Goal: Transaction & Acquisition: Purchase product/service

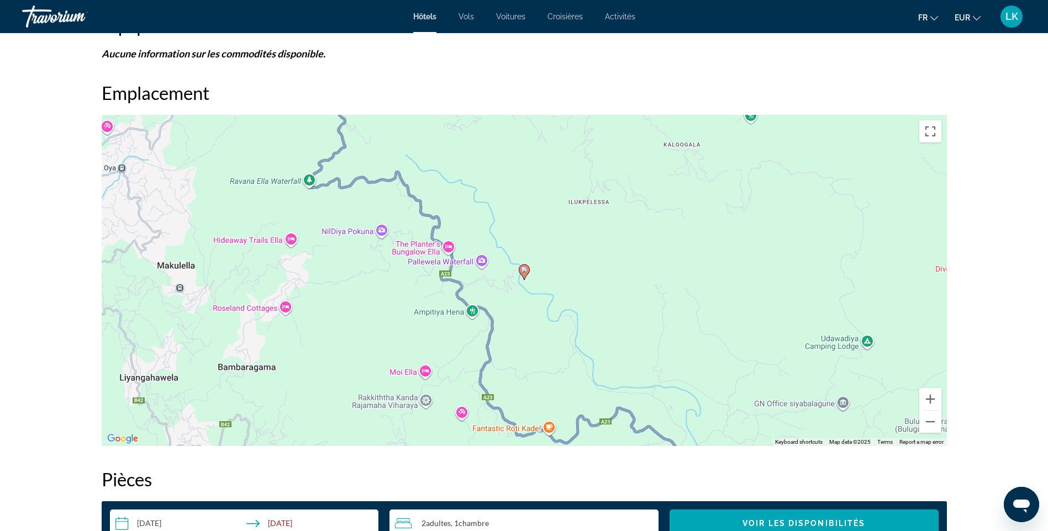
scroll to position [1107, 0]
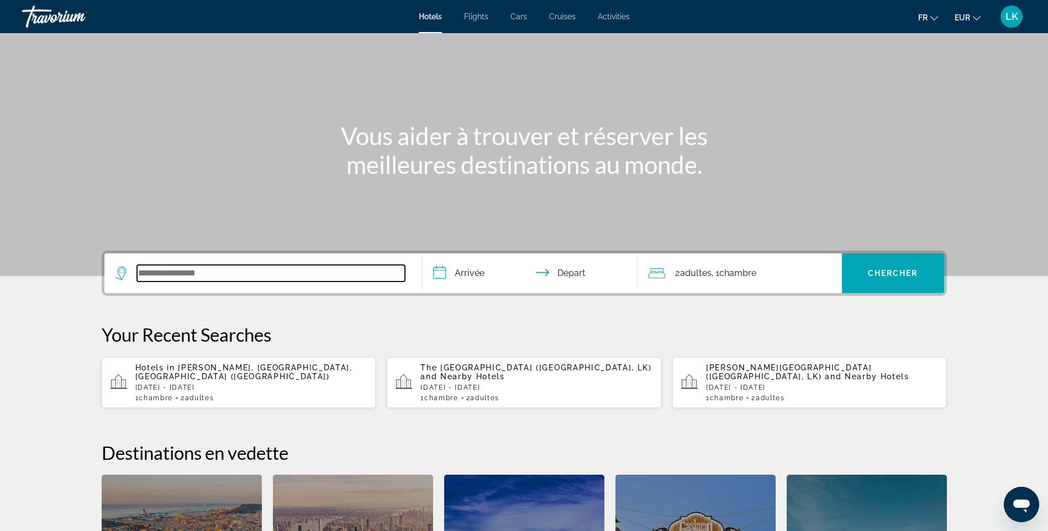
click at [279, 271] on input "Search widget" at bounding box center [271, 273] width 268 height 17
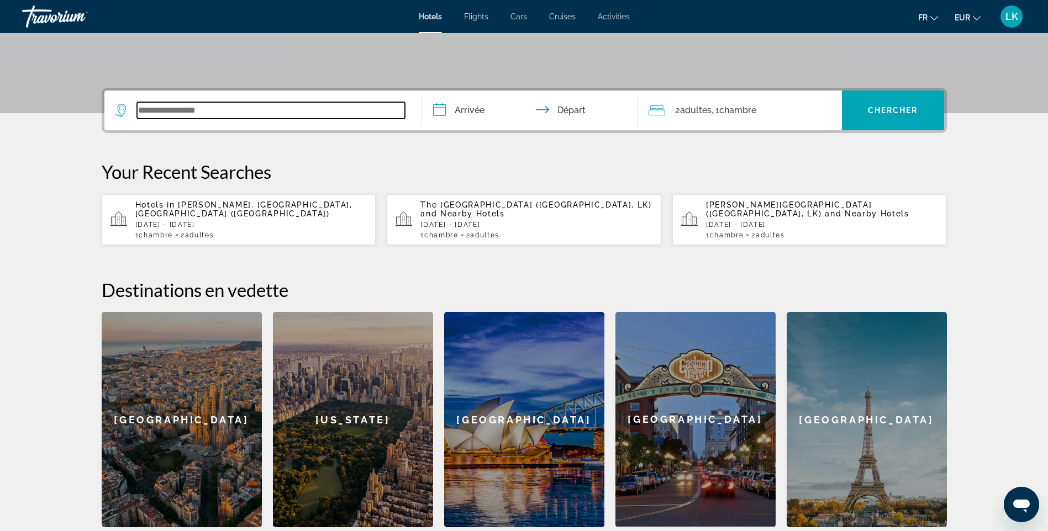
scroll to position [270, 0]
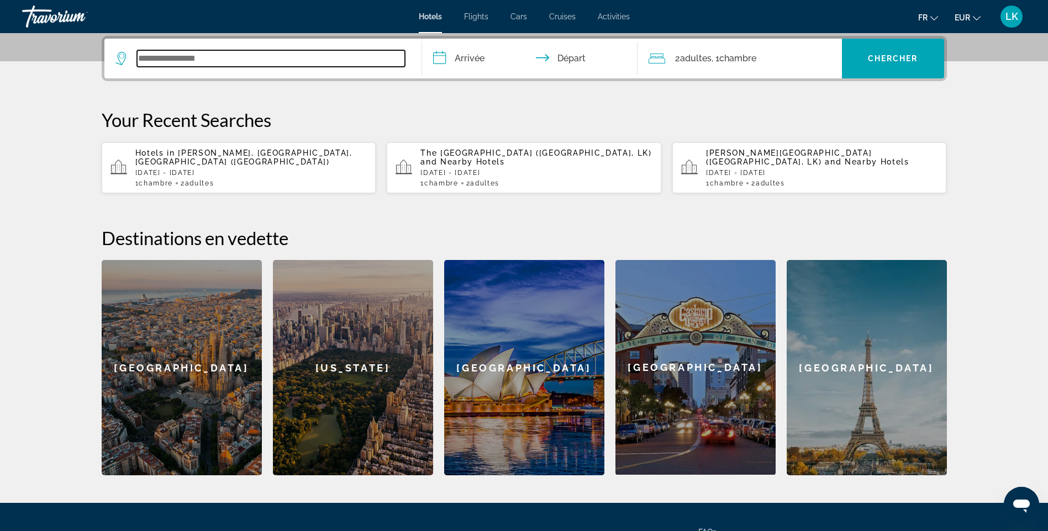
click at [144, 59] on input "Search widget" at bounding box center [271, 58] width 268 height 17
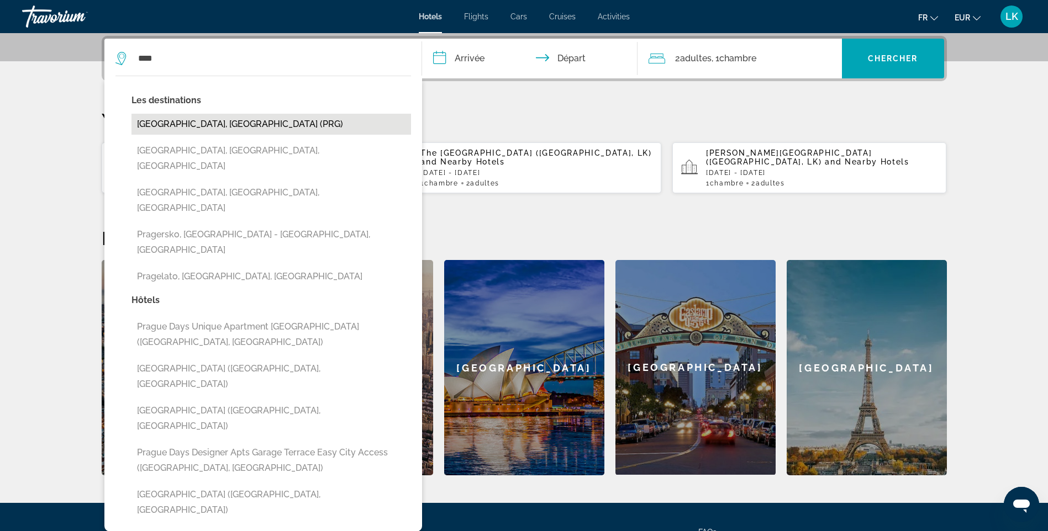
click at [199, 127] on button "[GEOGRAPHIC_DATA], [GEOGRAPHIC_DATA] (PRG)" at bounding box center [270, 124] width 279 height 21
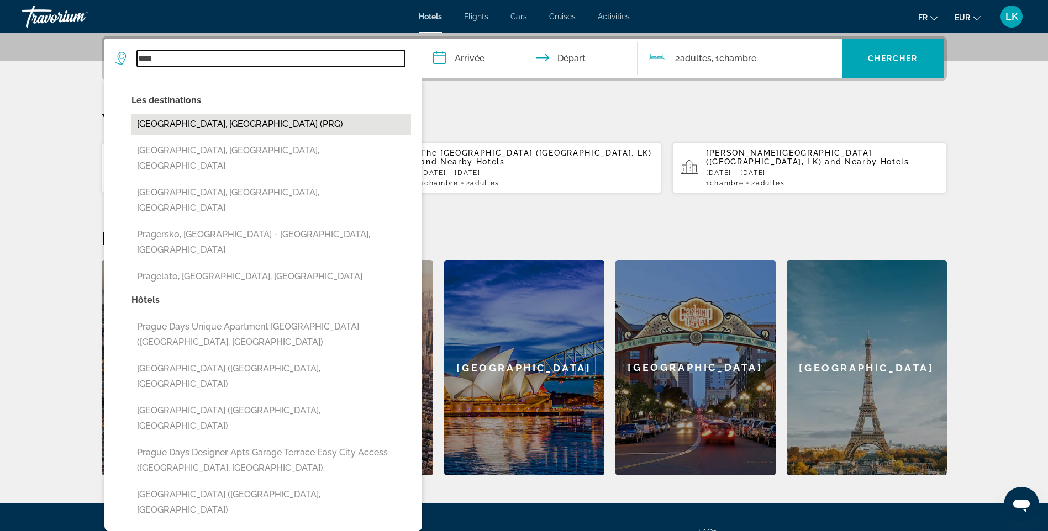
type input "**********"
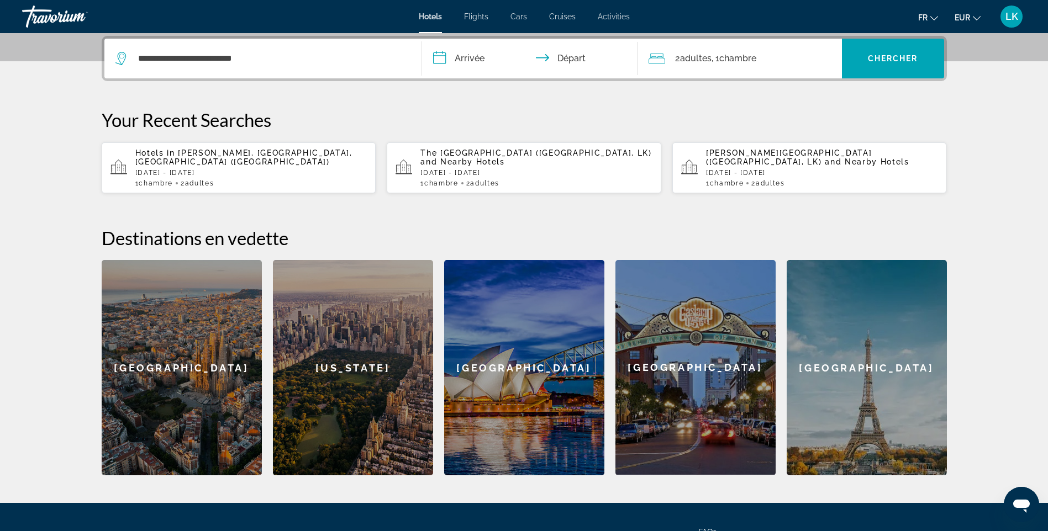
click at [457, 60] on input "**********" at bounding box center [532, 60] width 220 height 43
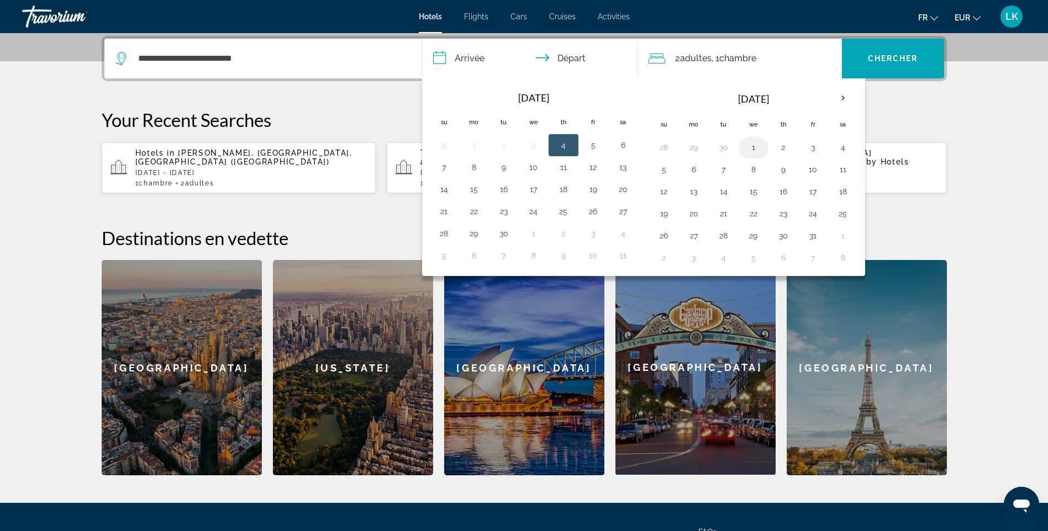
click at [749, 141] on button "1" at bounding box center [753, 147] width 18 height 15
click at [839, 144] on button "4" at bounding box center [843, 147] width 18 height 15
type input "**********"
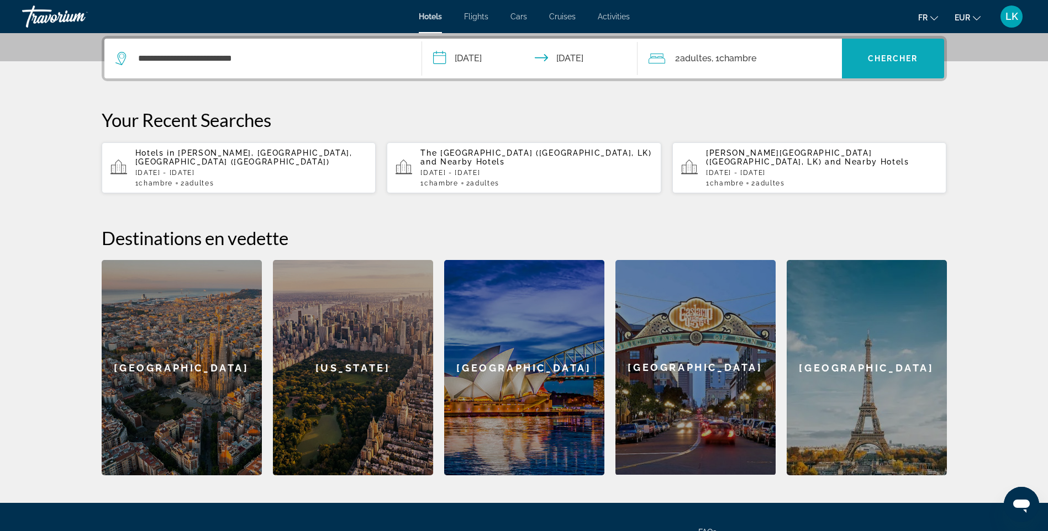
click at [892, 56] on span "Chercher" at bounding box center [893, 58] width 50 height 9
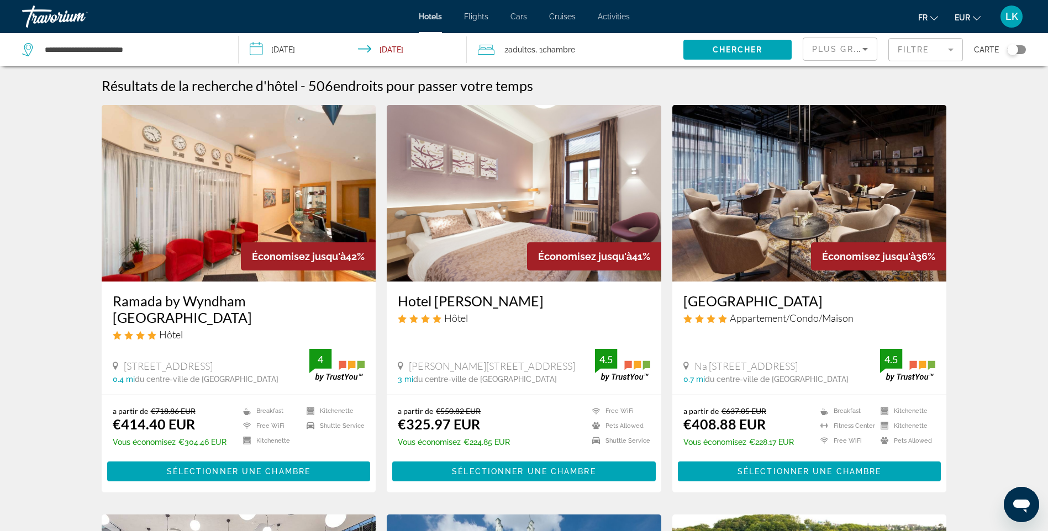
click at [814, 51] on span "Plus grandes économies" at bounding box center [878, 49] width 132 height 9
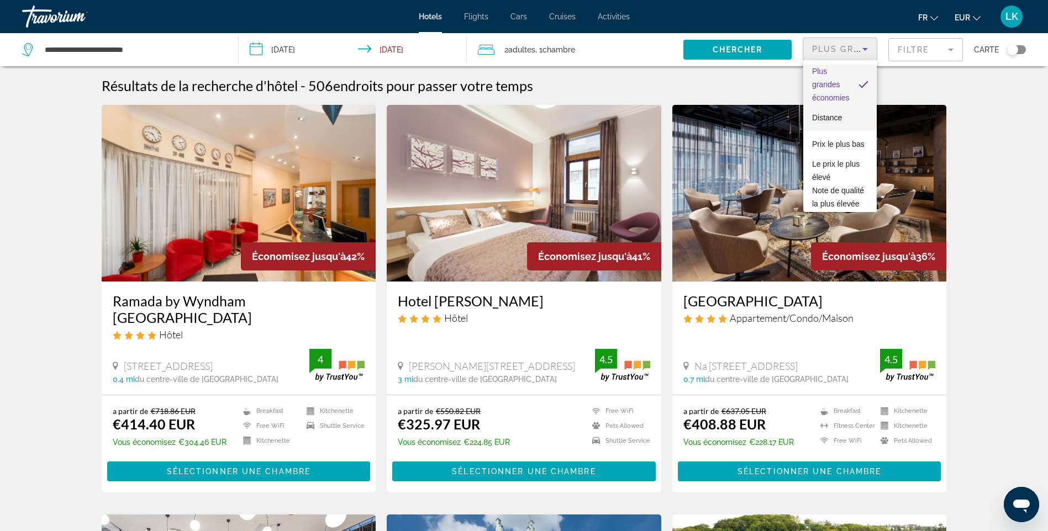
click at [841, 122] on span "Distance" at bounding box center [827, 117] width 30 height 13
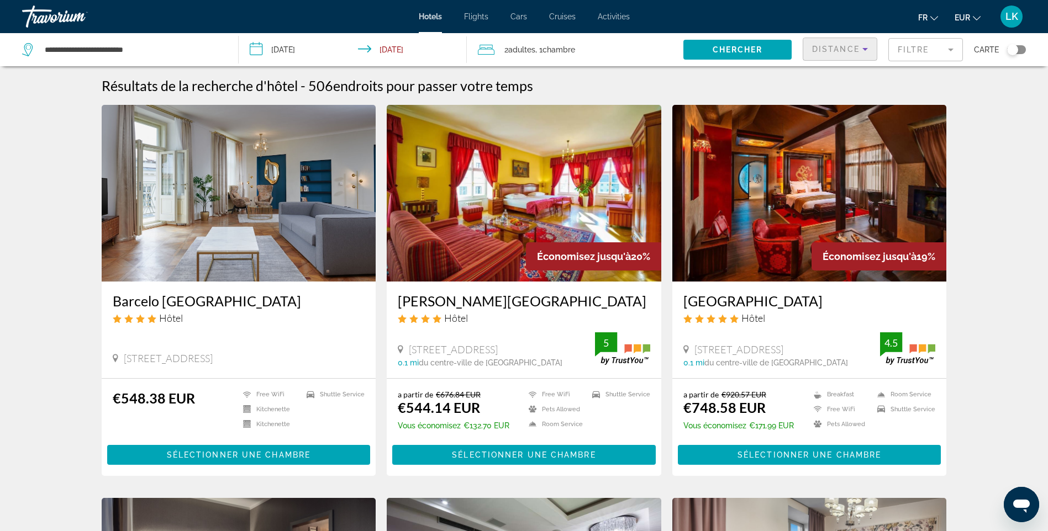
click at [837, 54] on div "Distance" at bounding box center [837, 49] width 50 height 13
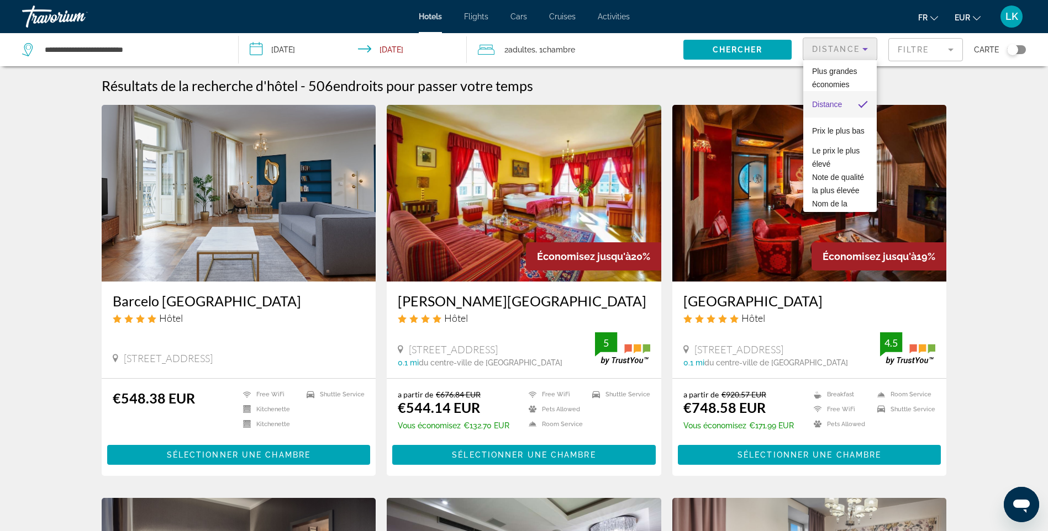
click at [915, 61] on div at bounding box center [524, 265] width 1048 height 531
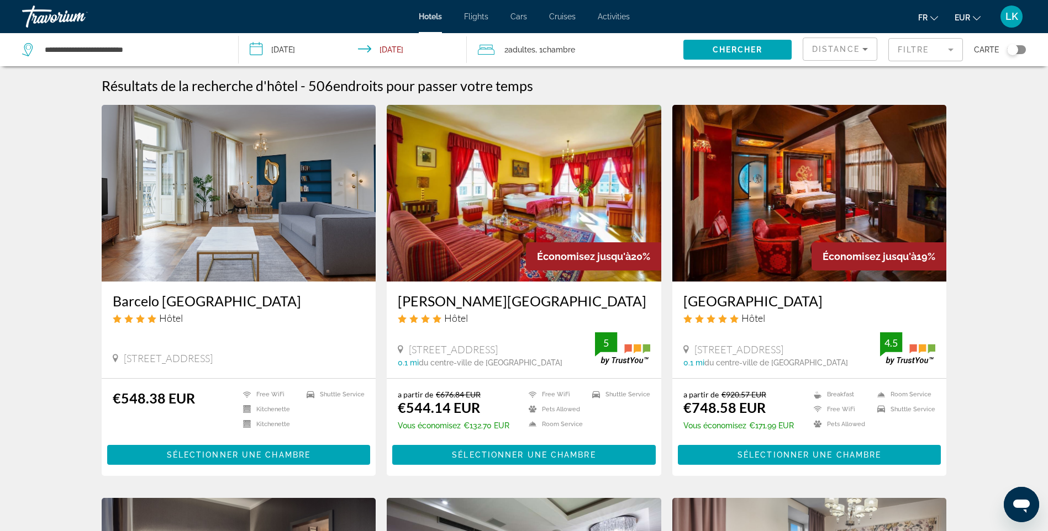
click at [919, 57] on mat-form-field "Filtre" at bounding box center [925, 49] width 75 height 23
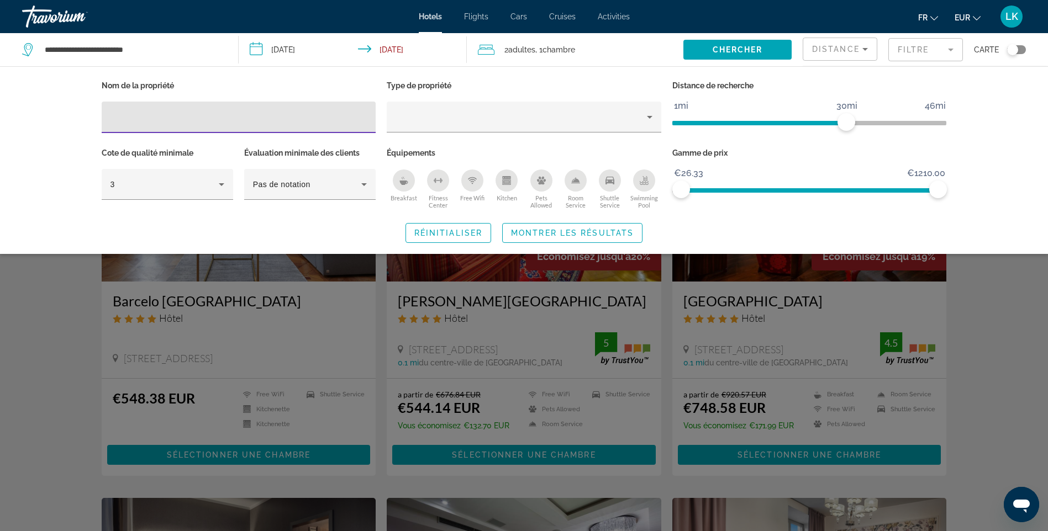
click at [981, 309] on div "Search widget" at bounding box center [524, 349] width 1048 height 366
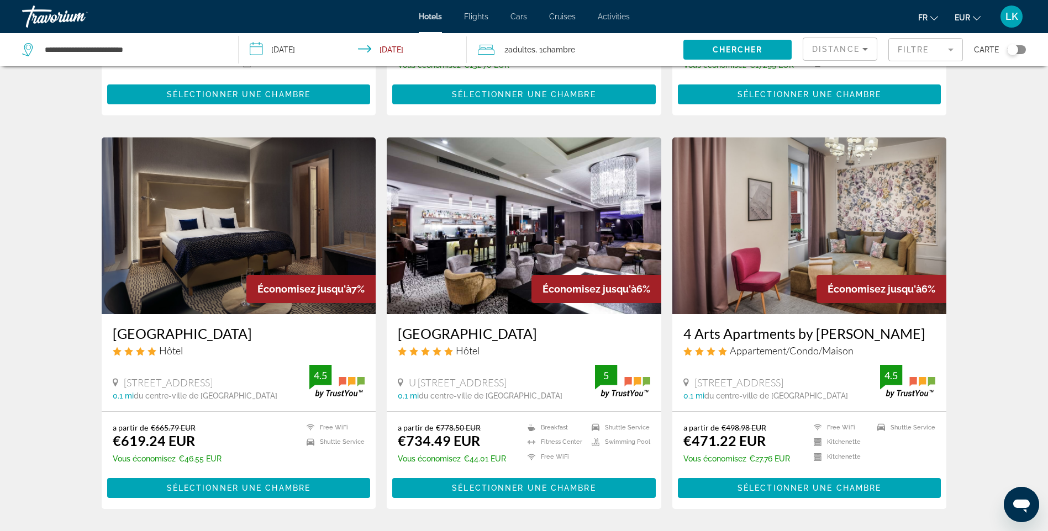
scroll to position [221, 0]
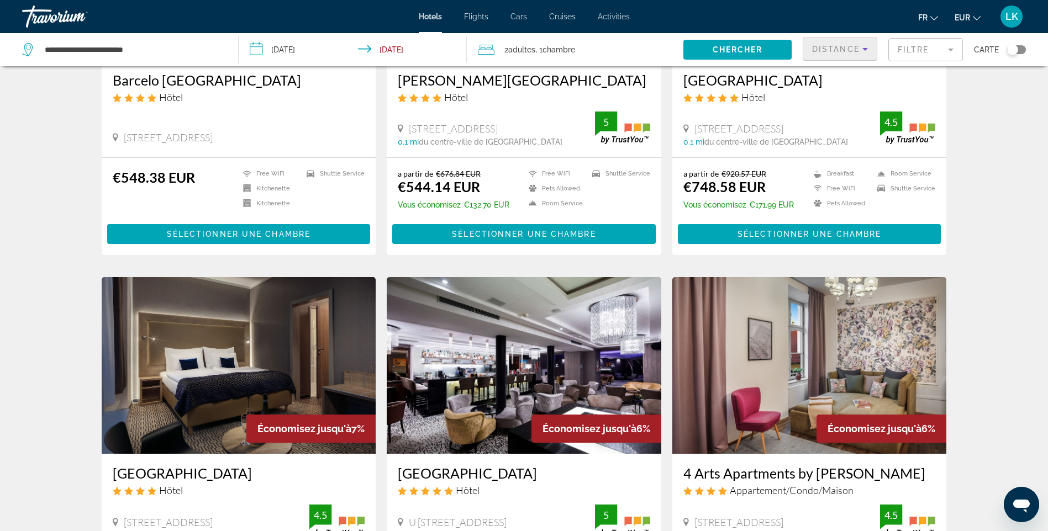
click at [848, 52] on span "Distance" at bounding box center [835, 49] width 47 height 9
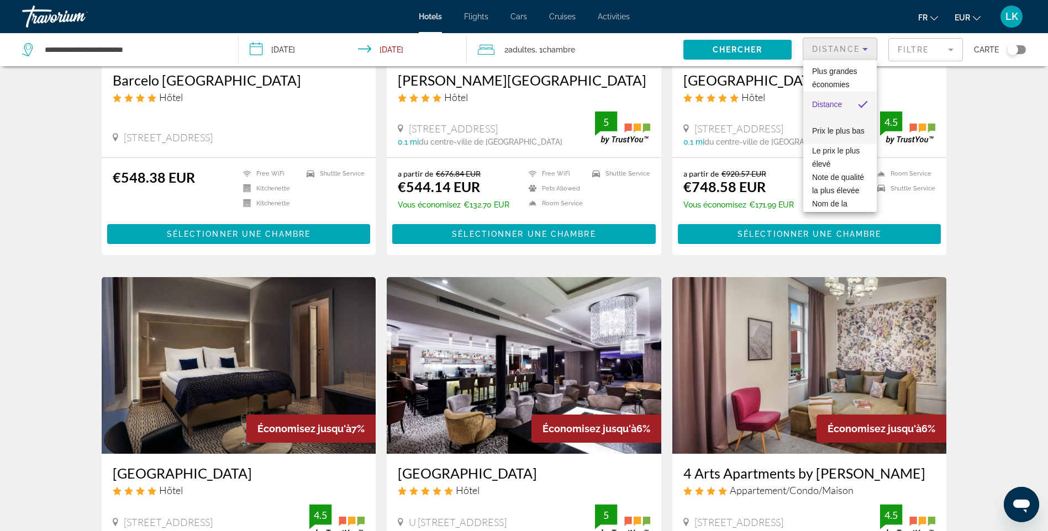
click at [844, 126] on span "Prix le plus bas" at bounding box center [838, 130] width 52 height 9
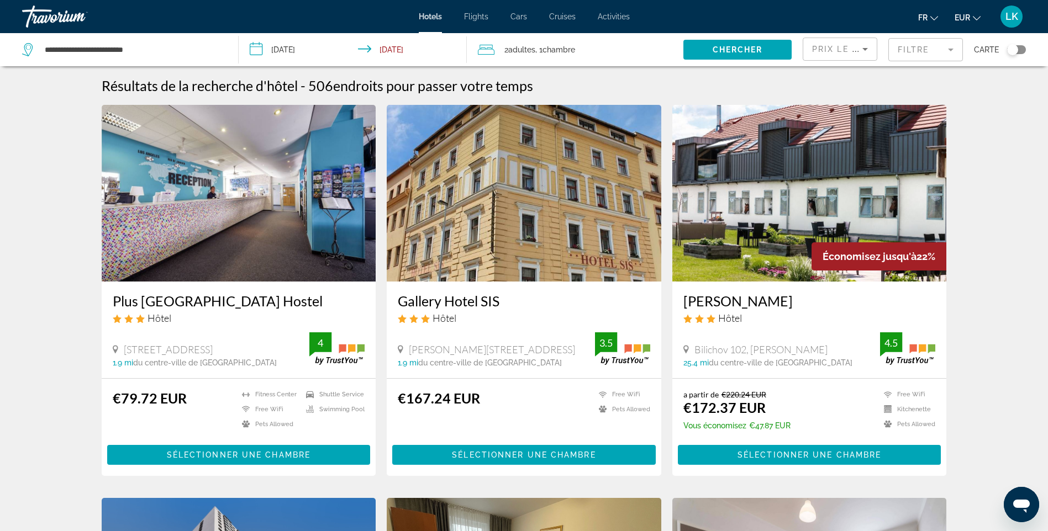
click at [898, 60] on mat-form-field "Filtre" at bounding box center [925, 49] width 75 height 23
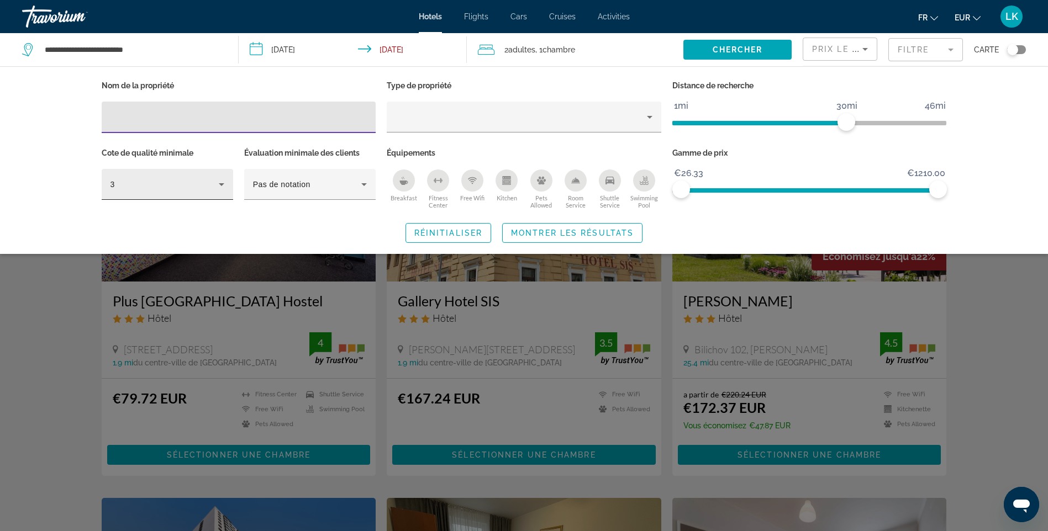
click at [193, 190] on div "3" at bounding box center [164, 184] width 108 height 13
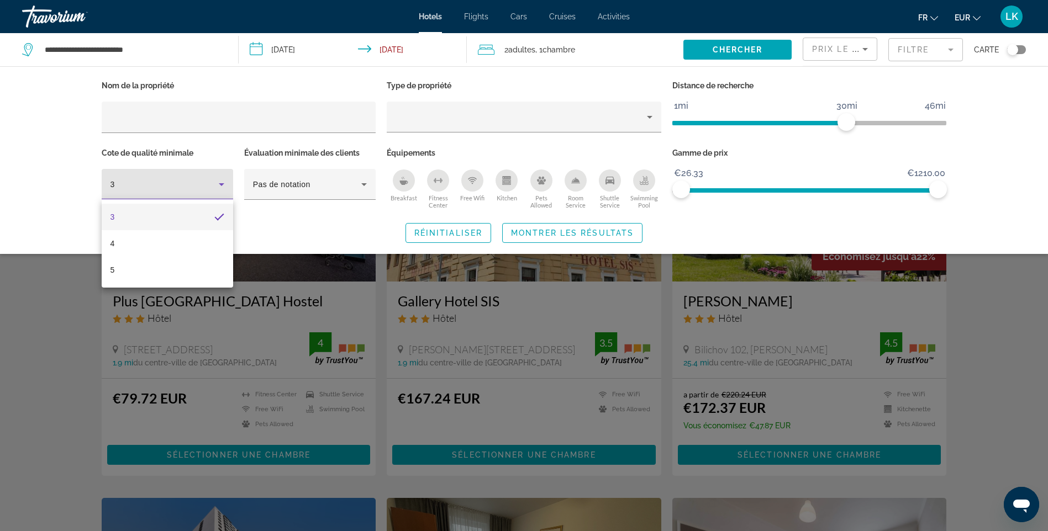
click at [20, 194] on div at bounding box center [524, 265] width 1048 height 531
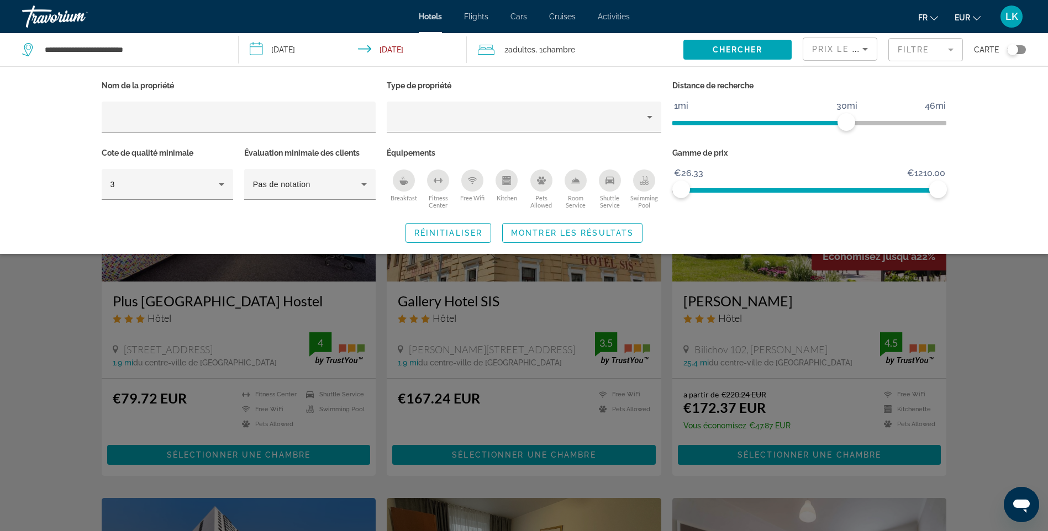
click at [999, 337] on div "Search widget" at bounding box center [524, 349] width 1048 height 366
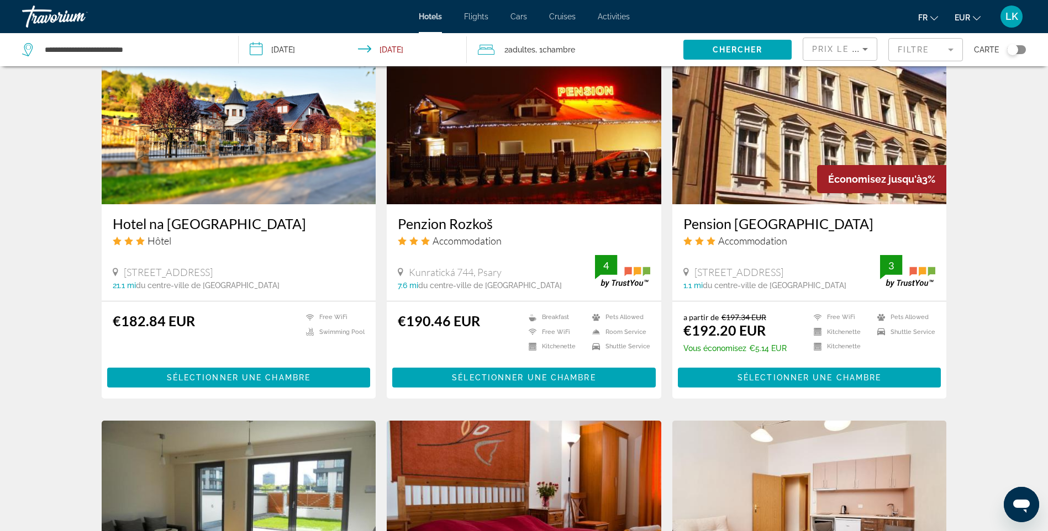
scroll to position [884, 0]
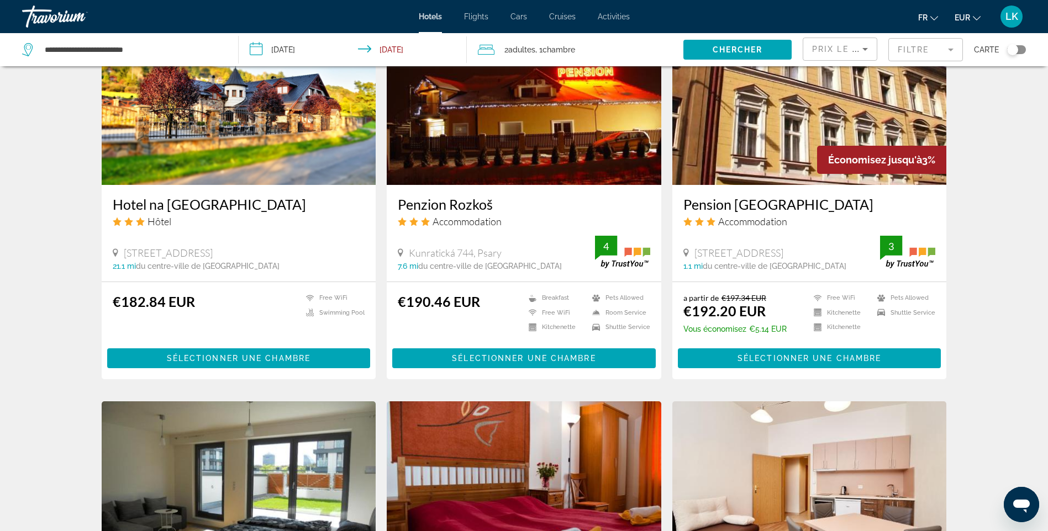
click at [1018, 50] on div "Toggle map" at bounding box center [1016, 49] width 19 height 9
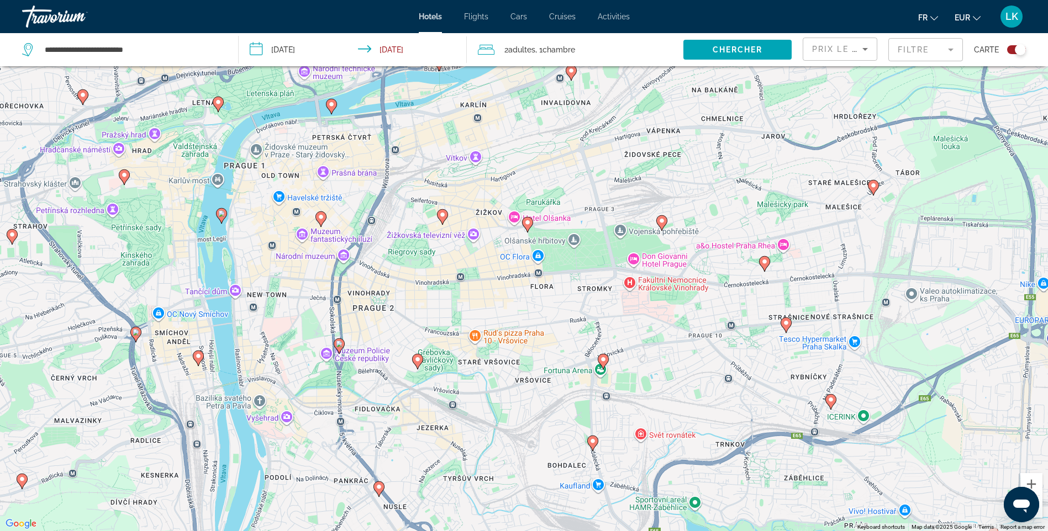
click at [342, 343] on image "Main content" at bounding box center [339, 344] width 7 height 7
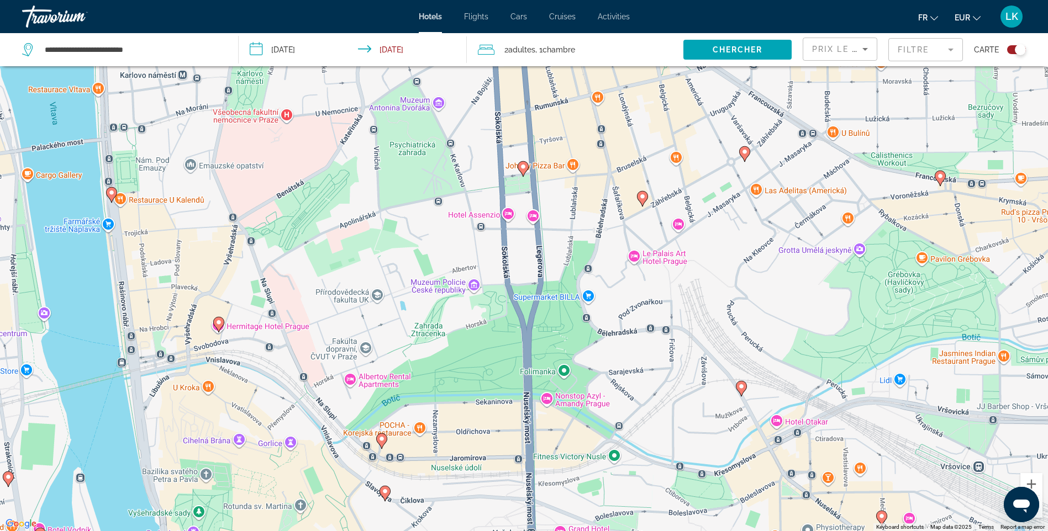
click at [523, 164] on image "Main content" at bounding box center [523, 166] width 7 height 7
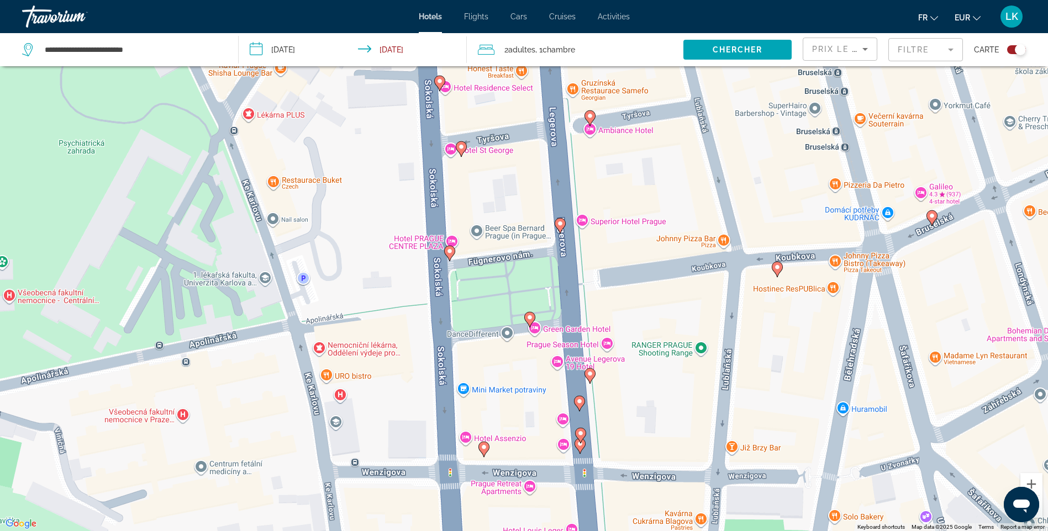
click at [452, 256] on icon "Main content" at bounding box center [449, 253] width 10 height 14
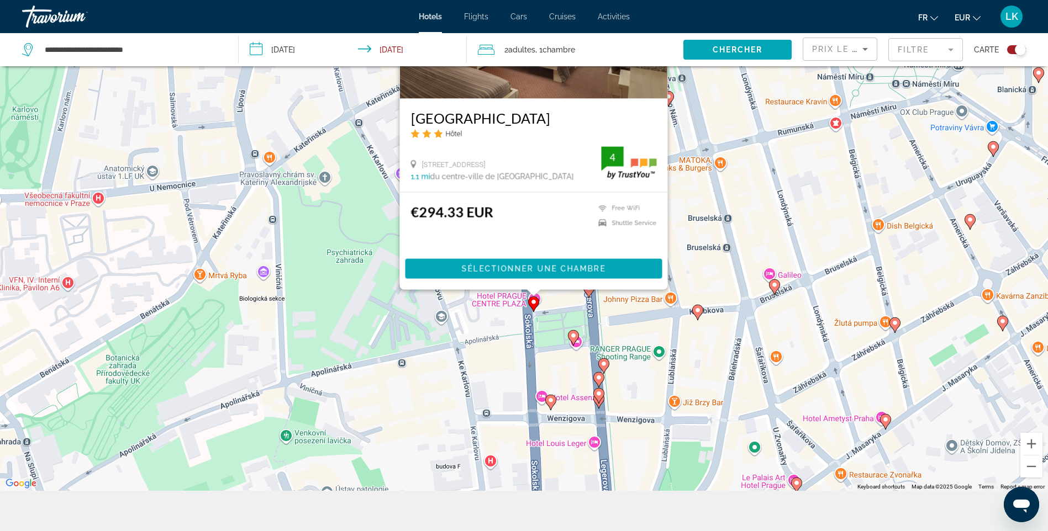
scroll to position [121, 0]
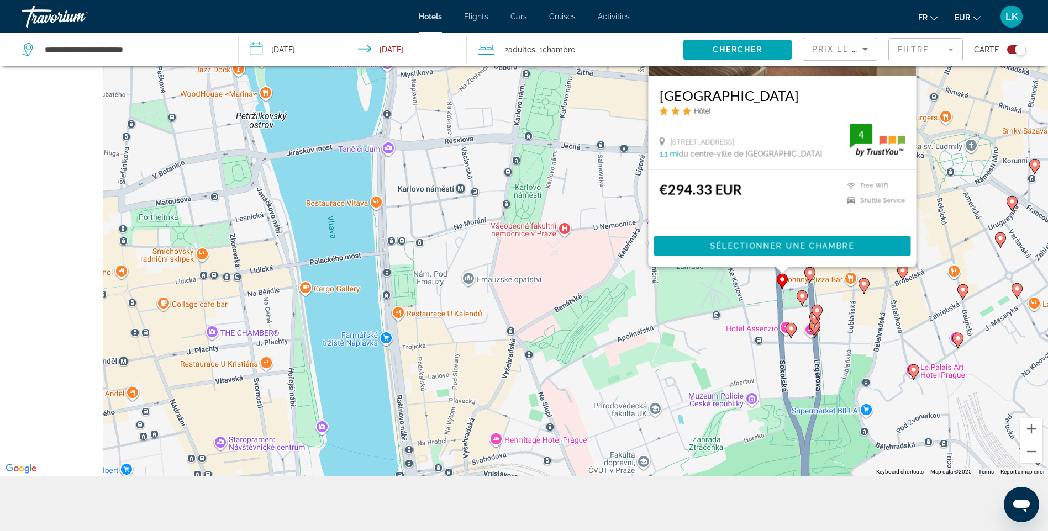
drag, startPoint x: 333, startPoint y: 281, endPoint x: 575, endPoint y: 281, distance: 242.4
click at [575, 281] on div "To navigate, press the arrow keys. To activate drag with keyboard, press Alt + …" at bounding box center [524, 210] width 1048 height 531
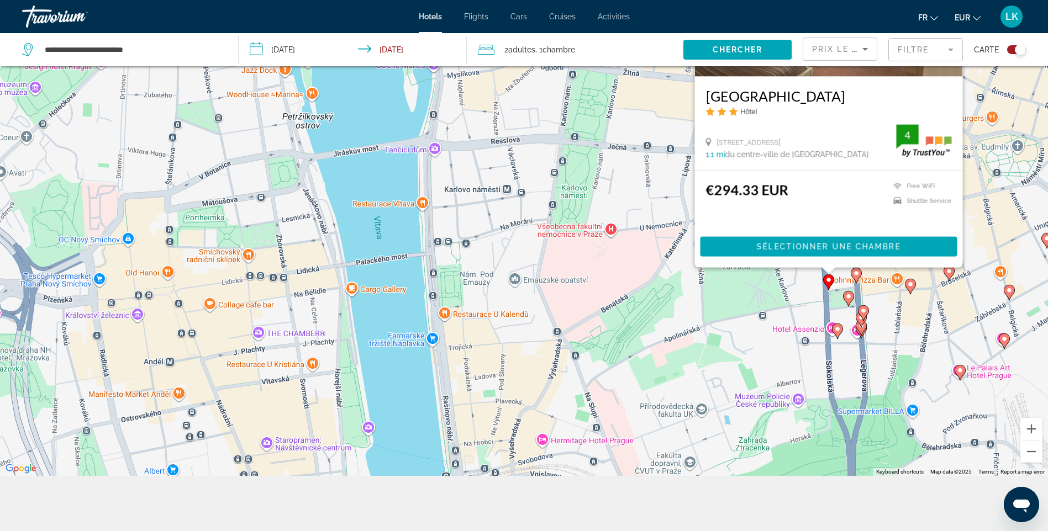
click at [1009, 54] on div "Toggle map" at bounding box center [1016, 49] width 19 height 9
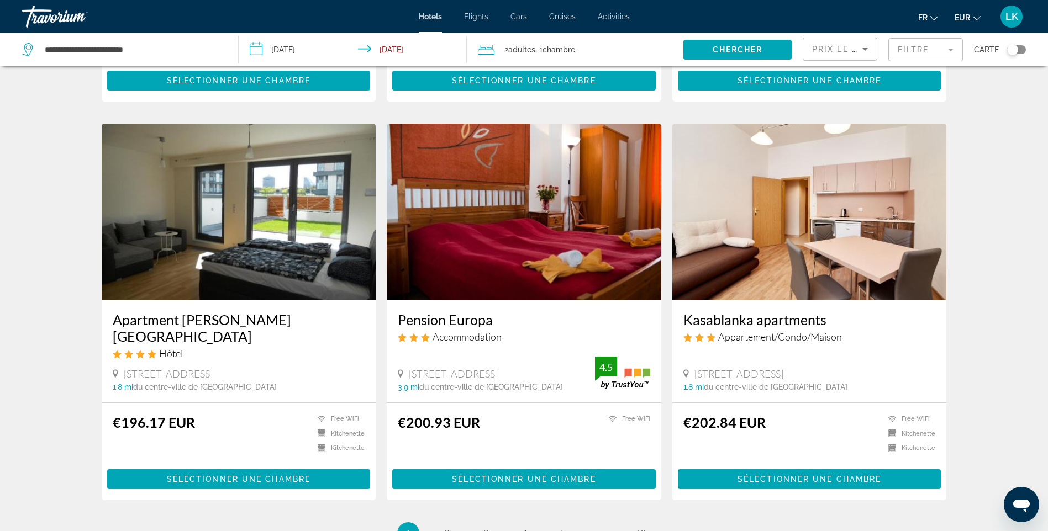
click at [1016, 50] on div "Toggle map" at bounding box center [1012, 49] width 11 height 11
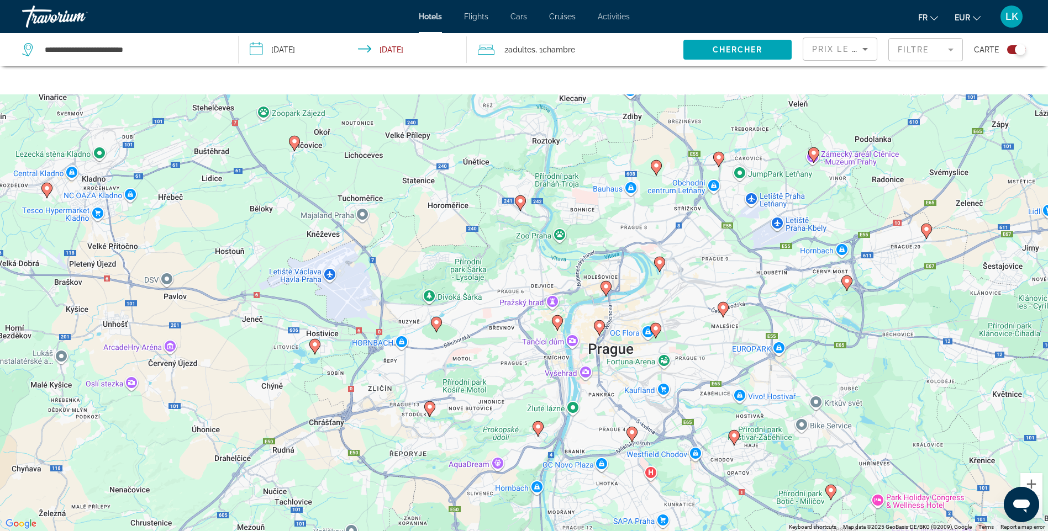
drag, startPoint x: 602, startPoint y: 121, endPoint x: 604, endPoint y: 380, distance: 259.0
click at [604, 380] on div "To activate drag with keyboard, press Alt + Enter. Once in keyboard drag state,…" at bounding box center [524, 265] width 1048 height 531
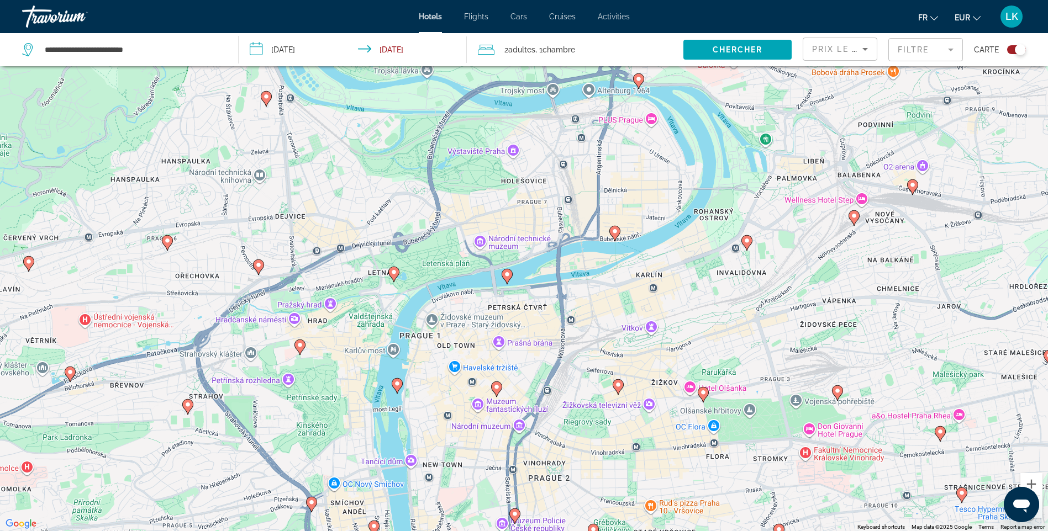
drag, startPoint x: 578, startPoint y: 389, endPoint x: 572, endPoint y: 294, distance: 94.6
click at [572, 294] on div "To activate drag with keyboard, press Alt + Enter. Once in keyboard drag state,…" at bounding box center [524, 265] width 1048 height 531
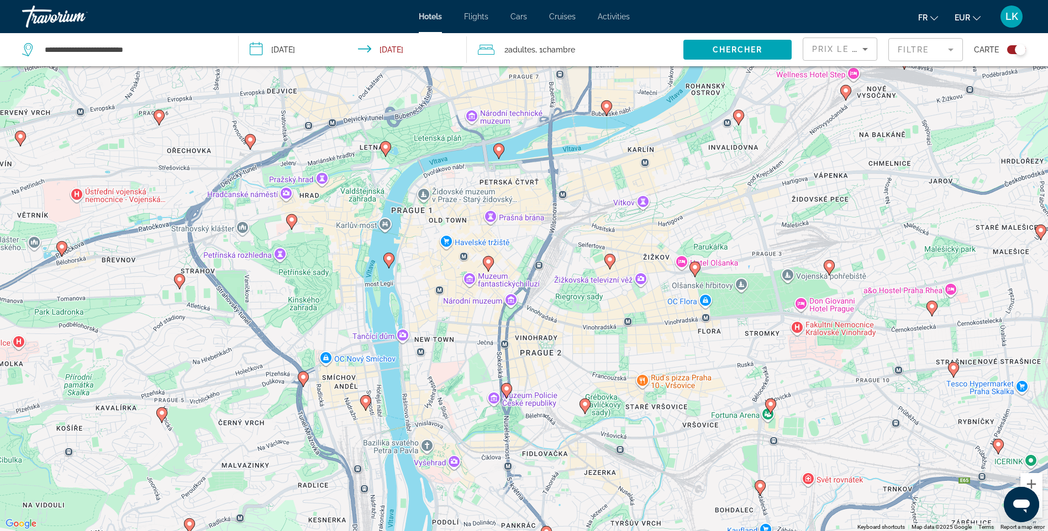
drag, startPoint x: 561, startPoint y: 430, endPoint x: 552, endPoint y: 300, distance: 130.1
click at [552, 300] on div "To activate drag with keyboard, press Alt + Enter. Once in keyboard drag state,…" at bounding box center [524, 265] width 1048 height 531
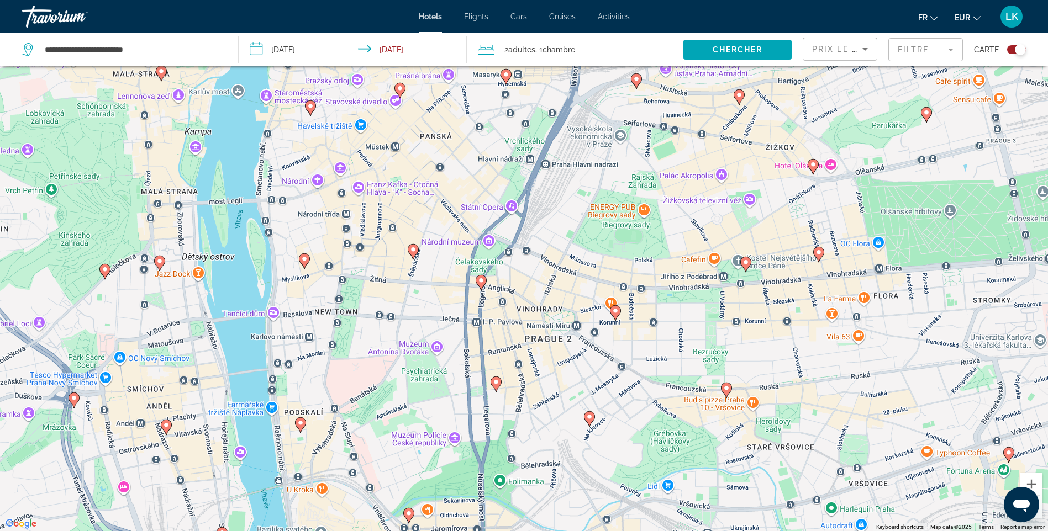
drag, startPoint x: 562, startPoint y: 366, endPoint x: 547, endPoint y: 283, distance: 84.2
click at [547, 283] on div "To activate drag with keyboard, press Alt + Enter. Once in keyboard drag state,…" at bounding box center [524, 265] width 1048 height 531
click at [403, 93] on icon "Main content" at bounding box center [399, 90] width 10 height 14
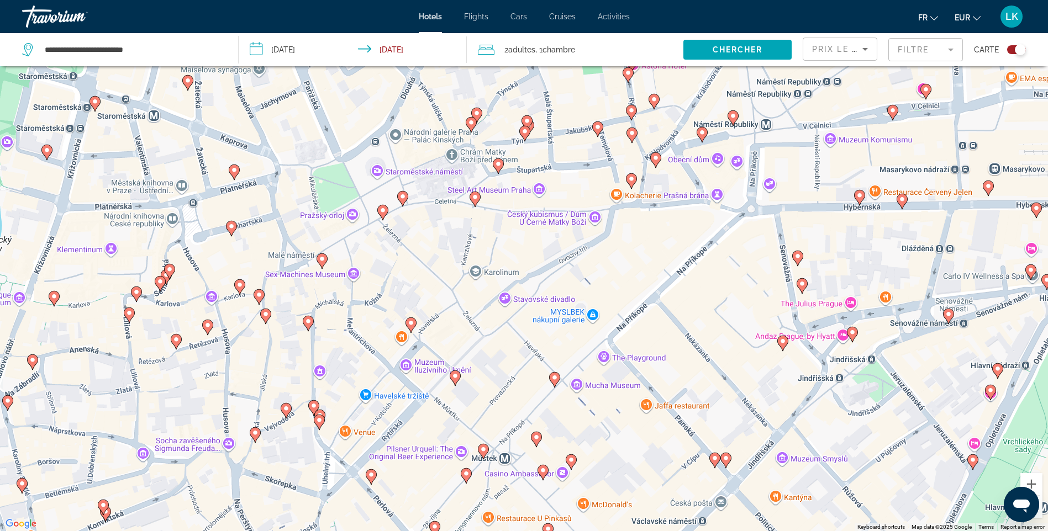
click at [479, 202] on gmp-advanced-marker "Main content" at bounding box center [474, 199] width 11 height 17
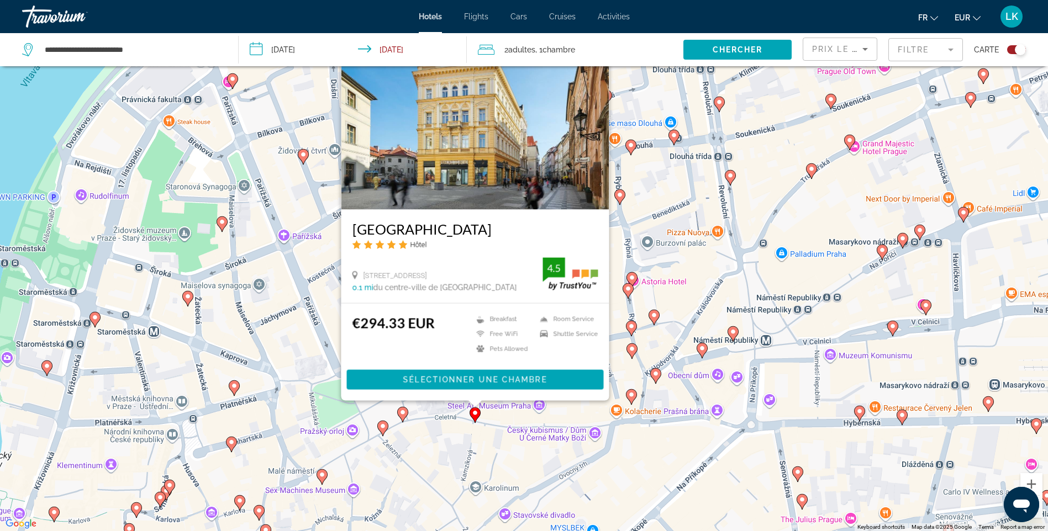
drag, startPoint x: 460, startPoint y: 177, endPoint x: 462, endPoint y: 197, distance: 19.9
click at [460, 177] on img "Main content" at bounding box center [475, 121] width 268 height 177
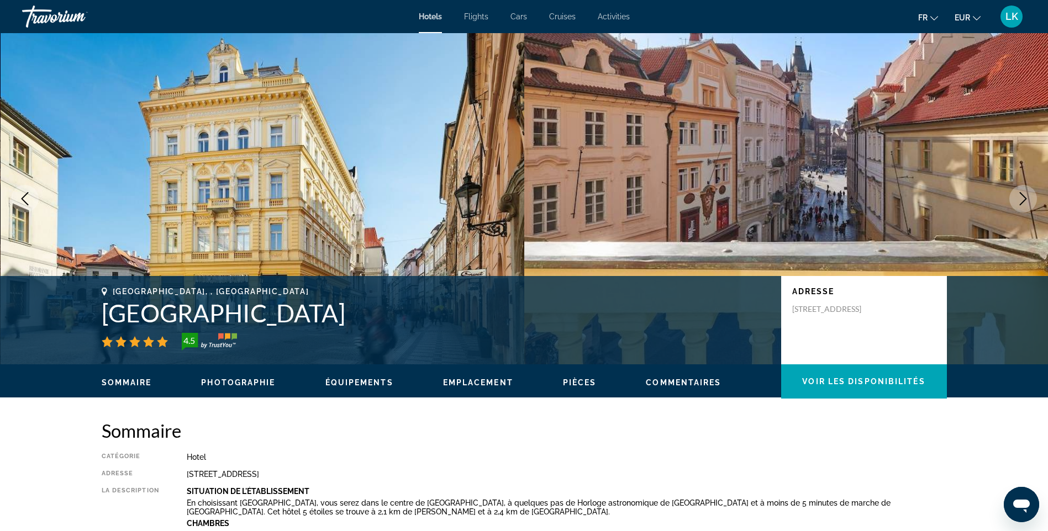
click at [1015, 195] on button "Next image" at bounding box center [1023, 199] width 28 height 28
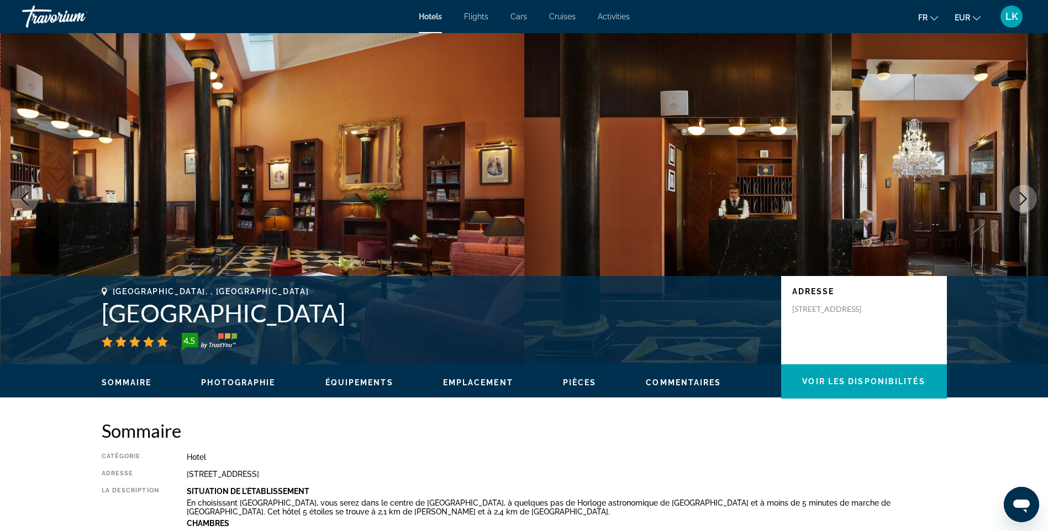
click at [1015, 195] on button "Next image" at bounding box center [1023, 199] width 28 height 28
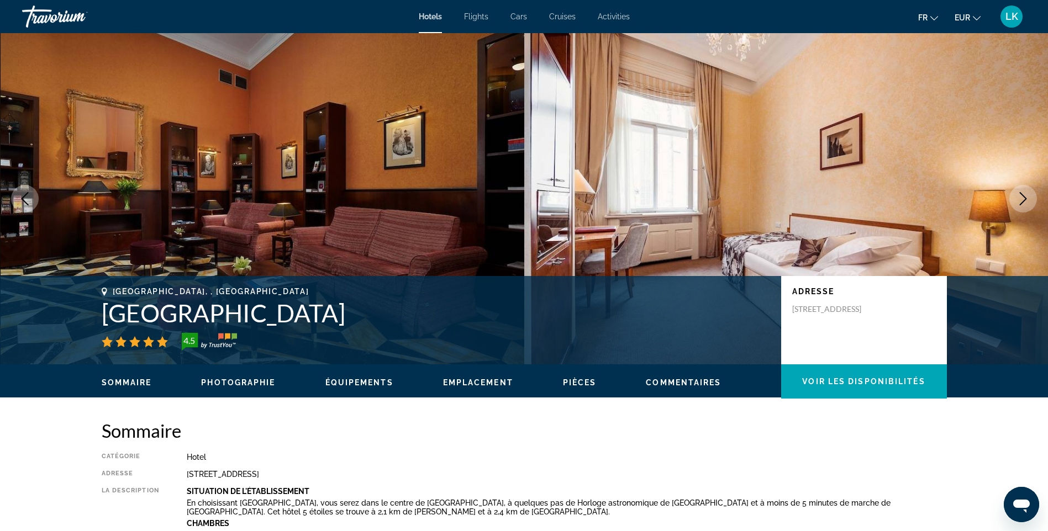
click at [1015, 195] on button "Next image" at bounding box center [1023, 199] width 28 height 28
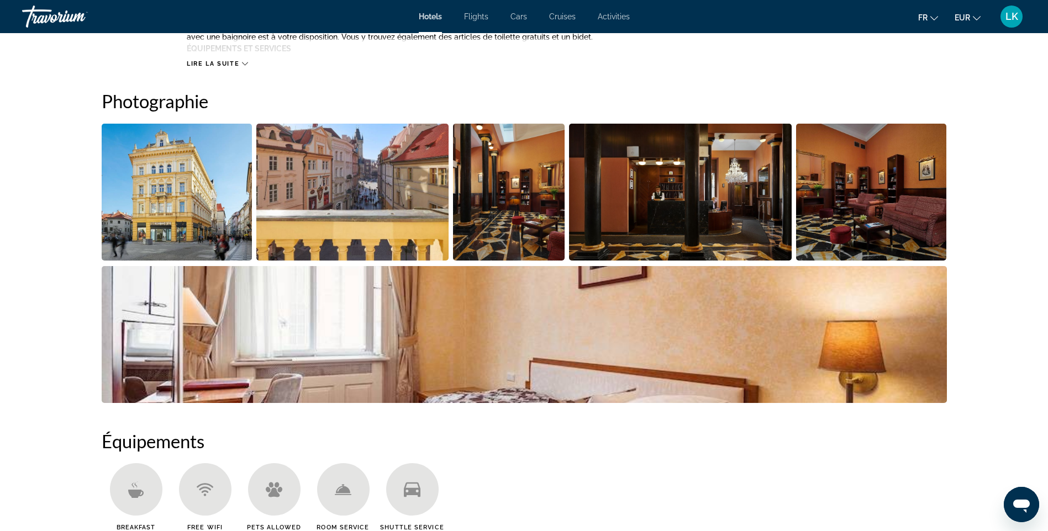
scroll to position [404, 0]
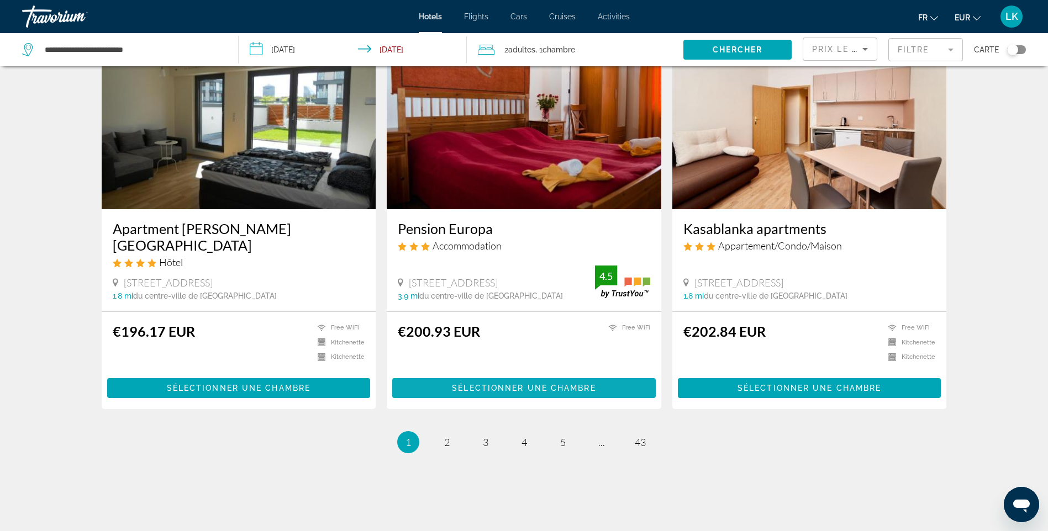
scroll to position [1269, 0]
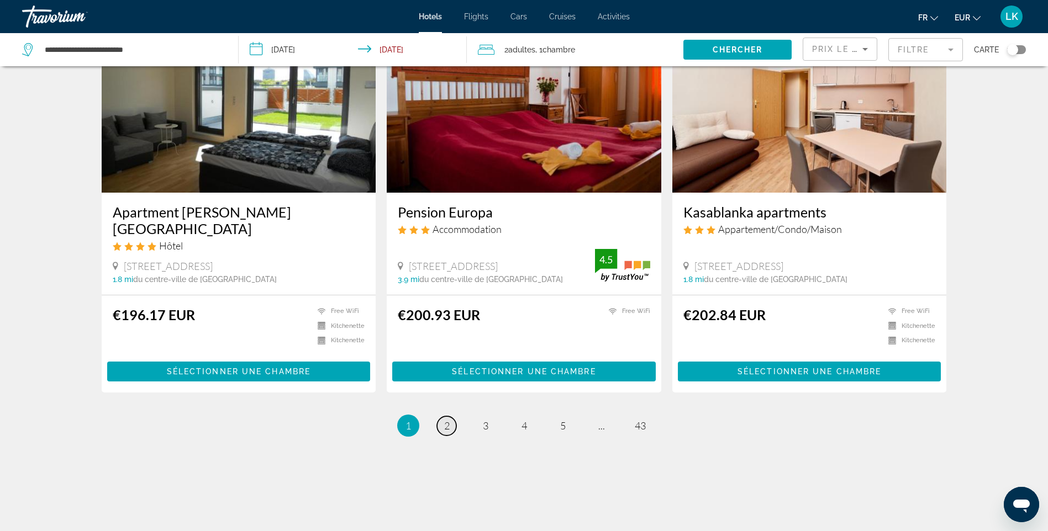
click at [445, 420] on span "2" at bounding box center [447, 426] width 6 height 12
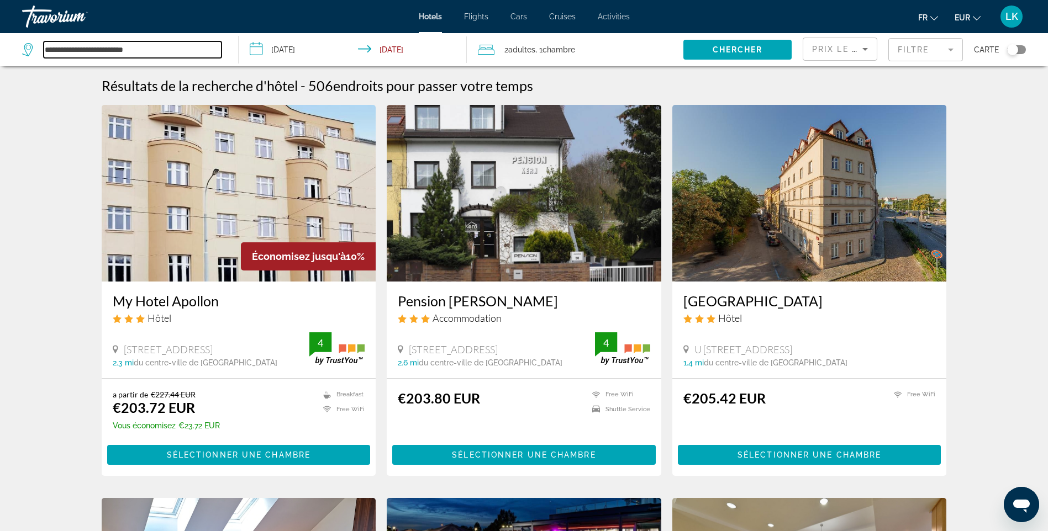
click at [168, 46] on input "**********" at bounding box center [133, 49] width 178 height 17
drag, startPoint x: 186, startPoint y: 49, endPoint x: 0, endPoint y: 56, distance: 186.2
click at [0, 56] on html "**********" at bounding box center [524, 265] width 1048 height 531
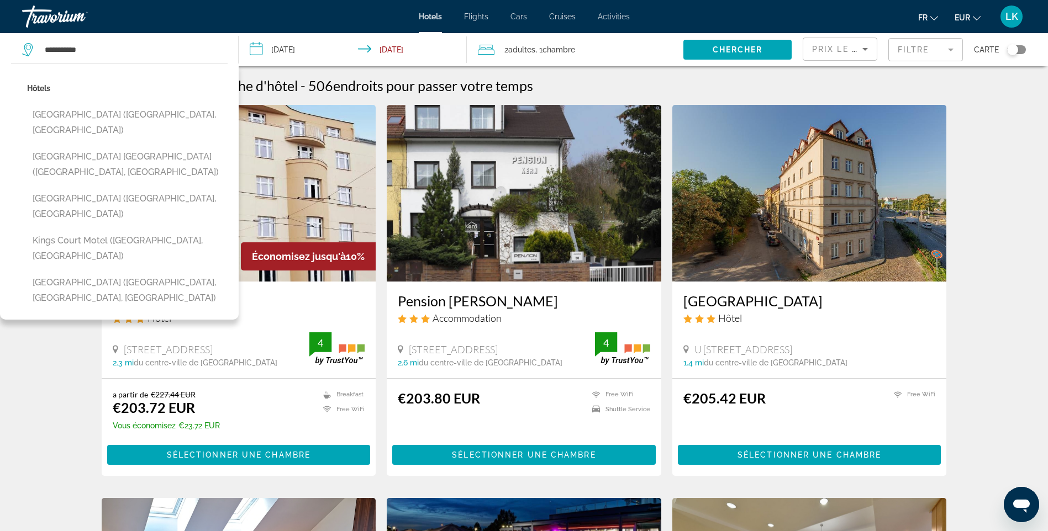
drag, startPoint x: 61, startPoint y: 343, endPoint x: 83, endPoint y: 104, distance: 240.2
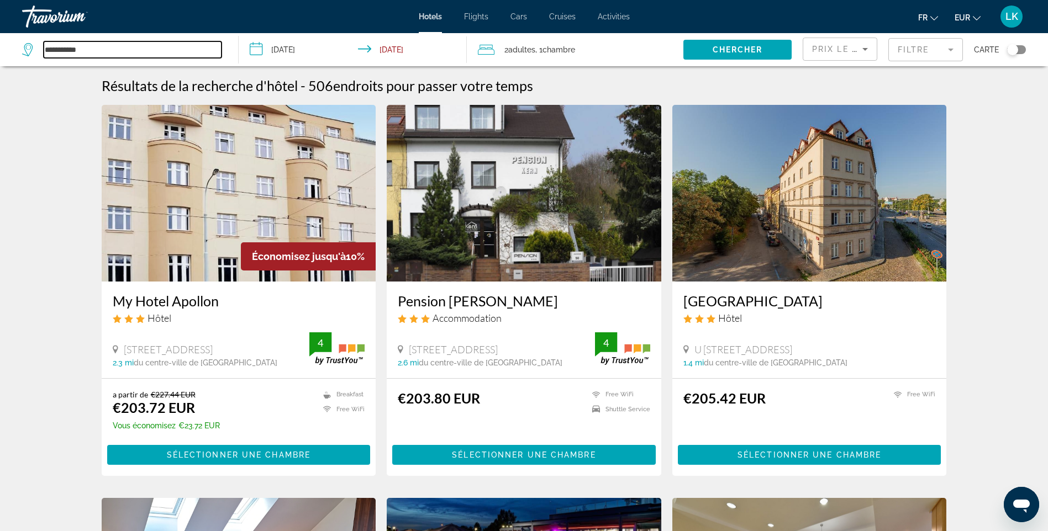
click at [99, 45] on input "**********" at bounding box center [133, 49] width 178 height 17
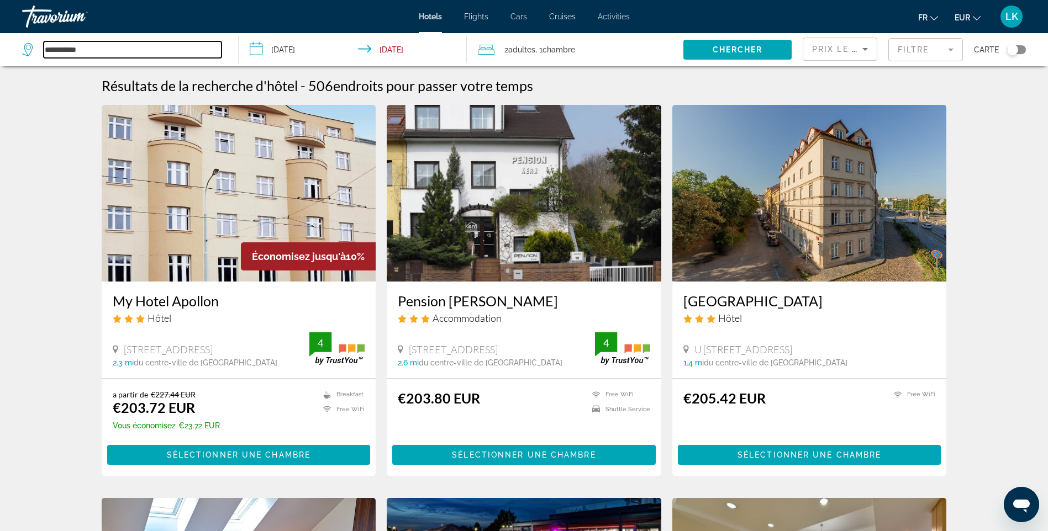
drag, startPoint x: 130, startPoint y: 53, endPoint x: -2, endPoint y: 45, distance: 132.8
click at [0, 45] on html "**********" at bounding box center [524, 265] width 1048 height 531
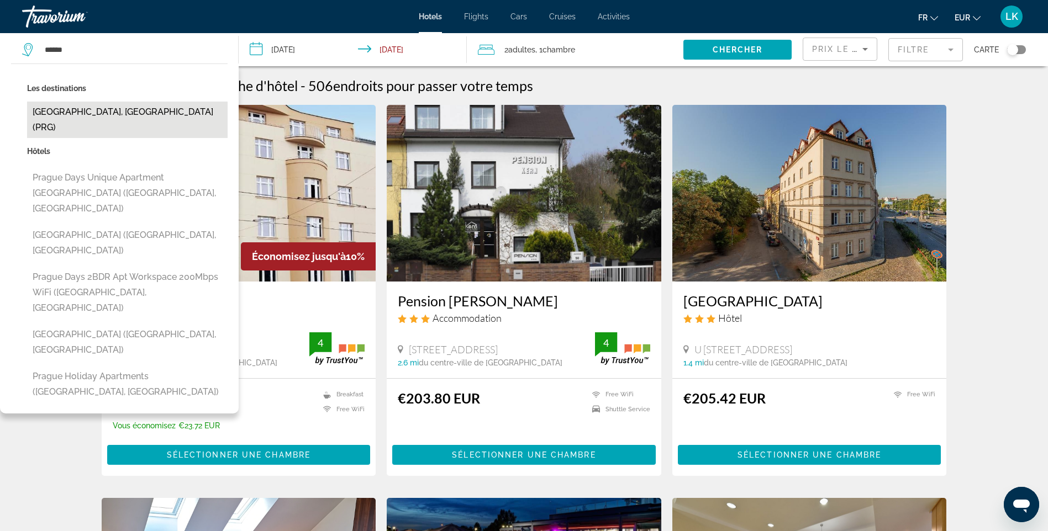
click at [89, 118] on button "[GEOGRAPHIC_DATA], [GEOGRAPHIC_DATA] (PRG)" at bounding box center [127, 120] width 200 height 36
type input "**********"
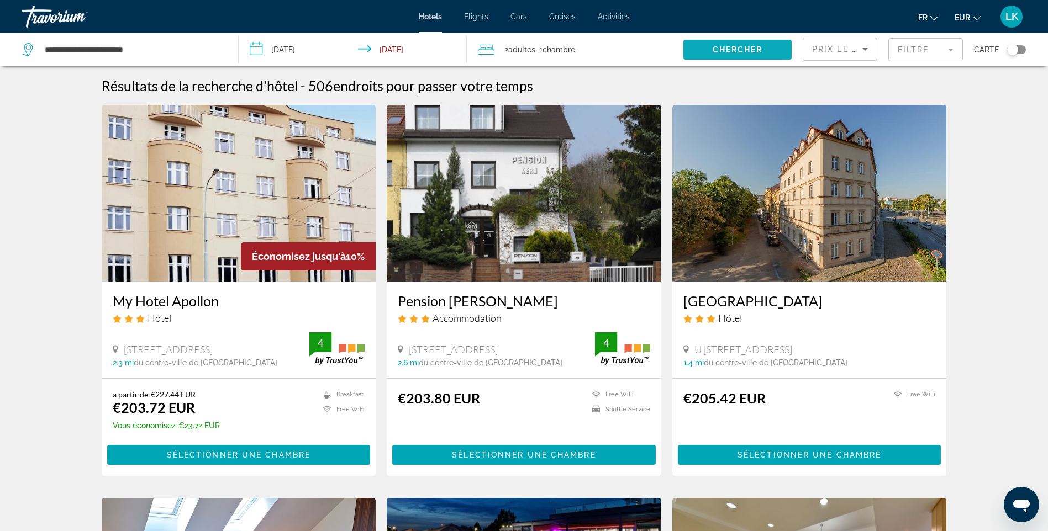
click at [716, 51] on span "Chercher" at bounding box center [737, 49] width 50 height 9
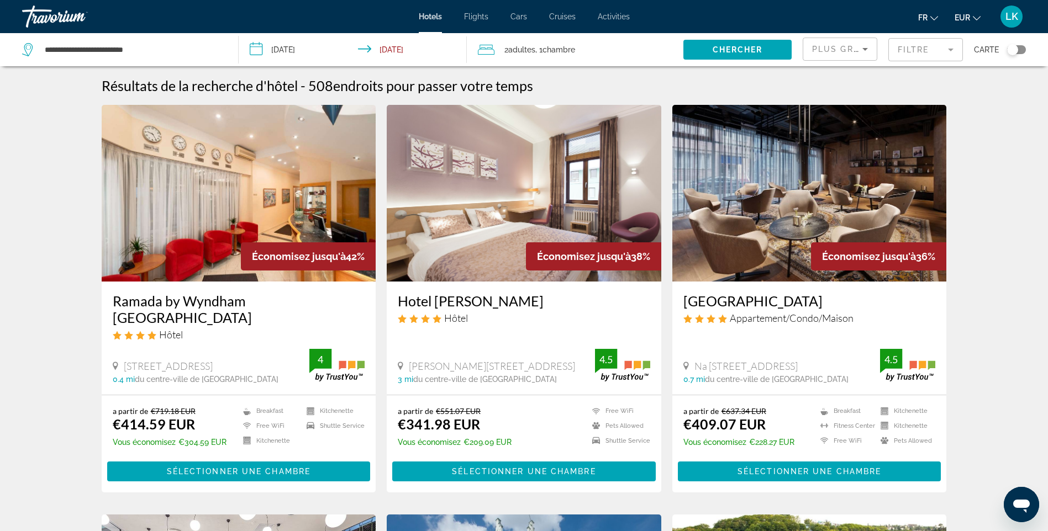
scroll to position [55, 0]
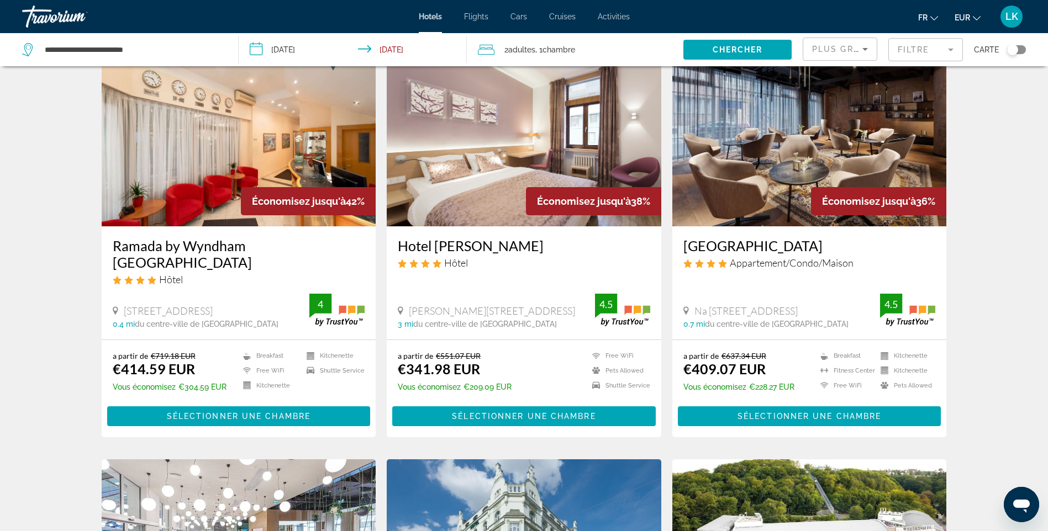
click at [924, 59] on mat-form-field "Filtre" at bounding box center [925, 49] width 75 height 23
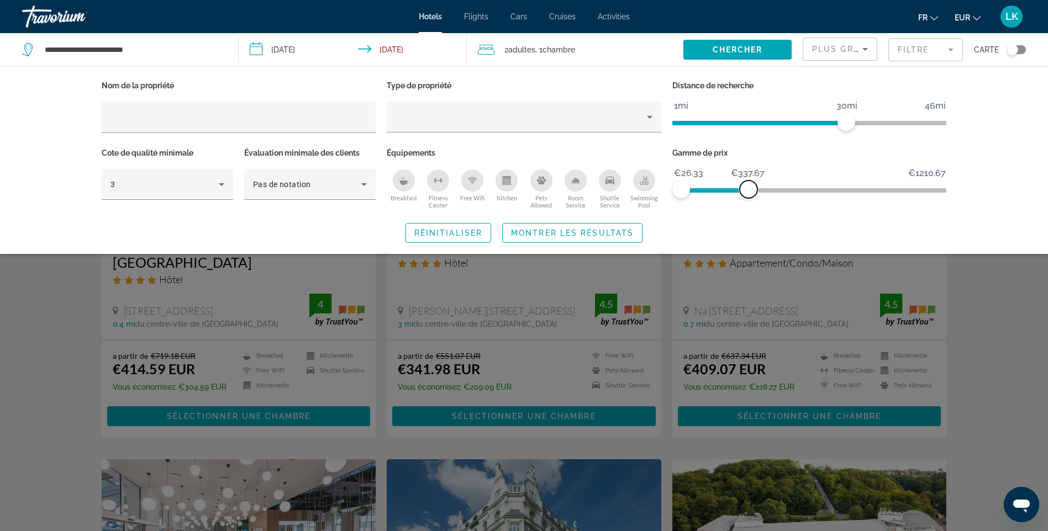
drag, startPoint x: 937, startPoint y: 189, endPoint x: 748, endPoint y: 193, distance: 188.9
click at [748, 193] on span "ngx-slider-max" at bounding box center [748, 190] width 18 height 18
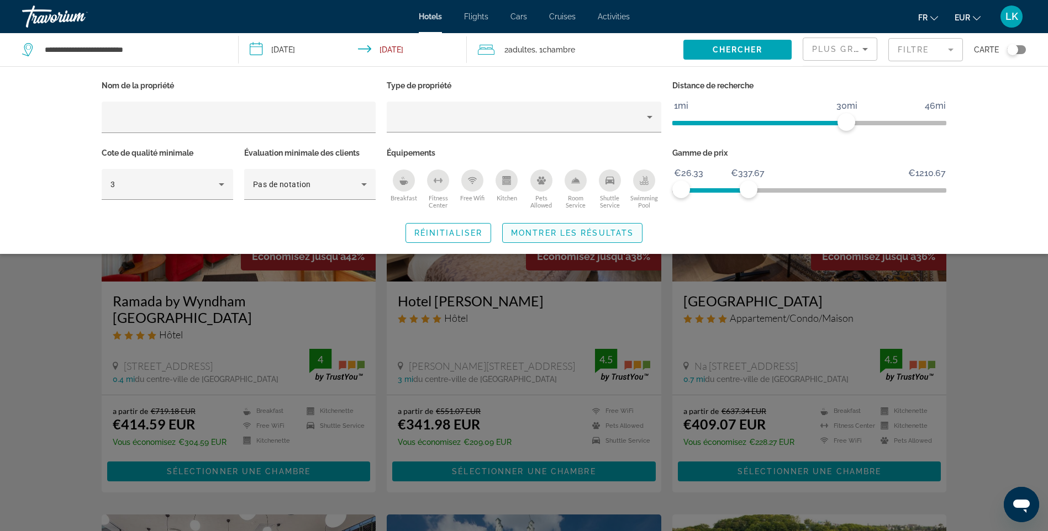
click at [583, 232] on span "Montrer les résultats" at bounding box center [572, 233] width 123 height 9
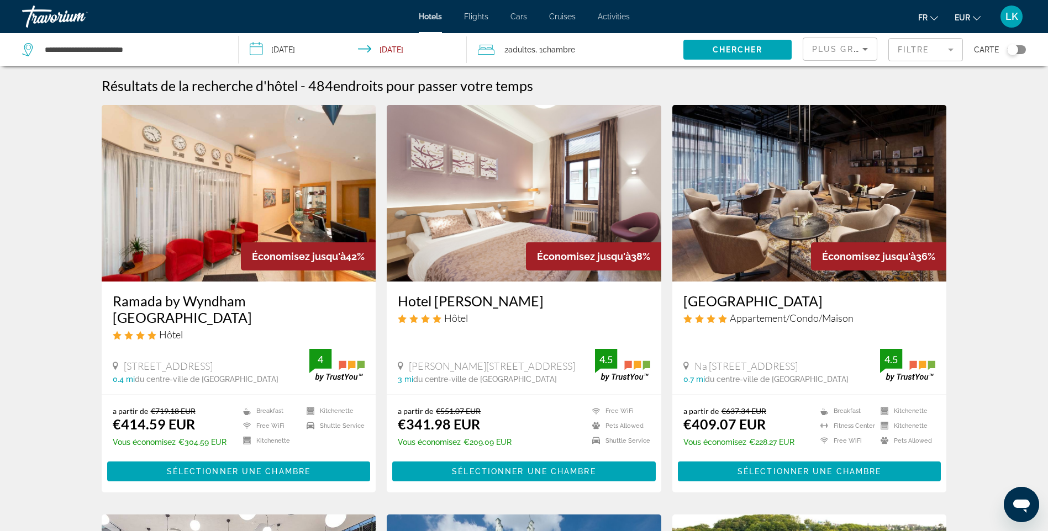
click at [905, 50] on mat-form-field "Filtre" at bounding box center [925, 49] width 75 height 23
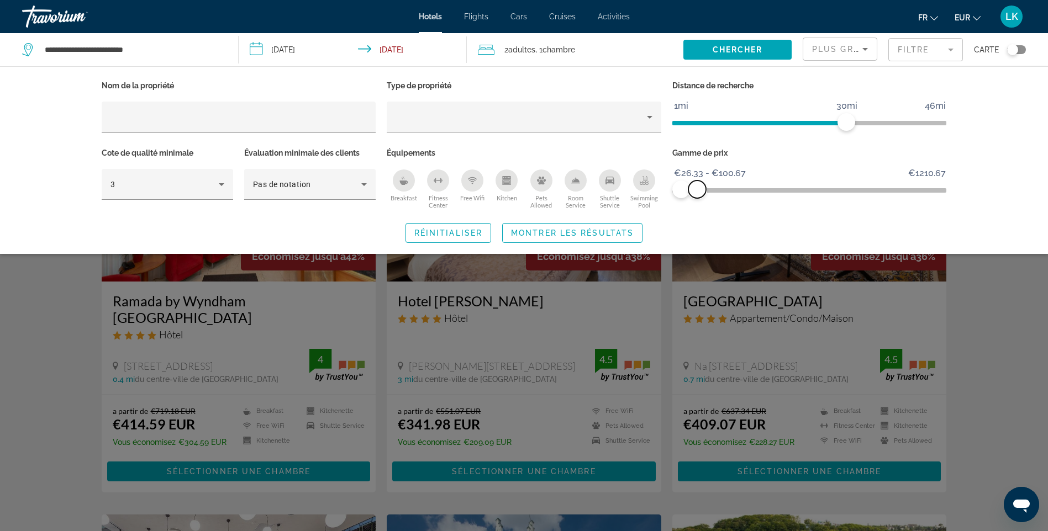
drag, startPoint x: 744, startPoint y: 188, endPoint x: 697, endPoint y: 189, distance: 47.5
click at [697, 189] on span "ngx-slider-max" at bounding box center [697, 190] width 18 height 18
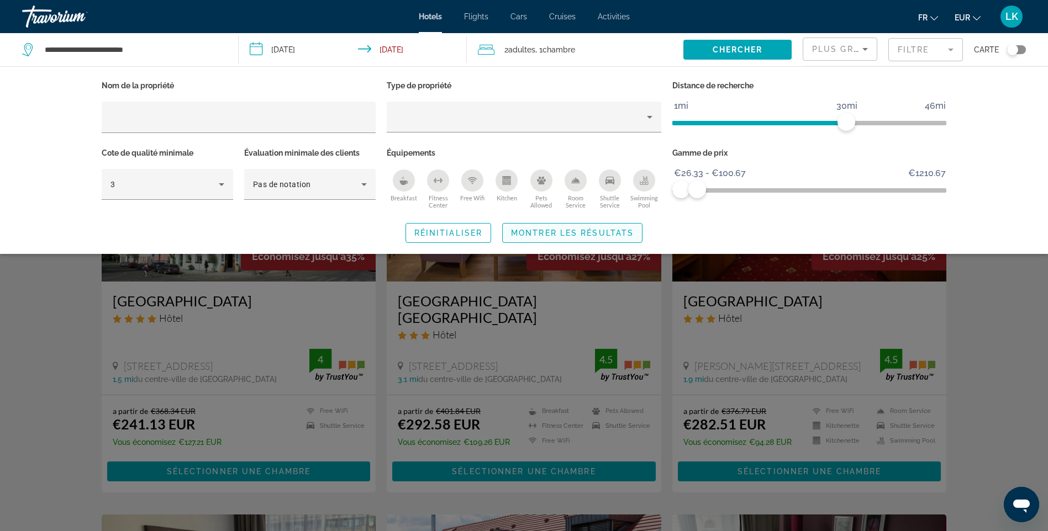
click at [593, 230] on span "Montrer les résultats" at bounding box center [572, 233] width 123 height 9
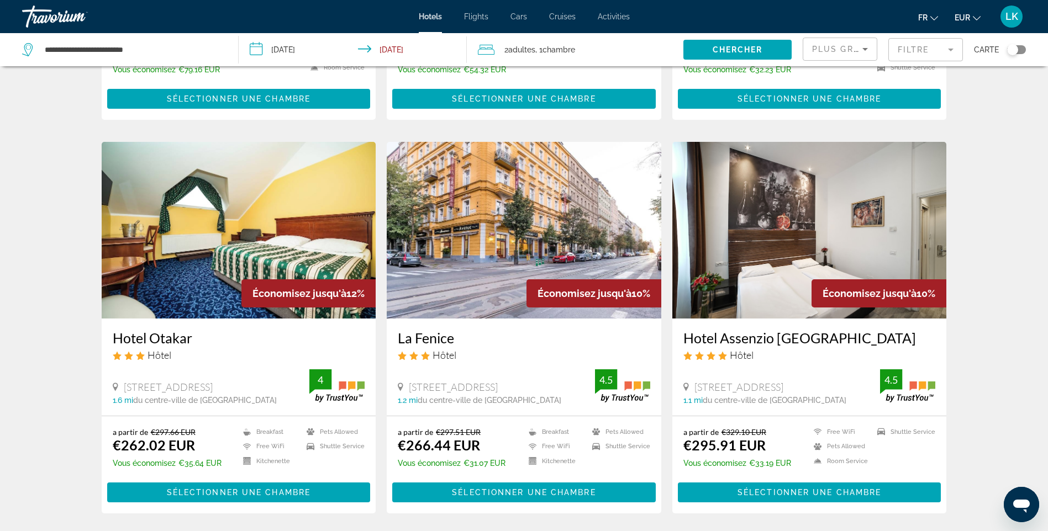
scroll to position [1215, 0]
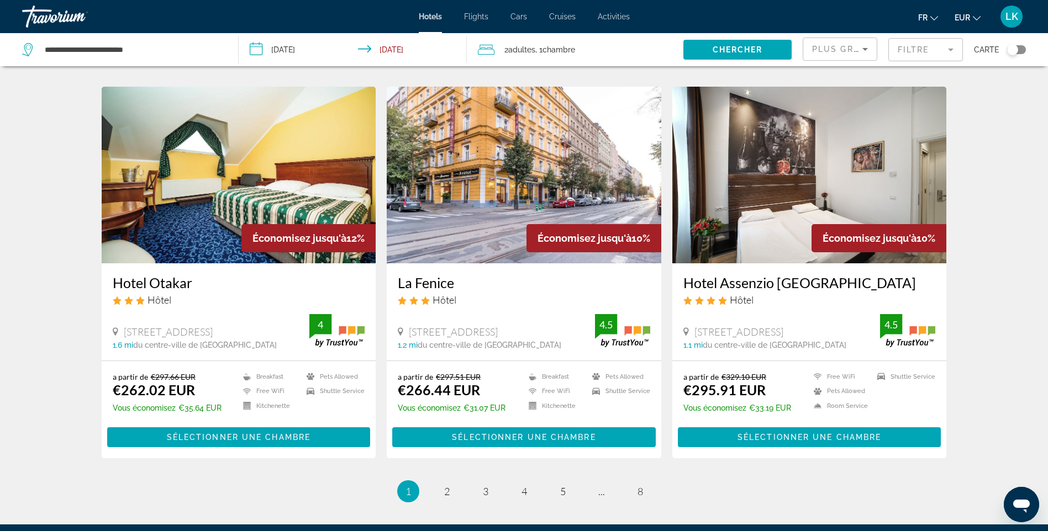
click at [1007, 14] on span "LK" at bounding box center [1011, 16] width 13 height 11
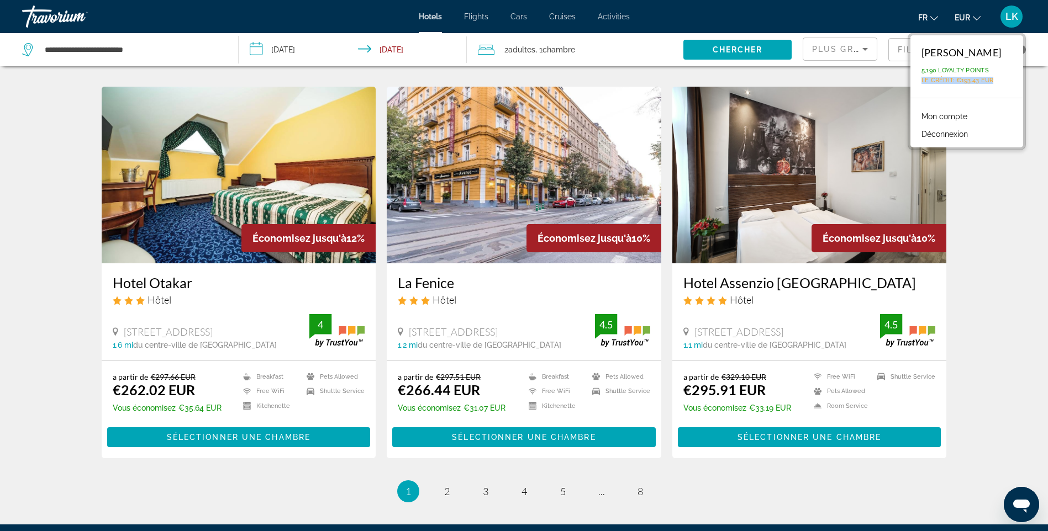
drag, startPoint x: 1002, startPoint y: 80, endPoint x: 928, endPoint y: 83, distance: 74.1
click at [928, 83] on div "Laetitia Ksenicz 5,190 Loyalty Points Le crédit : €193.43 EUR" at bounding box center [966, 66] width 113 height 62
drag, startPoint x: 928, startPoint y: 83, endPoint x: 982, endPoint y: 92, distance: 55.3
click at [982, 92] on div "Laetitia Ksenicz 5,190 Loyalty Points Le crédit : €193.43 EUR" at bounding box center [966, 66] width 113 height 62
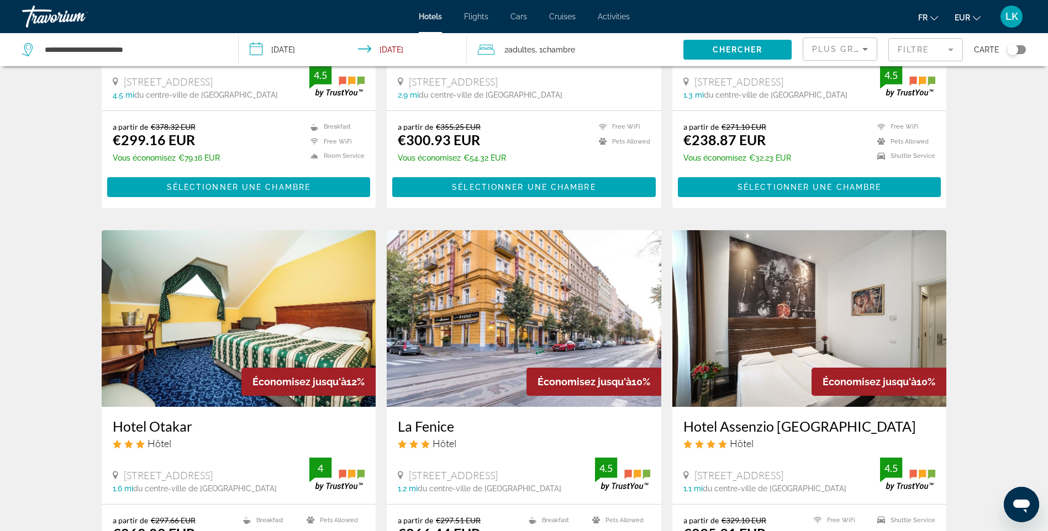
scroll to position [1272, 0]
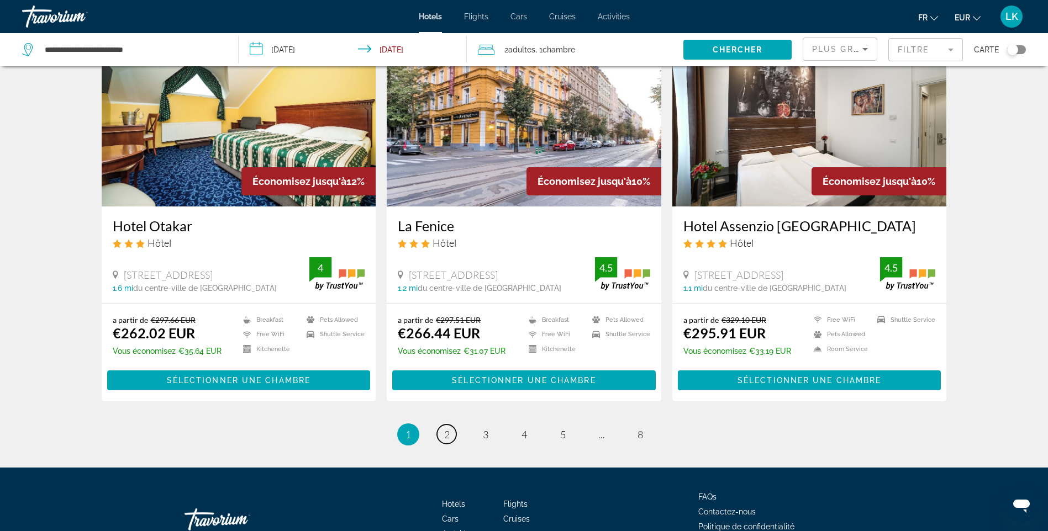
click at [448, 429] on span "2" at bounding box center [447, 435] width 6 height 12
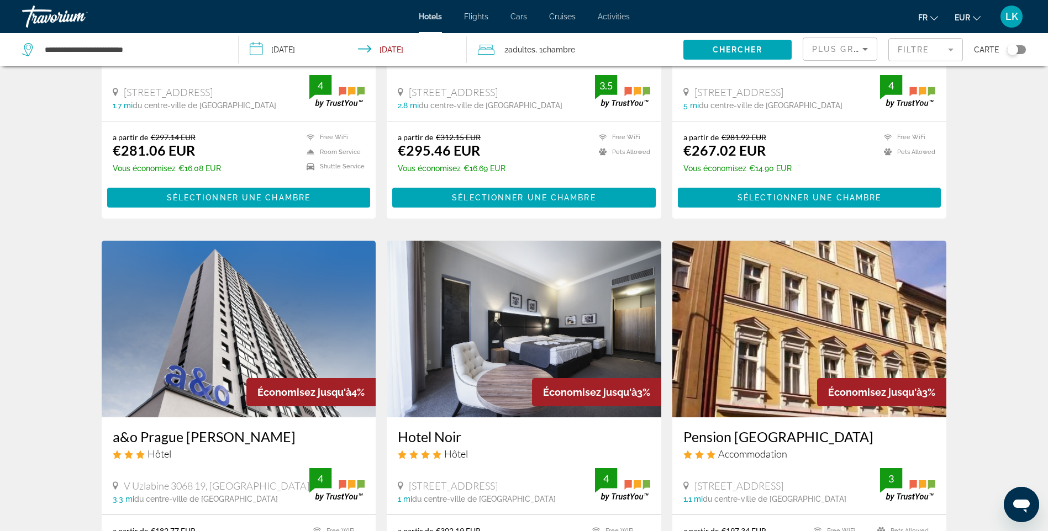
scroll to position [1215, 0]
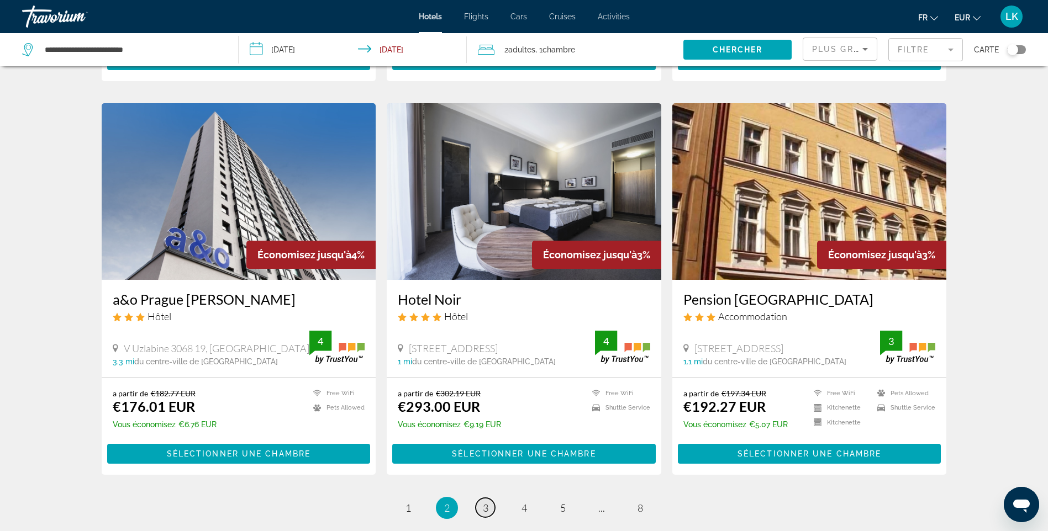
click at [491, 498] on link "page 3" at bounding box center [484, 507] width 19 height 19
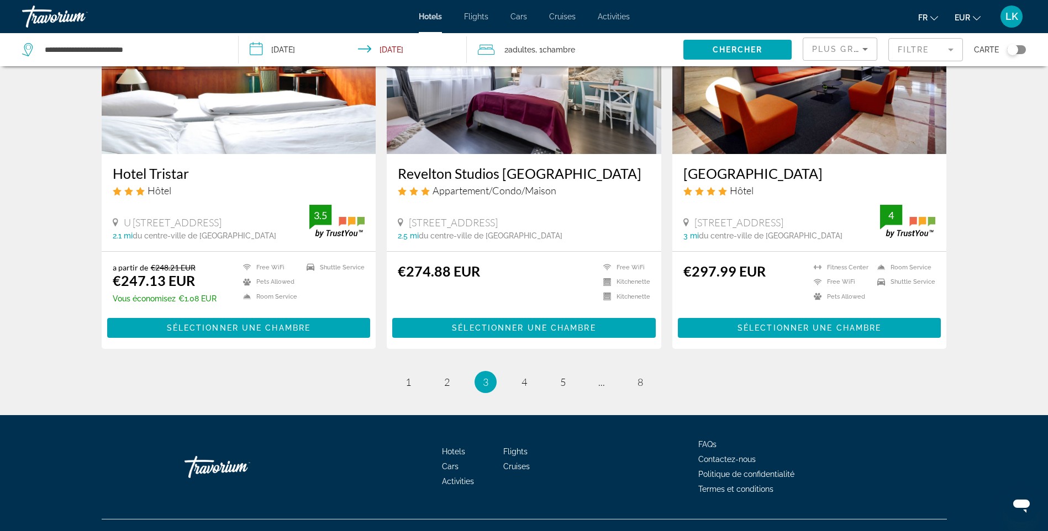
scroll to position [1325, 0]
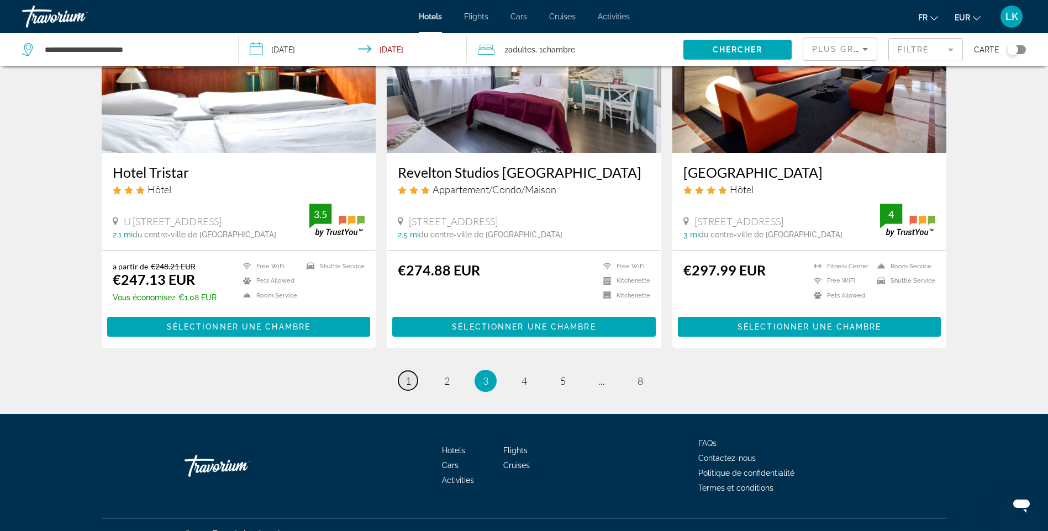
click at [412, 371] on link "page 1" at bounding box center [407, 380] width 19 height 19
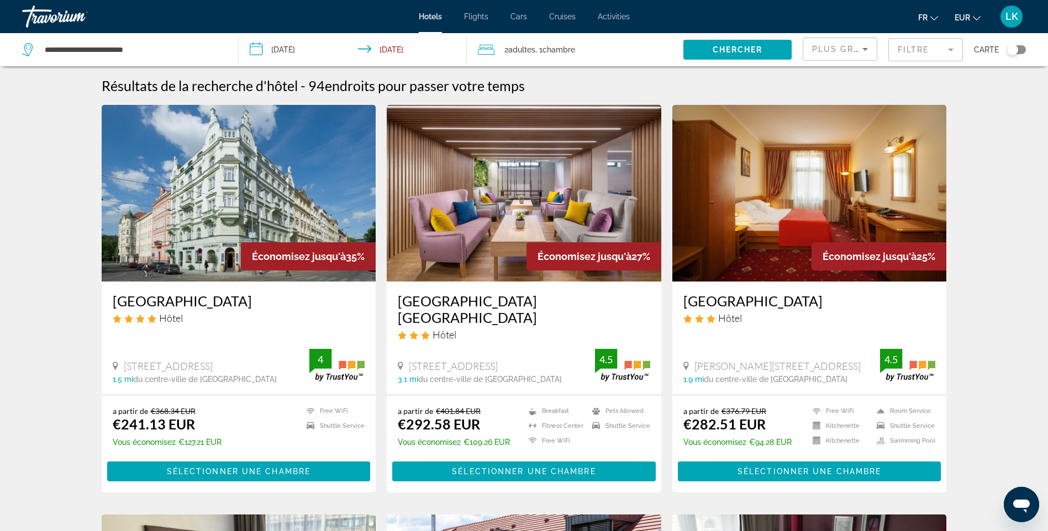
click at [260, 166] on img "Main content" at bounding box center [239, 193] width 274 height 177
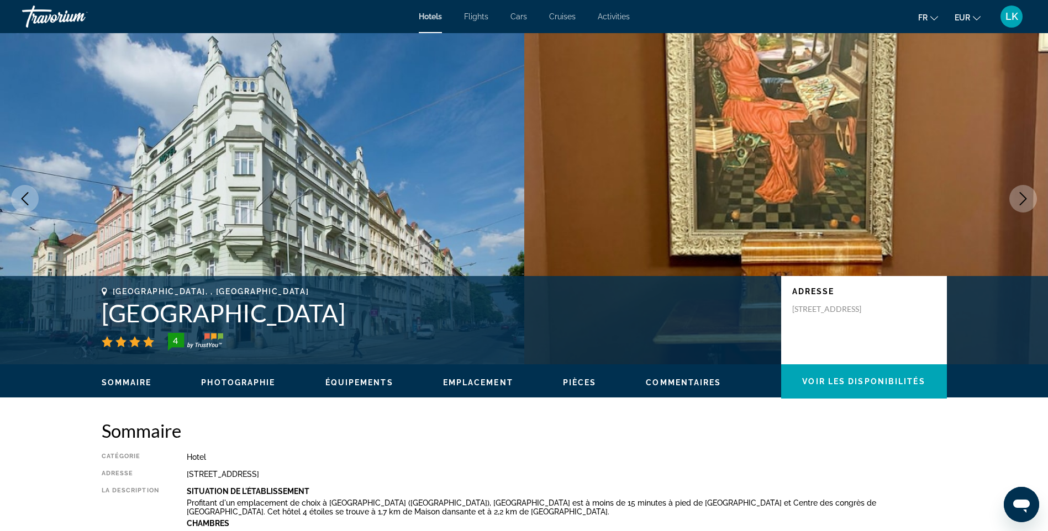
click at [1028, 203] on icon "Next image" at bounding box center [1022, 198] width 13 height 13
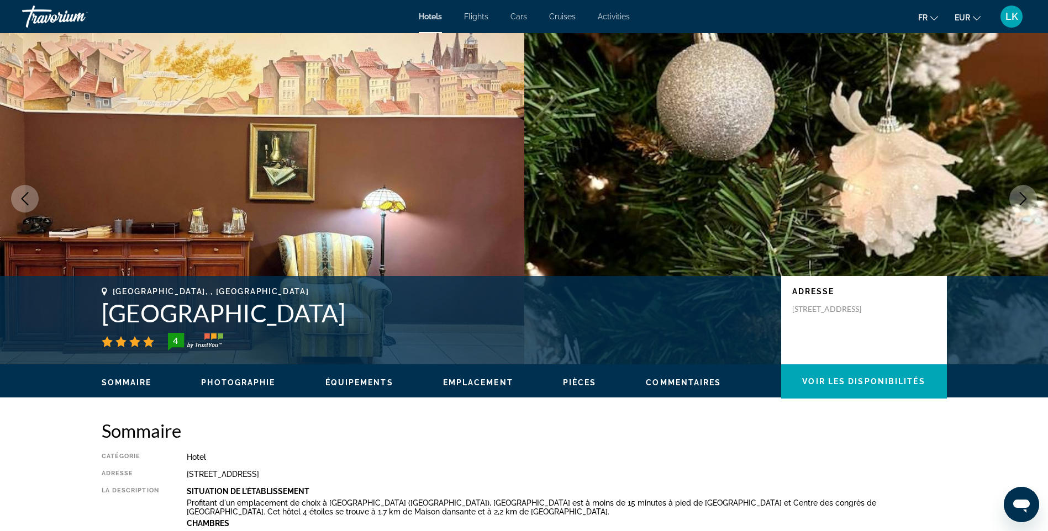
click at [1028, 203] on icon "Next image" at bounding box center [1022, 198] width 13 height 13
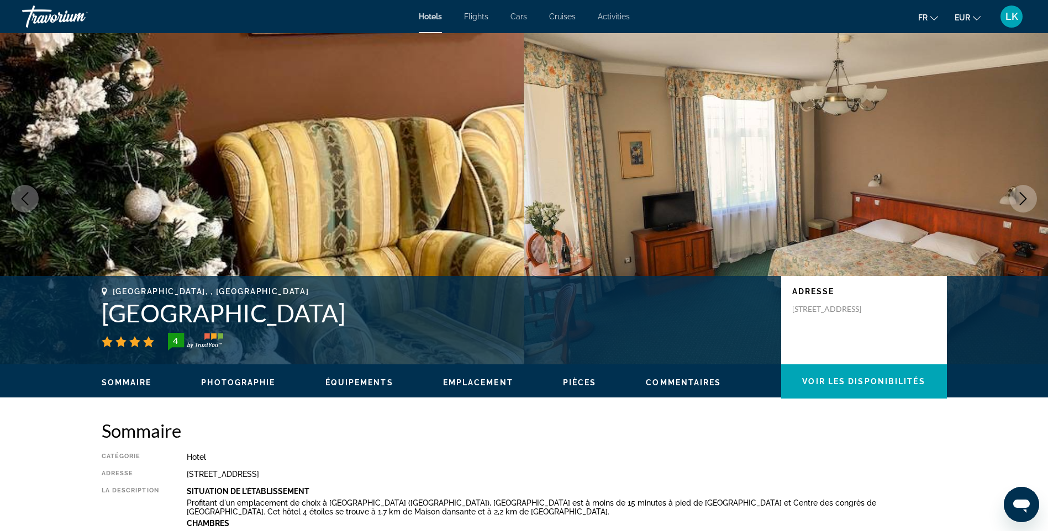
click at [1028, 203] on icon "Next image" at bounding box center [1022, 198] width 13 height 13
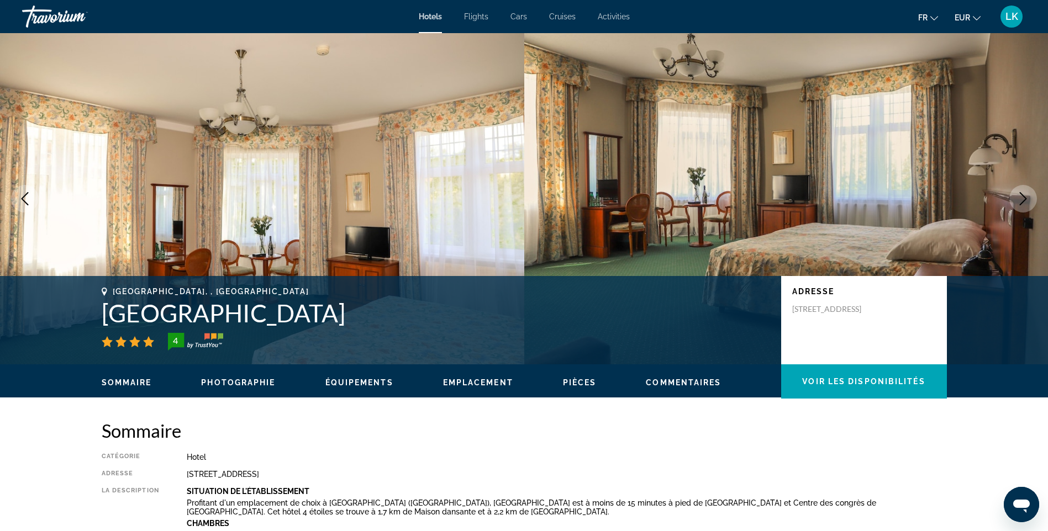
click at [1028, 203] on icon "Next image" at bounding box center [1022, 198] width 13 height 13
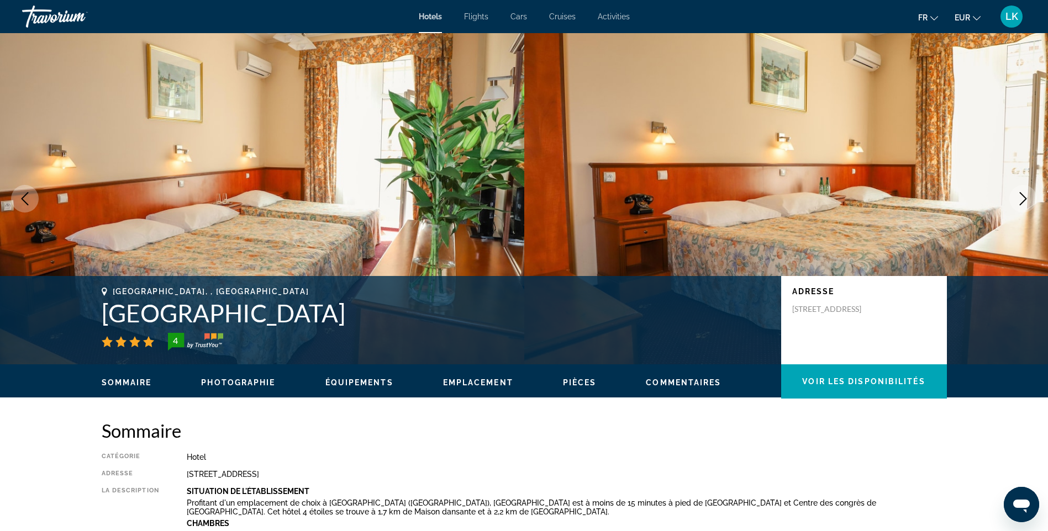
click at [1028, 203] on icon "Next image" at bounding box center [1022, 198] width 13 height 13
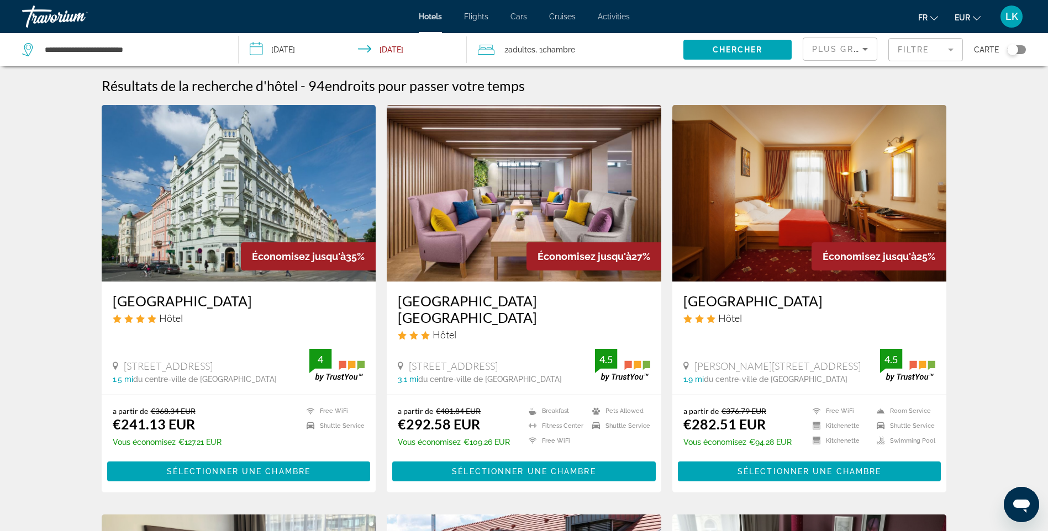
click at [445, 181] on img "Main content" at bounding box center [524, 193] width 274 height 177
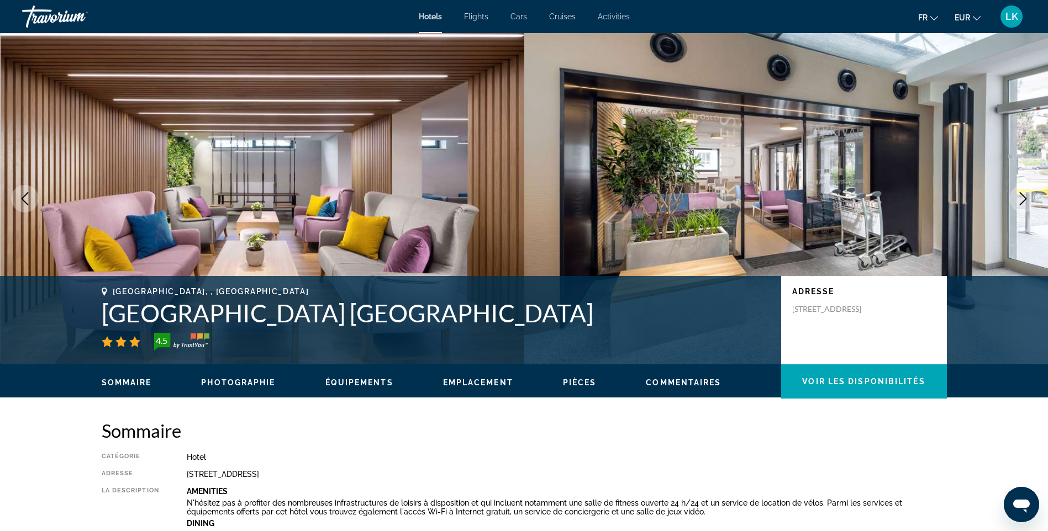
click at [1018, 197] on icon "Next image" at bounding box center [1022, 198] width 13 height 13
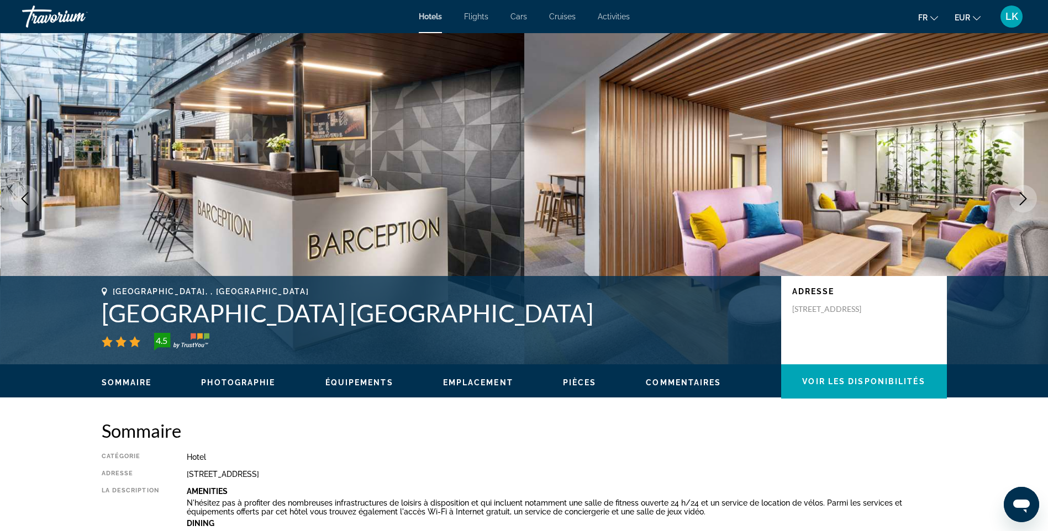
click at [1018, 197] on icon "Next image" at bounding box center [1022, 198] width 13 height 13
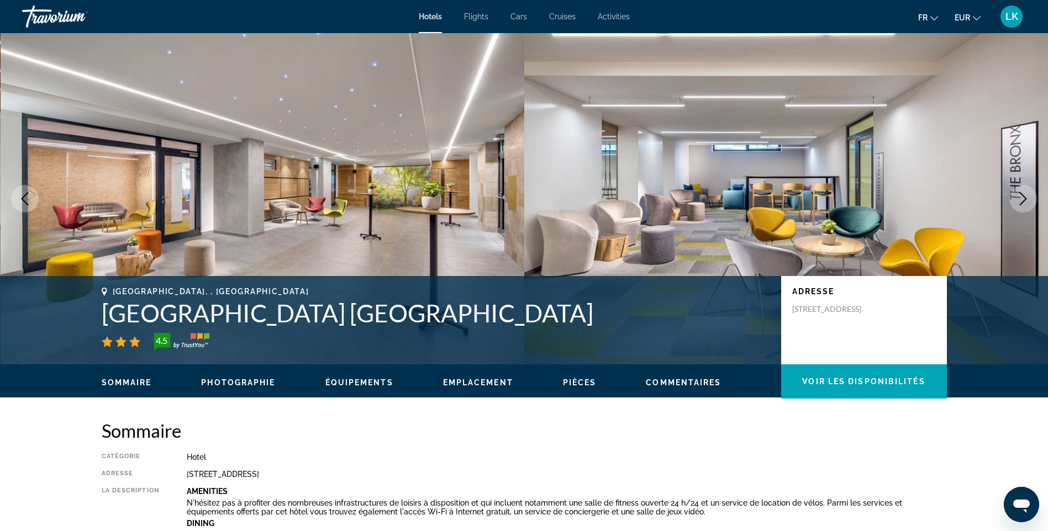
click at [1018, 197] on icon "Next image" at bounding box center [1022, 198] width 13 height 13
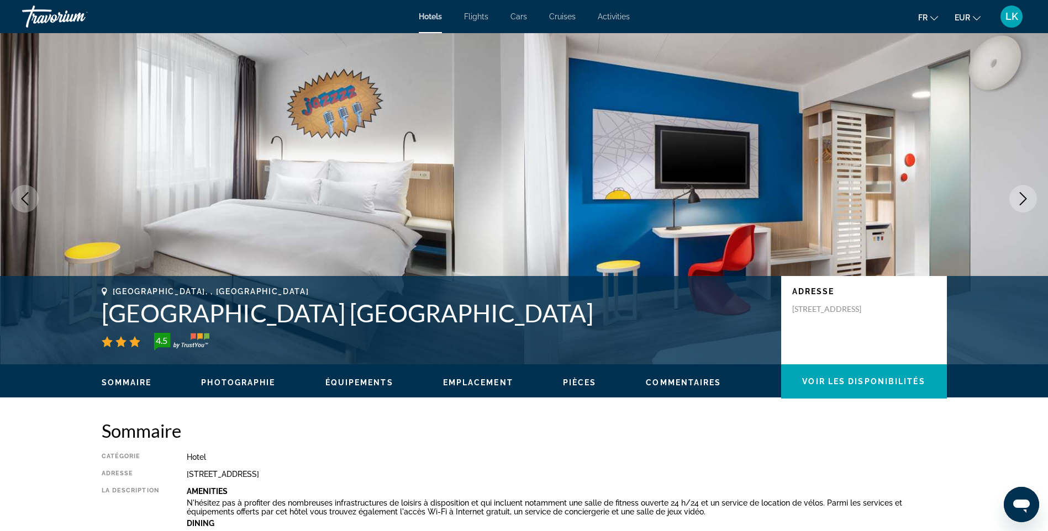
click at [1018, 197] on icon "Next image" at bounding box center [1022, 198] width 13 height 13
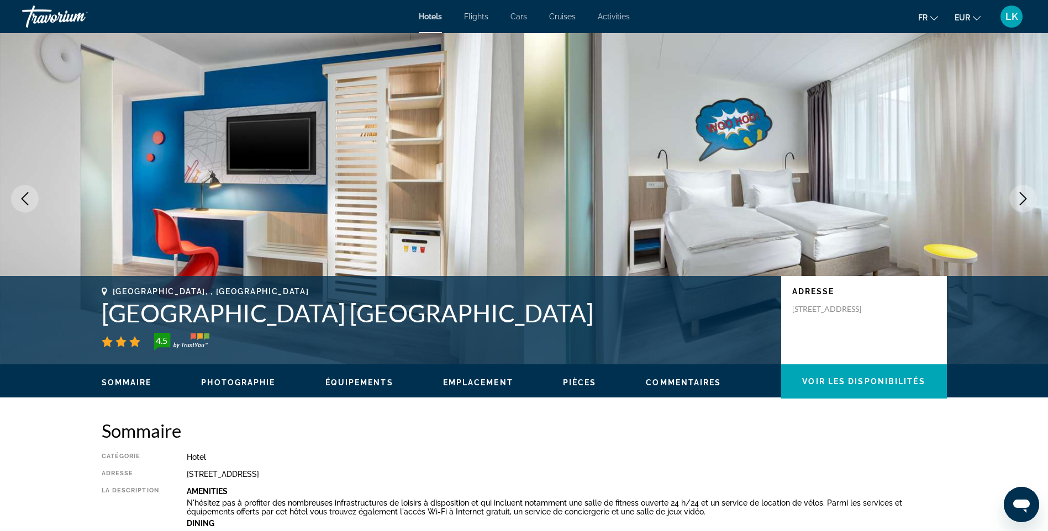
click at [1018, 197] on icon "Next image" at bounding box center [1022, 198] width 13 height 13
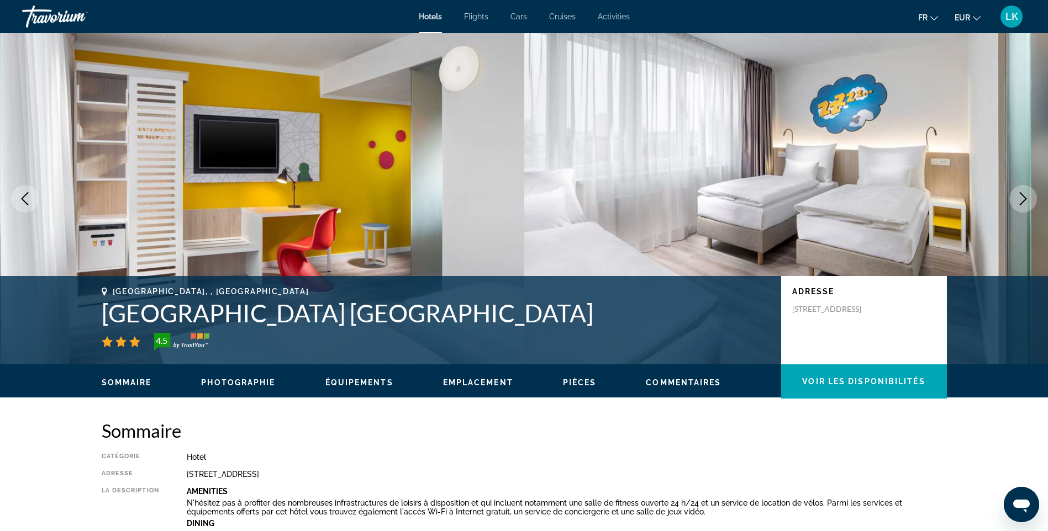
click at [1018, 197] on icon "Next image" at bounding box center [1022, 198] width 13 height 13
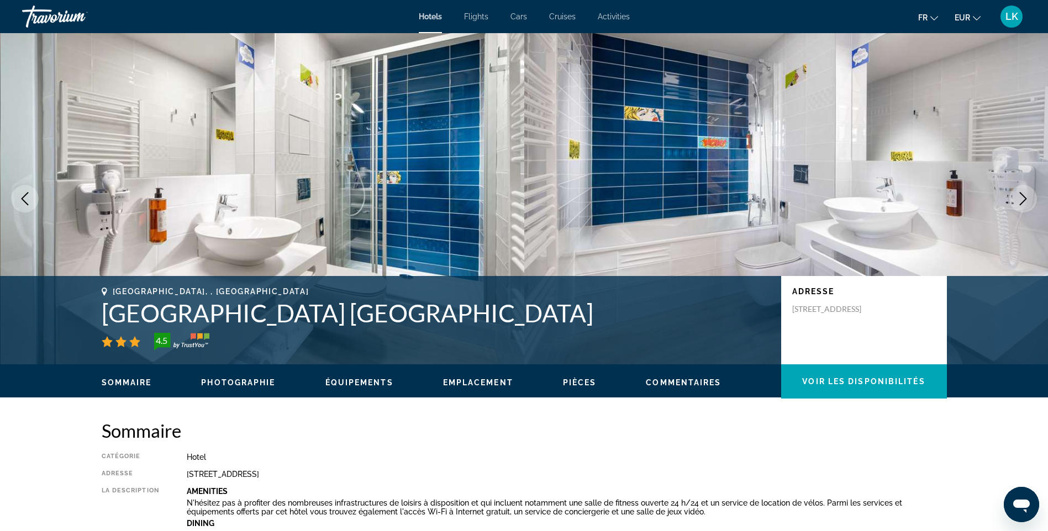
click at [1018, 197] on icon "Next image" at bounding box center [1022, 198] width 13 height 13
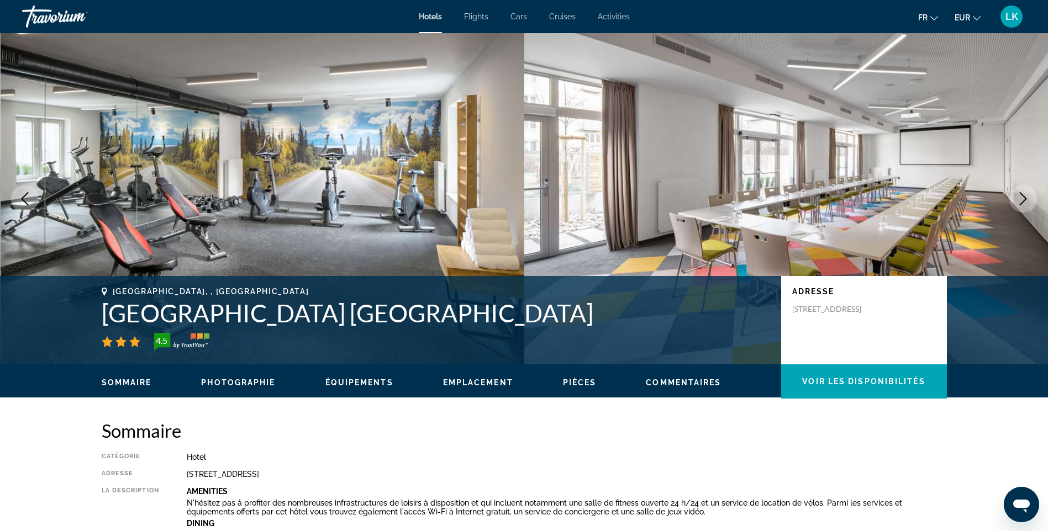
click at [1018, 197] on icon "Next image" at bounding box center [1022, 198] width 13 height 13
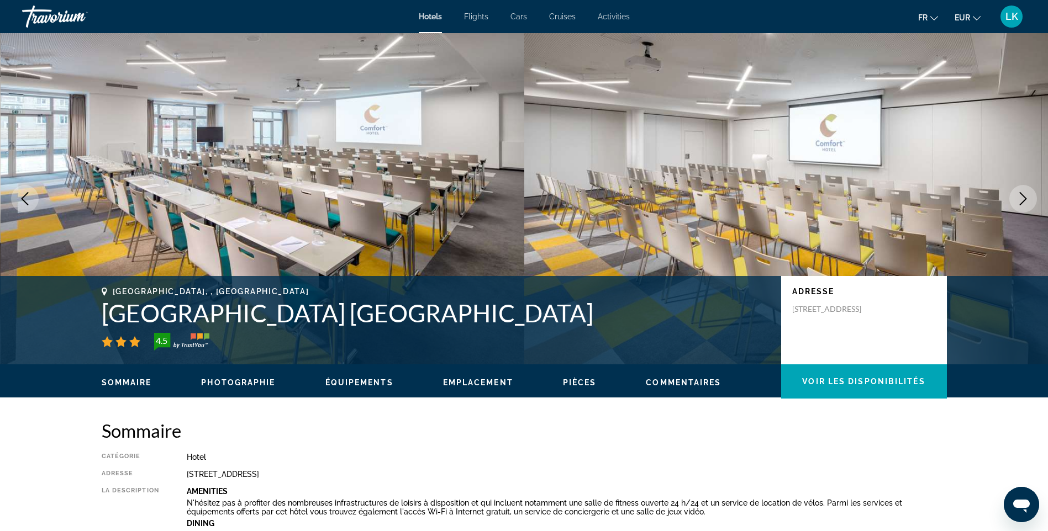
click at [1018, 197] on icon "Next image" at bounding box center [1022, 198] width 13 height 13
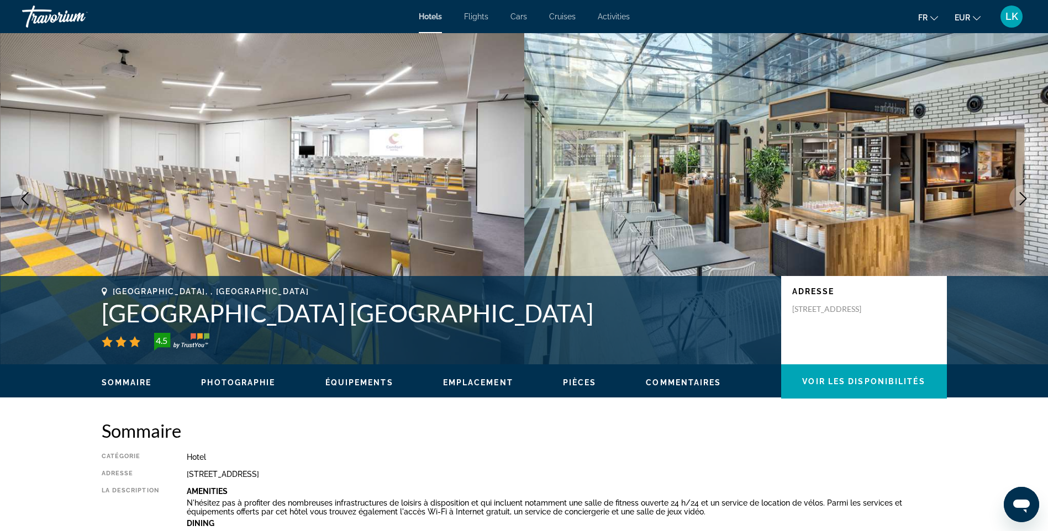
click at [1018, 197] on icon "Next image" at bounding box center [1022, 198] width 13 height 13
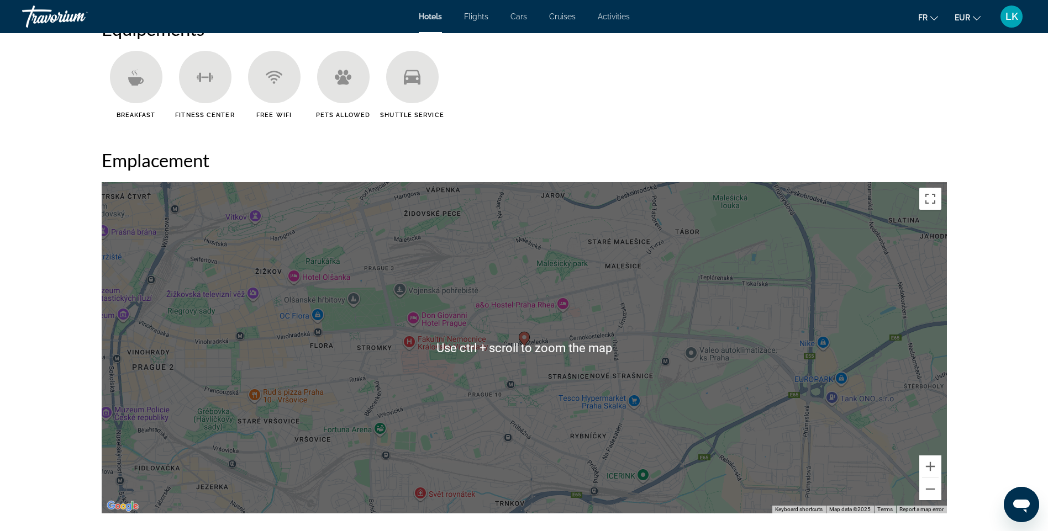
scroll to position [939, 0]
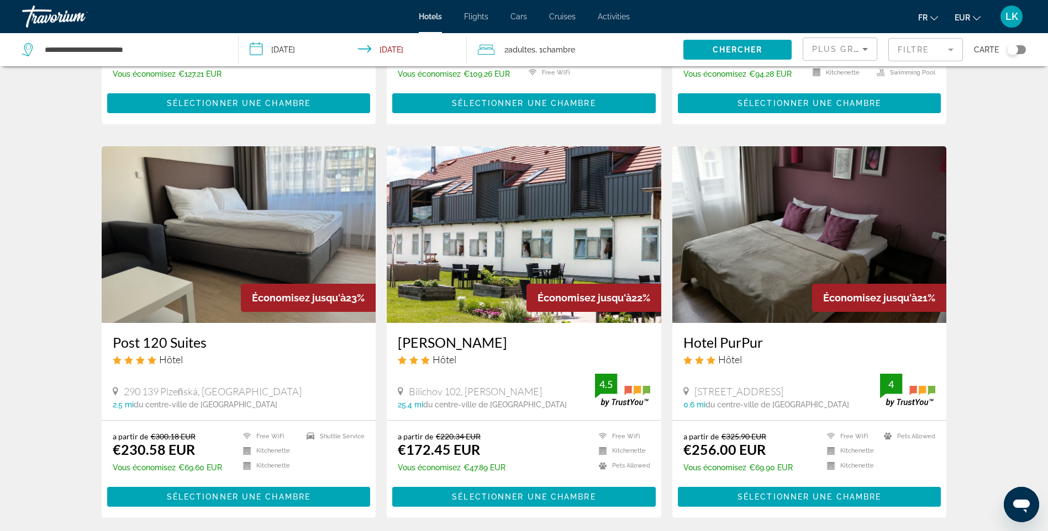
scroll to position [387, 0]
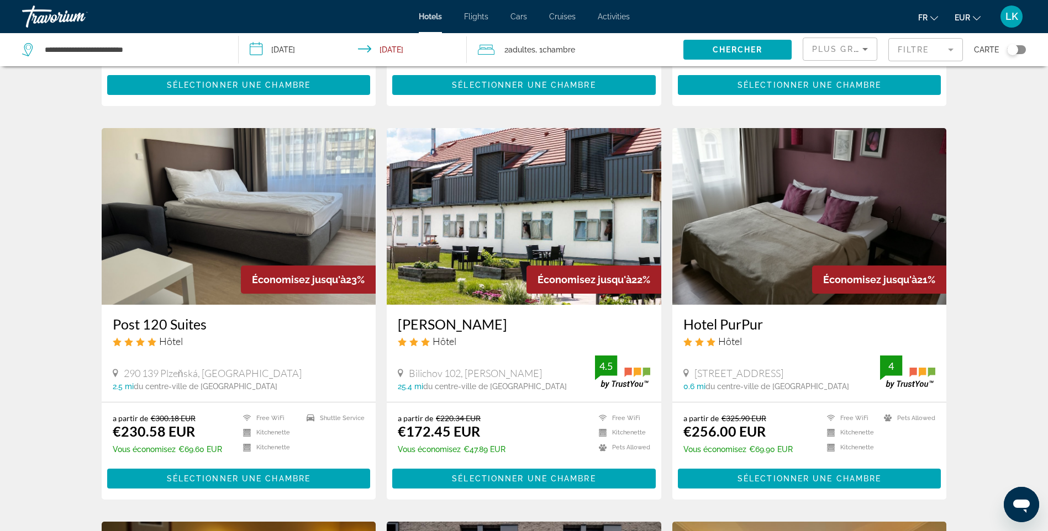
click at [712, 218] on img "Main content" at bounding box center [809, 216] width 274 height 177
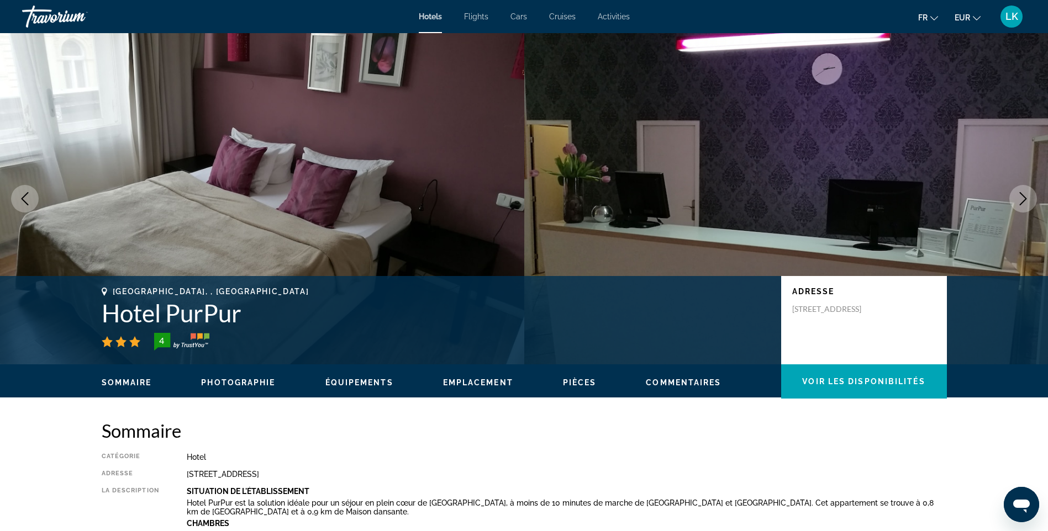
click at [1014, 198] on button "Next image" at bounding box center [1023, 199] width 28 height 28
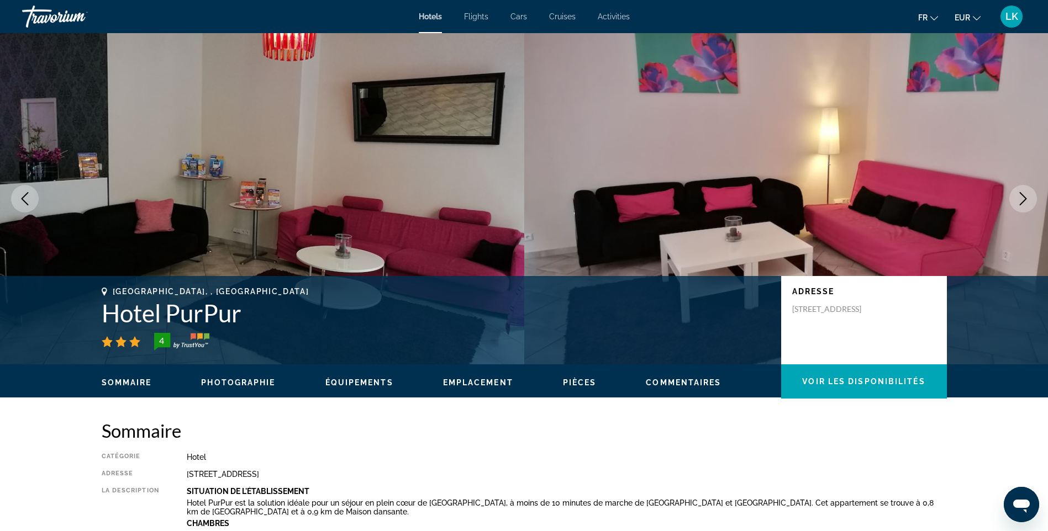
click at [1014, 198] on button "Next image" at bounding box center [1023, 199] width 28 height 28
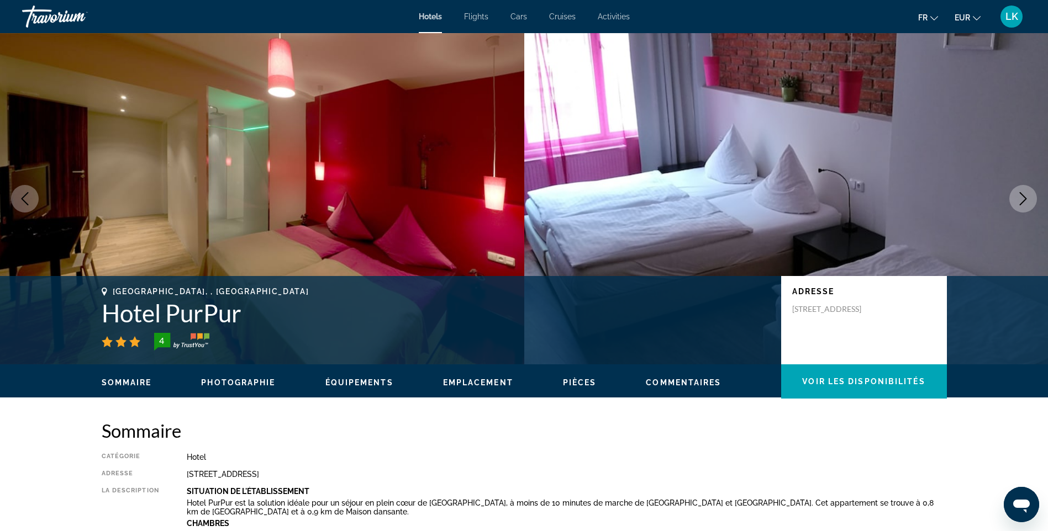
click at [1014, 198] on button "Next image" at bounding box center [1023, 199] width 28 height 28
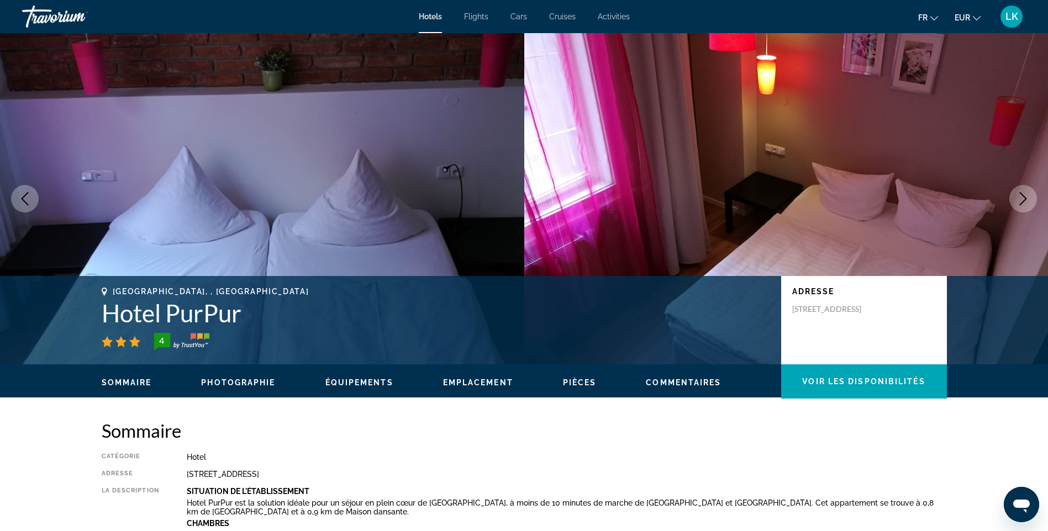
click at [1014, 198] on button "Next image" at bounding box center [1023, 199] width 28 height 28
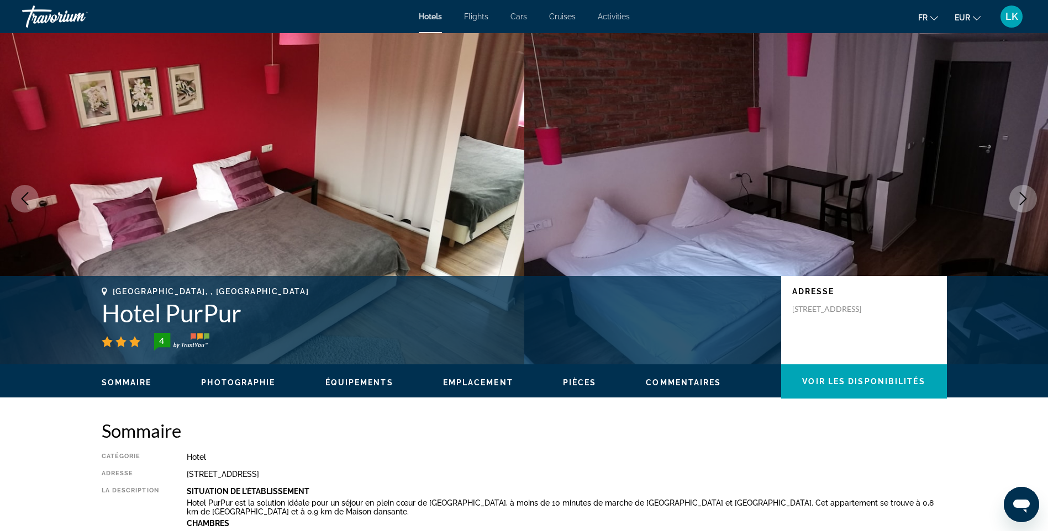
click at [1014, 198] on button "Next image" at bounding box center [1023, 199] width 28 height 28
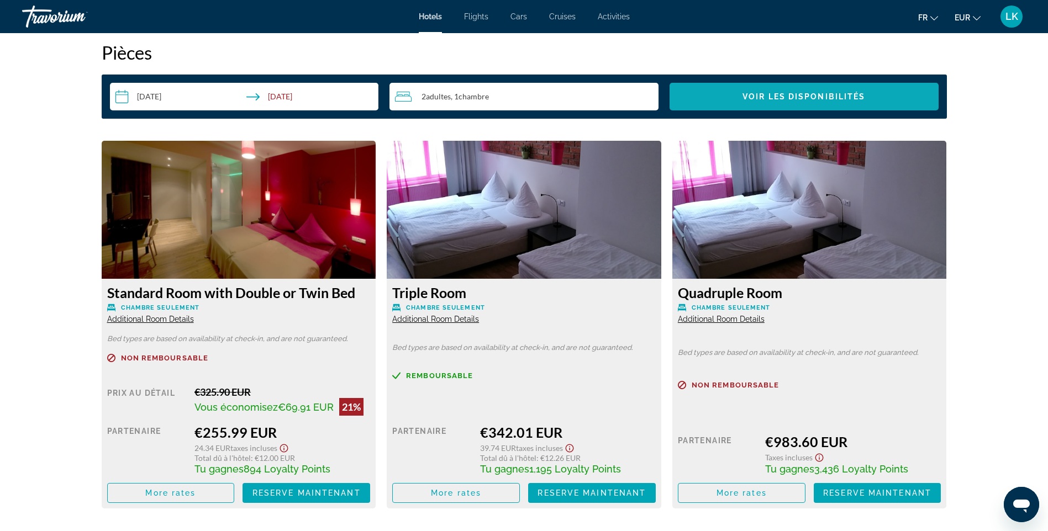
scroll to position [1436, 0]
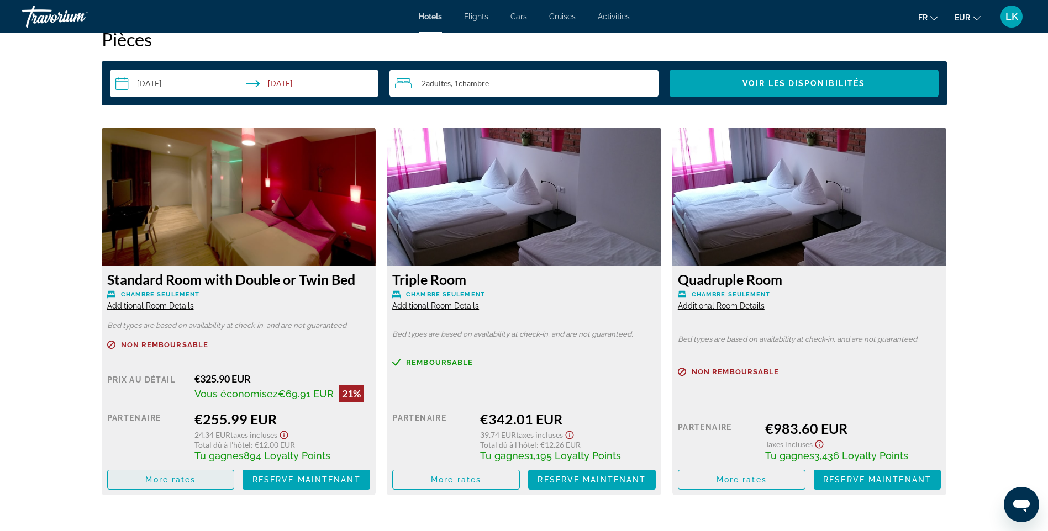
click at [195, 480] on span "More rates" at bounding box center [170, 479] width 50 height 9
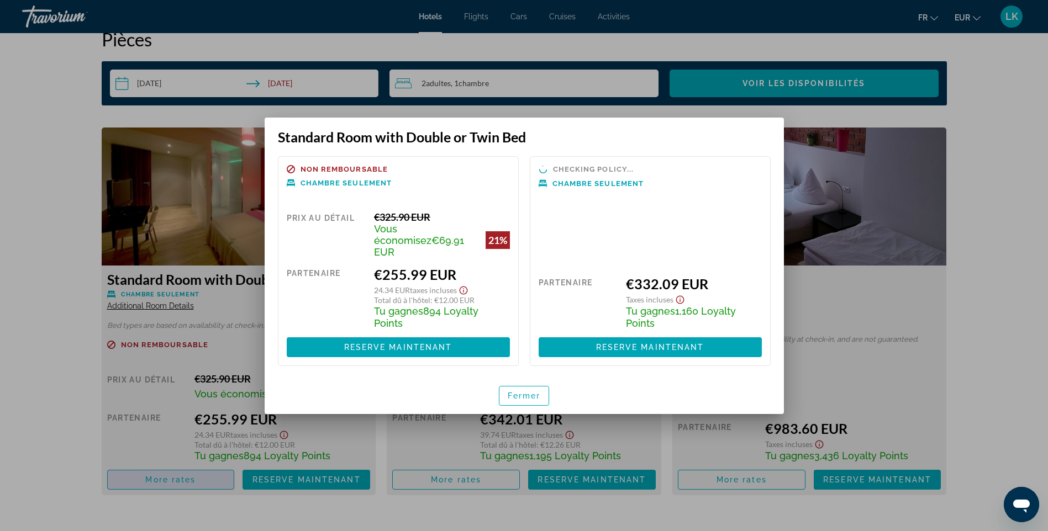
scroll to position [0, 0]
click at [1034, 237] on div at bounding box center [524, 265] width 1048 height 531
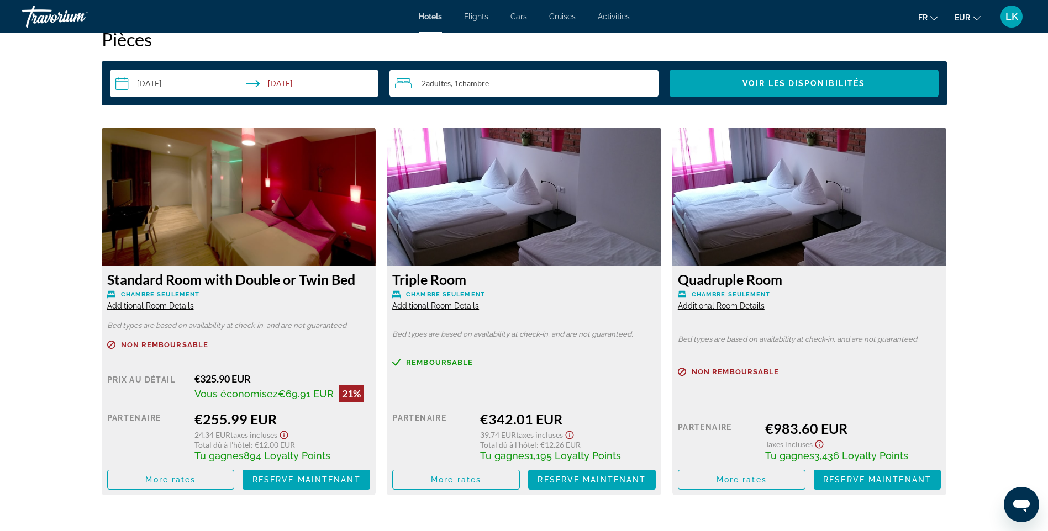
scroll to position [1436, 0]
drag, startPoint x: 249, startPoint y: 457, endPoint x: 264, endPoint y: 457, distance: 14.9
click at [264, 457] on span "894 Loyalty Points" at bounding box center [287, 456] width 87 height 12
drag, startPoint x: 264, startPoint y: 457, endPoint x: 327, endPoint y: 453, distance: 63.0
click at [326, 453] on span "894 Loyalty Points" at bounding box center [287, 456] width 87 height 12
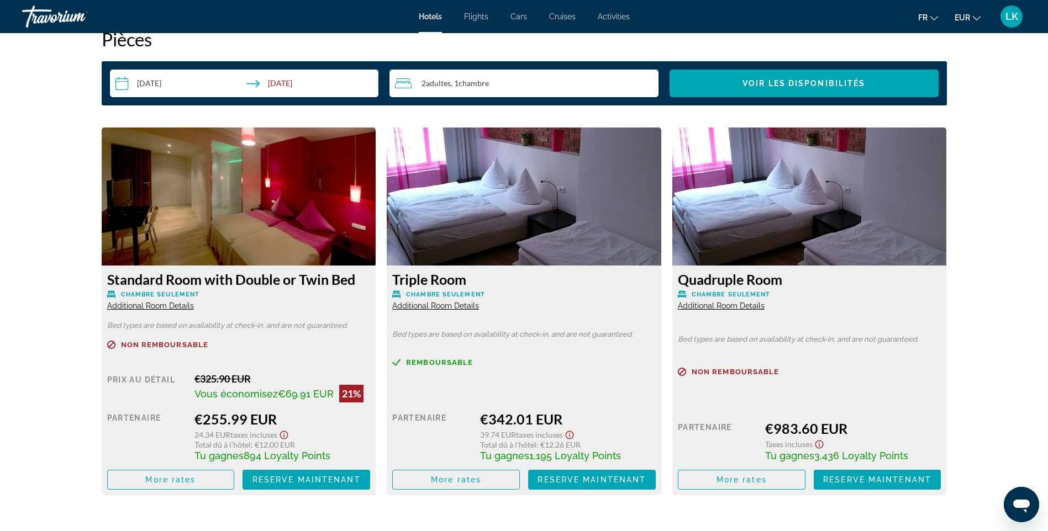
drag, startPoint x: 335, startPoint y: 453, endPoint x: 246, endPoint y: 456, distance: 89.5
click at [246, 456] on div "Tu gagnes 894 Loyalty Points" at bounding box center [282, 455] width 176 height 12
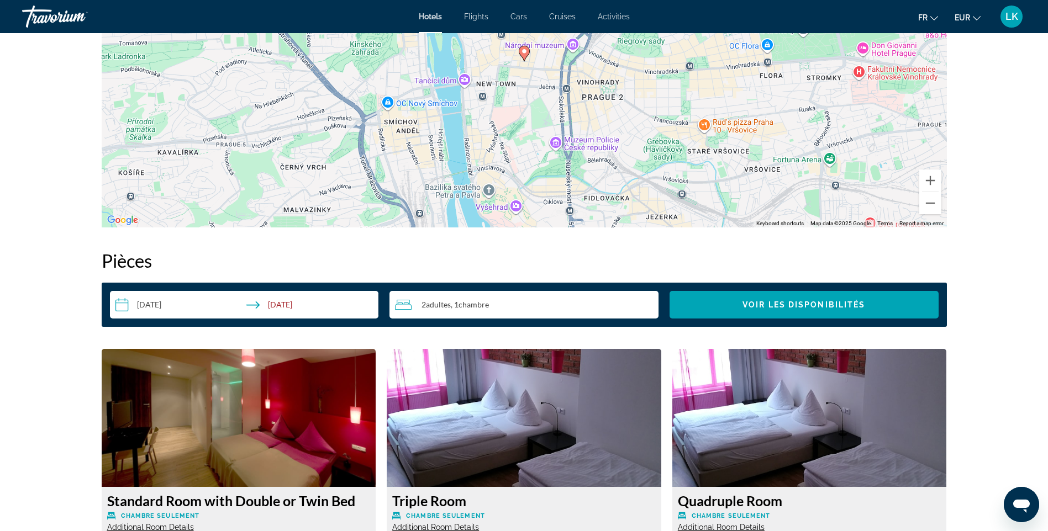
scroll to position [1160, 0]
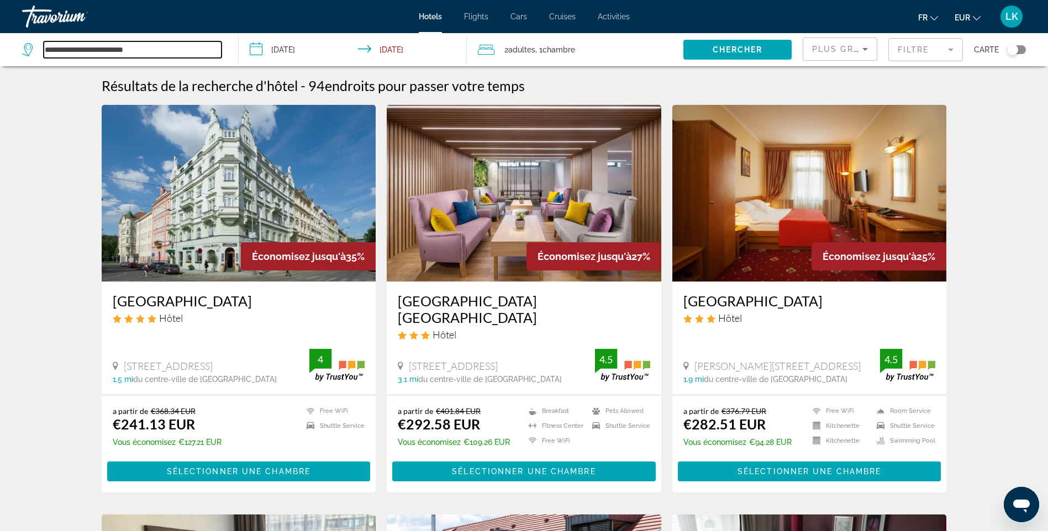
drag, startPoint x: 137, startPoint y: 51, endPoint x: 170, endPoint y: 55, distance: 32.7
click at [137, 51] on input "**********" at bounding box center [133, 49] width 178 height 17
drag, startPoint x: 198, startPoint y: 55, endPoint x: -2, endPoint y: 52, distance: 200.5
click at [0, 52] on html "**********" at bounding box center [524, 265] width 1048 height 531
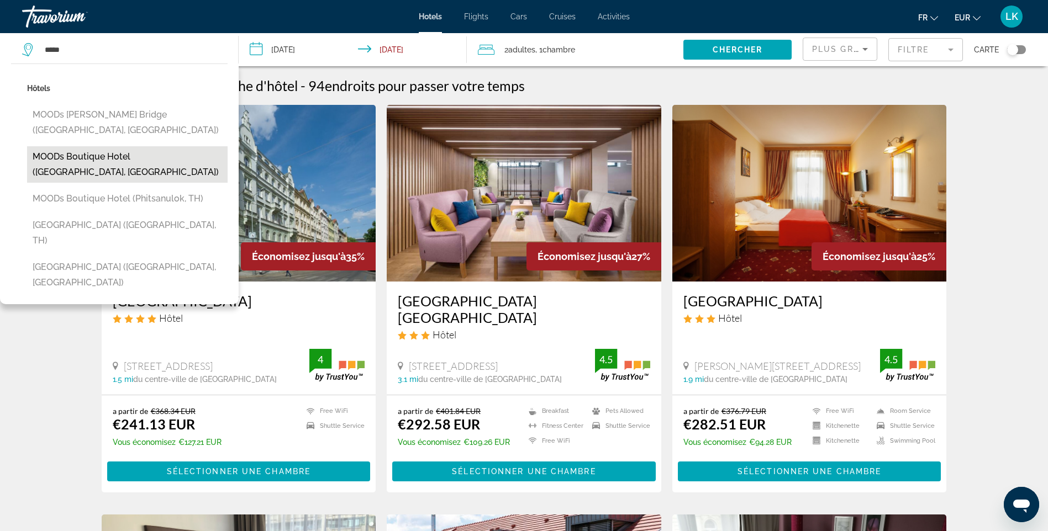
click at [130, 146] on button "MOODs Boutique Hotel (Prague, CZ)" at bounding box center [127, 164] width 200 height 36
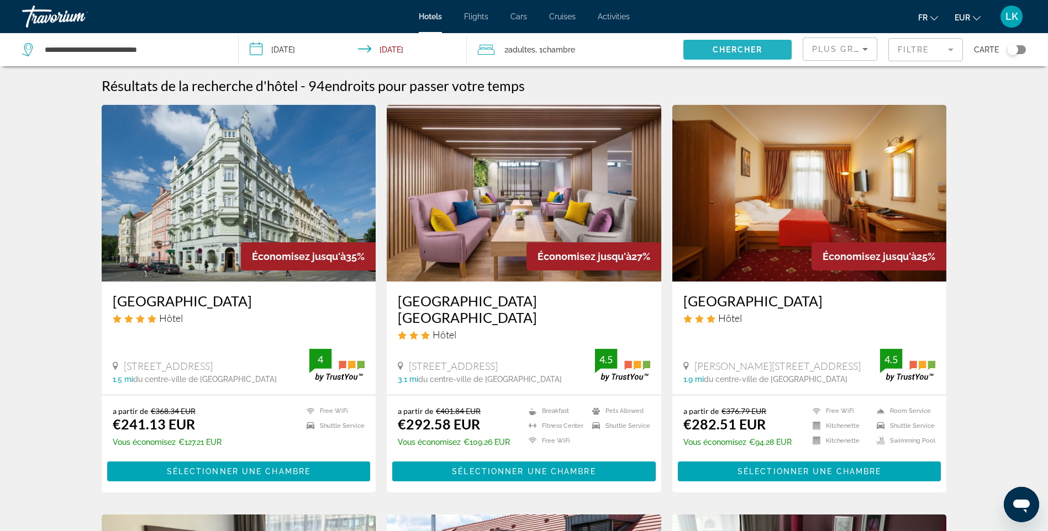
click at [730, 57] on span "Search widget" at bounding box center [737, 49] width 108 height 27
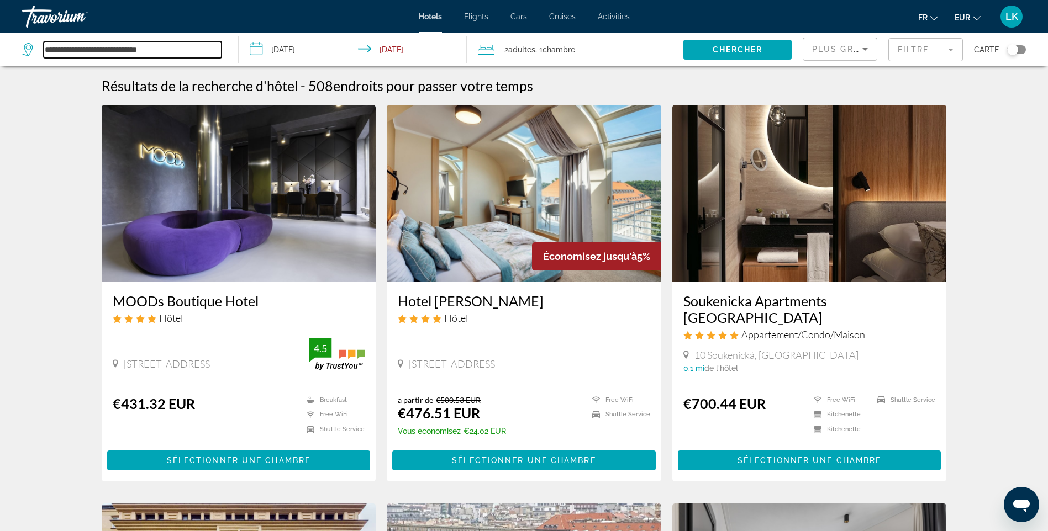
drag, startPoint x: 187, startPoint y: 48, endPoint x: -2, endPoint y: 46, distance: 188.9
click at [0, 46] on html "**********" at bounding box center [524, 265] width 1048 height 531
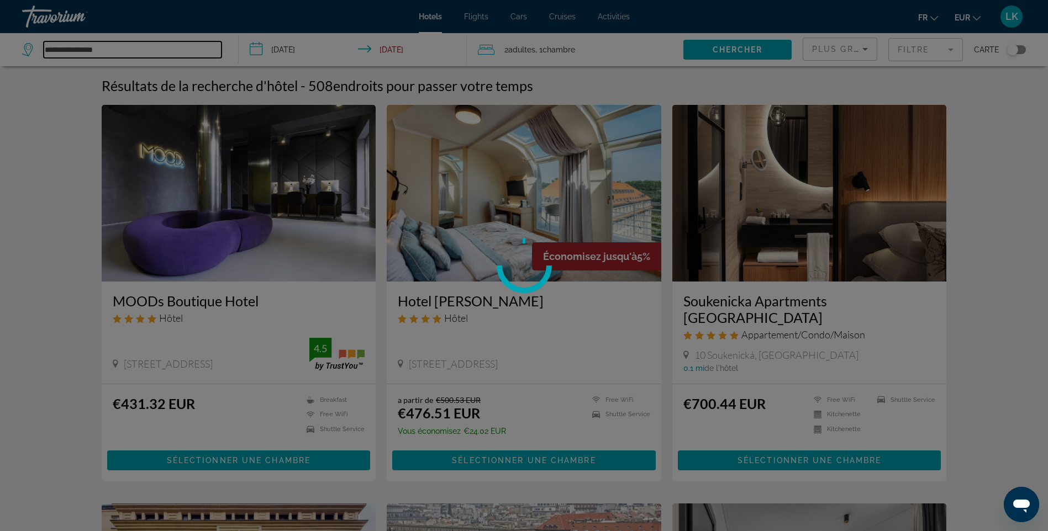
type input "**********"
click at [65, 91] on div at bounding box center [524, 265] width 1048 height 531
click at [126, 51] on div at bounding box center [524, 265] width 1048 height 531
click at [59, 103] on div at bounding box center [524, 265] width 1048 height 531
click at [935, 199] on div at bounding box center [524, 265] width 1048 height 531
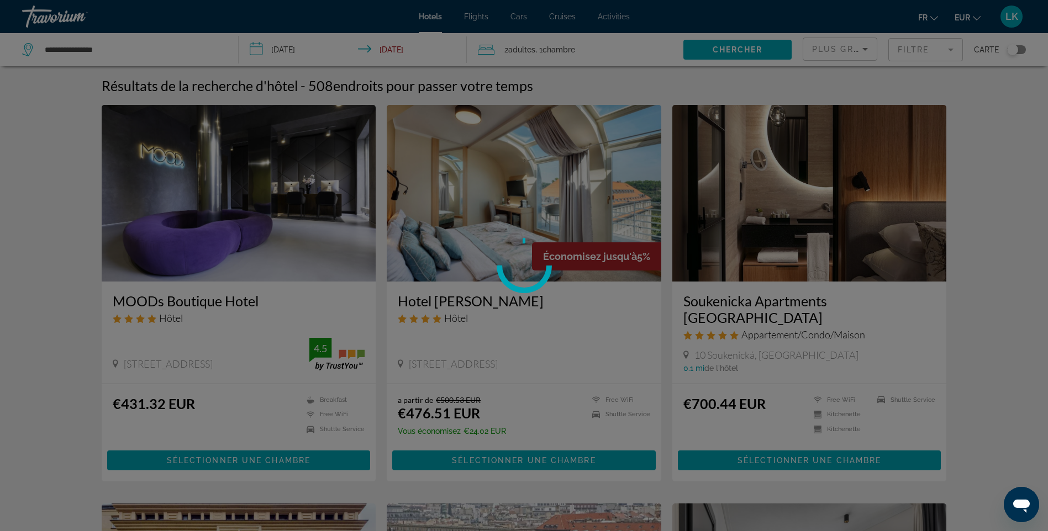
click at [1005, 160] on div at bounding box center [524, 265] width 1048 height 531
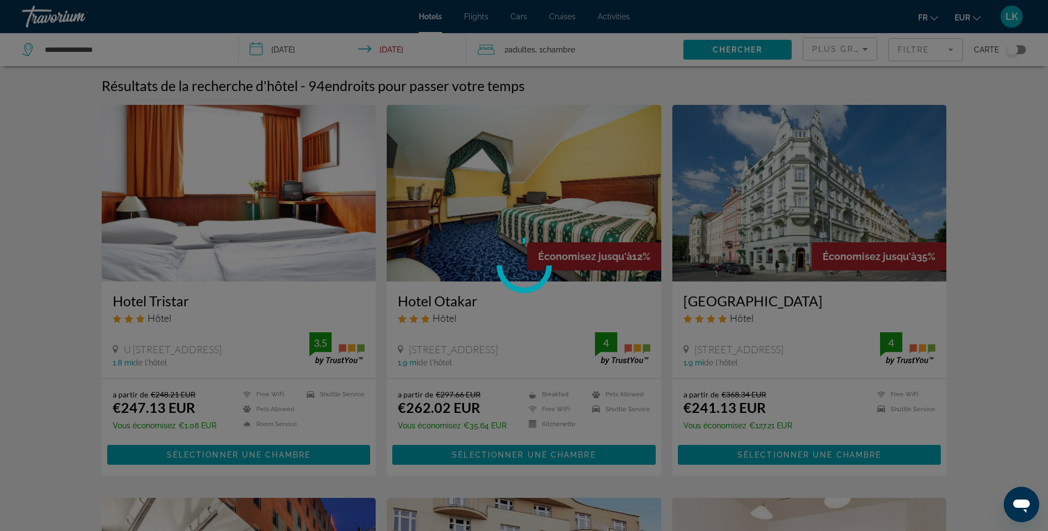
click at [113, 47] on div at bounding box center [524, 265] width 1048 height 531
click at [103, 43] on div at bounding box center [524, 265] width 1048 height 531
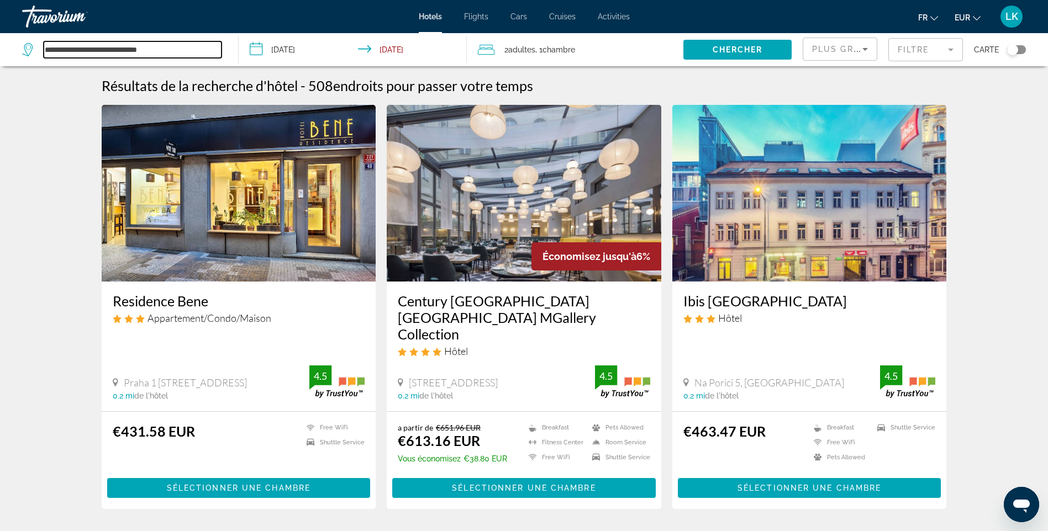
click at [121, 55] on input "**********" at bounding box center [133, 49] width 178 height 17
drag, startPoint x: 195, startPoint y: 50, endPoint x: 0, endPoint y: 51, distance: 195.5
click at [0, 52] on html "**********" at bounding box center [524, 265] width 1048 height 531
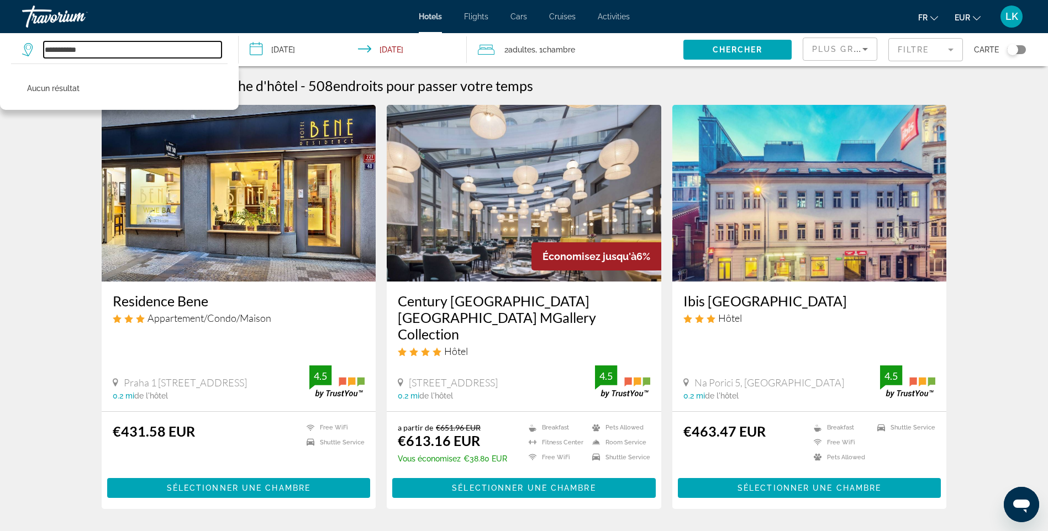
drag, startPoint x: 146, startPoint y: 55, endPoint x: -2, endPoint y: 58, distance: 148.0
click at [0, 58] on html "**********" at bounding box center [524, 265] width 1048 height 531
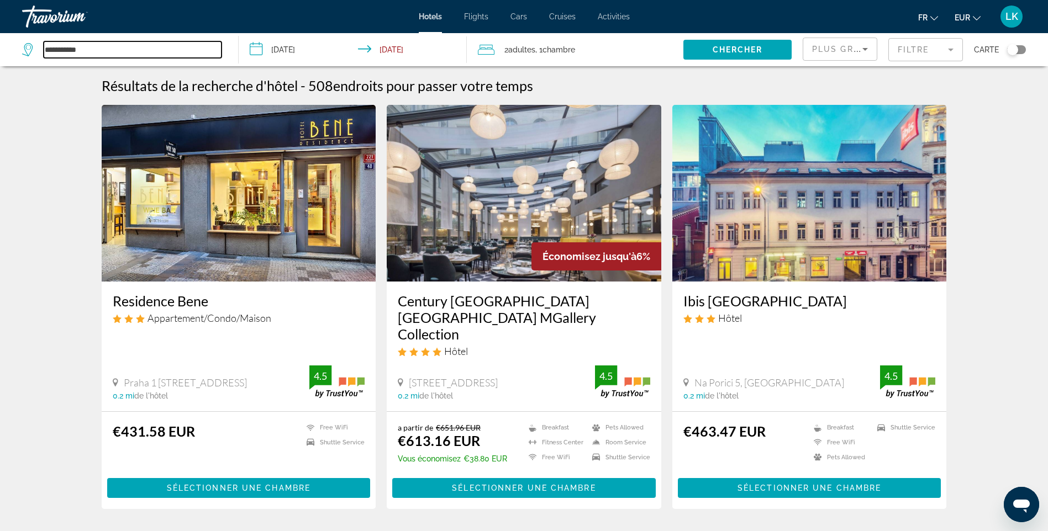
click at [161, 49] on input "**********" at bounding box center [133, 49] width 178 height 17
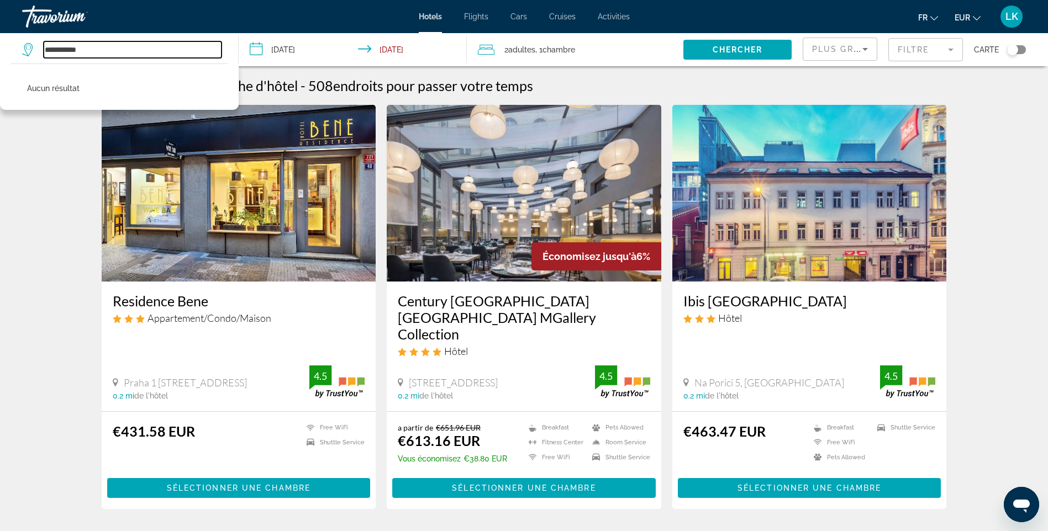
drag, startPoint x: 150, startPoint y: 47, endPoint x: -2, endPoint y: 46, distance: 151.9
click at [0, 46] on html "**********" at bounding box center [524, 265] width 1048 height 531
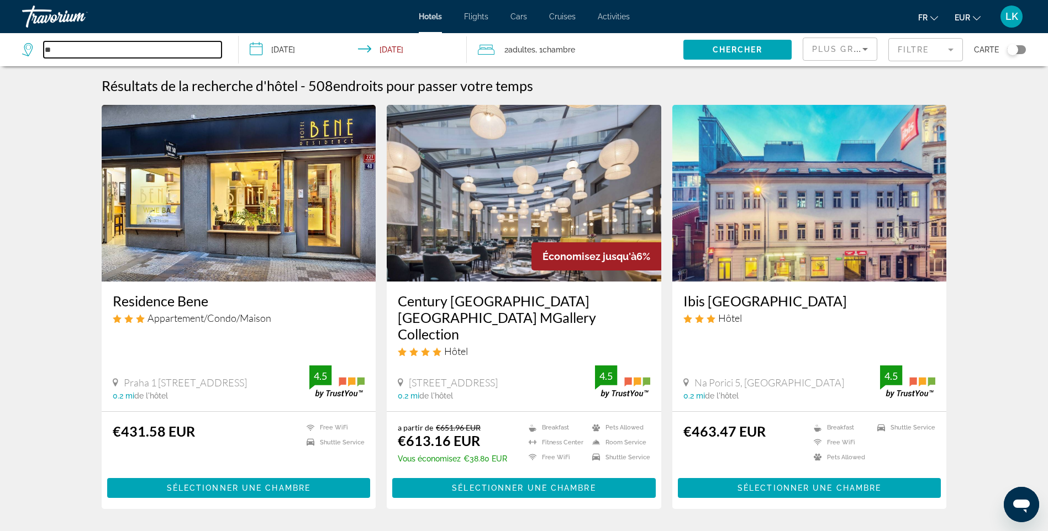
type input "*"
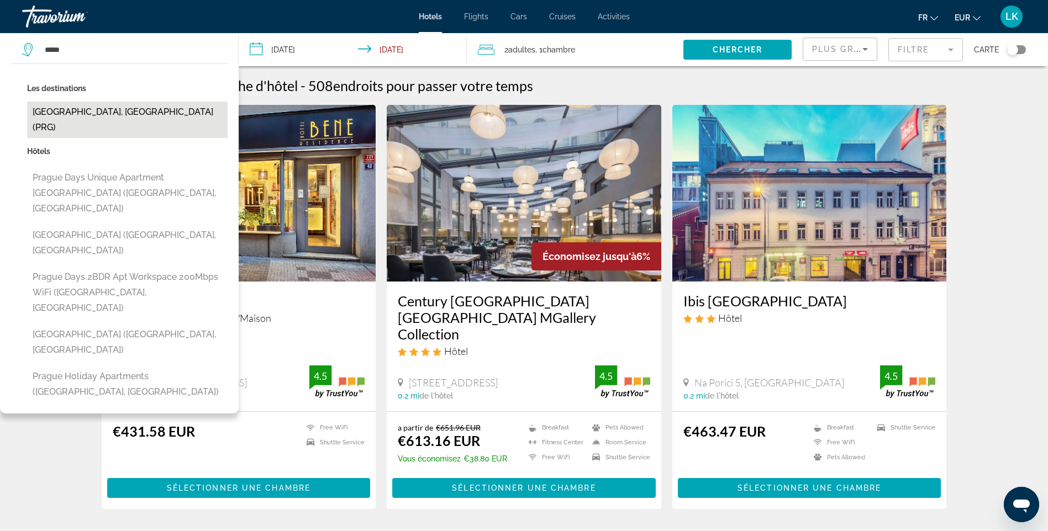
click at [104, 107] on button "[GEOGRAPHIC_DATA], [GEOGRAPHIC_DATA] (PRG)" at bounding box center [127, 120] width 200 height 36
type input "**********"
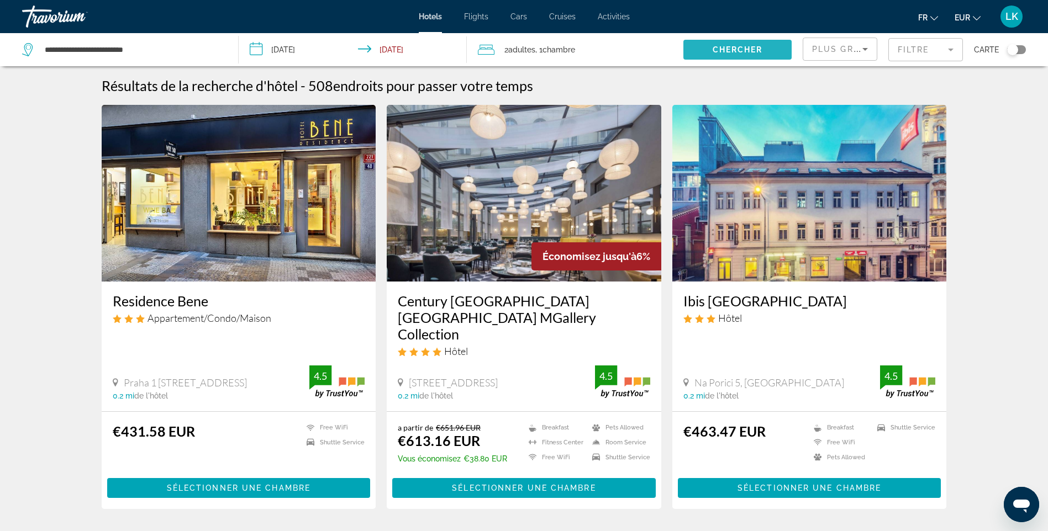
click at [715, 57] on span "Search widget" at bounding box center [737, 49] width 108 height 27
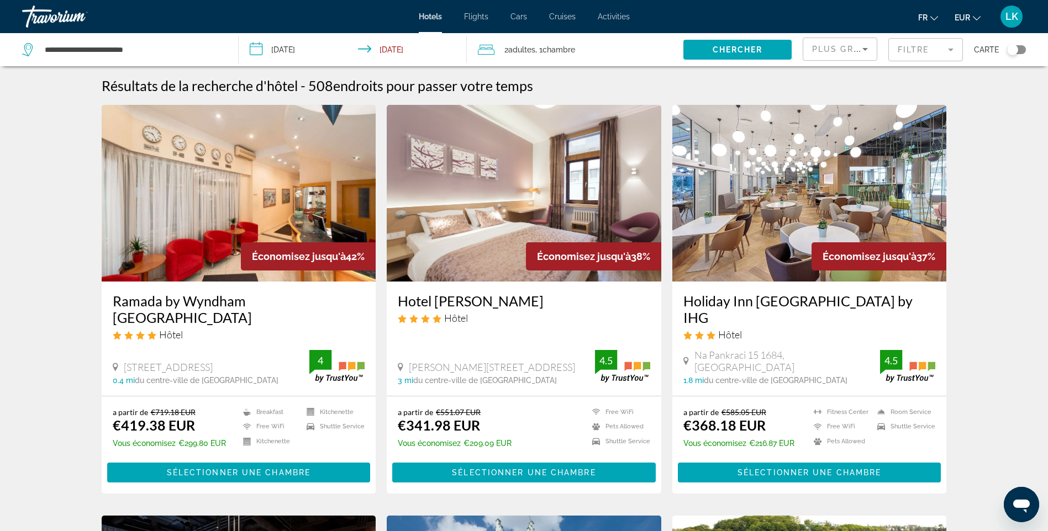
click at [904, 49] on mat-form-field "Filtre" at bounding box center [925, 49] width 75 height 23
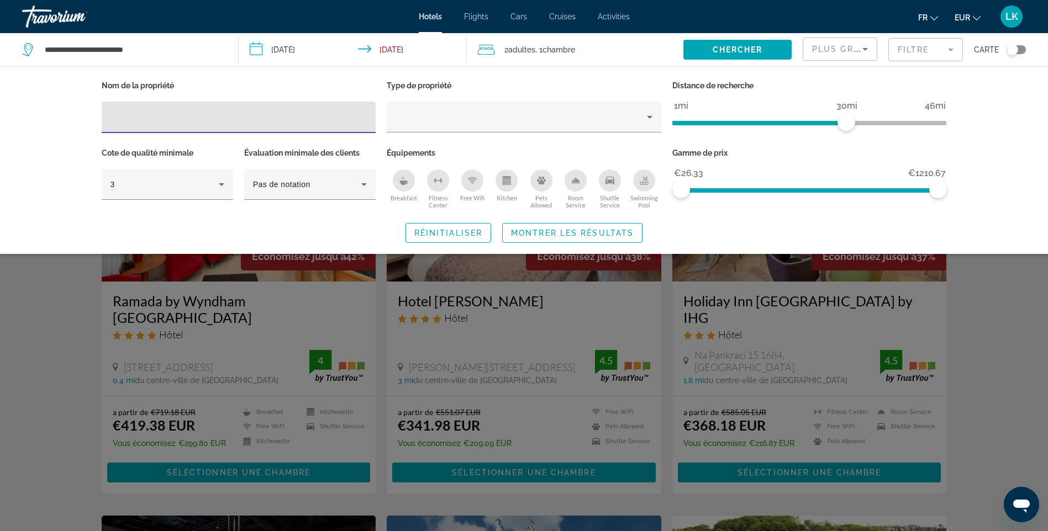
click at [155, 117] on input "Hotel Filters" at bounding box center [238, 117] width 257 height 13
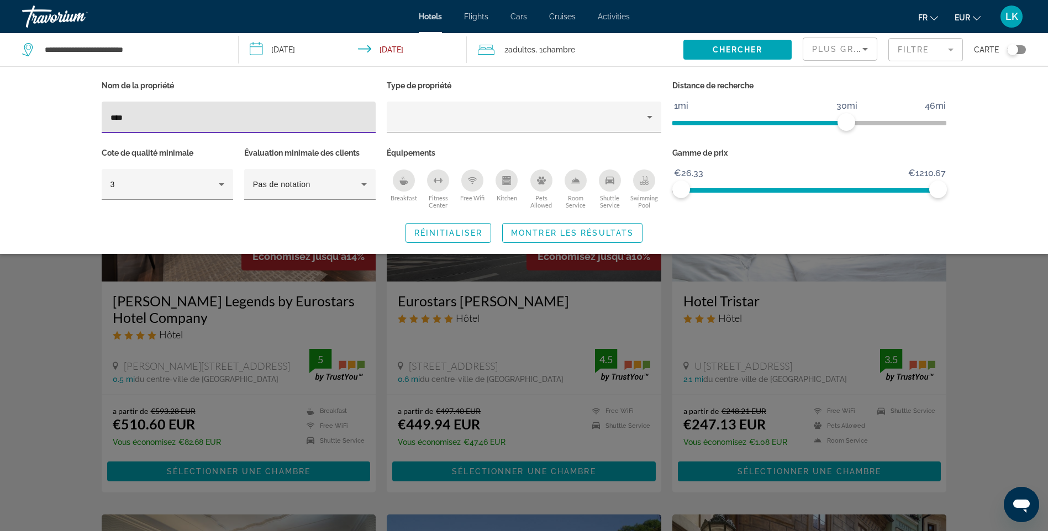
drag, startPoint x: 155, startPoint y: 117, endPoint x: 72, endPoint y: 114, distance: 82.9
click at [72, 114] on div "Nom de la propriété **** Type de propriété Distance de recherche 1mi 46mi 30mi …" at bounding box center [524, 160] width 1048 height 188
type input "****"
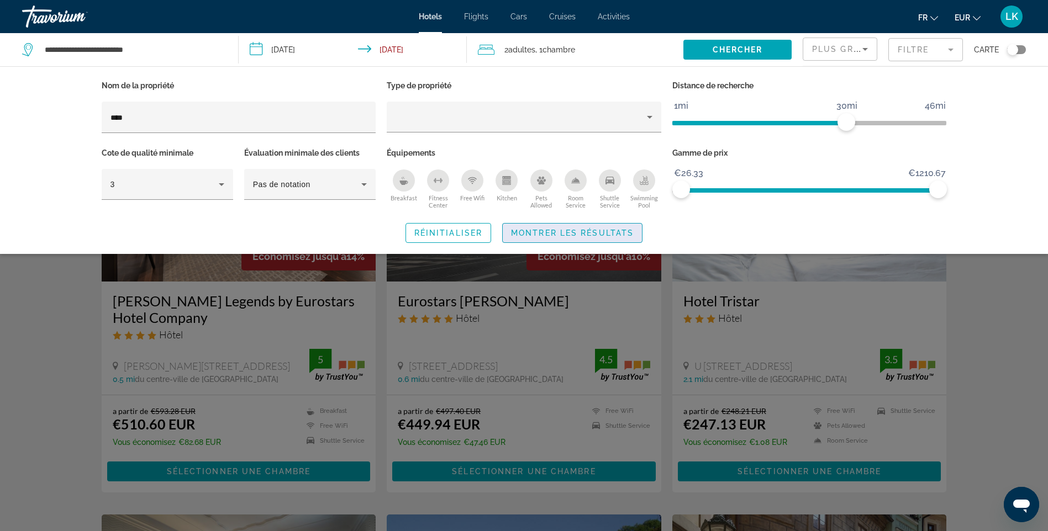
click at [556, 226] on span "Search widget" at bounding box center [572, 233] width 139 height 27
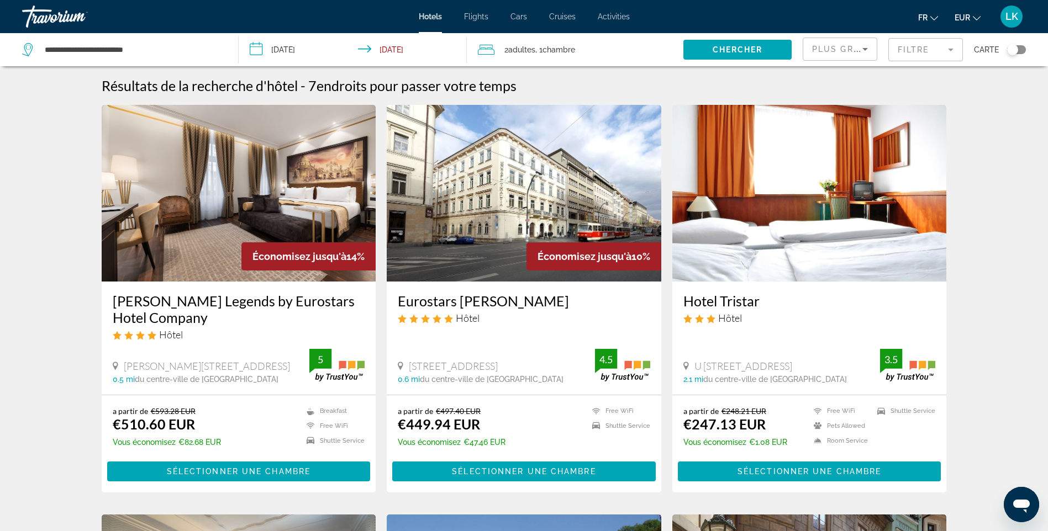
click at [166, 49] on input "**********" at bounding box center [133, 49] width 178 height 17
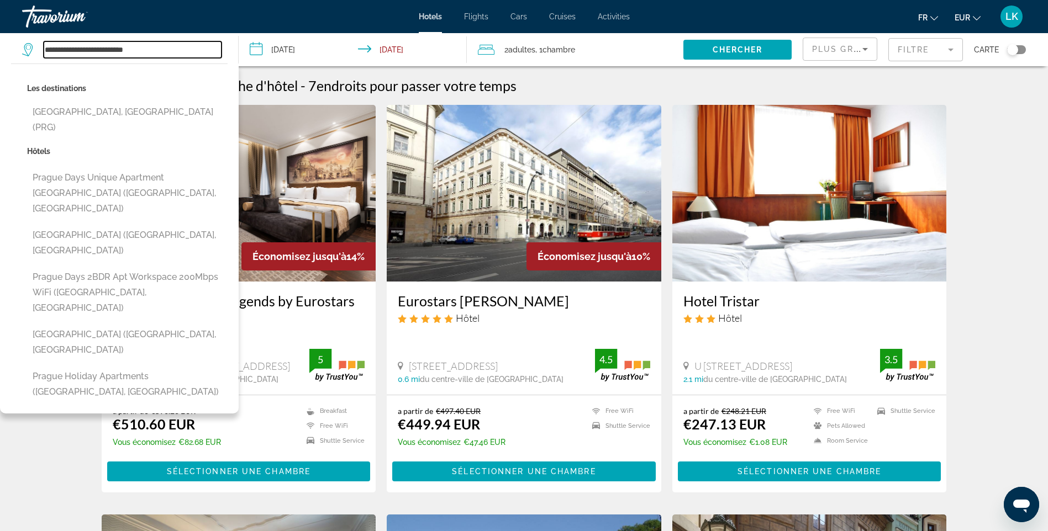
drag, startPoint x: 177, startPoint y: 50, endPoint x: 5, endPoint y: 48, distance: 171.7
click at [5, 48] on app-destination-search "**********" at bounding box center [119, 49] width 239 height 33
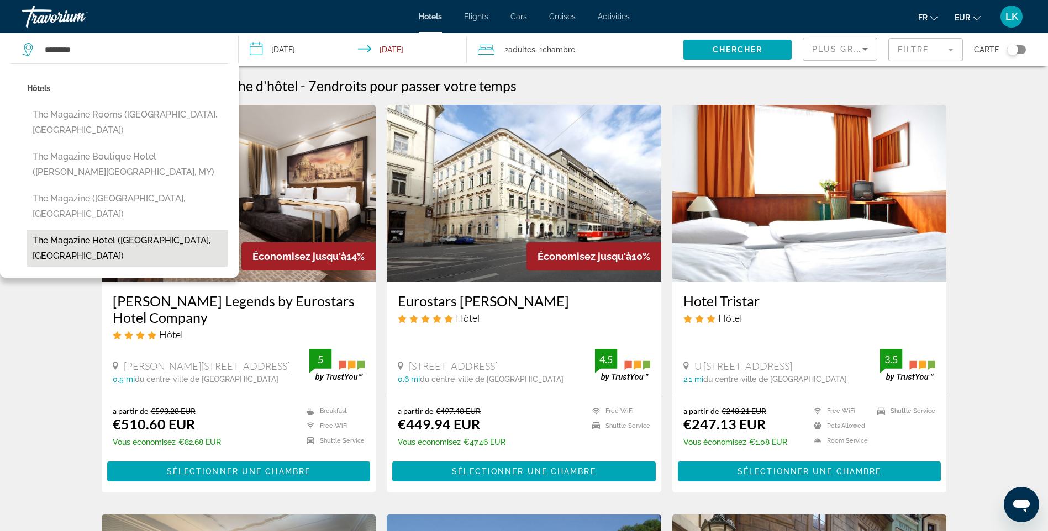
click at [89, 230] on button "The Magazine Hotel ([GEOGRAPHIC_DATA], [GEOGRAPHIC_DATA])" at bounding box center [127, 248] width 200 height 36
type input "**********"
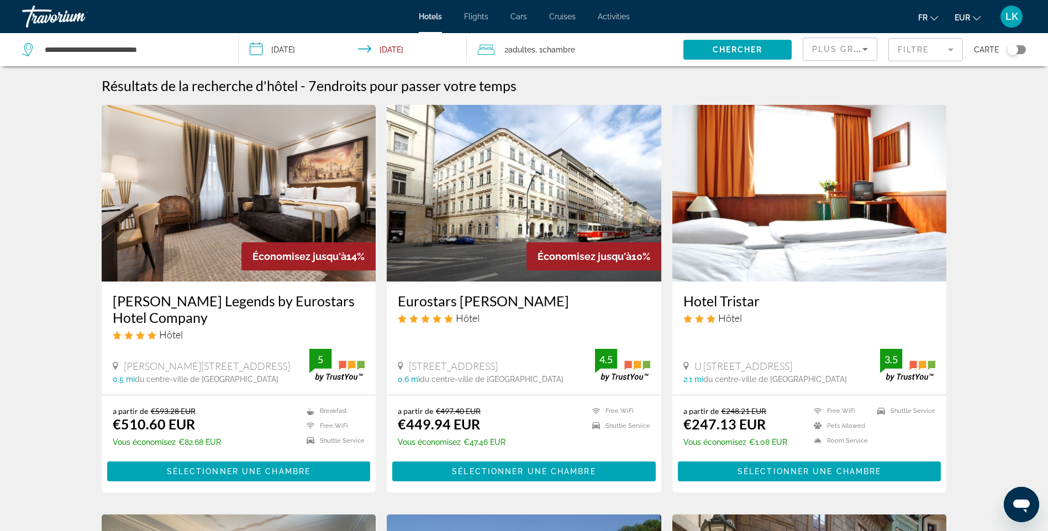
click at [281, 51] on input "**********" at bounding box center [355, 51] width 232 height 36
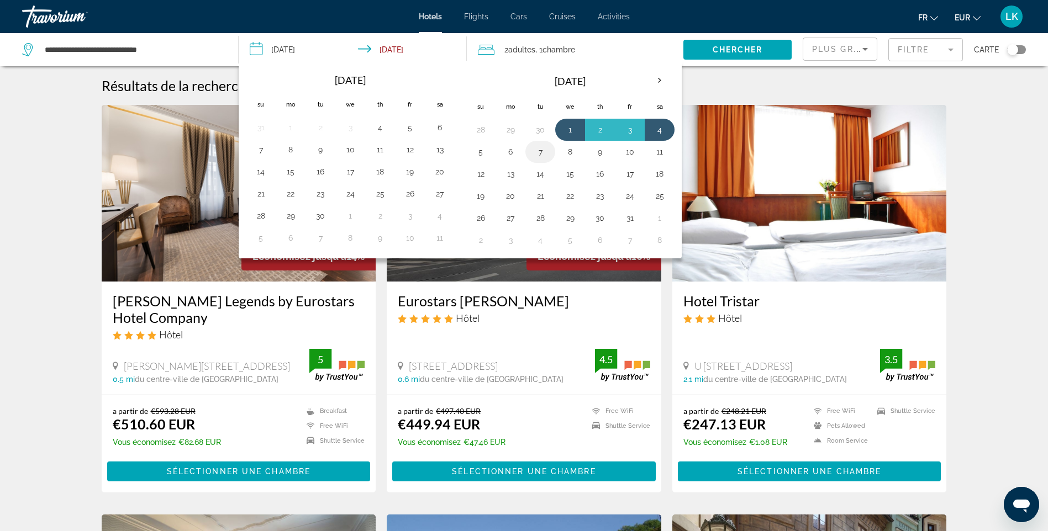
click at [538, 152] on button "7" at bounding box center [540, 151] width 18 height 15
click at [637, 151] on button "10" at bounding box center [630, 151] width 18 height 15
type input "**********"
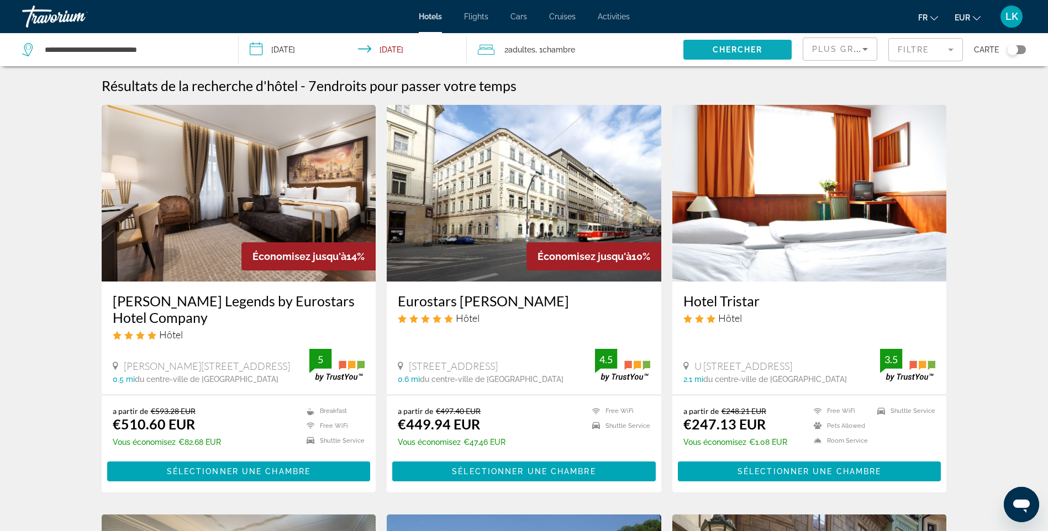
click at [749, 49] on span "Chercher" at bounding box center [737, 49] width 50 height 9
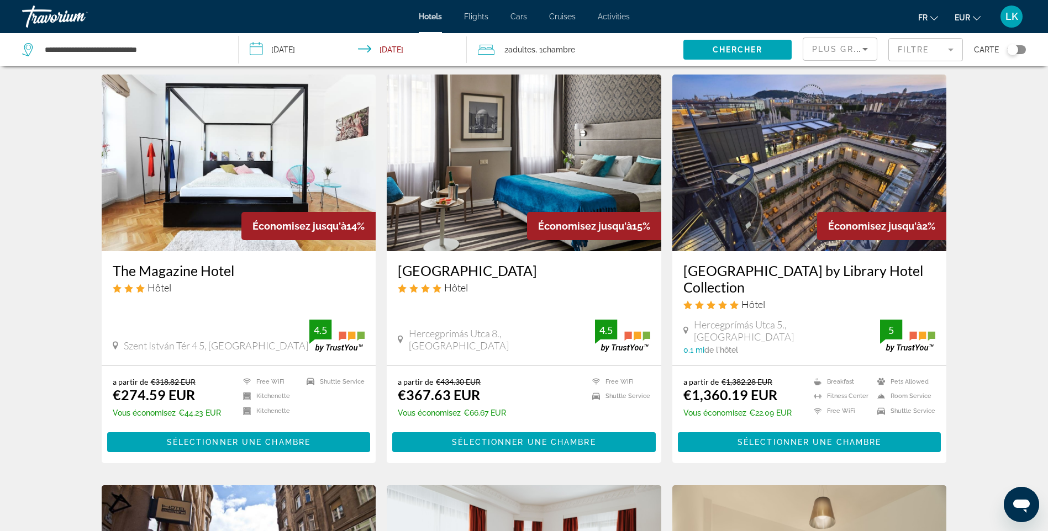
scroll to position [55, 0]
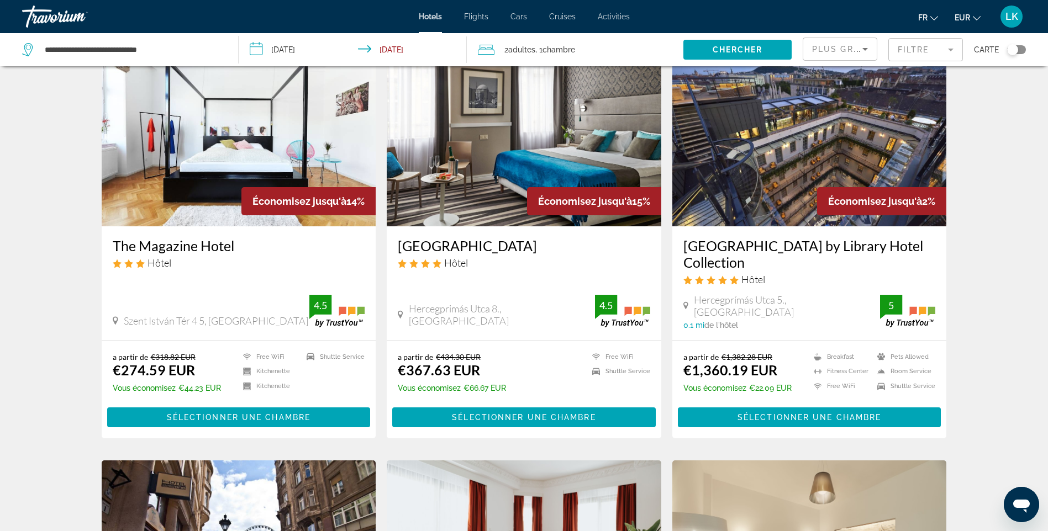
click at [186, 171] on img "Main content" at bounding box center [239, 138] width 274 height 177
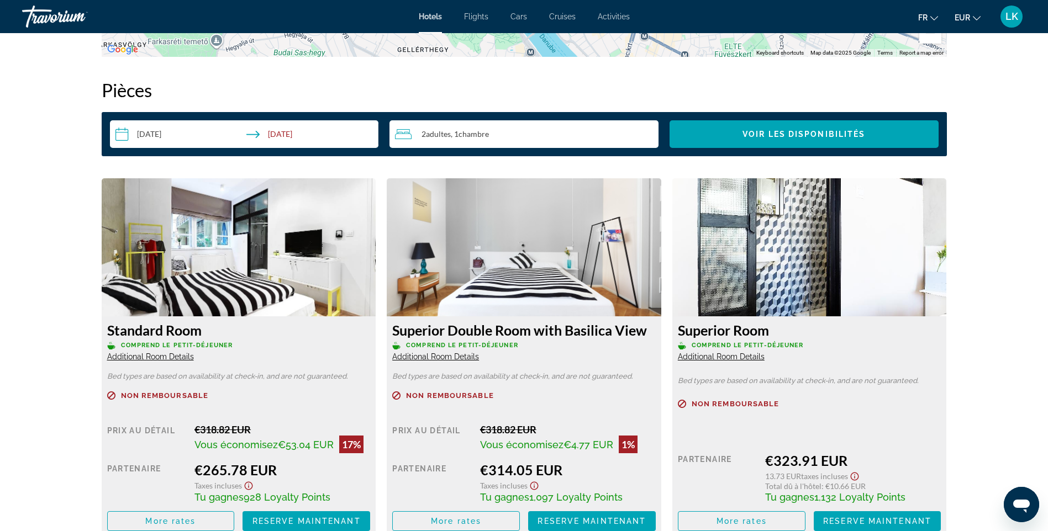
scroll to position [1381, 0]
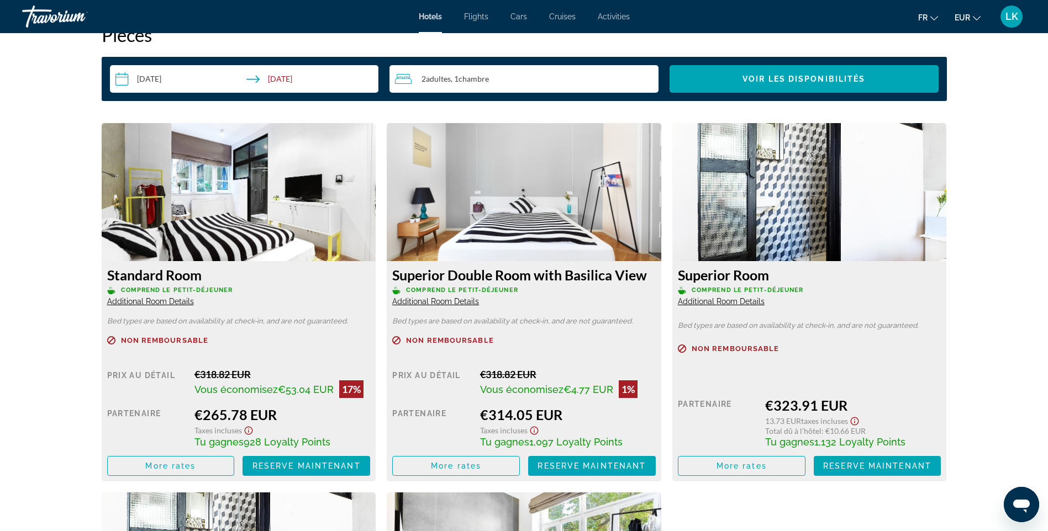
drag, startPoint x: 338, startPoint y: 442, endPoint x: 212, endPoint y: 444, distance: 125.9
click at [212, 444] on div "Tu gagnes 928 Loyalty Points" at bounding box center [282, 442] width 176 height 12
drag, startPoint x: 212, startPoint y: 444, endPoint x: 151, endPoint y: 387, distance: 84.0
click at [149, 415] on div "Partenaire" at bounding box center [147, 426] width 80 height 41
drag, startPoint x: 253, startPoint y: 290, endPoint x: 133, endPoint y: 295, distance: 121.0
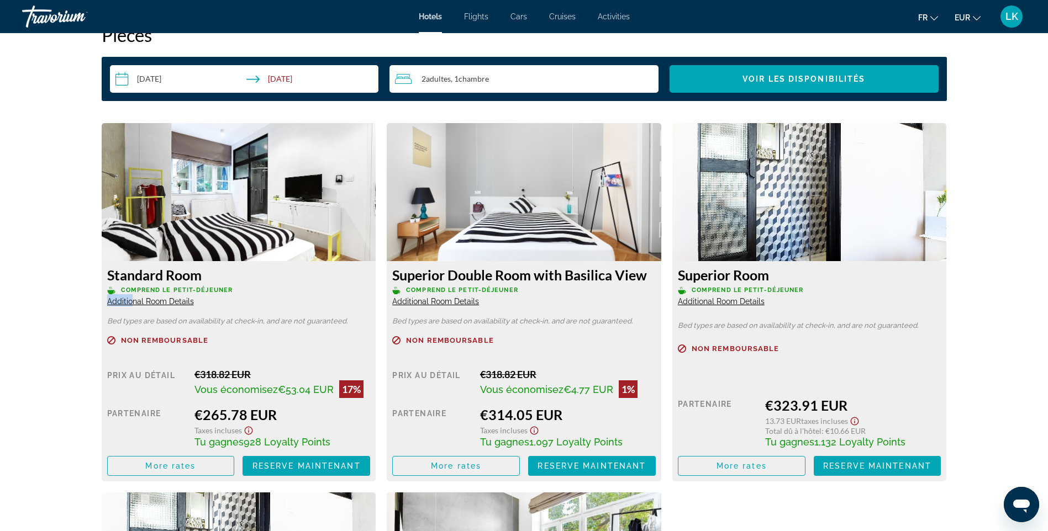
click at [133, 295] on div "Standard Room Comprend le petit-déjeuner Additional Room Details" at bounding box center [238, 287] width 263 height 40
click at [219, 306] on div "Standard Room Comprend le petit-déjeuner Additional Room Details" at bounding box center [238, 287] width 263 height 40
drag, startPoint x: 337, startPoint y: 441, endPoint x: 180, endPoint y: 417, distance: 159.2
click at [180, 417] on div "Prix au détail €318.82 EUR Vous économisez €53.04 EUR 17% quand vous échangez P…" at bounding box center [238, 422] width 263 height 108
drag, startPoint x: 180, startPoint y: 417, endPoint x: 169, endPoint y: 463, distance: 47.7
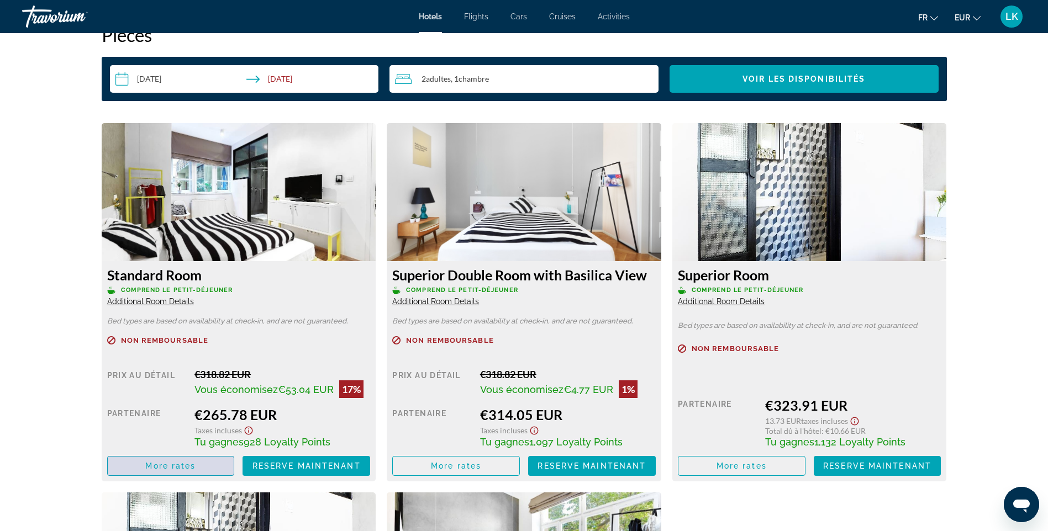
click at [169, 463] on span "More rates" at bounding box center [170, 466] width 50 height 9
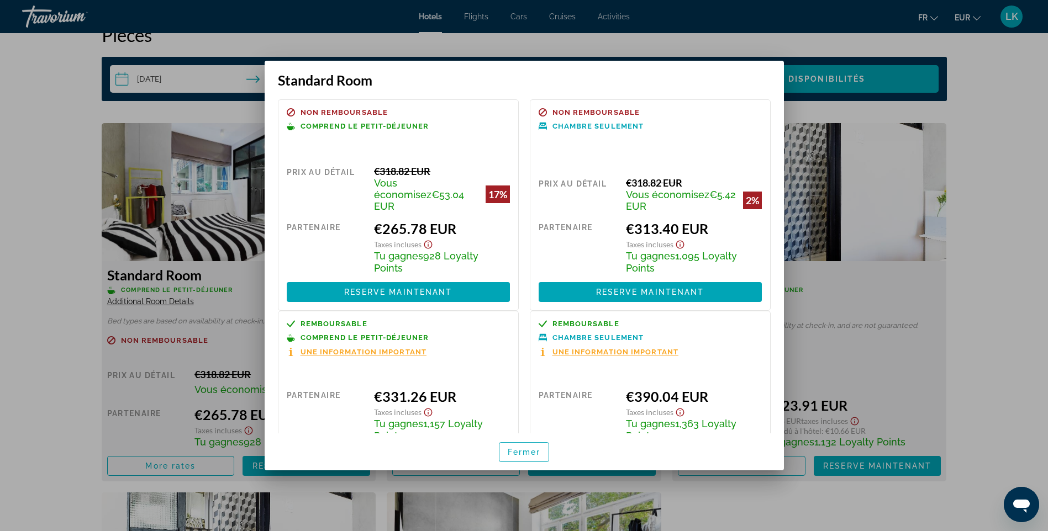
click at [1030, 154] on div at bounding box center [524, 265] width 1048 height 531
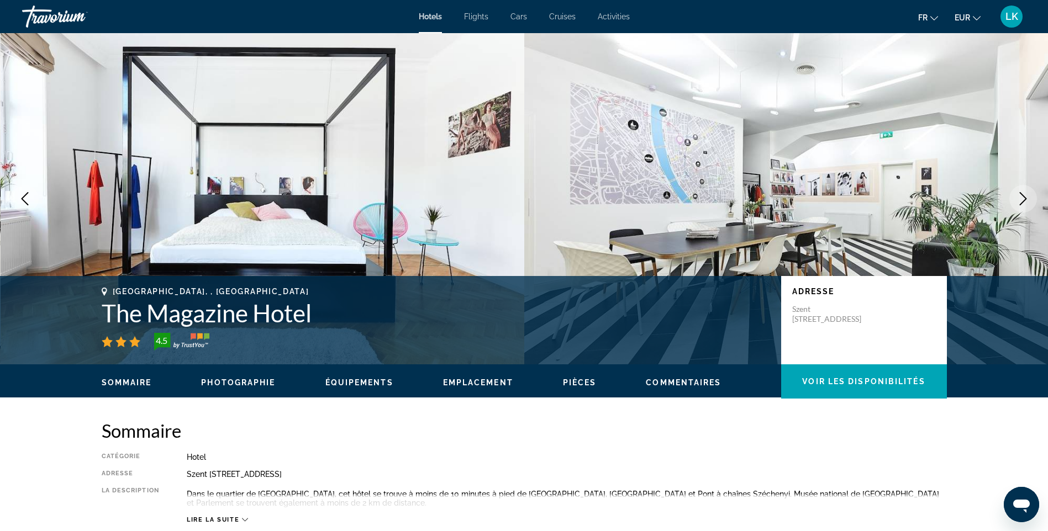
scroll to position [1381, 0]
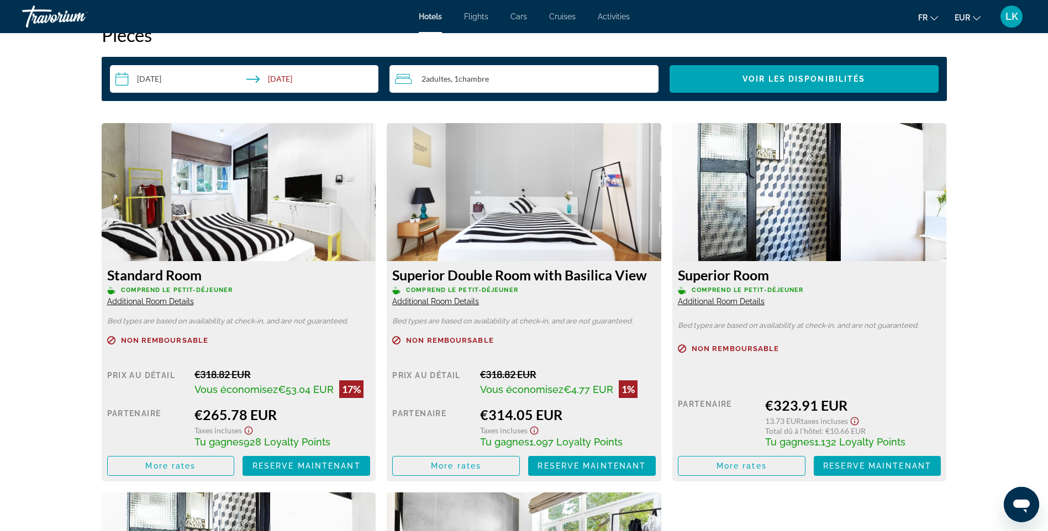
click at [1013, 210] on div "prev next [GEOGRAPHIC_DATA], , [GEOGRAPHIC_DATA] The Magazine Hotel 4.5 Adresse…" at bounding box center [524, 58] width 1048 height 2811
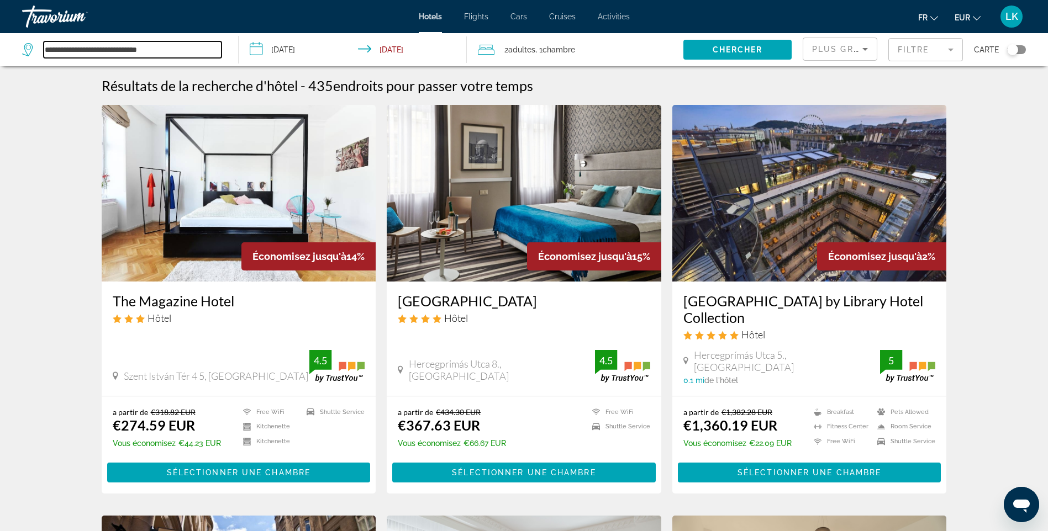
drag, startPoint x: 183, startPoint y: 48, endPoint x: -2, endPoint y: 41, distance: 185.7
click at [0, 41] on html "**********" at bounding box center [524, 265] width 1048 height 531
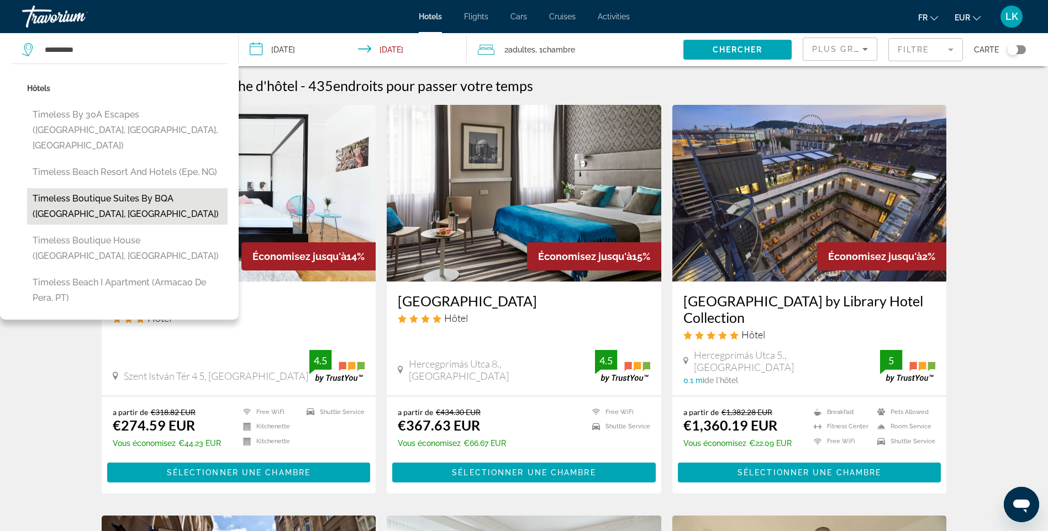
click at [132, 188] on button "Timeless Boutique Suites by BQA ([GEOGRAPHIC_DATA], [GEOGRAPHIC_DATA])" at bounding box center [127, 206] width 200 height 36
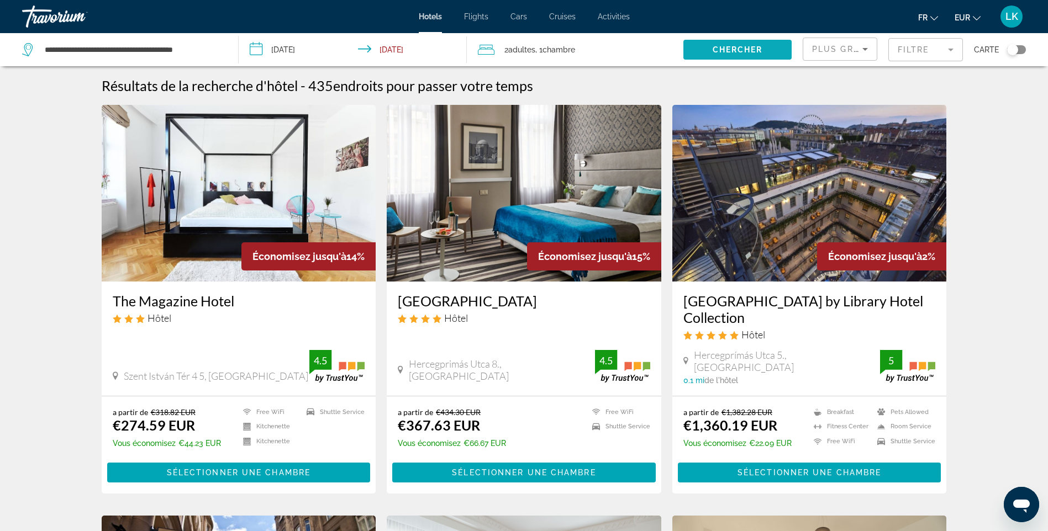
click at [749, 46] on span "Chercher" at bounding box center [737, 49] width 50 height 9
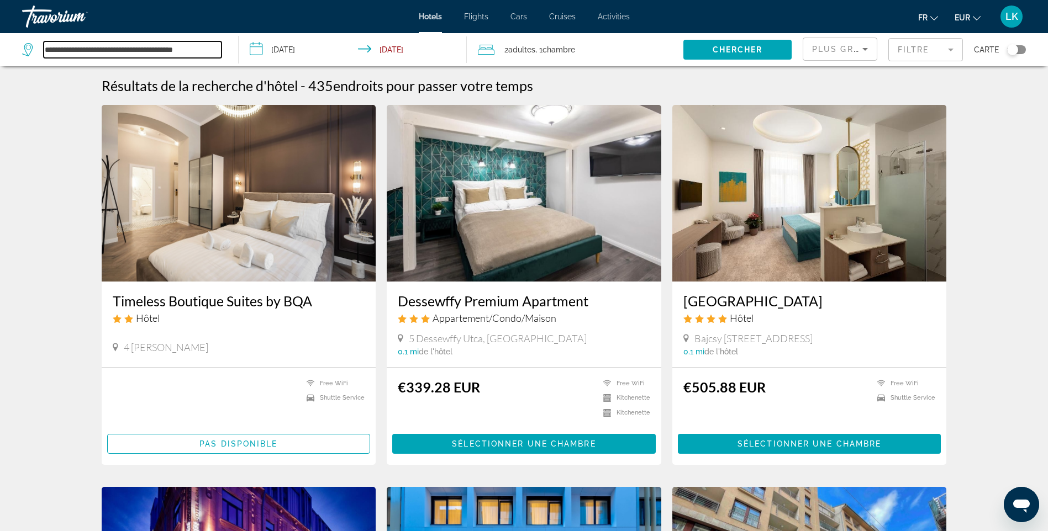
click at [213, 48] on input "**********" at bounding box center [133, 49] width 178 height 17
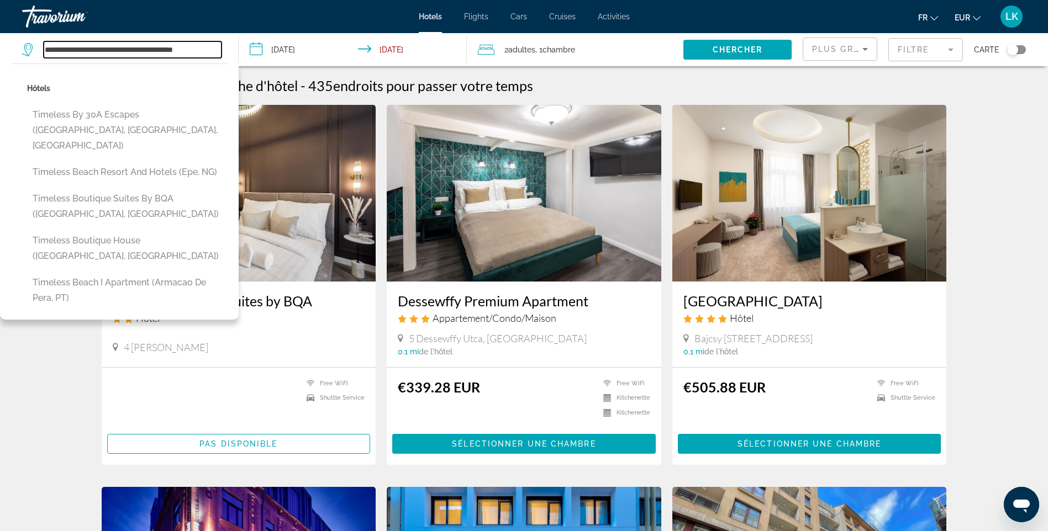
drag, startPoint x: 213, startPoint y: 48, endPoint x: 0, endPoint y: 49, distance: 213.2
click at [0, 49] on html "**********" at bounding box center [524, 265] width 1048 height 531
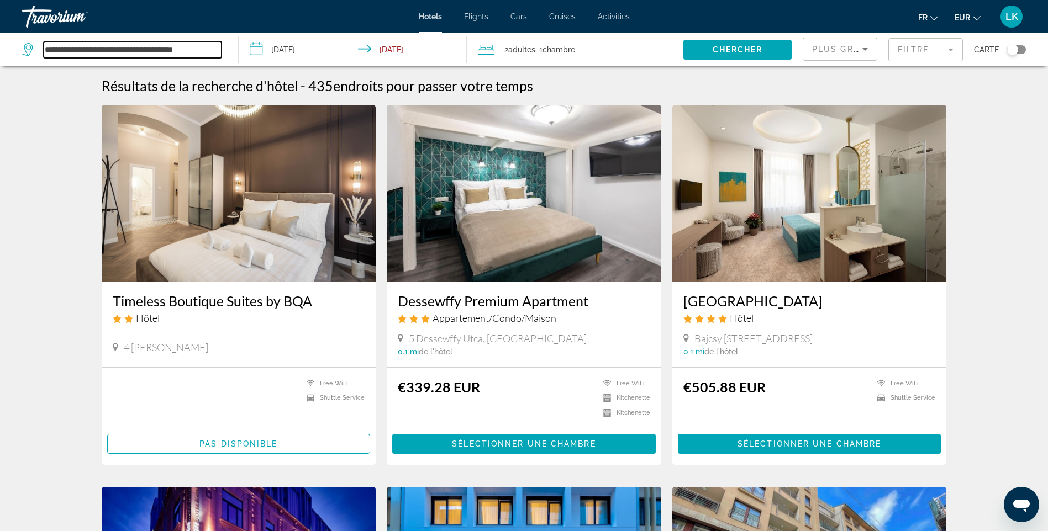
type input "**"
drag, startPoint x: 136, startPoint y: 52, endPoint x: -2, endPoint y: 54, distance: 138.6
click at [0, 54] on html "**********" at bounding box center [524, 265] width 1048 height 531
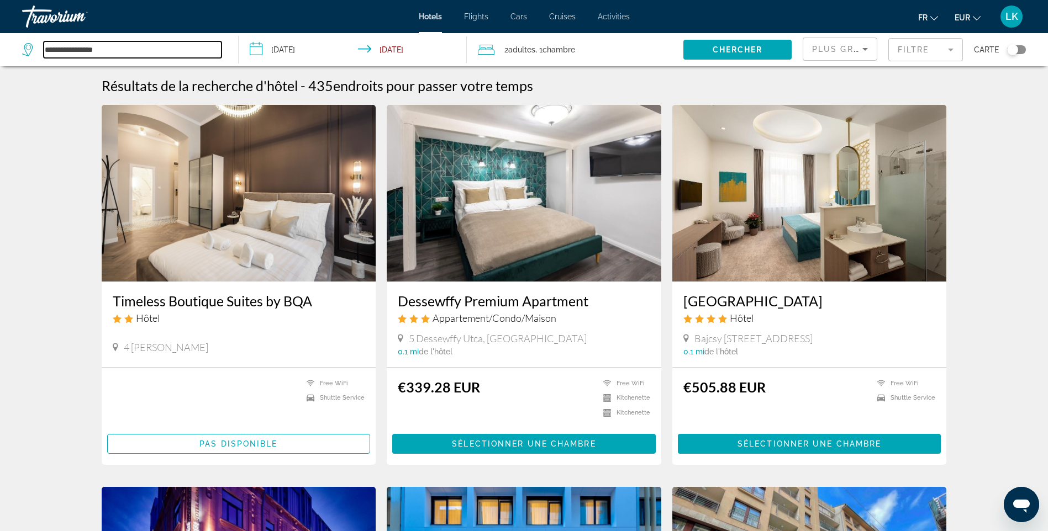
drag, startPoint x: 142, startPoint y: 45, endPoint x: -2, endPoint y: 43, distance: 144.7
click at [0, 43] on html "**********" at bounding box center [524, 265] width 1048 height 531
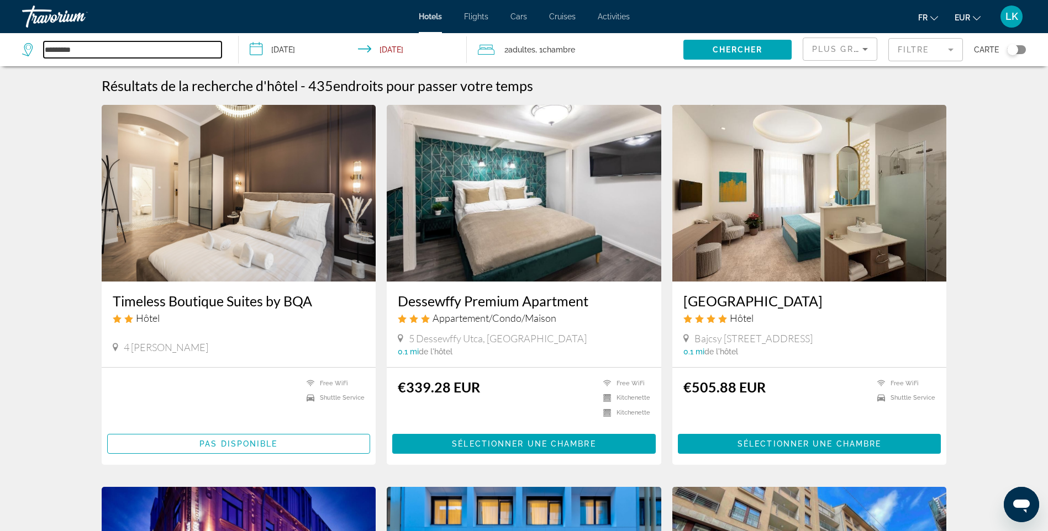
click at [71, 47] on input "*********" at bounding box center [133, 49] width 178 height 17
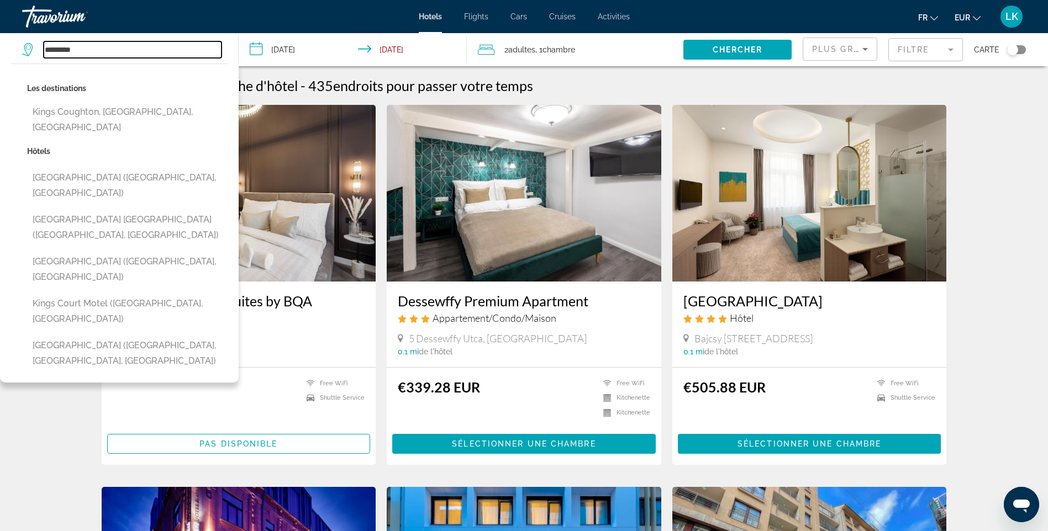
drag, startPoint x: 84, startPoint y: 51, endPoint x: -2, endPoint y: 51, distance: 86.1
click at [0, 51] on html "**********" at bounding box center [524, 265] width 1048 height 531
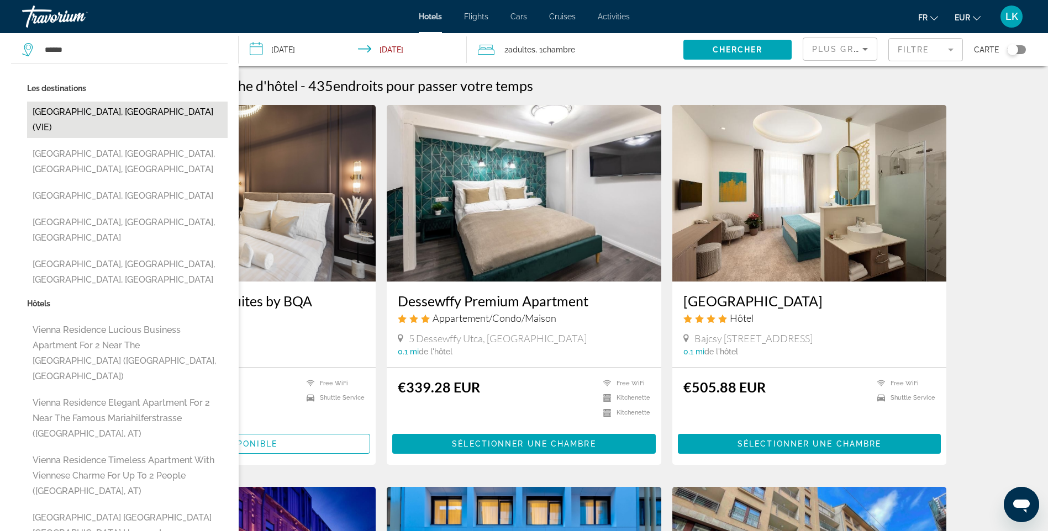
click at [107, 113] on button "[GEOGRAPHIC_DATA], [GEOGRAPHIC_DATA] (VIE)" at bounding box center [127, 120] width 200 height 36
type input "**********"
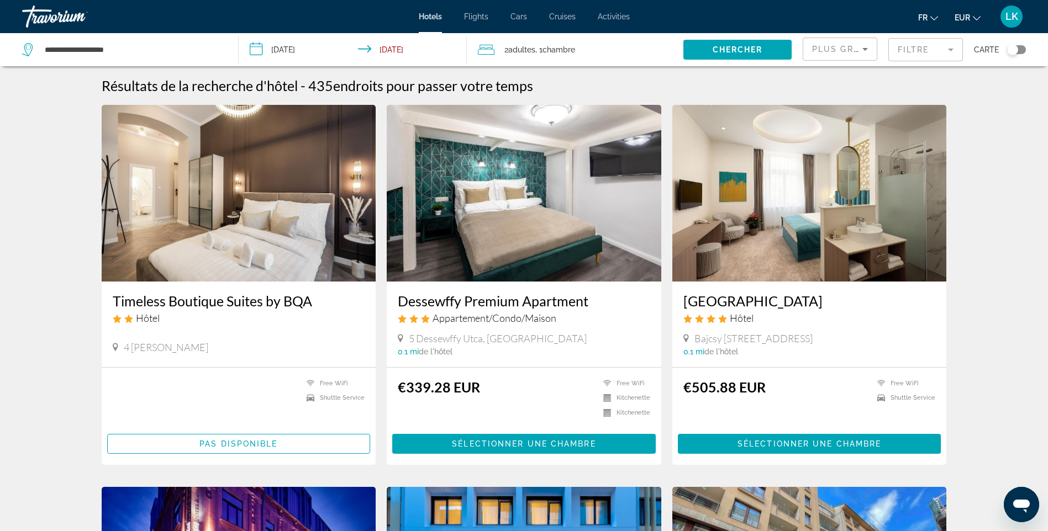
click at [304, 56] on input "**********" at bounding box center [355, 51] width 232 height 36
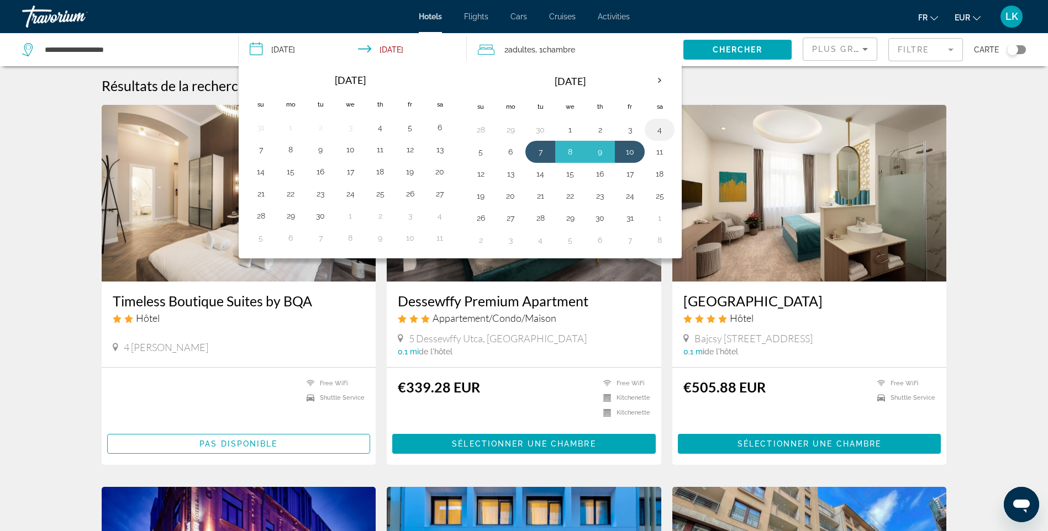
click at [652, 134] on button "4" at bounding box center [659, 129] width 18 height 15
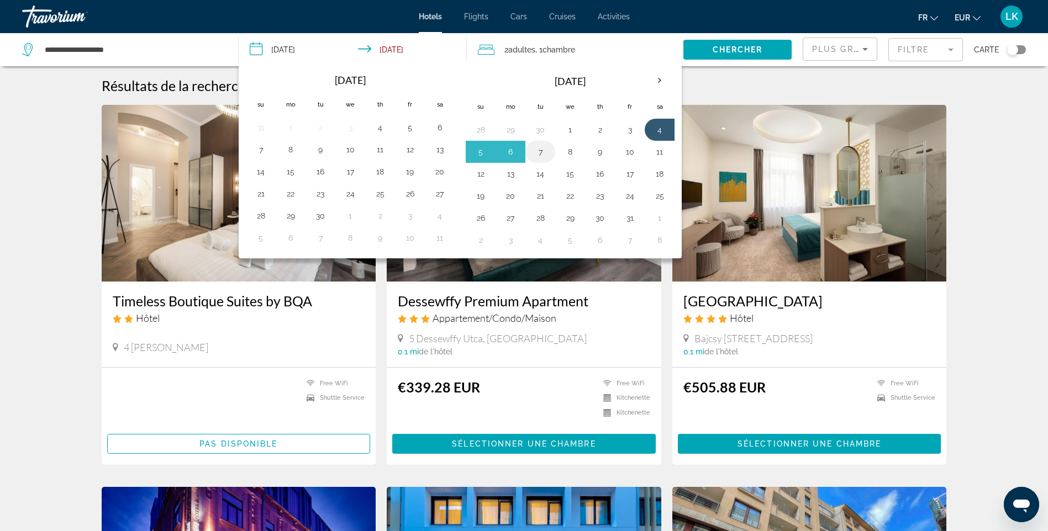
click at [537, 145] on button "7" at bounding box center [540, 151] width 18 height 15
type input "**********"
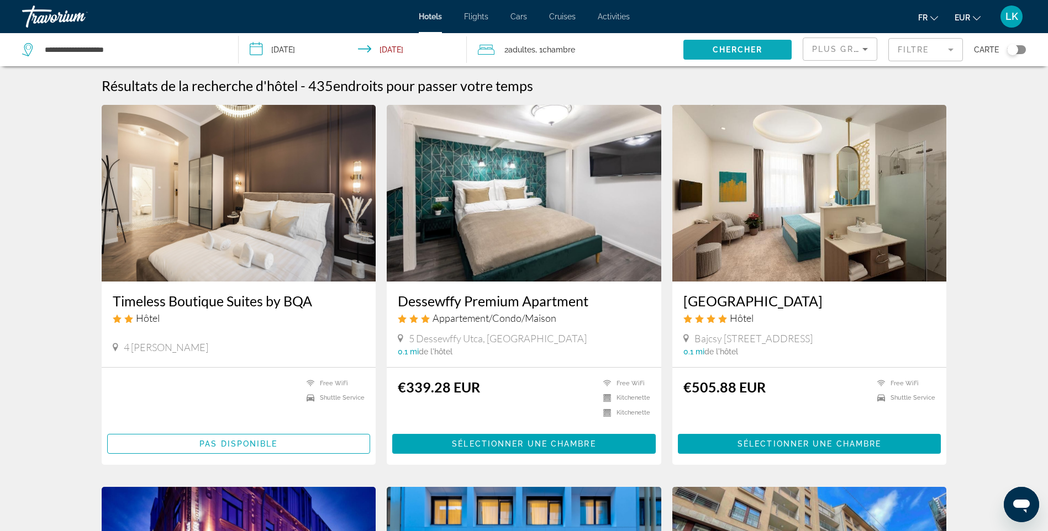
click at [747, 56] on span "Search widget" at bounding box center [737, 49] width 108 height 27
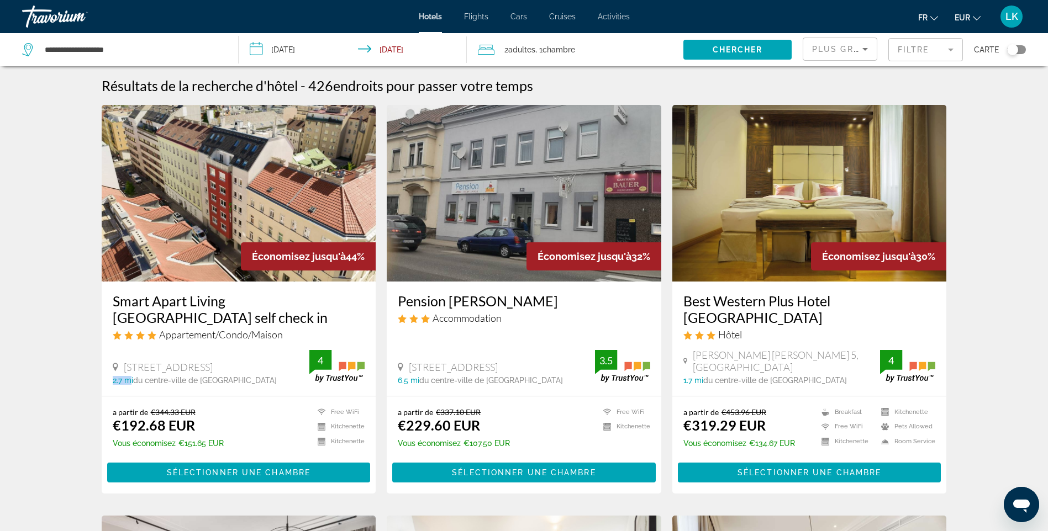
drag, startPoint x: 112, startPoint y: 381, endPoint x: 130, endPoint y: 382, distance: 18.3
click at [130, 382] on div "Smart Apart Living [GEOGRAPHIC_DATA] self check in Appartement/Condo/Maison [ST…" at bounding box center [239, 339] width 274 height 114
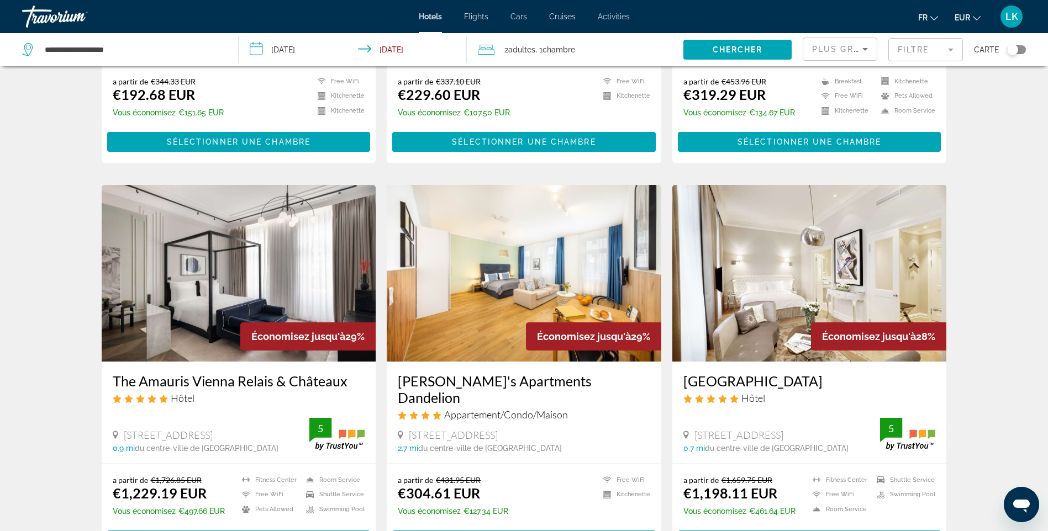
scroll to position [331, 0]
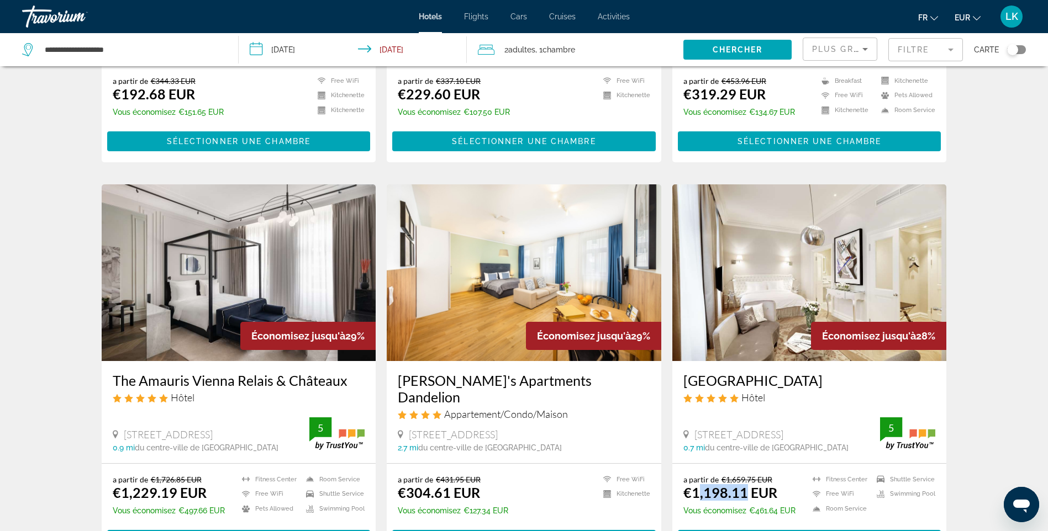
drag, startPoint x: 697, startPoint y: 487, endPoint x: 742, endPoint y: 488, distance: 44.2
click at [742, 488] on ins "€1,198.11 EUR" at bounding box center [730, 492] width 94 height 17
click at [599, 432] on div "[STREET_ADDRESS]" at bounding box center [524, 435] width 252 height 12
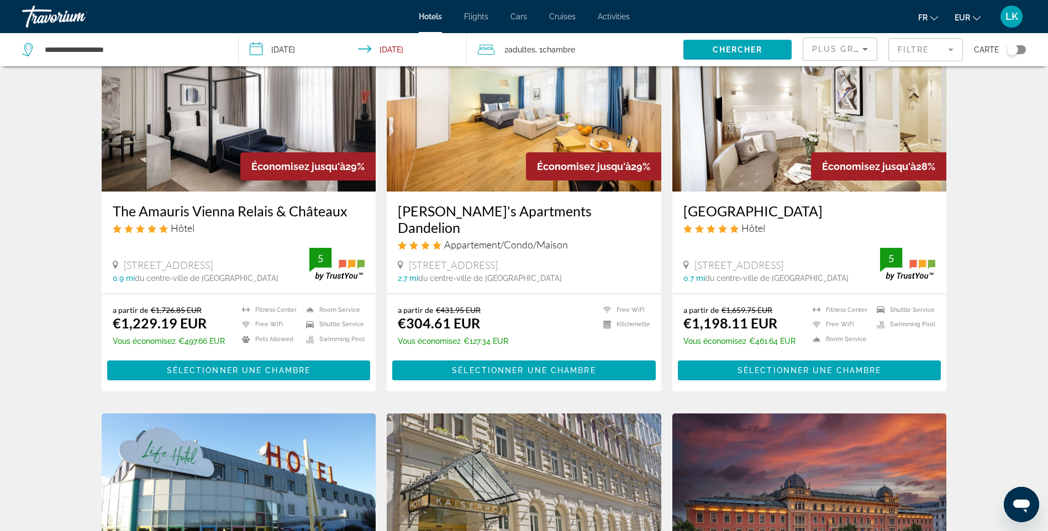
scroll to position [497, 0]
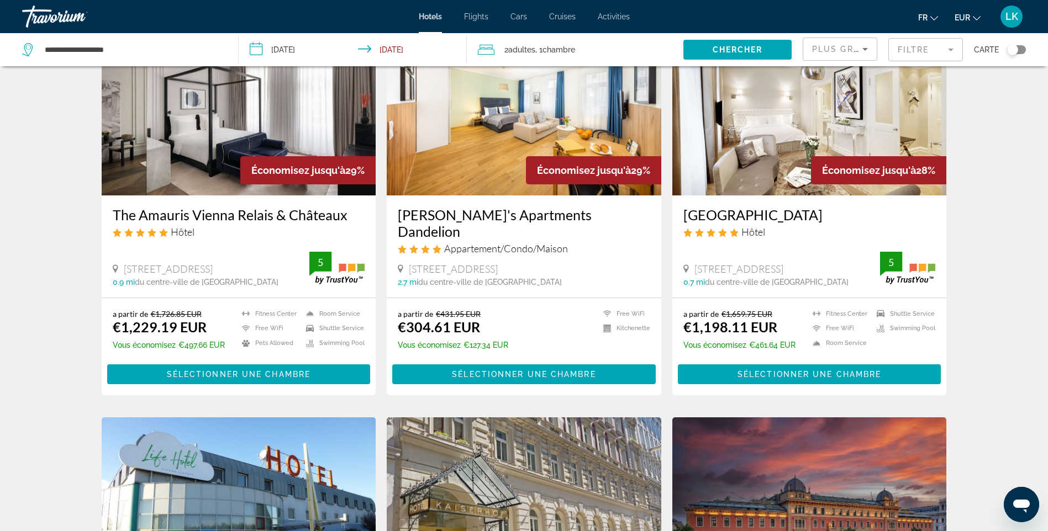
click at [866, 47] on icon "Sort by" at bounding box center [864, 49] width 13 height 13
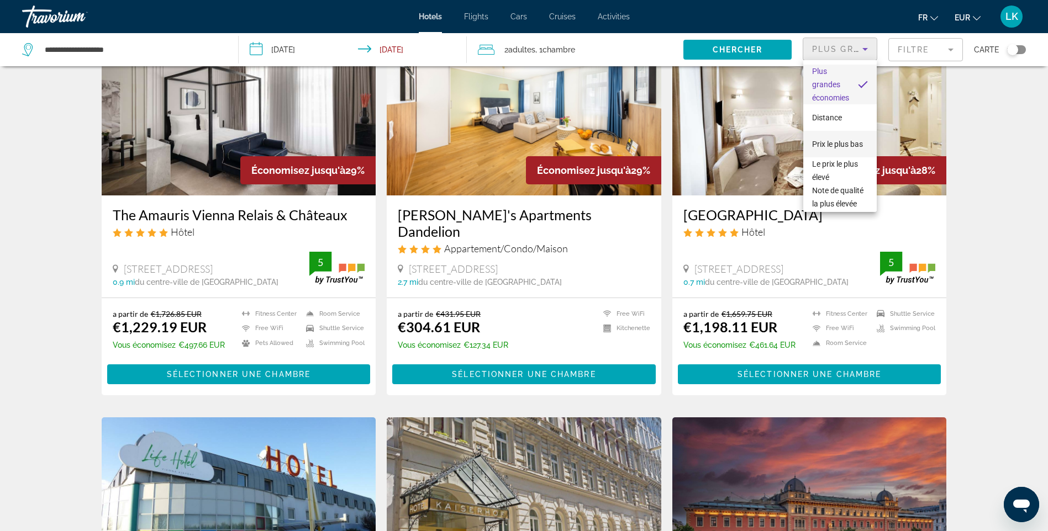
click at [840, 140] on span "Prix le plus bas" at bounding box center [837, 144] width 51 height 9
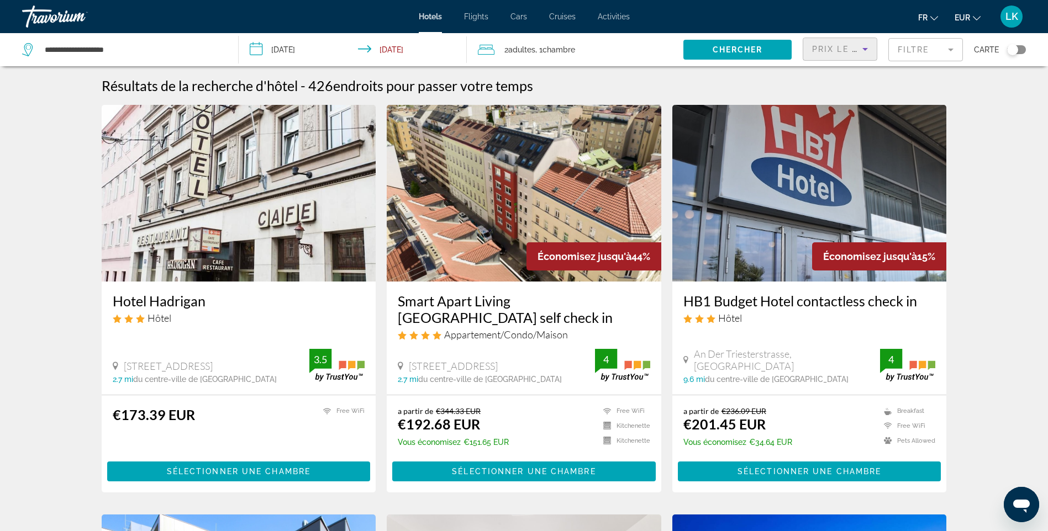
click at [620, 124] on img "Main content" at bounding box center [524, 193] width 274 height 177
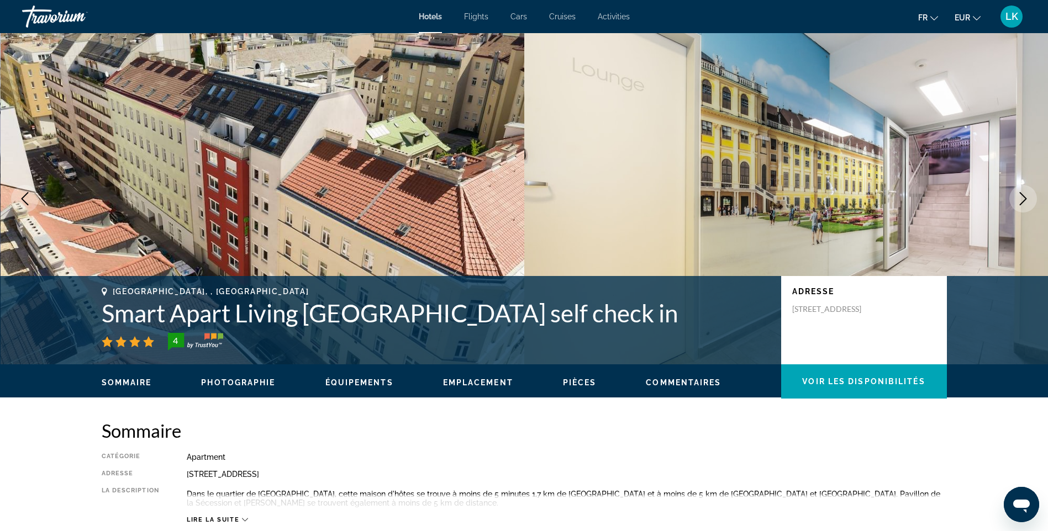
click at [1027, 204] on icon "Next image" at bounding box center [1022, 198] width 13 height 13
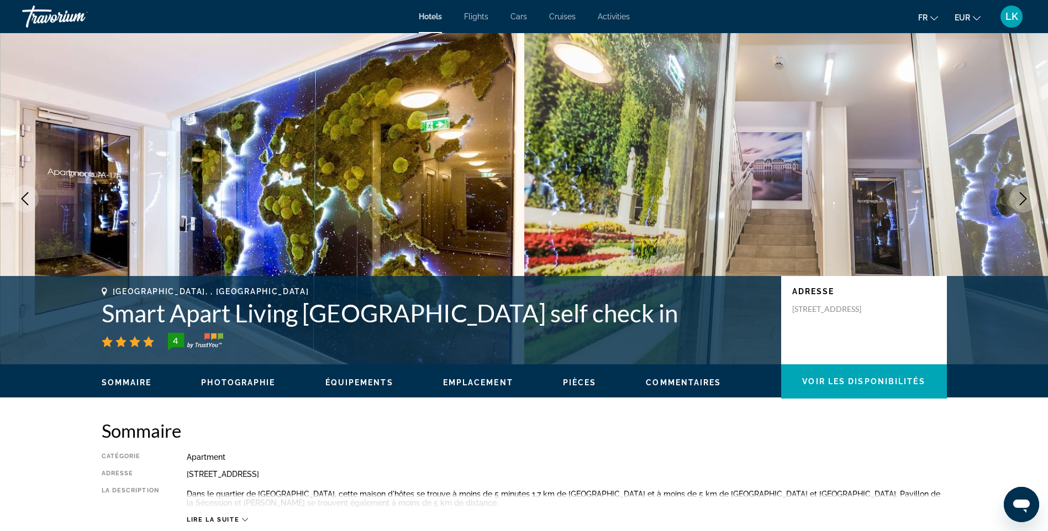
click at [1027, 204] on icon "Next image" at bounding box center [1022, 198] width 13 height 13
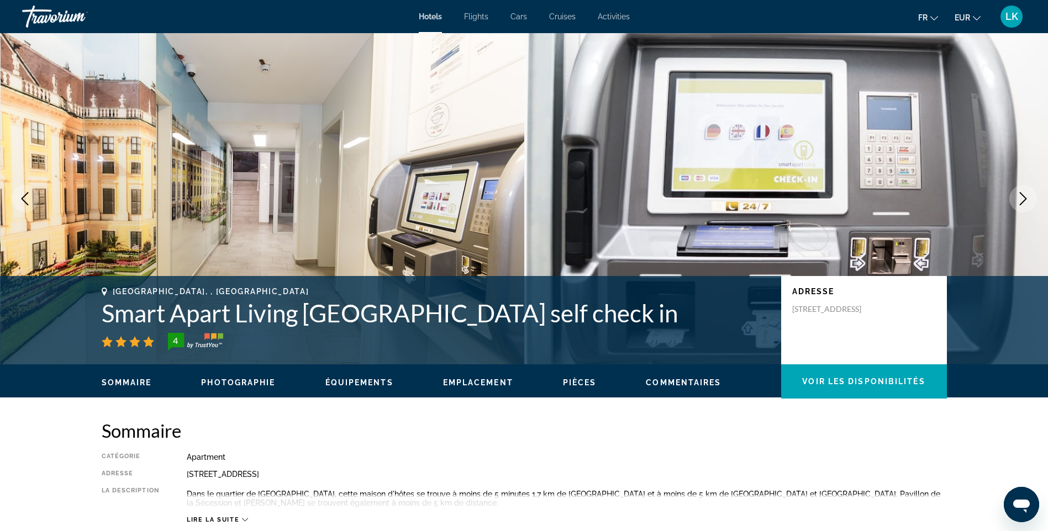
click at [1027, 204] on icon "Next image" at bounding box center [1022, 198] width 13 height 13
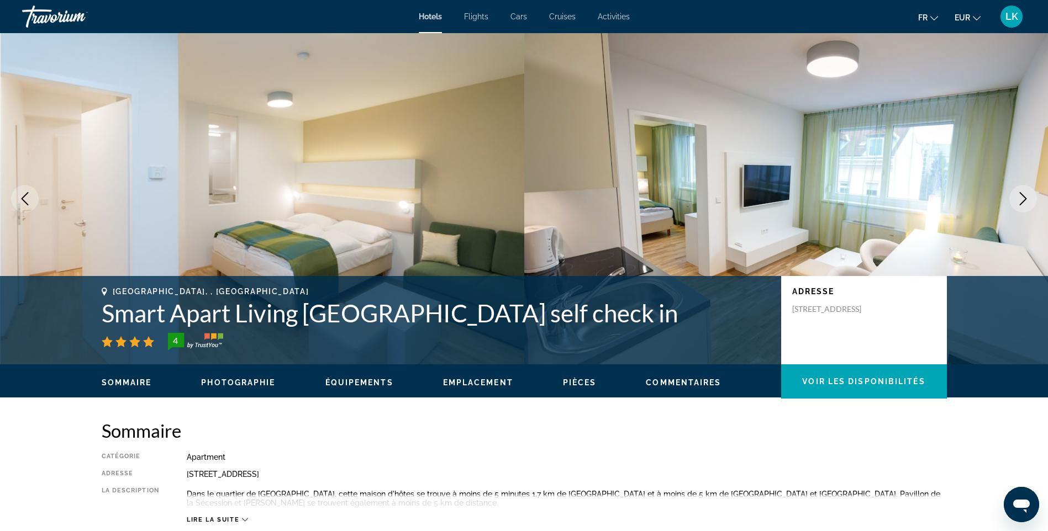
click at [1027, 204] on icon "Next image" at bounding box center [1022, 198] width 13 height 13
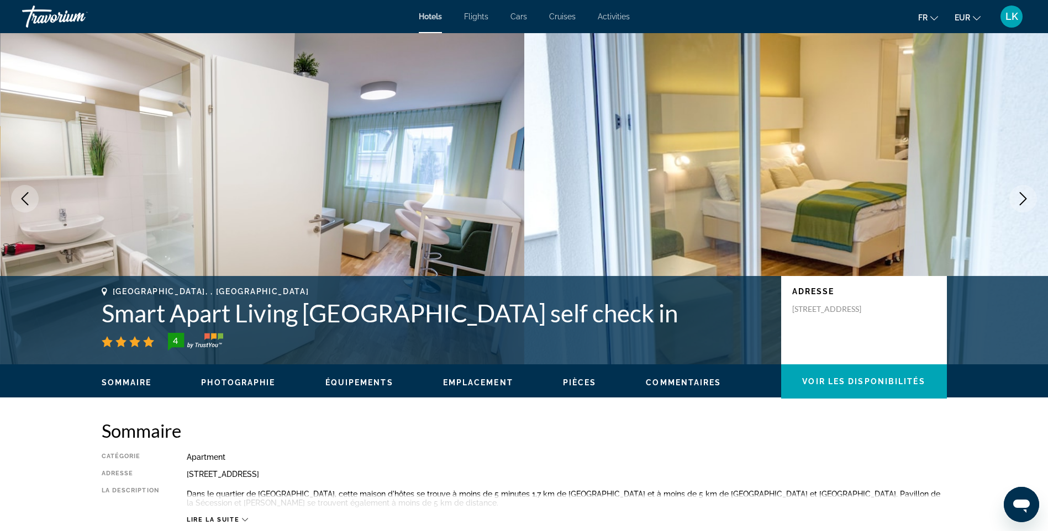
click at [1027, 204] on icon "Next image" at bounding box center [1022, 198] width 13 height 13
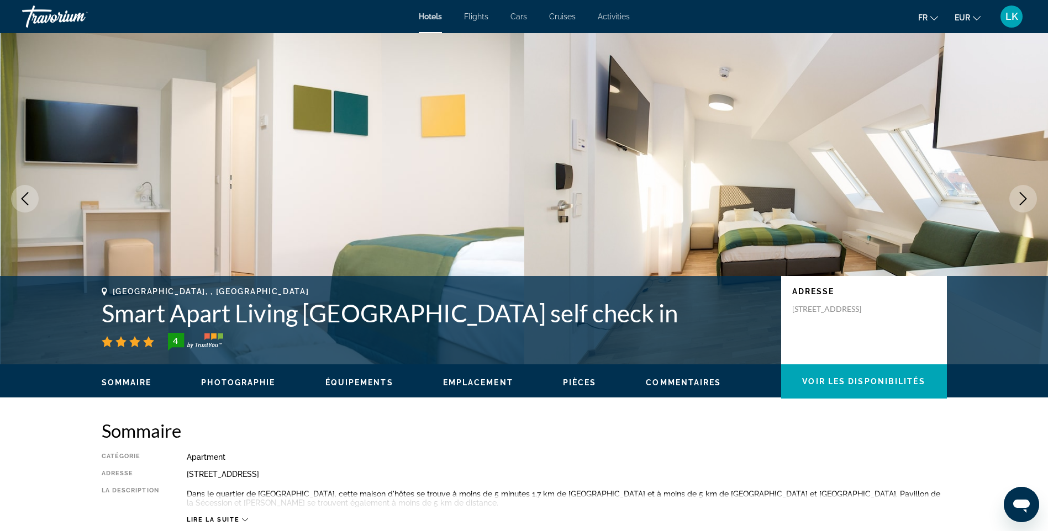
click at [1027, 204] on icon "Next image" at bounding box center [1022, 198] width 13 height 13
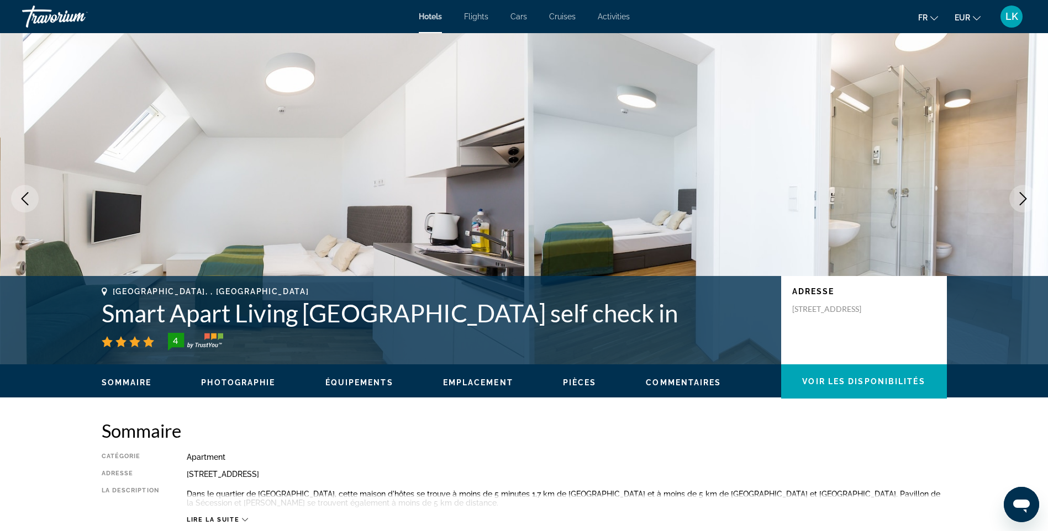
click at [1027, 204] on icon "Next image" at bounding box center [1022, 198] width 13 height 13
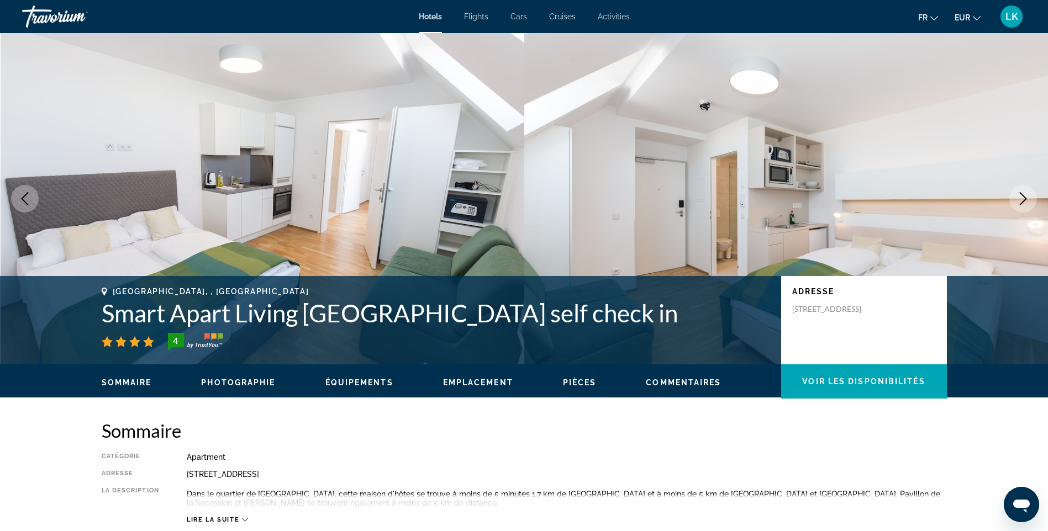
click at [1027, 204] on icon "Next image" at bounding box center [1022, 198] width 13 height 13
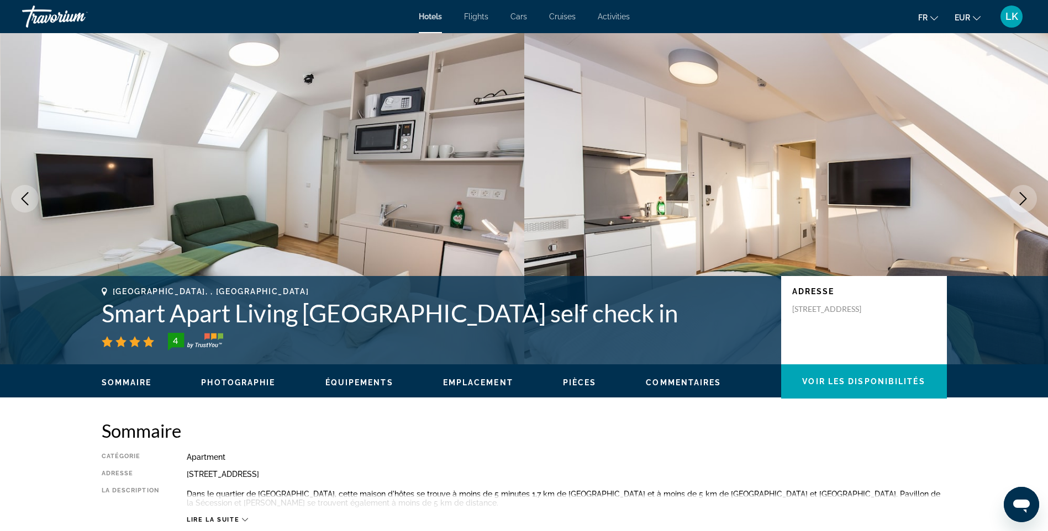
click at [1027, 204] on icon "Next image" at bounding box center [1022, 198] width 13 height 13
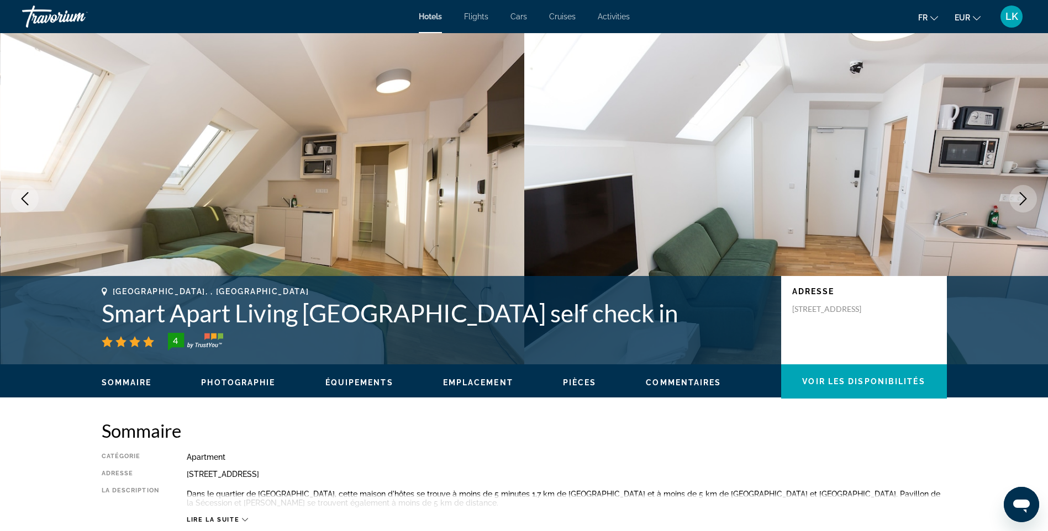
click at [1027, 204] on icon "Next image" at bounding box center [1022, 198] width 13 height 13
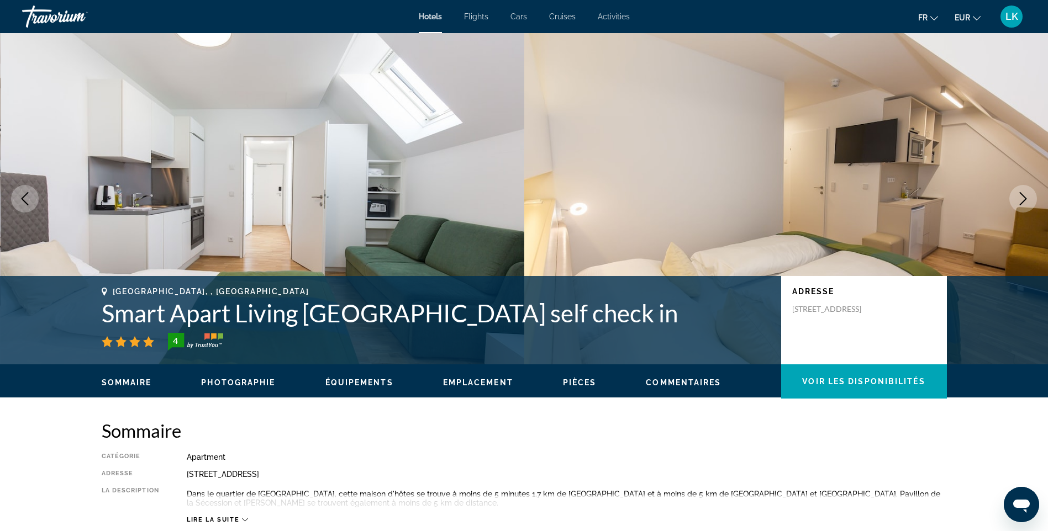
click at [1027, 204] on icon "Next image" at bounding box center [1022, 198] width 13 height 13
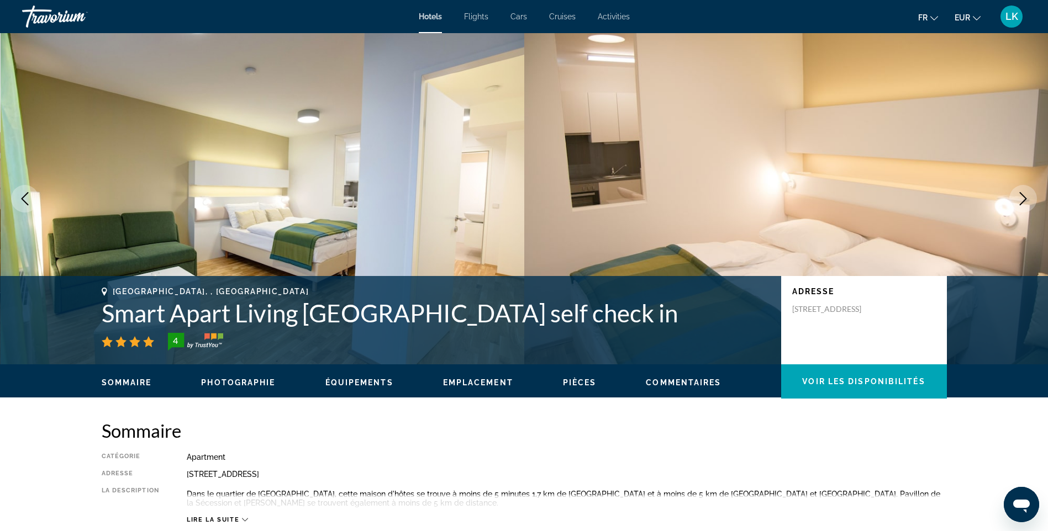
click at [1027, 204] on icon "Next image" at bounding box center [1022, 198] width 13 height 13
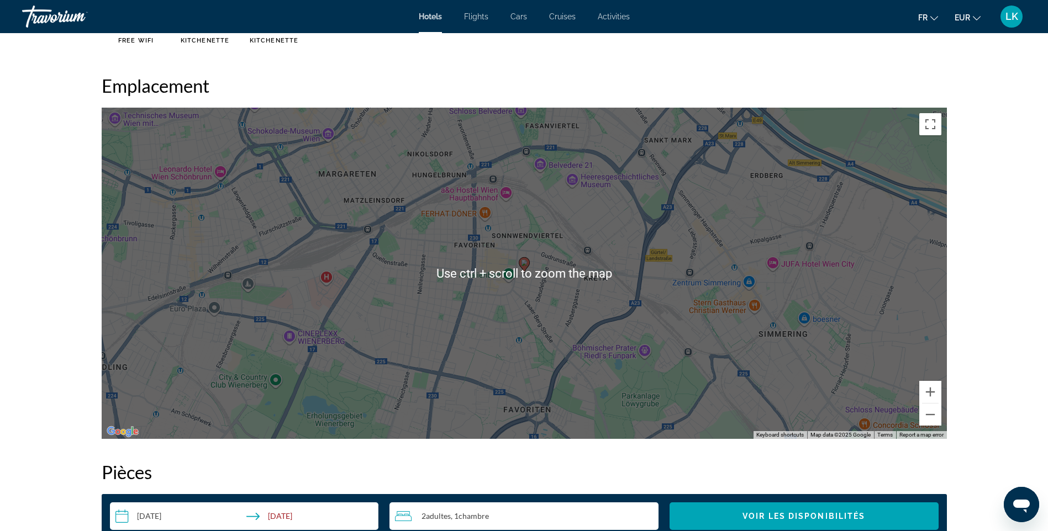
scroll to position [994, 0]
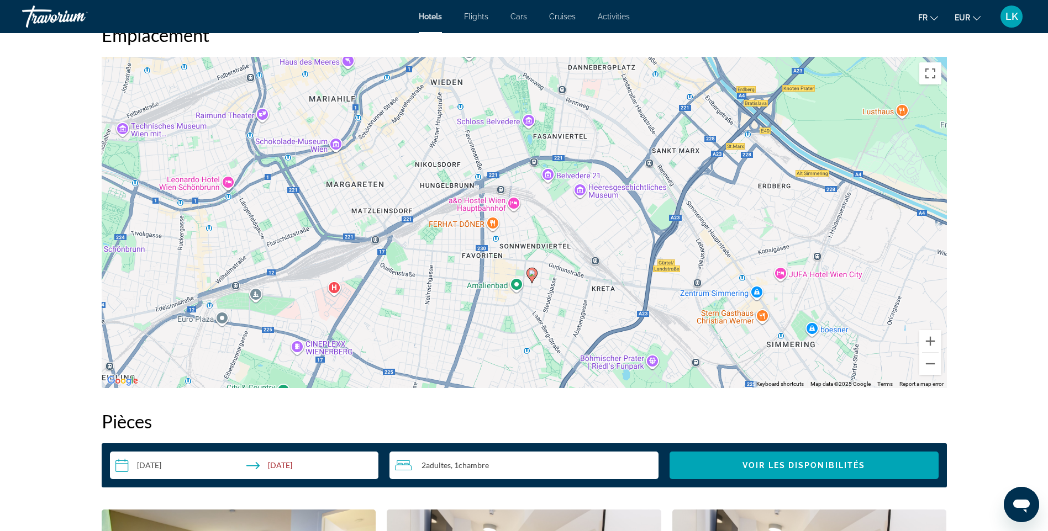
drag, startPoint x: 522, startPoint y: 287, endPoint x: 531, endPoint y: 350, distance: 63.5
click at [531, 350] on div "To activate drag with keyboard, press Alt + Enter. Once in keyboard drag state,…" at bounding box center [524, 222] width 845 height 331
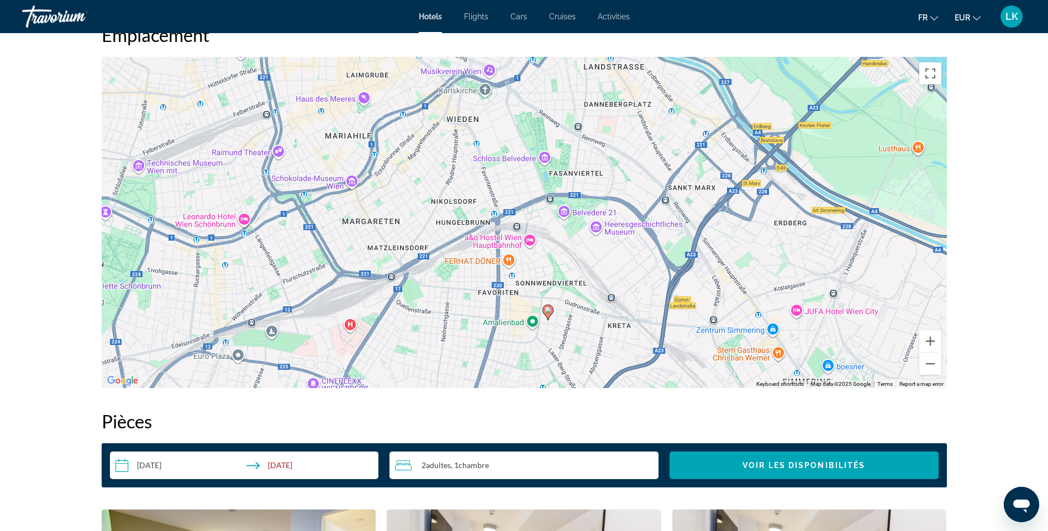
drag, startPoint x: 515, startPoint y: 248, endPoint x: 533, endPoint y: 287, distance: 42.5
click at [533, 287] on div "To activate drag with keyboard, press Alt + Enter. Once in keyboard drag state,…" at bounding box center [524, 222] width 845 height 331
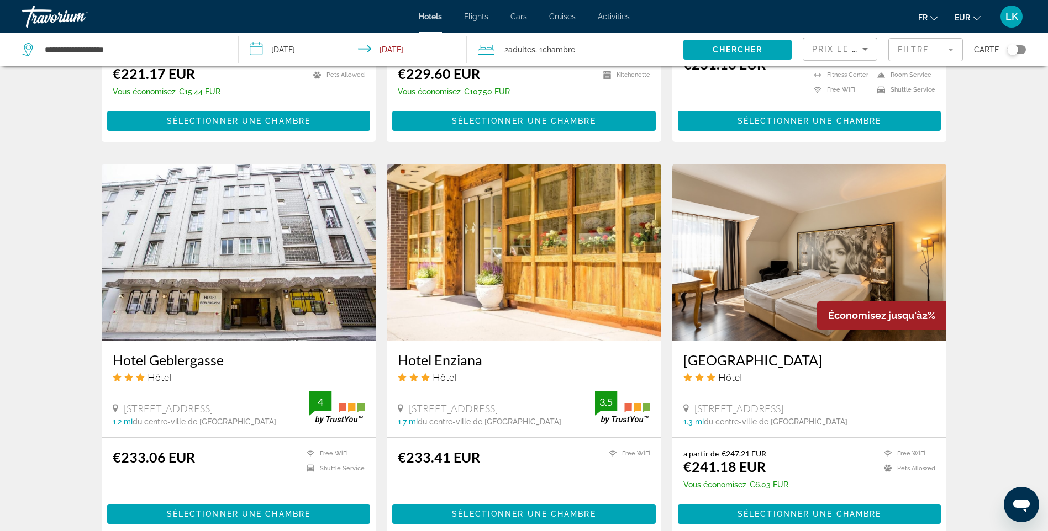
scroll to position [1160, 0]
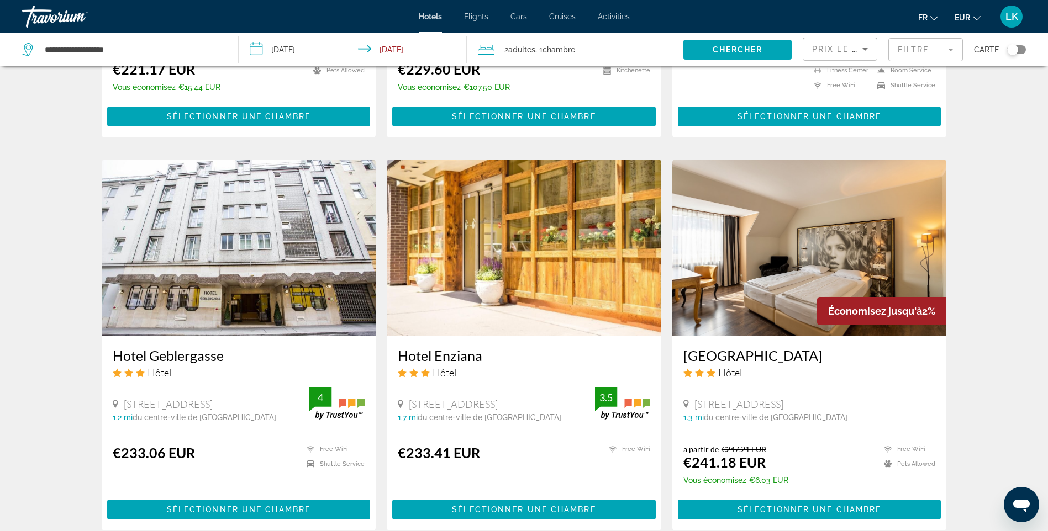
click at [217, 271] on img "Main content" at bounding box center [239, 248] width 274 height 177
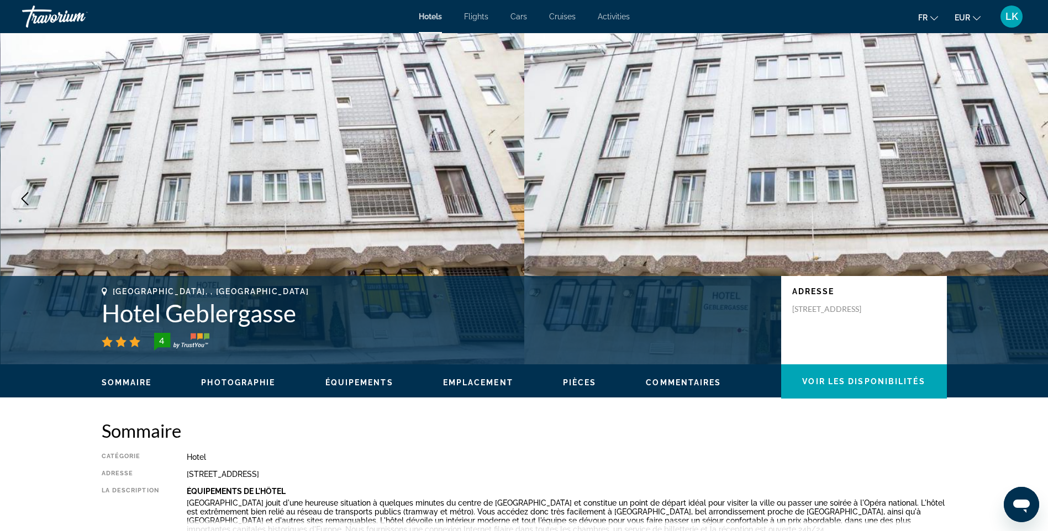
click at [1027, 203] on icon "Next image" at bounding box center [1022, 198] width 13 height 13
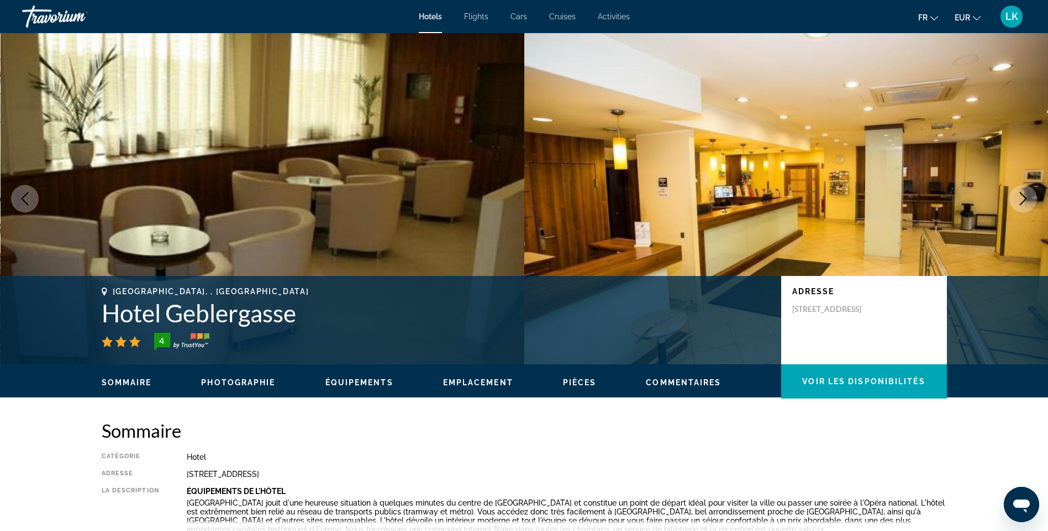
click at [1027, 203] on icon "Next image" at bounding box center [1022, 198] width 13 height 13
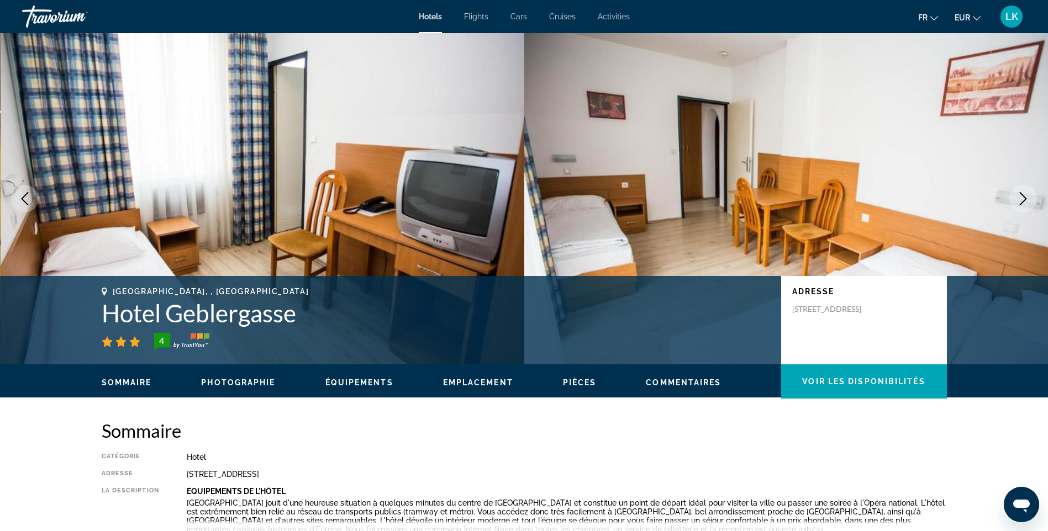
click at [1027, 203] on icon "Next image" at bounding box center [1022, 198] width 13 height 13
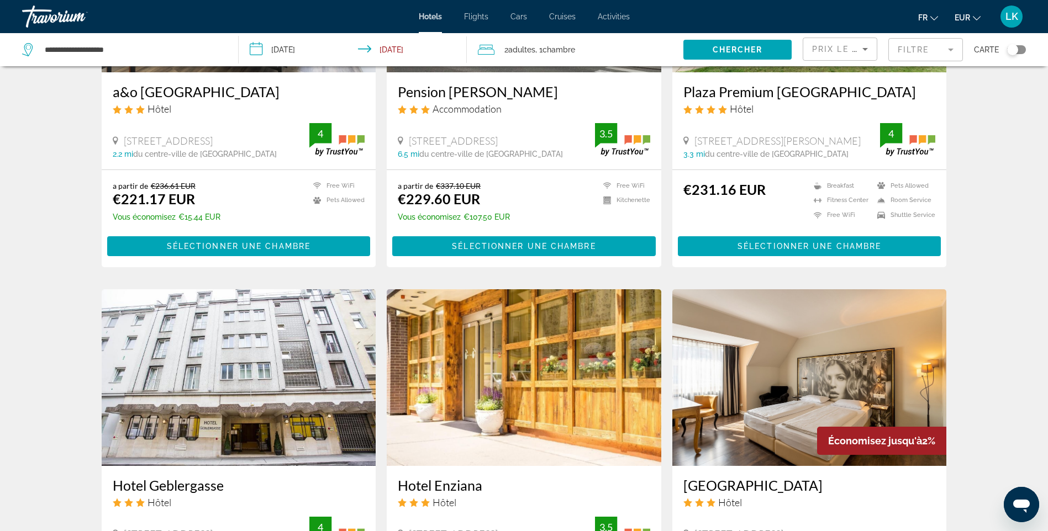
scroll to position [1104, 0]
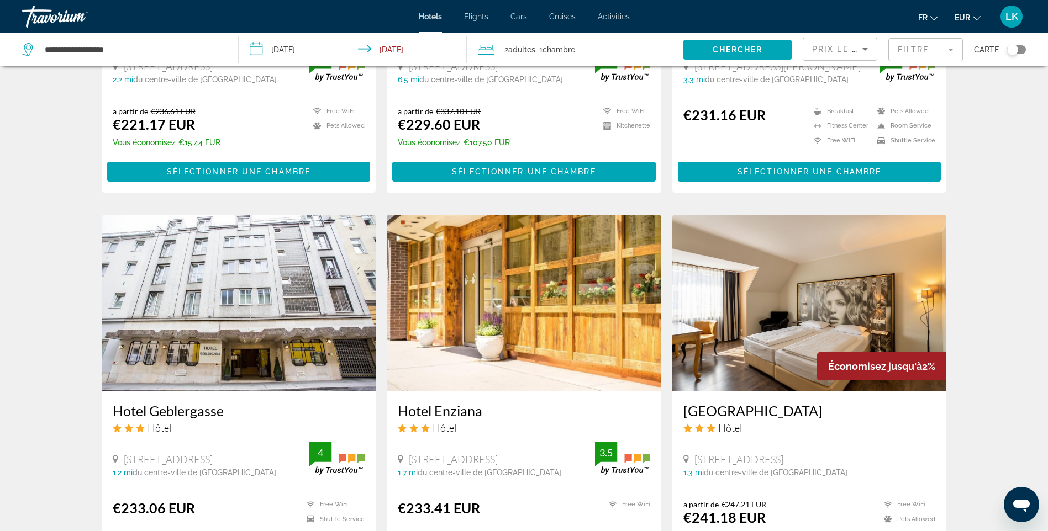
click at [479, 294] on img "Main content" at bounding box center [524, 303] width 274 height 177
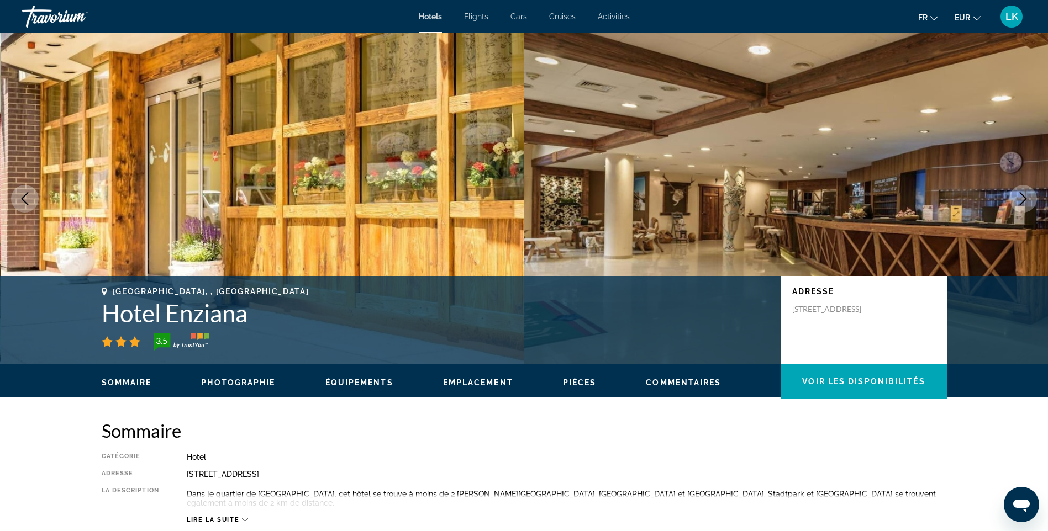
click at [1020, 201] on icon "Next image" at bounding box center [1022, 198] width 13 height 13
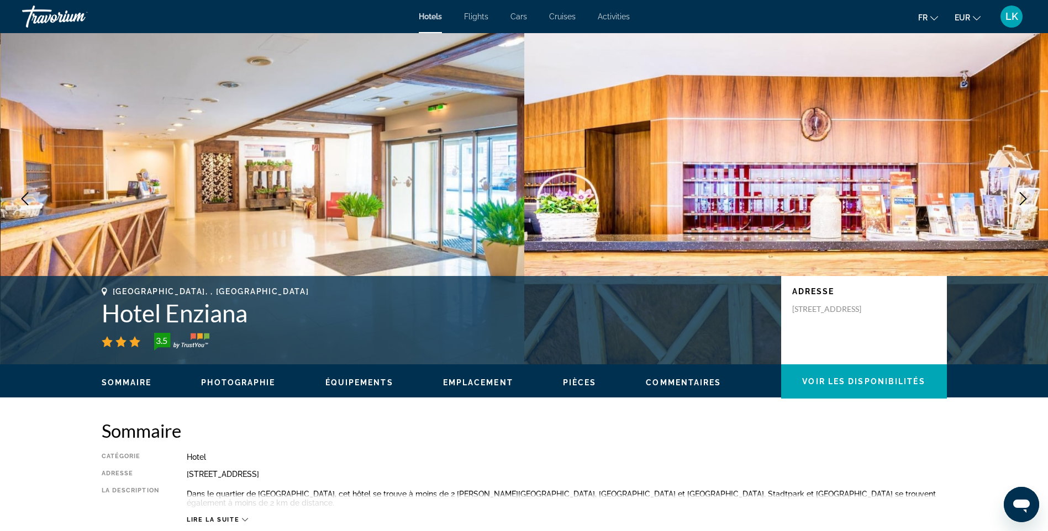
click at [1020, 201] on icon "Next image" at bounding box center [1022, 198] width 13 height 13
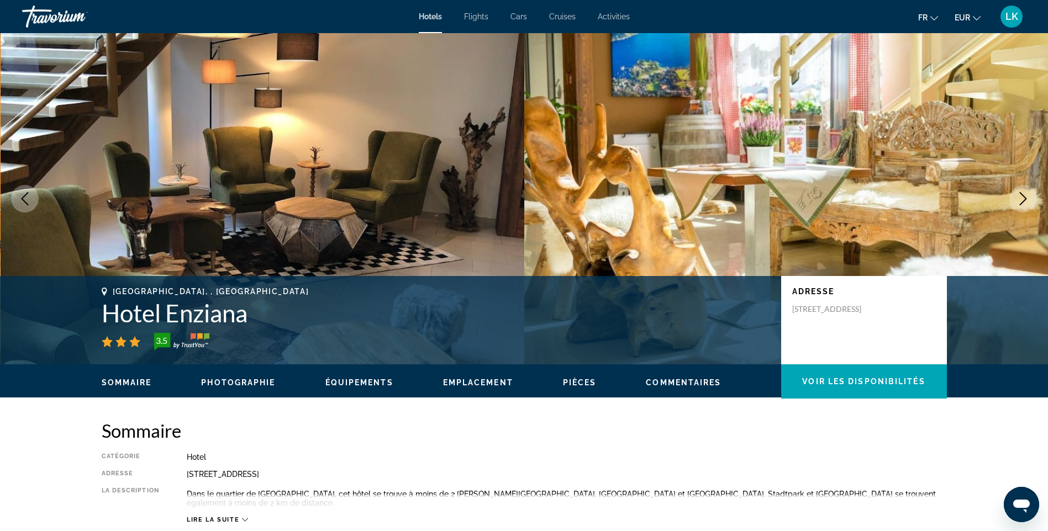
click at [1020, 201] on icon "Next image" at bounding box center [1022, 198] width 13 height 13
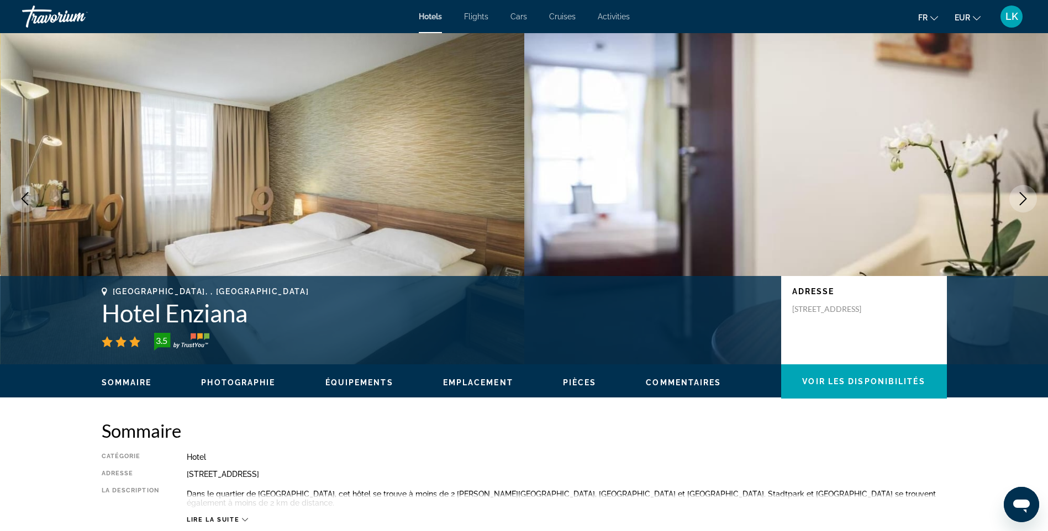
click at [1020, 201] on icon "Next image" at bounding box center [1022, 198] width 13 height 13
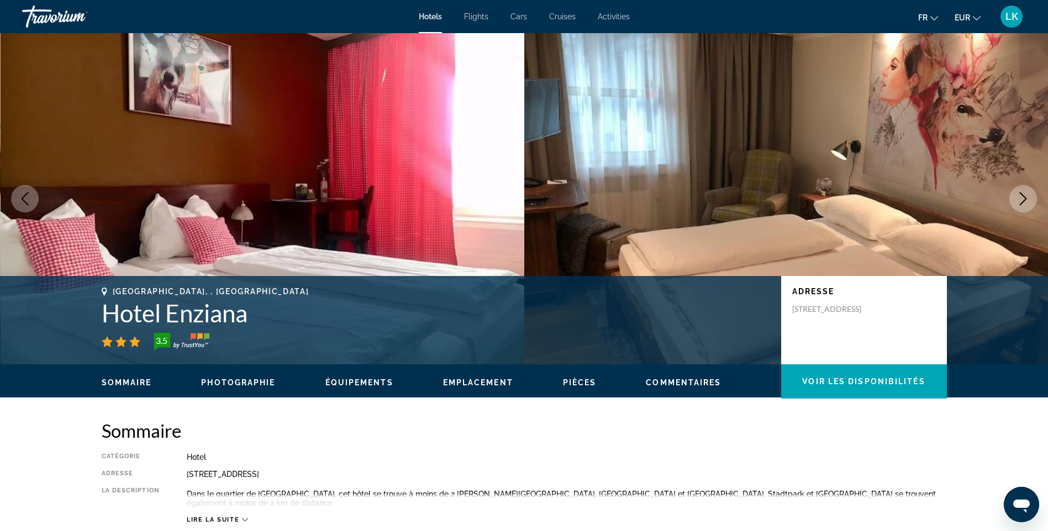
click at [1020, 201] on icon "Next image" at bounding box center [1022, 198] width 13 height 13
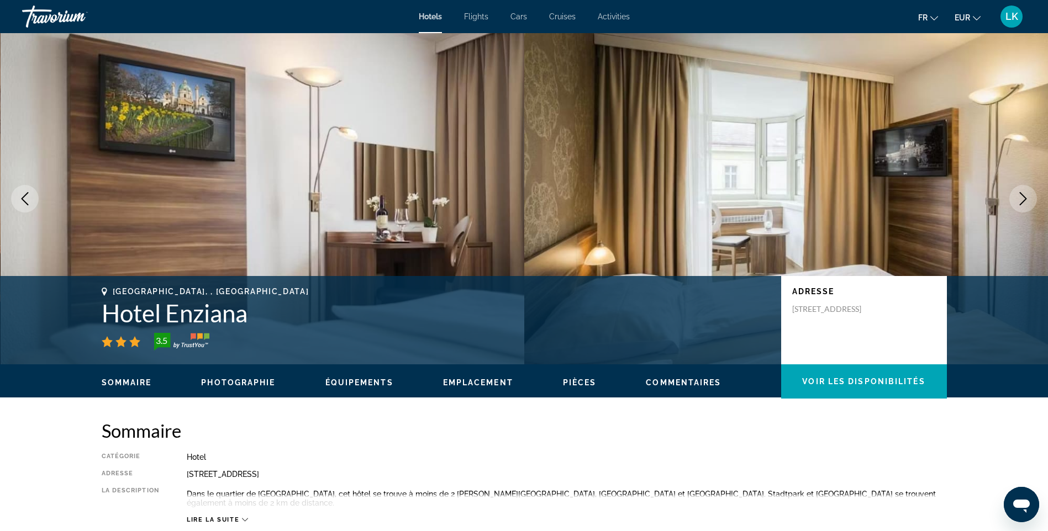
click at [1020, 201] on icon "Next image" at bounding box center [1022, 198] width 13 height 13
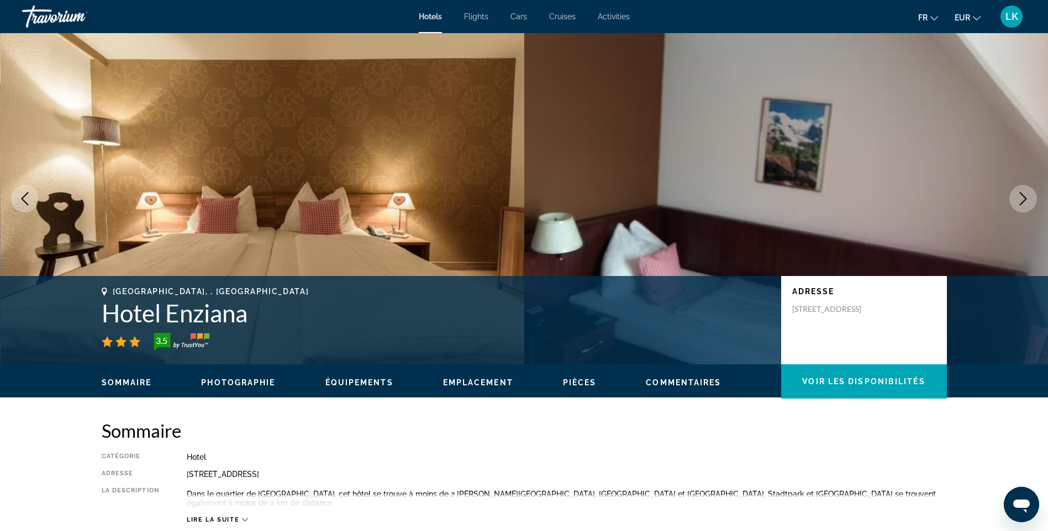
click at [1020, 201] on icon "Next image" at bounding box center [1022, 198] width 13 height 13
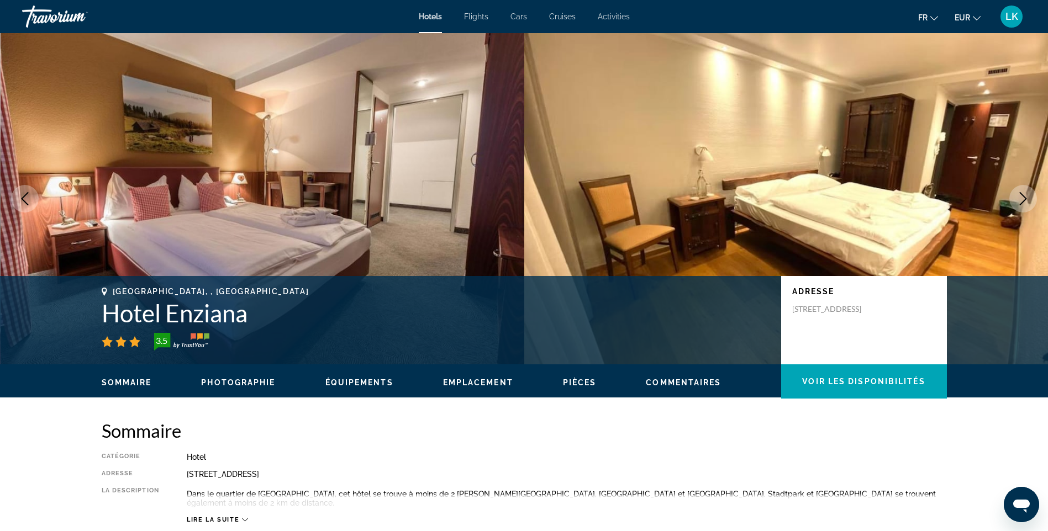
click at [1020, 201] on icon "Next image" at bounding box center [1022, 198] width 13 height 13
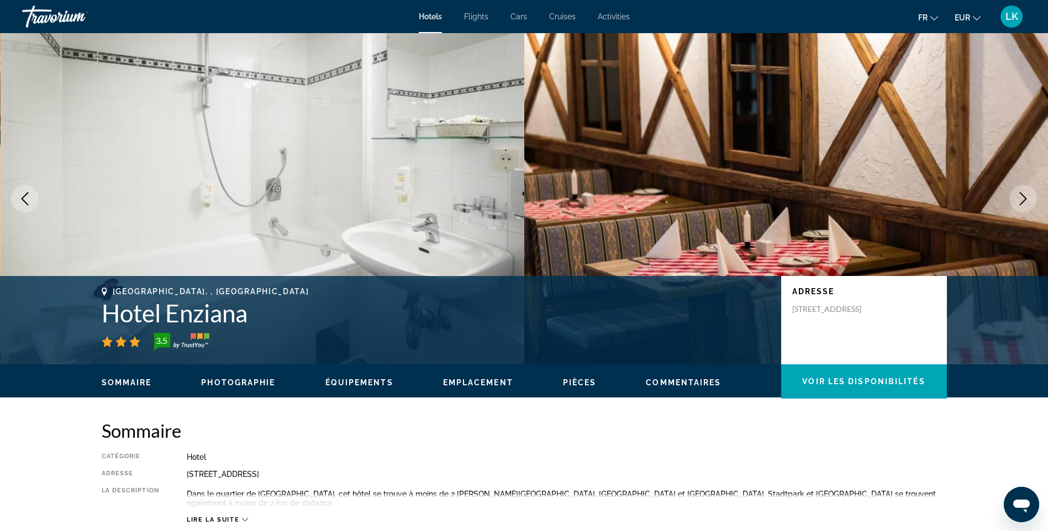
click at [1020, 201] on icon "Next image" at bounding box center [1022, 198] width 13 height 13
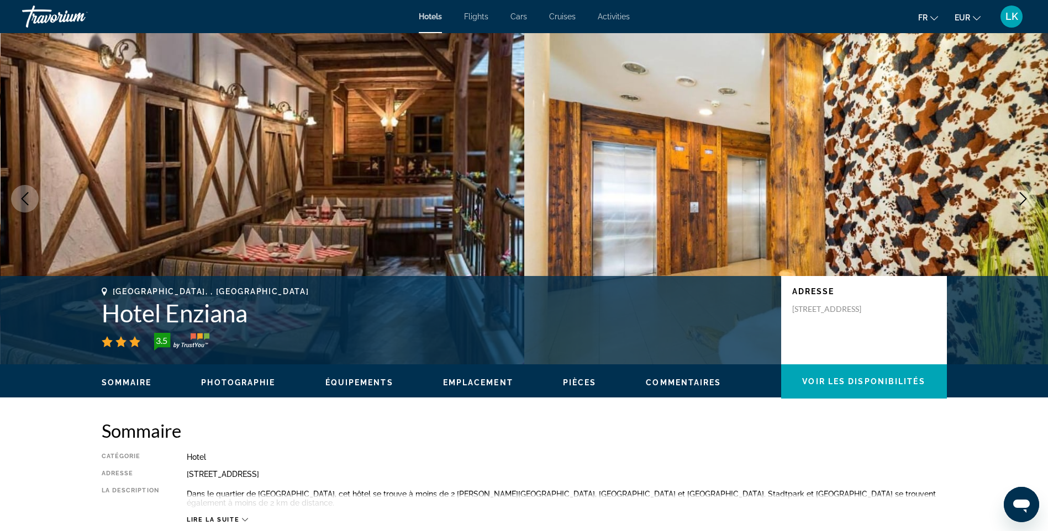
click at [1020, 201] on icon "Next image" at bounding box center [1022, 198] width 13 height 13
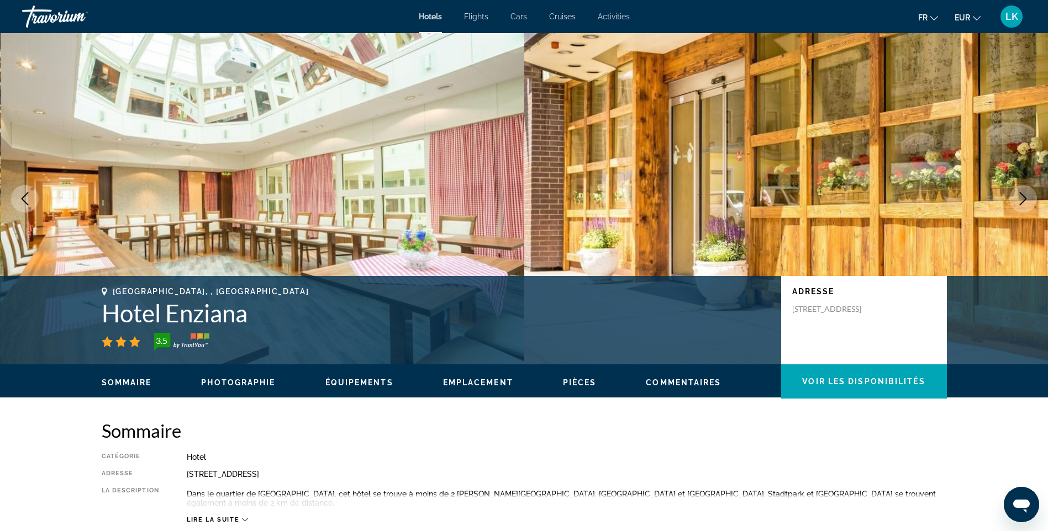
click at [1020, 201] on icon "Next image" at bounding box center [1022, 198] width 13 height 13
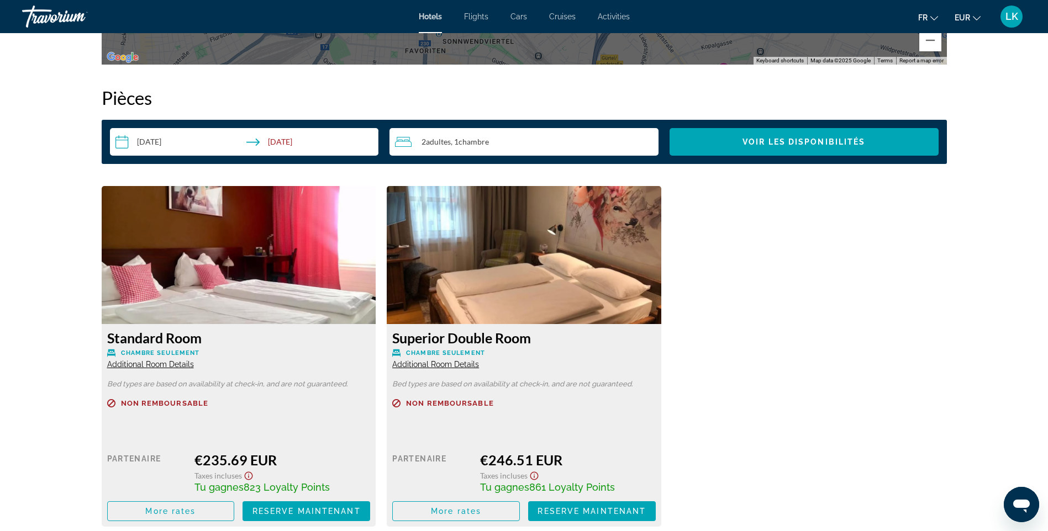
scroll to position [1381, 0]
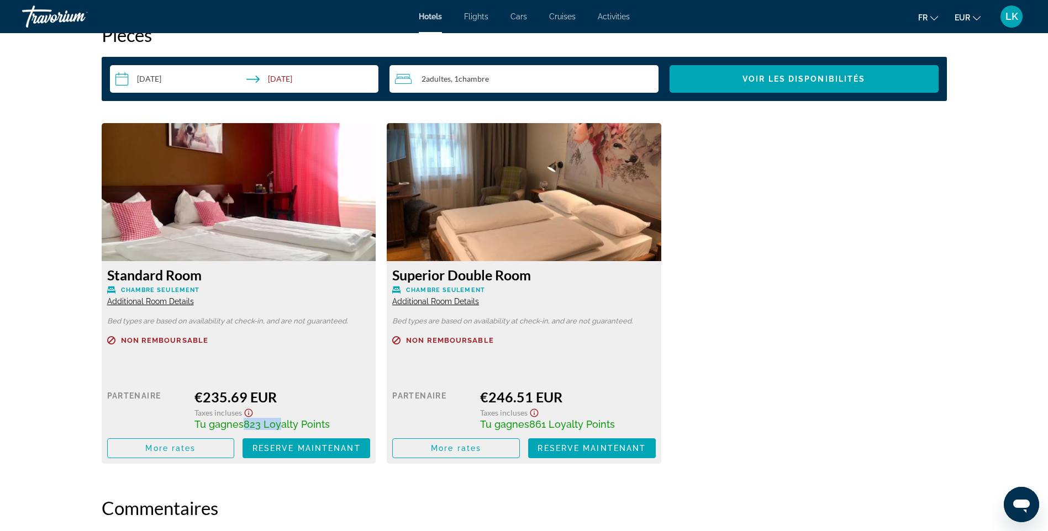
drag, startPoint x: 244, startPoint y: 425, endPoint x: 279, endPoint y: 424, distance: 34.8
click at [279, 424] on span "823 Loyalty Points" at bounding box center [287, 425] width 86 height 12
drag, startPoint x: 279, startPoint y: 424, endPoint x: 235, endPoint y: 371, distance: 68.2
click at [235, 371] on div "Prix au détail $0.00 quand vous échangez Partenaire €235.69 EUR Taxes incluses …" at bounding box center [238, 413] width 263 height 90
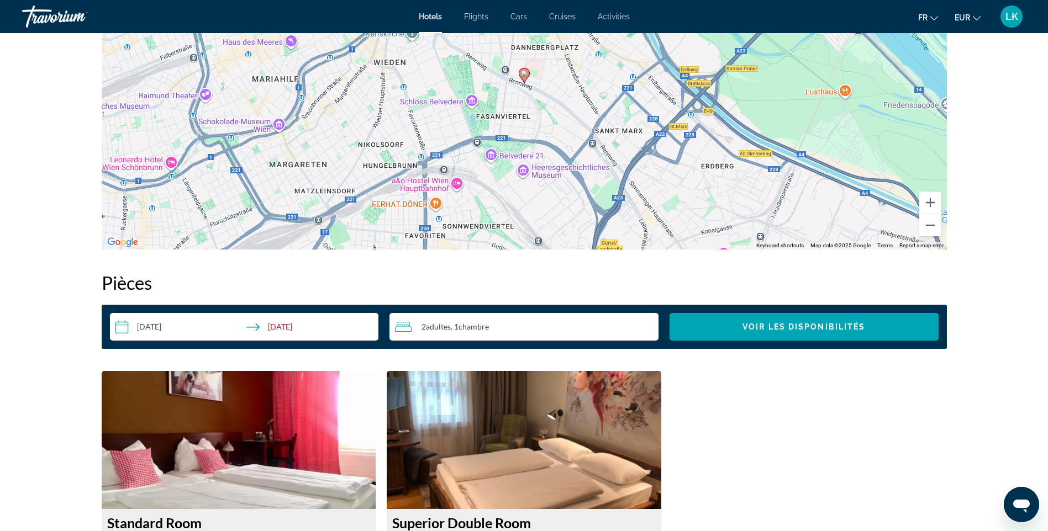
scroll to position [1049, 0]
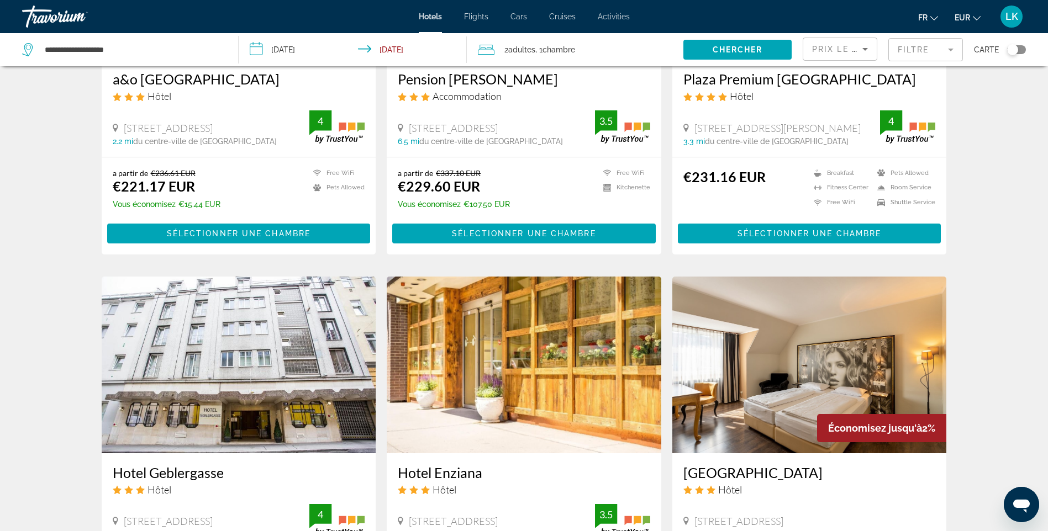
scroll to position [1104, 0]
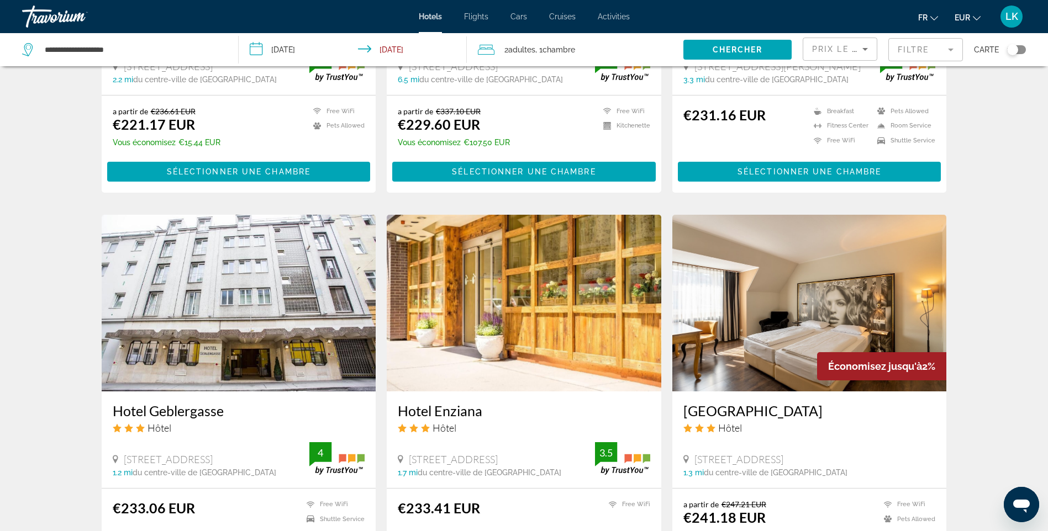
click at [765, 305] on img "Main content" at bounding box center [809, 303] width 274 height 177
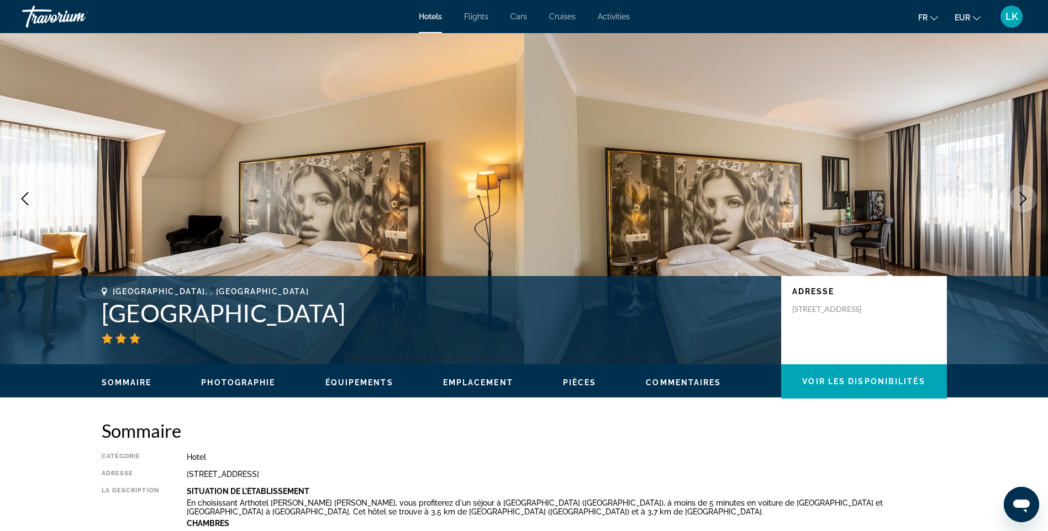
click at [1019, 203] on icon "Next image" at bounding box center [1022, 198] width 13 height 13
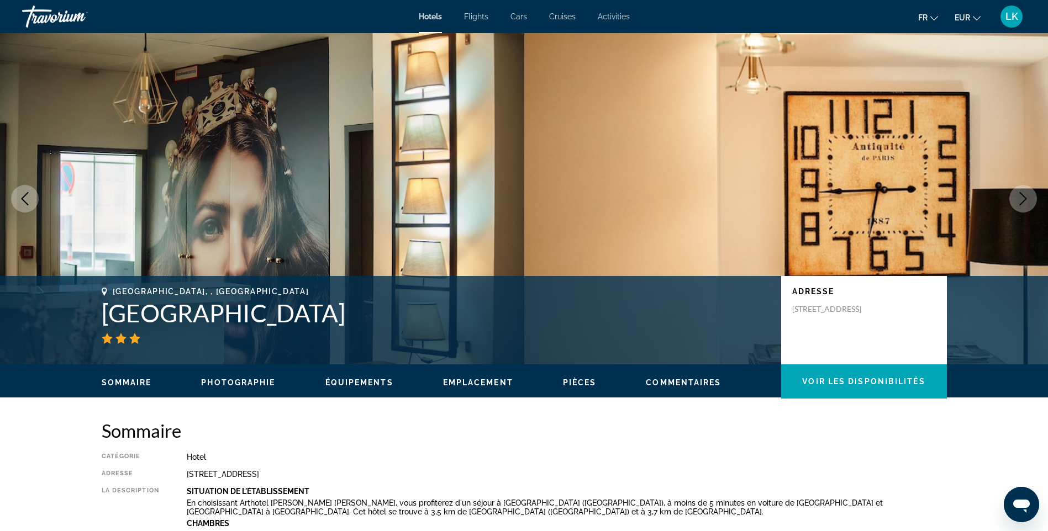
click at [1019, 203] on icon "Next image" at bounding box center [1022, 198] width 13 height 13
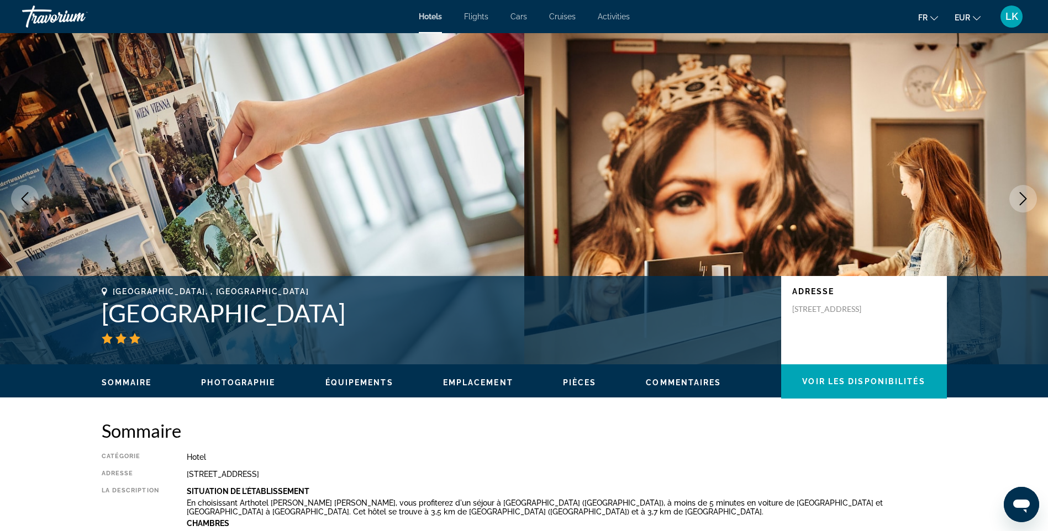
click at [1019, 203] on icon "Next image" at bounding box center [1022, 198] width 13 height 13
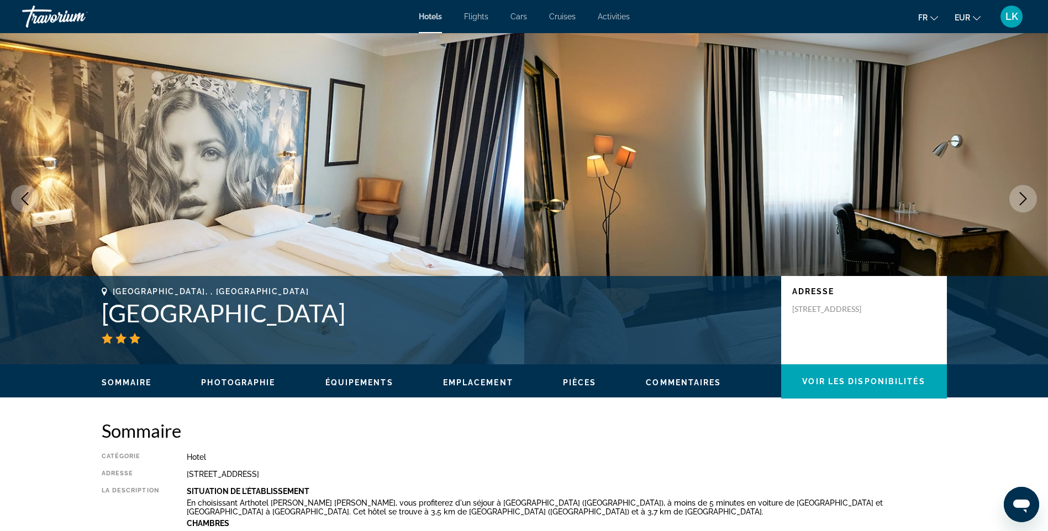
click at [1019, 203] on icon "Next image" at bounding box center [1022, 198] width 13 height 13
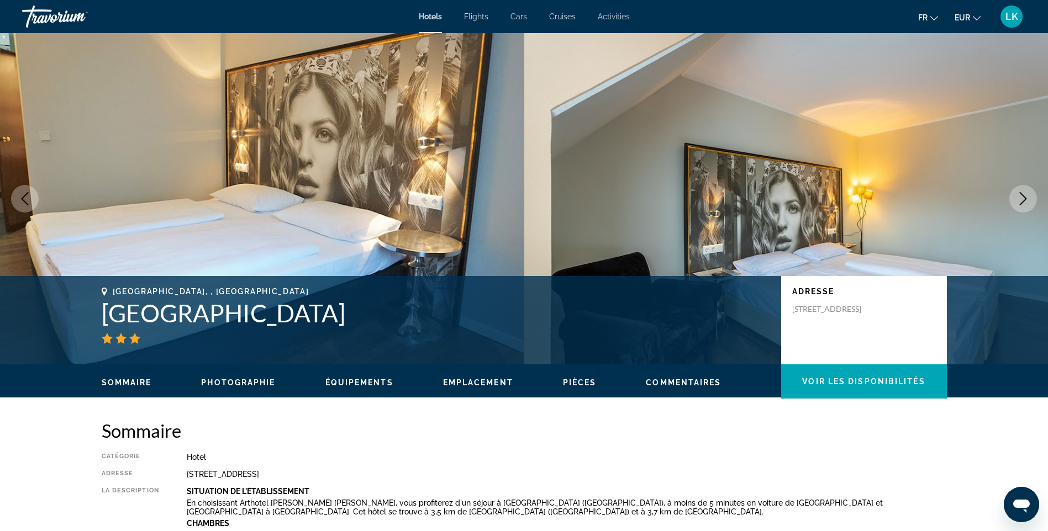
click at [1019, 203] on icon "Next image" at bounding box center [1022, 198] width 13 height 13
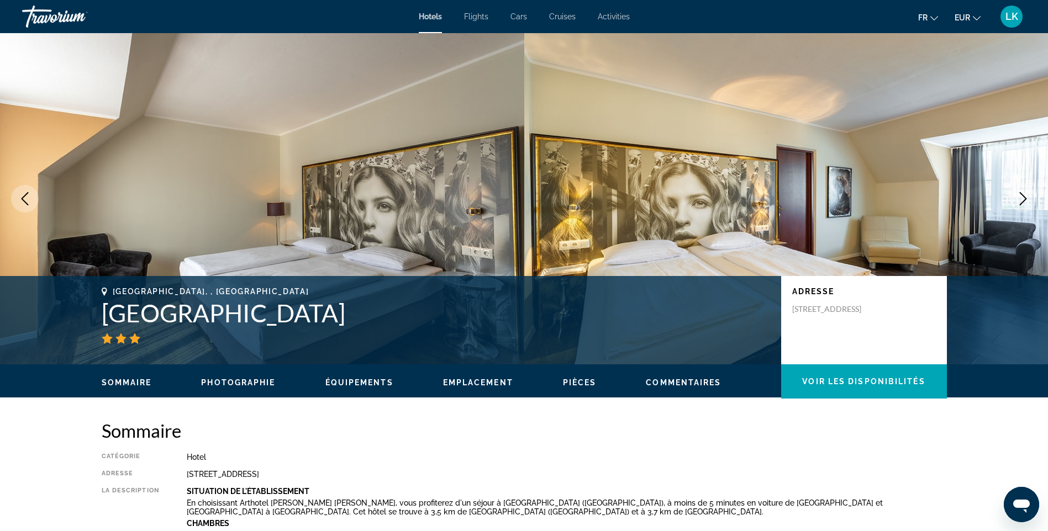
click at [1019, 203] on icon "Next image" at bounding box center [1022, 198] width 13 height 13
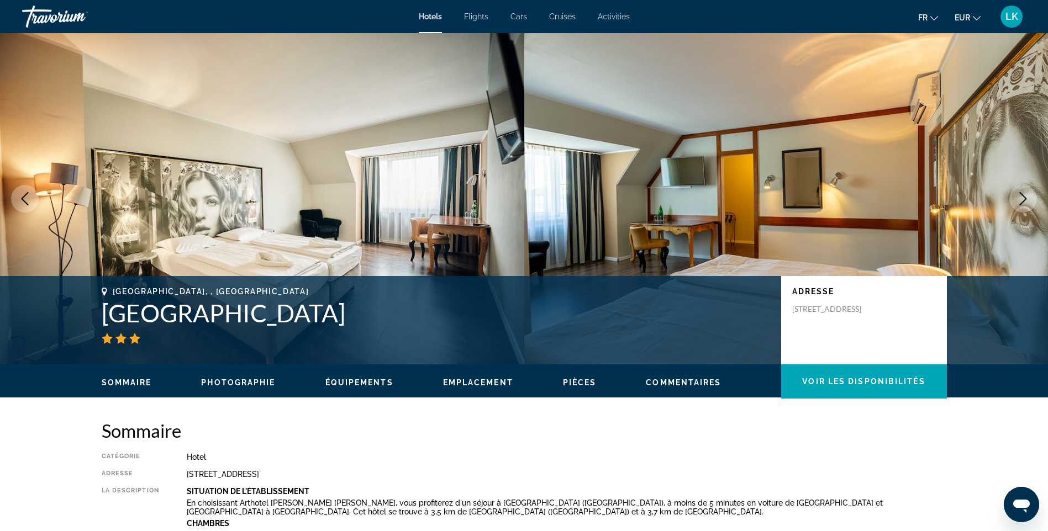
click at [1019, 203] on icon "Next image" at bounding box center [1022, 198] width 13 height 13
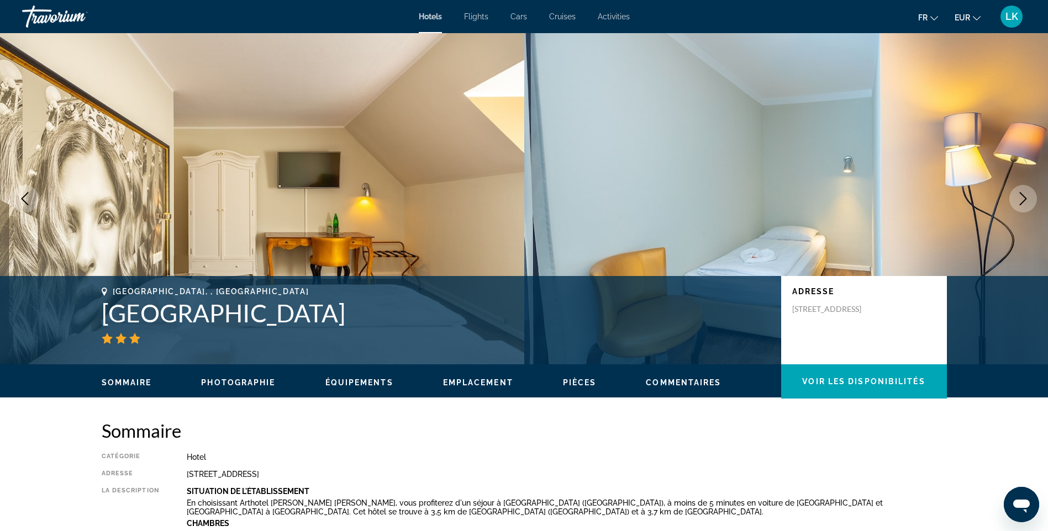
click at [1019, 203] on icon "Next image" at bounding box center [1022, 198] width 13 height 13
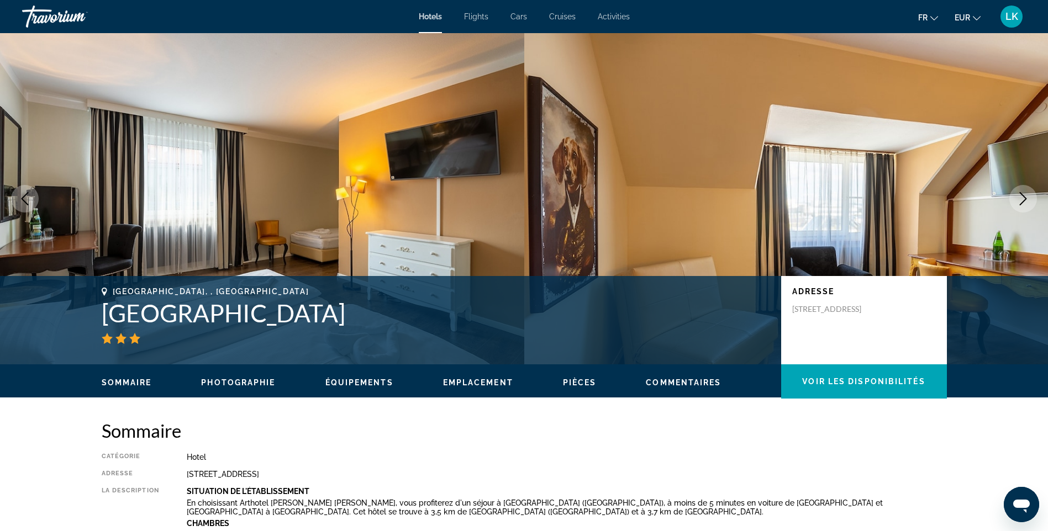
click at [1019, 203] on icon "Next image" at bounding box center [1022, 198] width 13 height 13
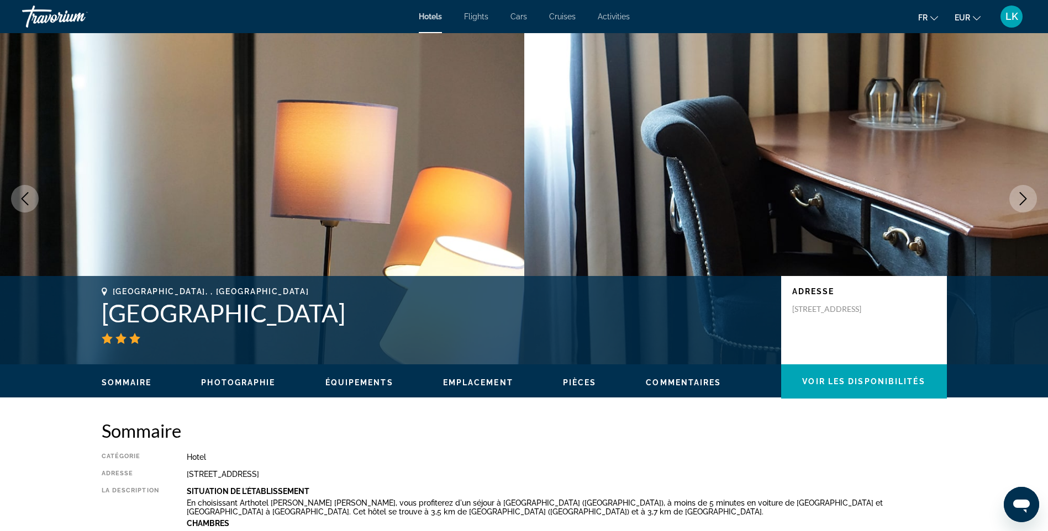
click at [1019, 203] on icon "Next image" at bounding box center [1022, 198] width 13 height 13
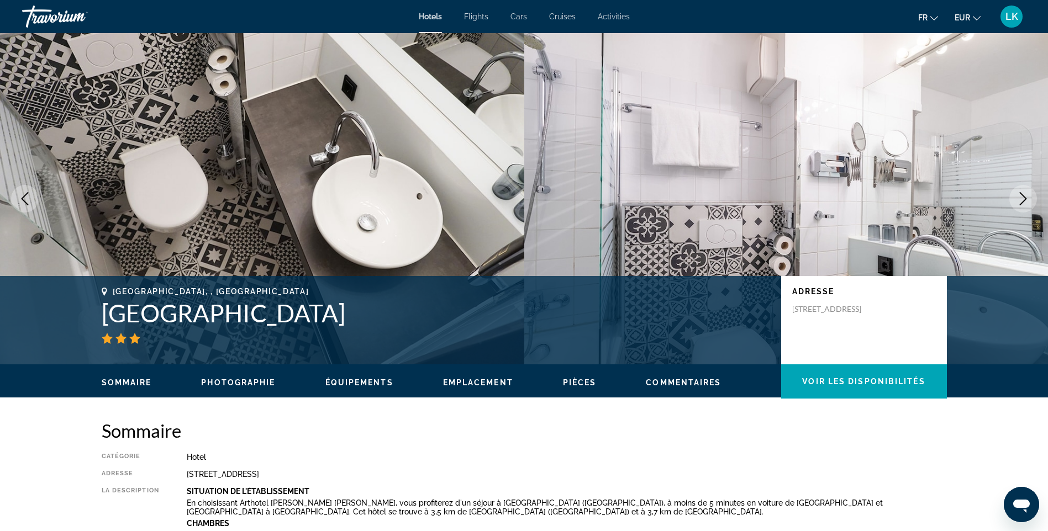
click at [1019, 203] on icon "Next image" at bounding box center [1022, 198] width 13 height 13
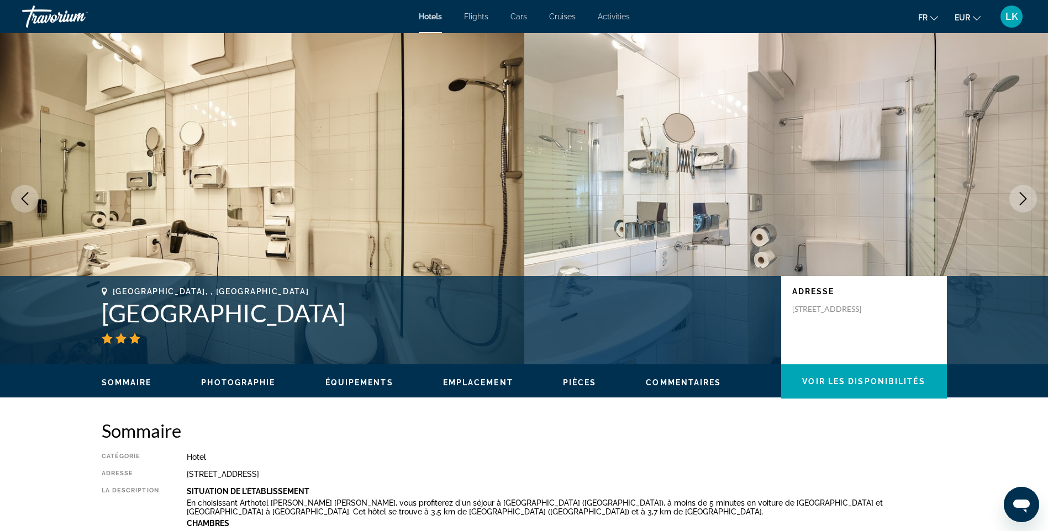
click at [1019, 203] on icon "Next image" at bounding box center [1022, 198] width 13 height 13
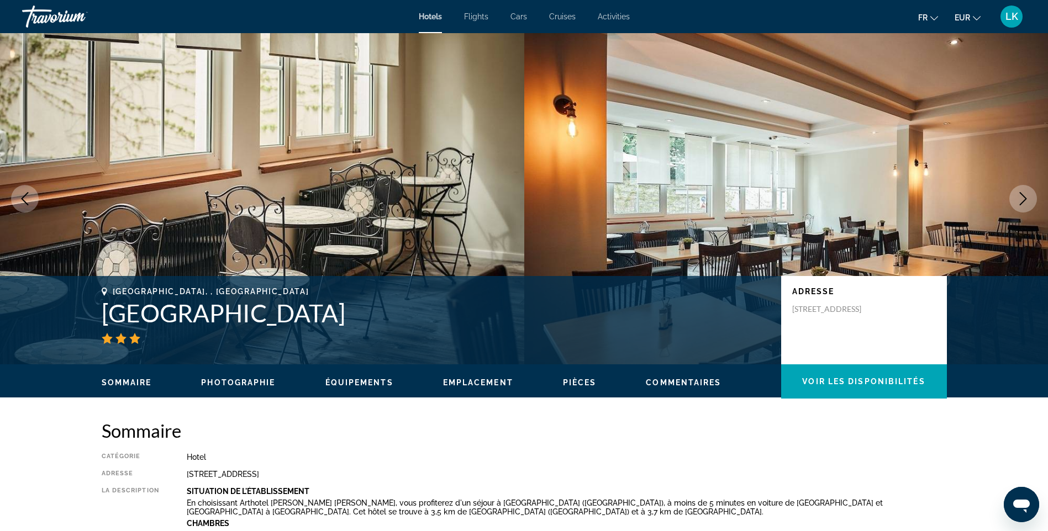
click at [1019, 203] on icon "Next image" at bounding box center [1022, 198] width 13 height 13
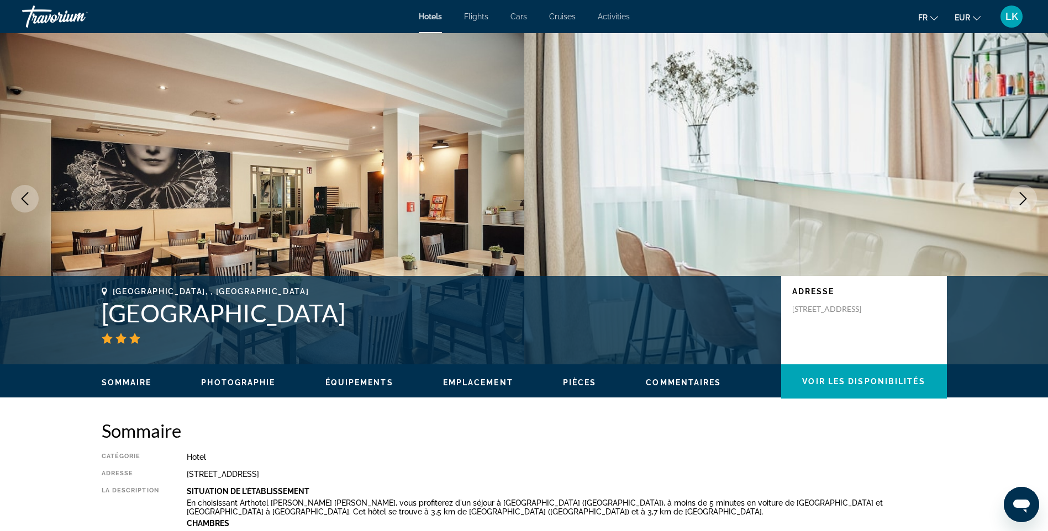
click at [1019, 203] on icon "Next image" at bounding box center [1022, 198] width 13 height 13
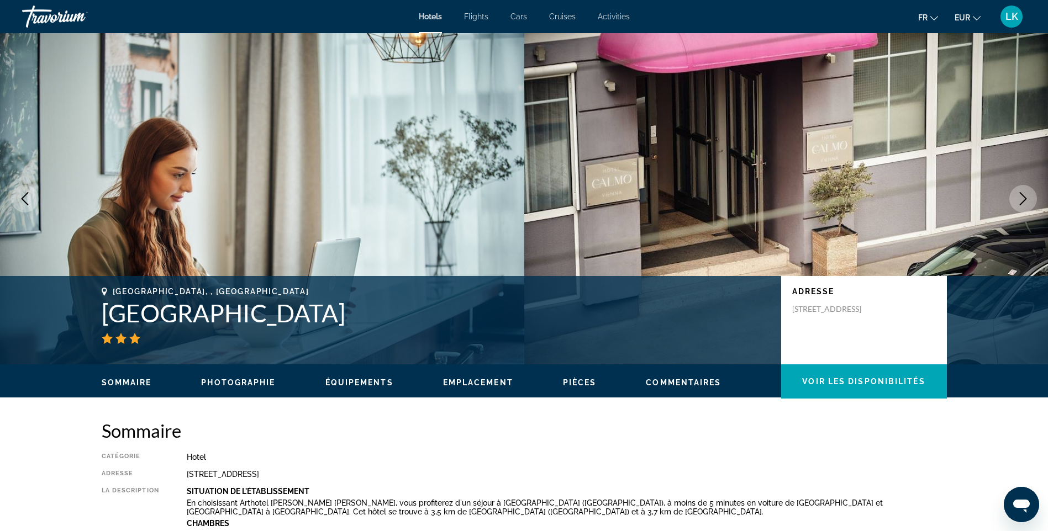
click at [1019, 203] on icon "Next image" at bounding box center [1022, 198] width 13 height 13
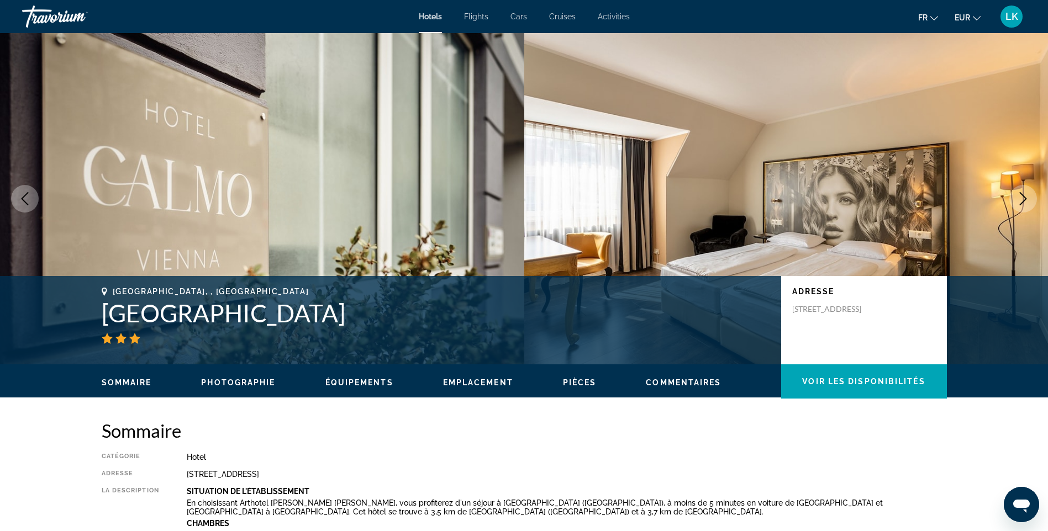
click at [1019, 203] on icon "Next image" at bounding box center [1022, 198] width 13 height 13
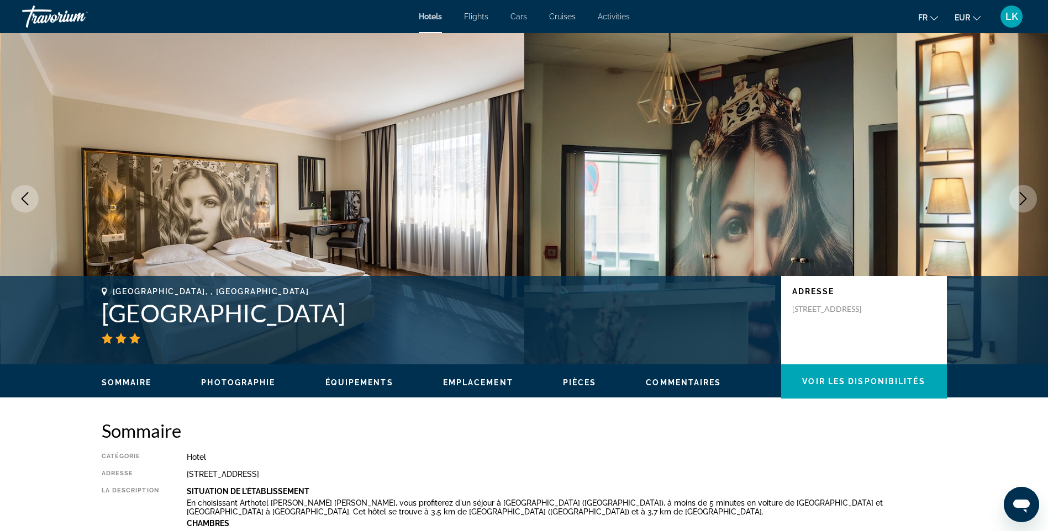
click at [1019, 199] on icon "Next image" at bounding box center [1022, 198] width 13 height 13
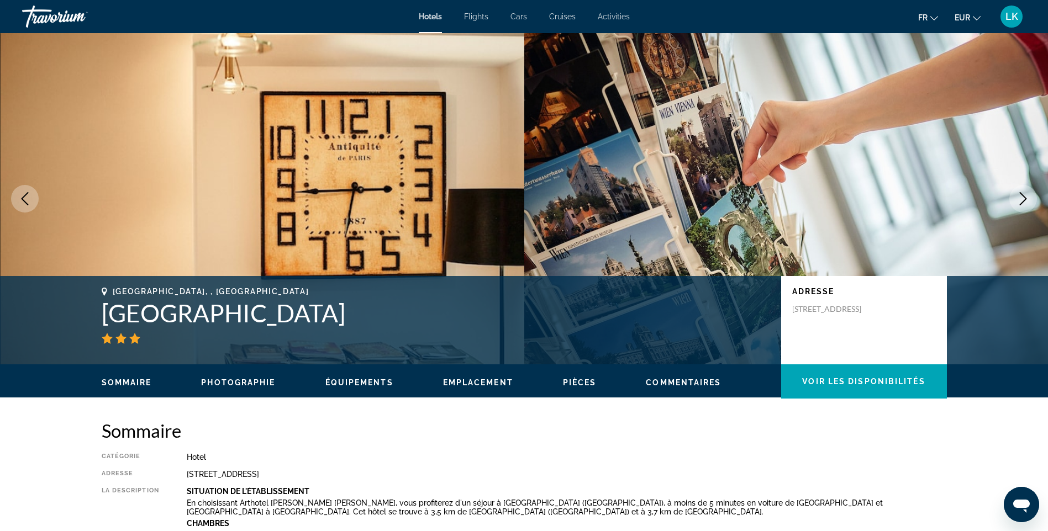
click at [1019, 199] on icon "Next image" at bounding box center [1022, 198] width 13 height 13
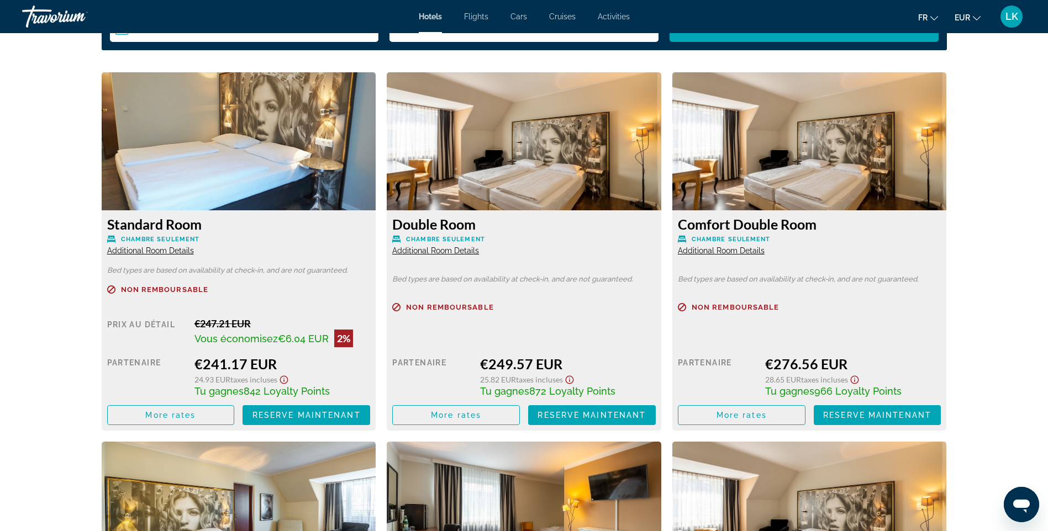
scroll to position [1436, 0]
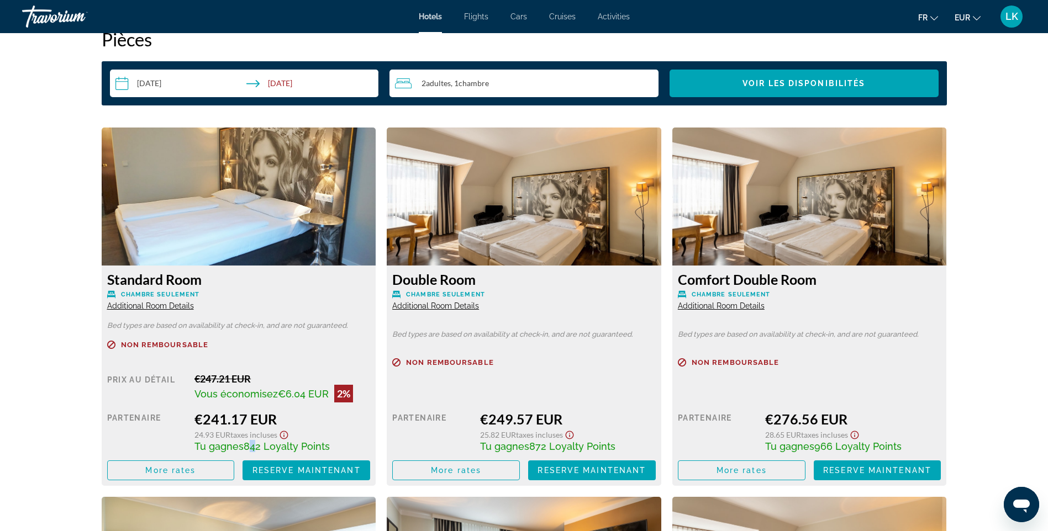
drag, startPoint x: 1040, startPoint y: 285, endPoint x: 248, endPoint y: 447, distance: 808.7
click at [248, 447] on span "842 Loyalty Points" at bounding box center [287, 447] width 86 height 12
drag, startPoint x: 248, startPoint y: 447, endPoint x: 258, endPoint y: 444, distance: 10.8
click at [258, 444] on span "842 Loyalty Points" at bounding box center [287, 447] width 86 height 12
drag, startPoint x: 246, startPoint y: 445, endPoint x: 261, endPoint y: 445, distance: 15.5
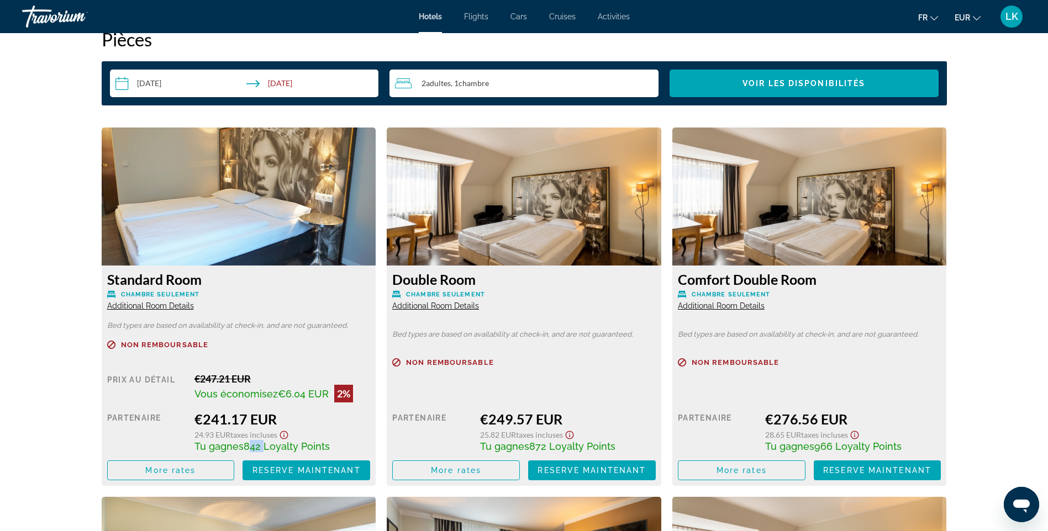
click at [261, 445] on span "842 Loyalty Points" at bounding box center [287, 447] width 86 height 12
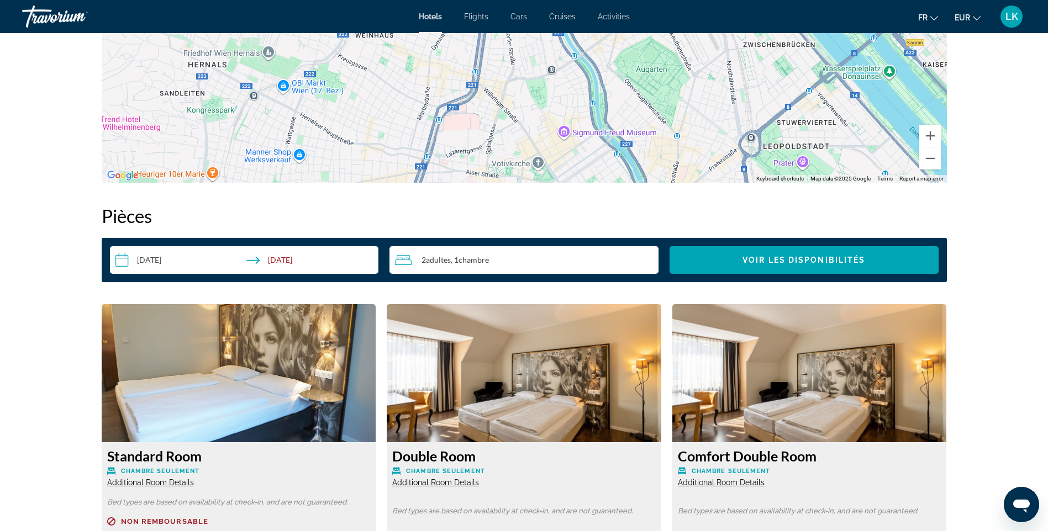
scroll to position [1160, 0]
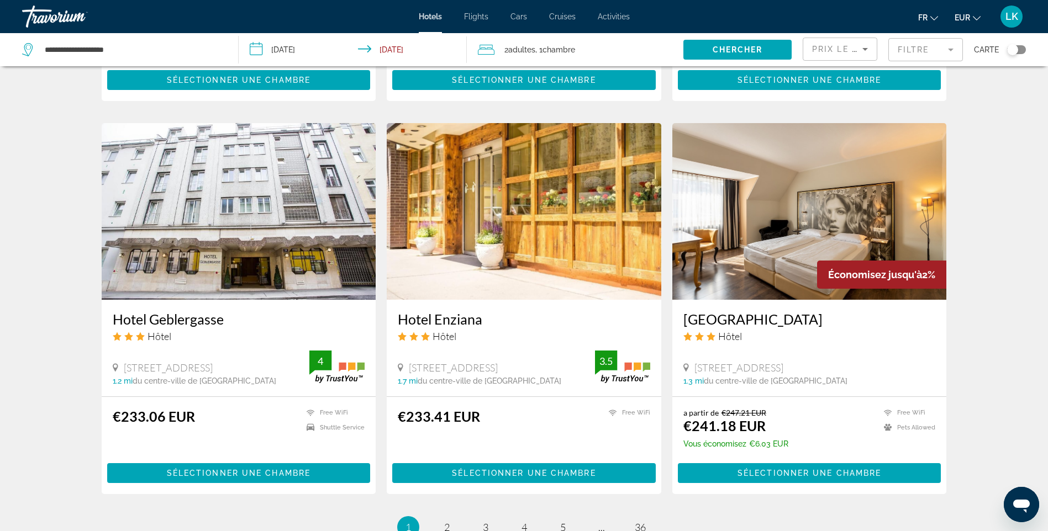
scroll to position [1215, 0]
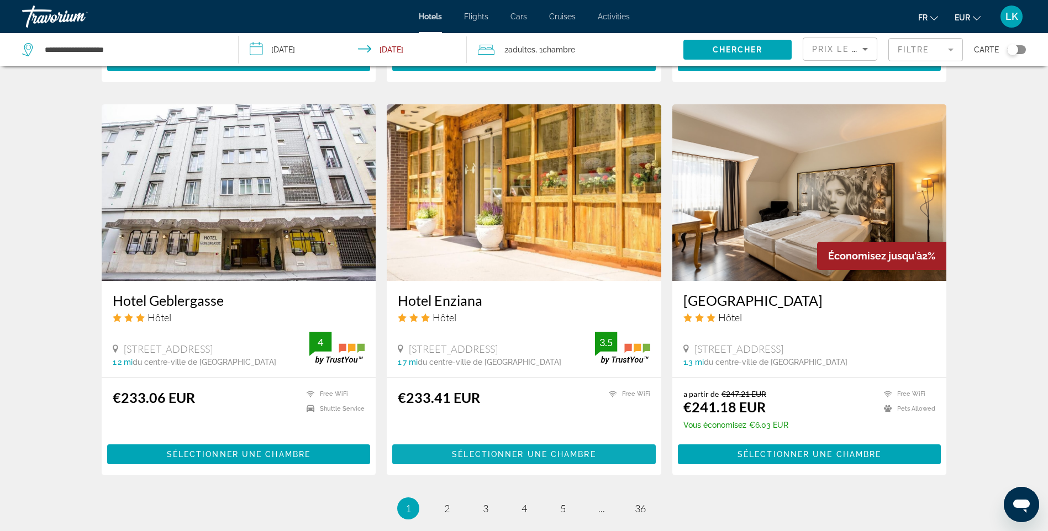
click at [547, 442] on span "Main content" at bounding box center [523, 454] width 263 height 27
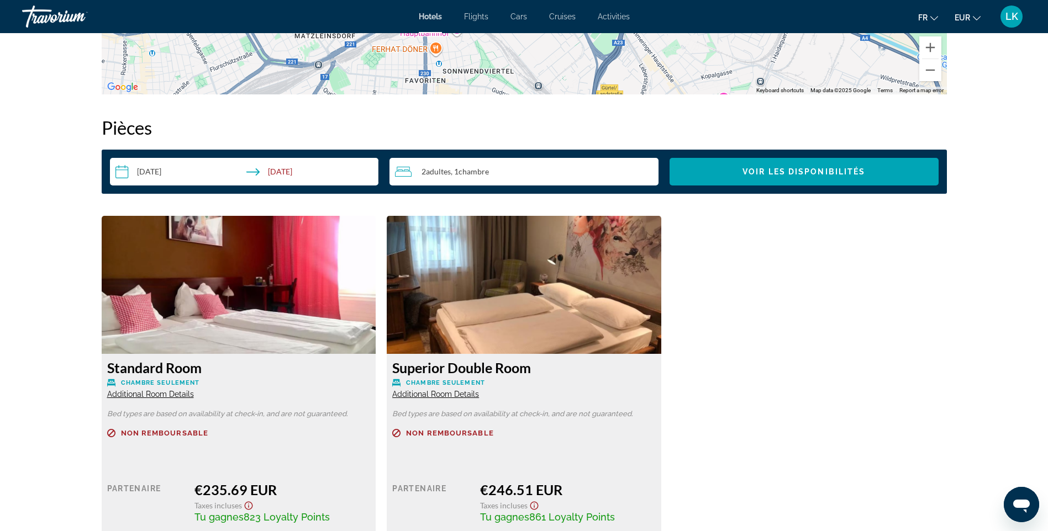
scroll to position [1453, 0]
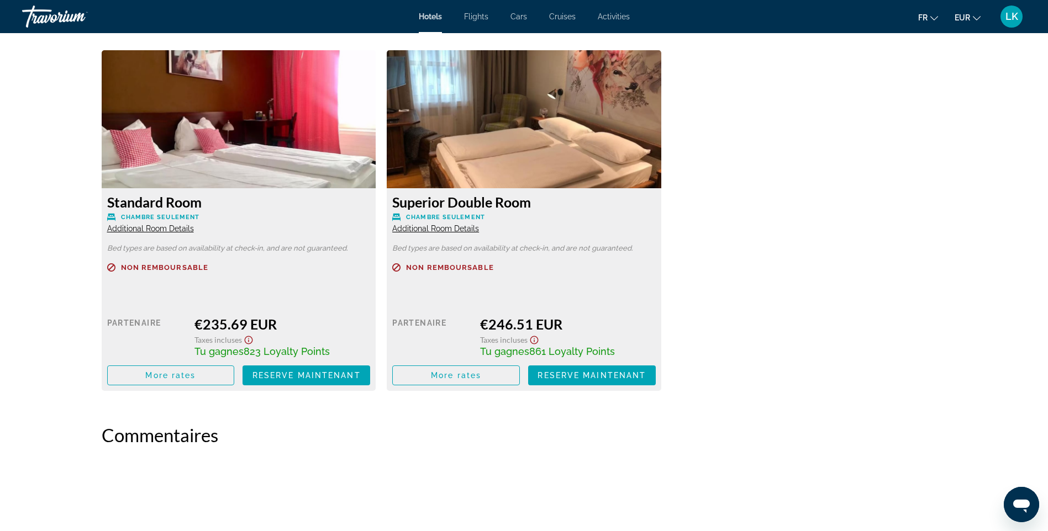
drag, startPoint x: 288, startPoint y: 323, endPoint x: 184, endPoint y: 324, distance: 104.4
click at [184, 324] on div "Prix au détail $0.00 quand vous échangez Partenaire €235.69 EUR Taxes incluses …" at bounding box center [238, 340] width 263 height 90
drag, startPoint x: 255, startPoint y: 349, endPoint x: 244, endPoint y: 349, distance: 11.6
click at [244, 349] on span "823 Loyalty Points" at bounding box center [287, 352] width 86 height 12
drag, startPoint x: 244, startPoint y: 349, endPoint x: 194, endPoint y: 322, distance: 56.3
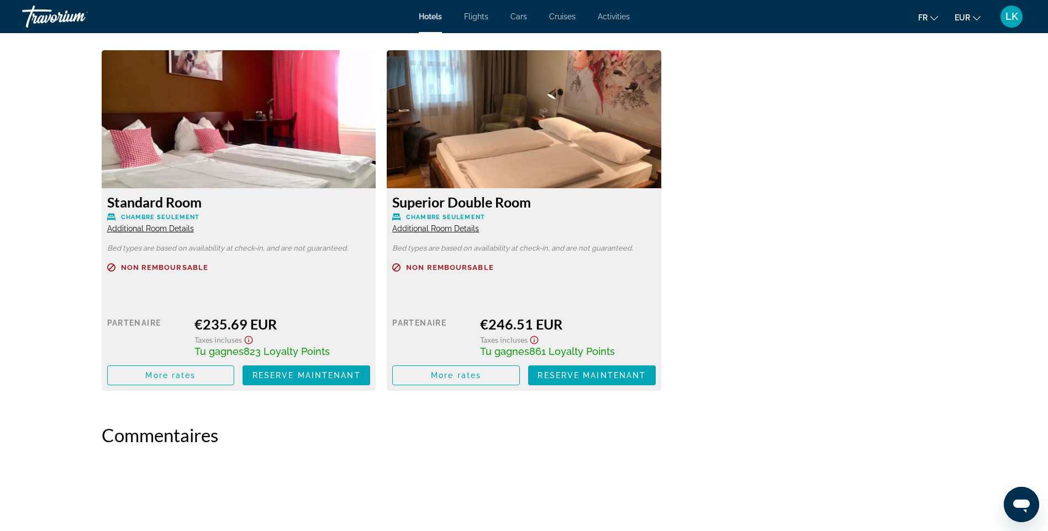
click at [194, 322] on div "Prix au détail $0.00 quand vous échangez Partenaire €235.69 EUR Taxes incluses …" at bounding box center [238, 340] width 263 height 90
drag, startPoint x: 288, startPoint y: 325, endPoint x: 203, endPoint y: 324, distance: 84.5
click at [203, 324] on div "€235.69 EUR" at bounding box center [282, 324] width 176 height 17
click at [802, 245] on div "Standard Room Chambre seulement Additional Room Details Bed types are based on …" at bounding box center [524, 226] width 856 height 352
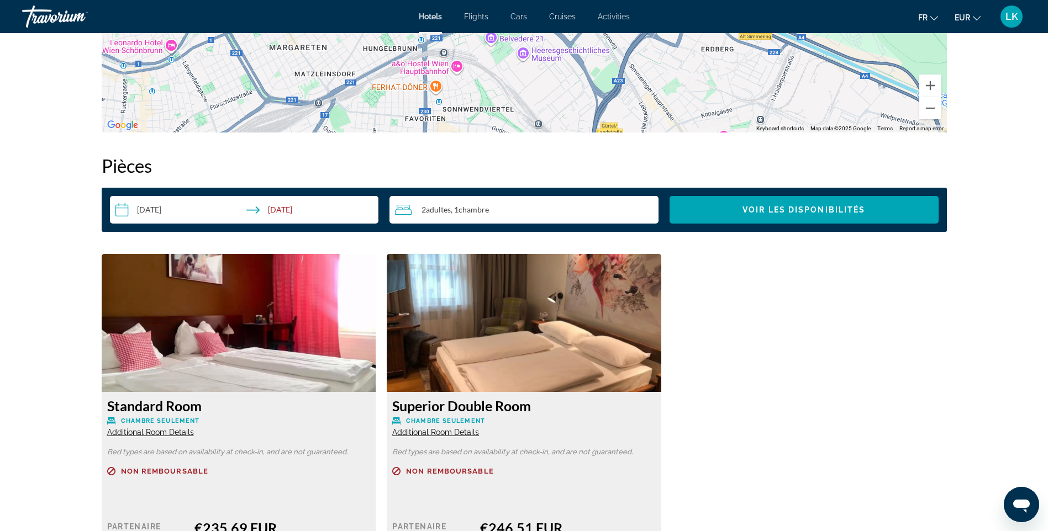
scroll to position [1343, 0]
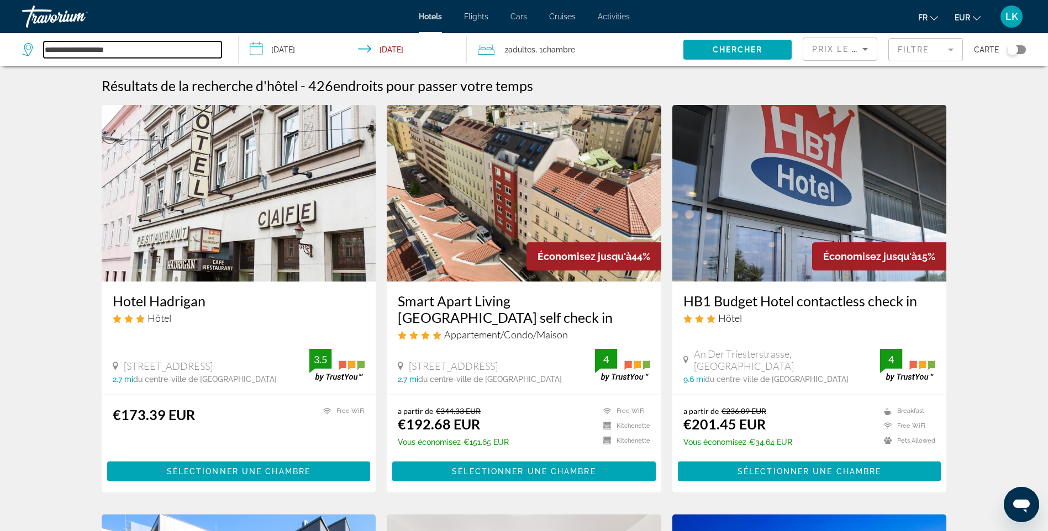
drag, startPoint x: 182, startPoint y: 54, endPoint x: -2, endPoint y: 46, distance: 184.6
click at [0, 46] on html "**********" at bounding box center [524, 265] width 1048 height 531
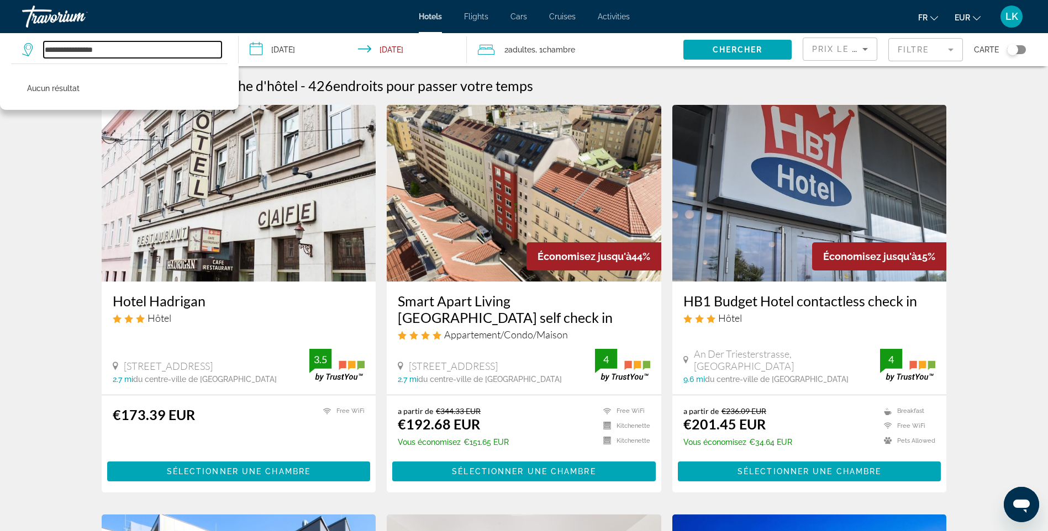
click at [47, 49] on input "**********" at bounding box center [133, 49] width 178 height 17
click at [80, 51] on input "**********" at bounding box center [133, 49] width 178 height 17
click at [161, 56] on input "**********" at bounding box center [133, 49] width 178 height 17
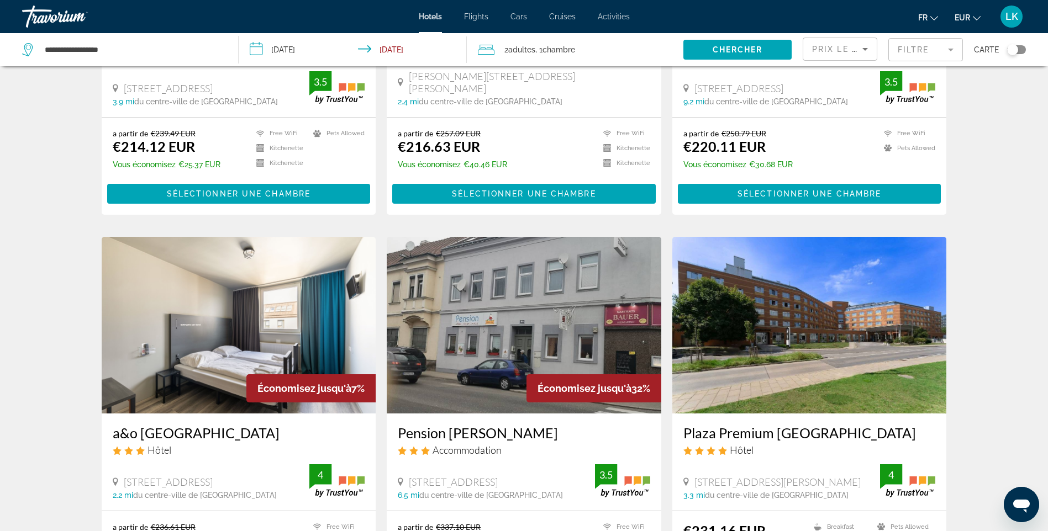
scroll to position [994, 0]
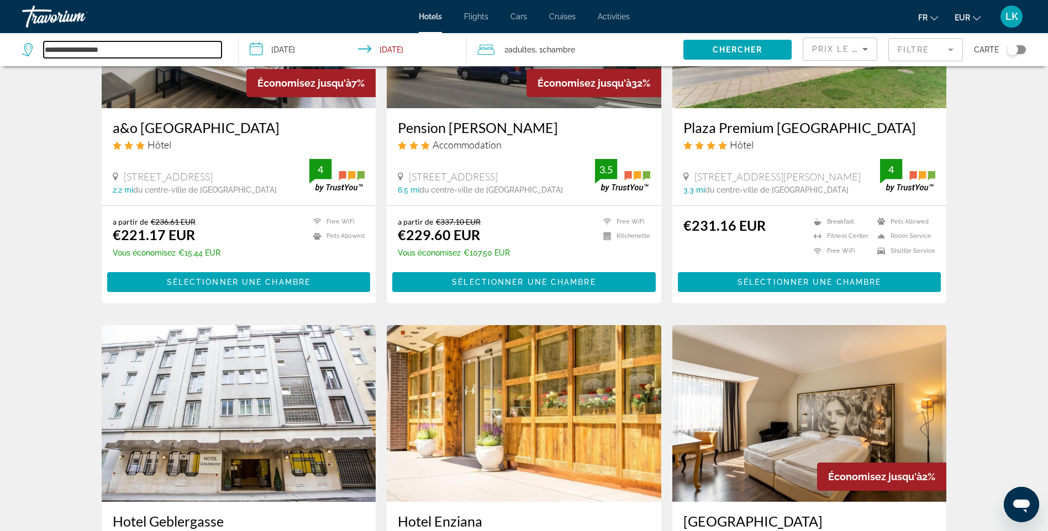
drag, startPoint x: 150, startPoint y: 52, endPoint x: -2, endPoint y: 49, distance: 151.9
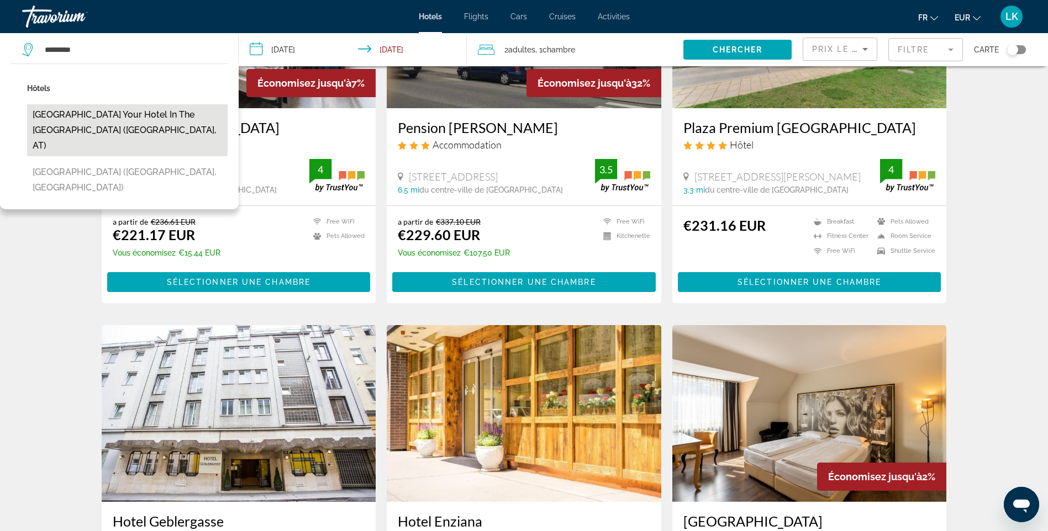
click at [134, 124] on button "[GEOGRAPHIC_DATA] Your Hotel In The [GEOGRAPHIC_DATA] ([GEOGRAPHIC_DATA], AT)" at bounding box center [127, 130] width 200 height 52
type input "**********"
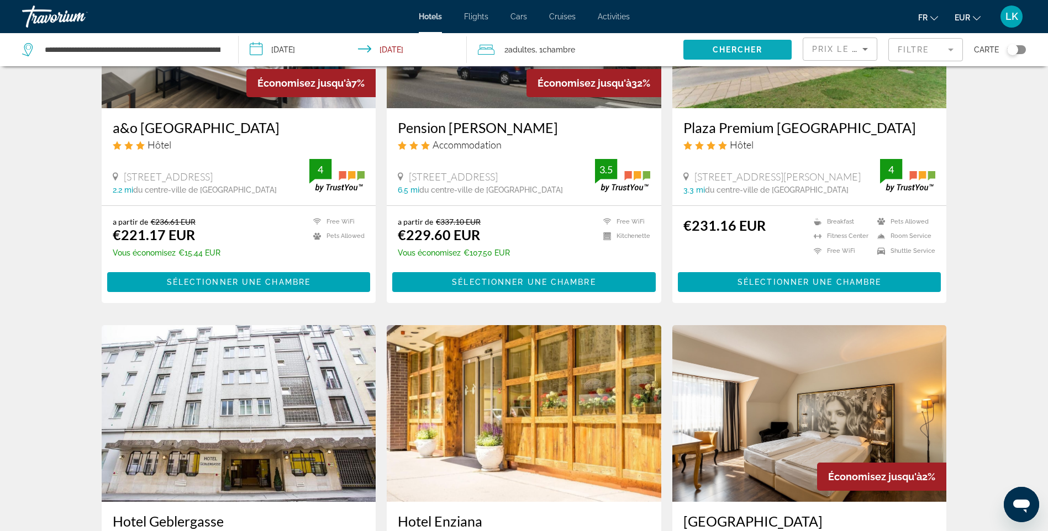
click at [711, 45] on span "Search widget" at bounding box center [737, 49] width 108 height 27
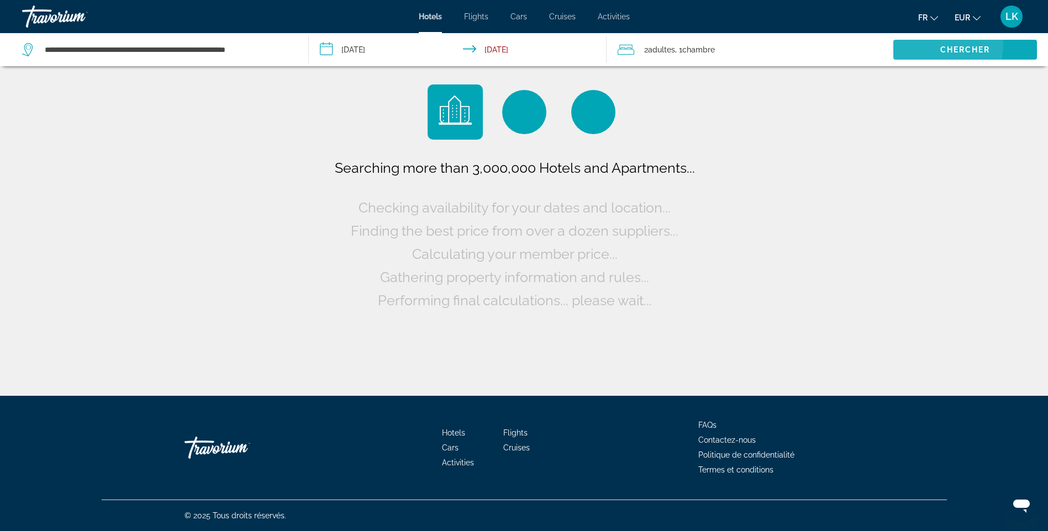
scroll to position [0, 0]
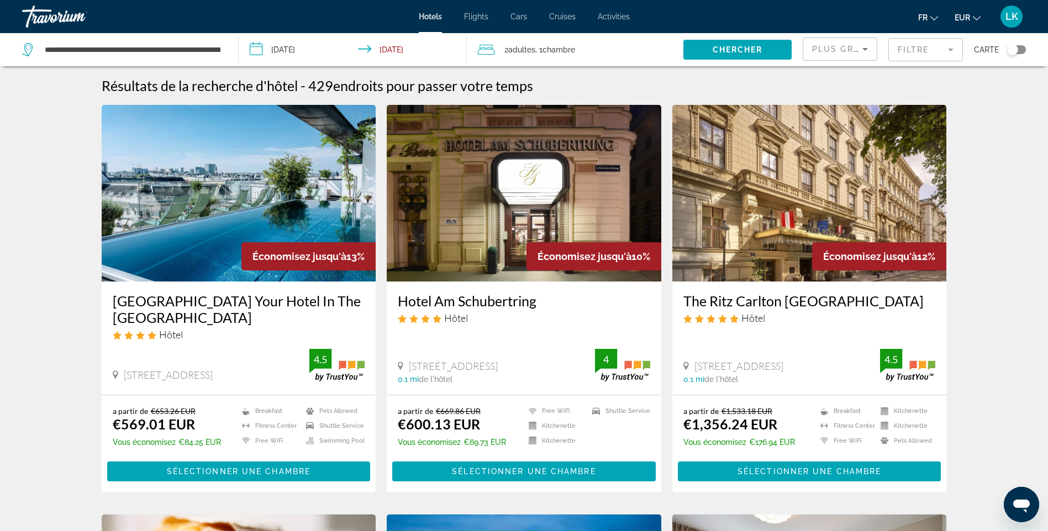
click at [163, 199] on img "Main content" at bounding box center [239, 193] width 274 height 177
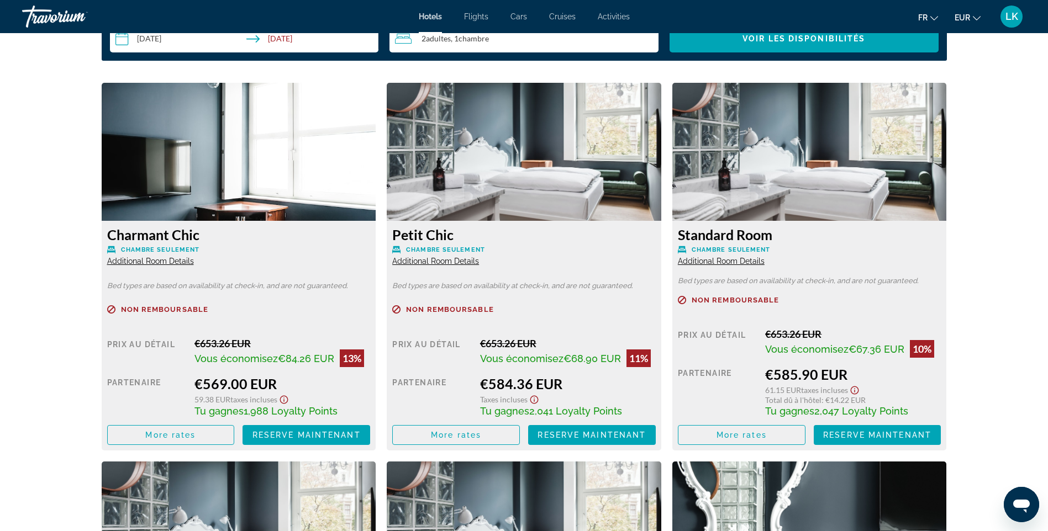
scroll to position [1491, 0]
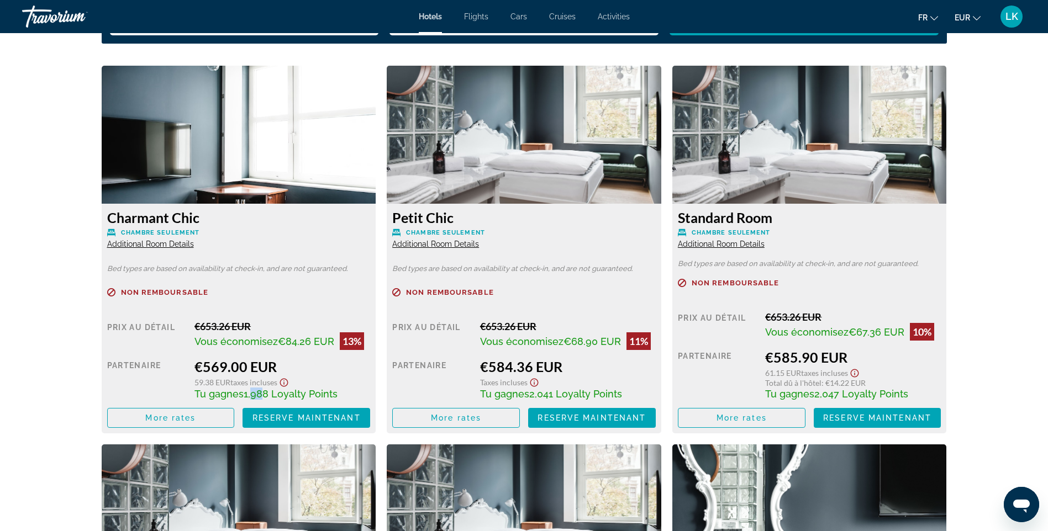
drag, startPoint x: 257, startPoint y: 397, endPoint x: 250, endPoint y: 399, distance: 6.8
click at [250, 399] on span "1,988 Loyalty Points" at bounding box center [291, 394] width 94 height 12
click at [1020, 260] on div "prev next [GEOGRAPHIC_DATA], , [GEOGRAPHIC_DATA] [GEOGRAPHIC_DATA] [GEOGRAPHIC_…" at bounding box center [524, 348] width 1048 height 3612
click at [187, 413] on span "Main content" at bounding box center [171, 418] width 126 height 27
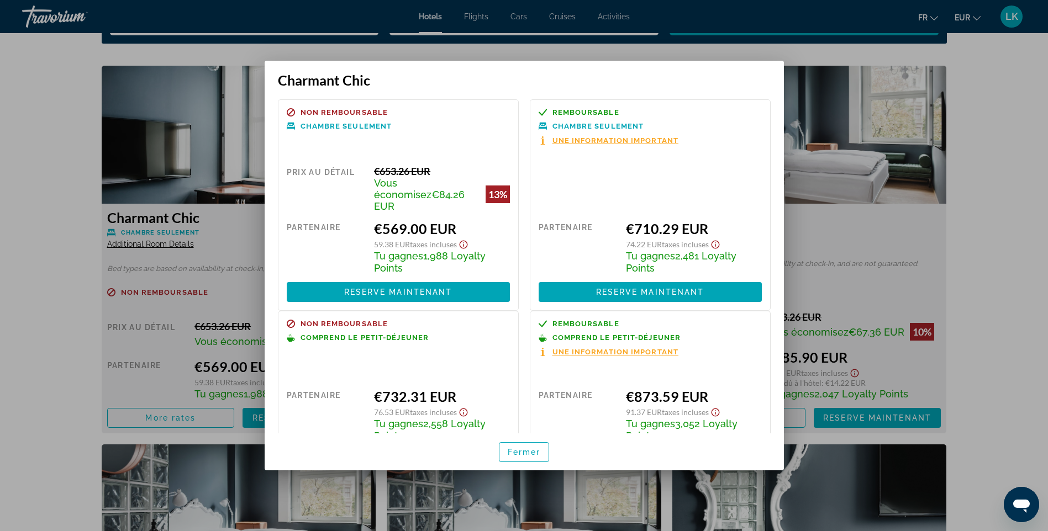
click at [1036, 170] on div at bounding box center [524, 265] width 1048 height 531
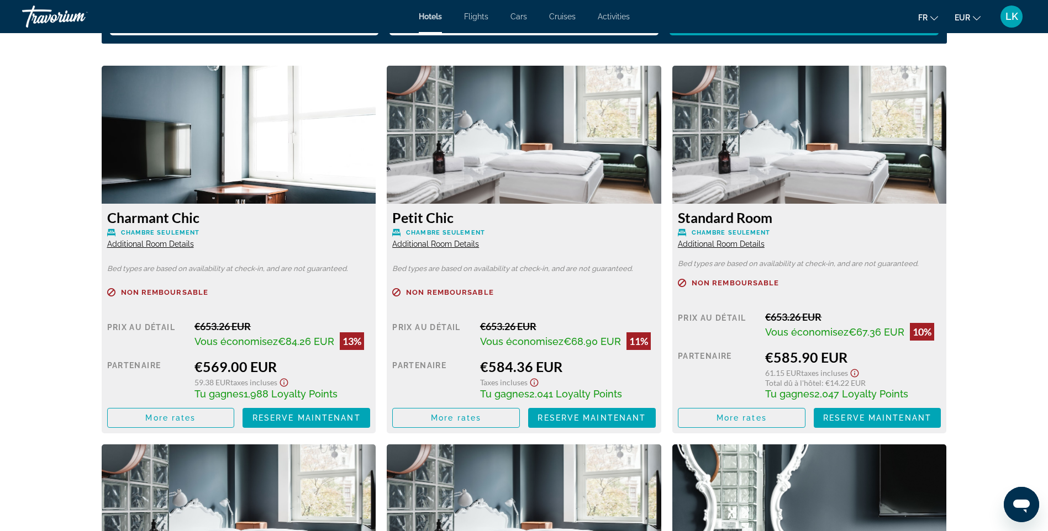
scroll to position [1491, 0]
click at [181, 420] on span "More rates" at bounding box center [170, 418] width 50 height 9
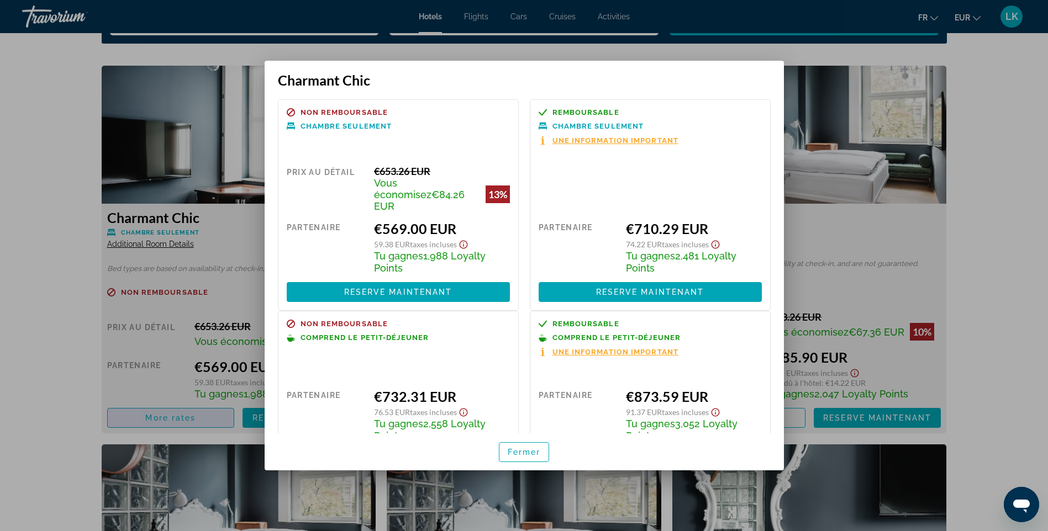
scroll to position [0, 0]
drag, startPoint x: 403, startPoint y: 382, endPoint x: 383, endPoint y: 383, distance: 19.9
click at [383, 388] on div "€732.31 EUR" at bounding box center [441, 396] width 135 height 17
drag, startPoint x: 383, startPoint y: 383, endPoint x: 485, endPoint y: 382, distance: 102.7
click at [485, 388] on div "€732.31 EUR" at bounding box center [441, 396] width 135 height 17
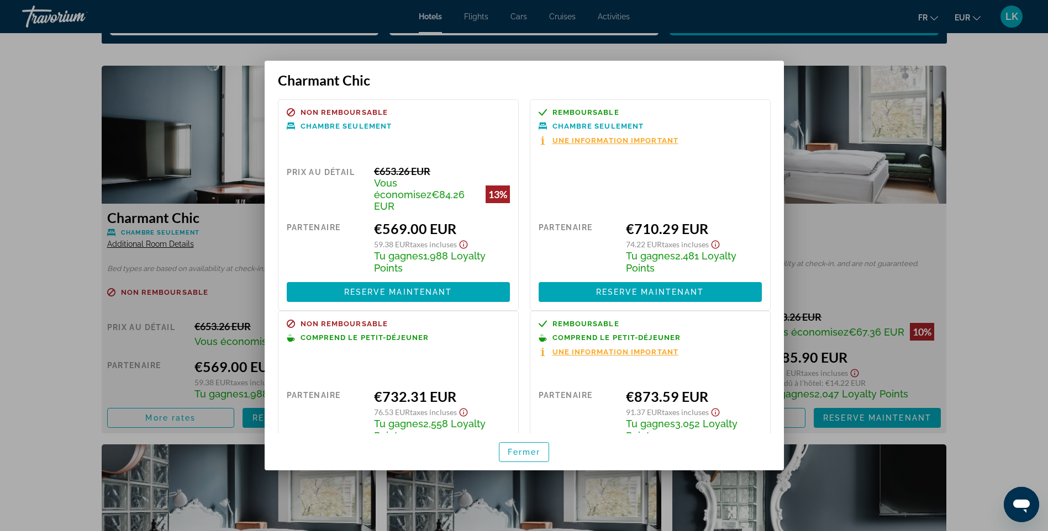
click at [1014, 253] on div at bounding box center [524, 265] width 1048 height 531
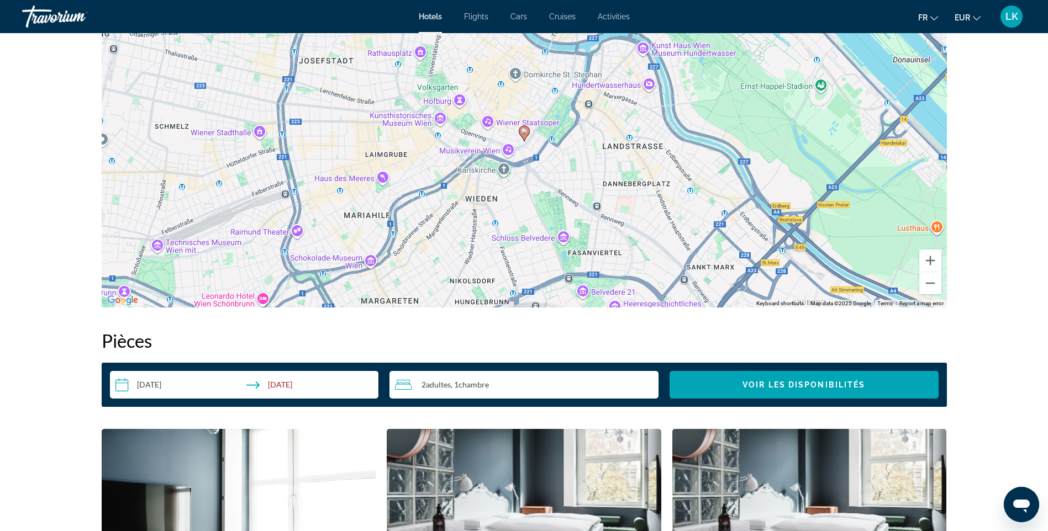
scroll to position [994, 0]
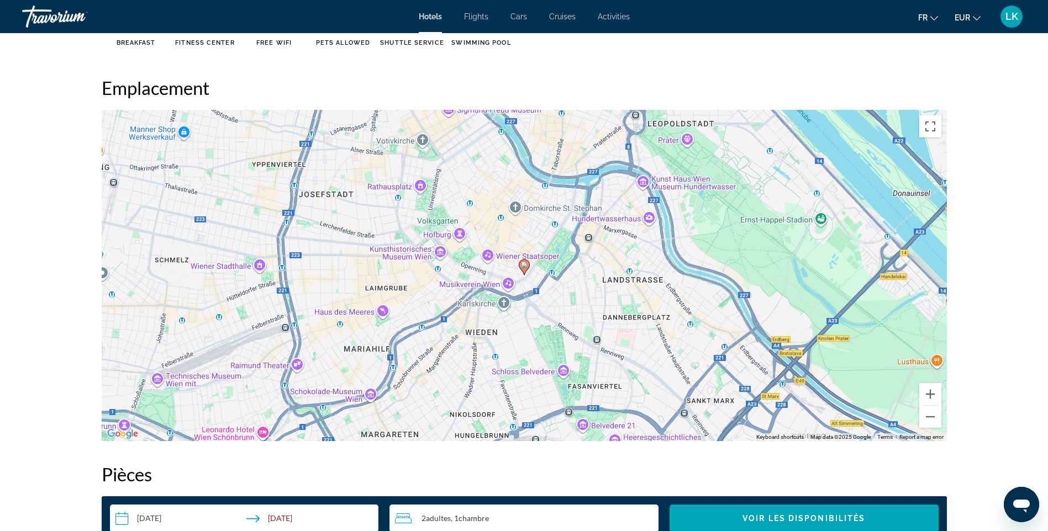
click at [1024, 23] on button "LK" at bounding box center [1011, 16] width 29 height 23
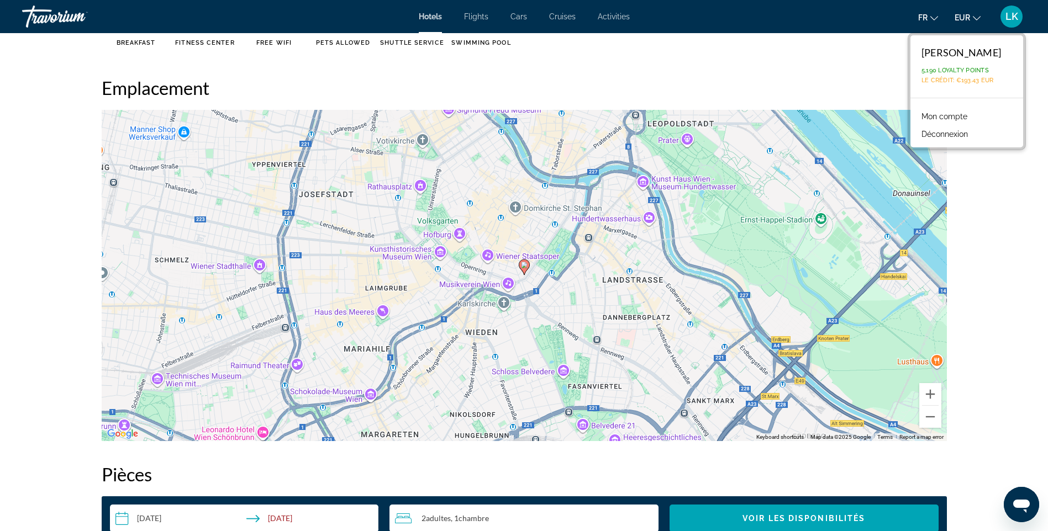
click at [972, 114] on link "Mon compte" at bounding box center [944, 116] width 57 height 14
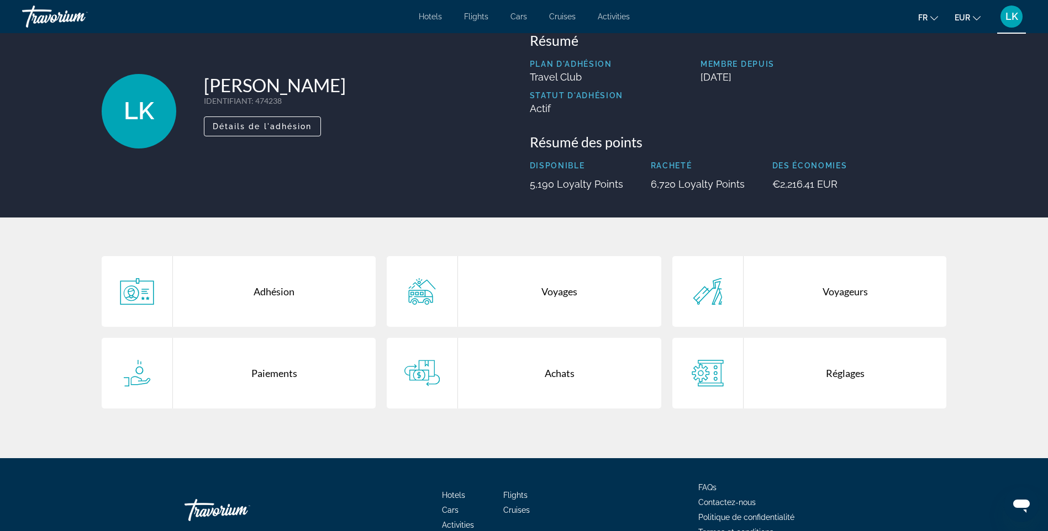
scroll to position [55, 0]
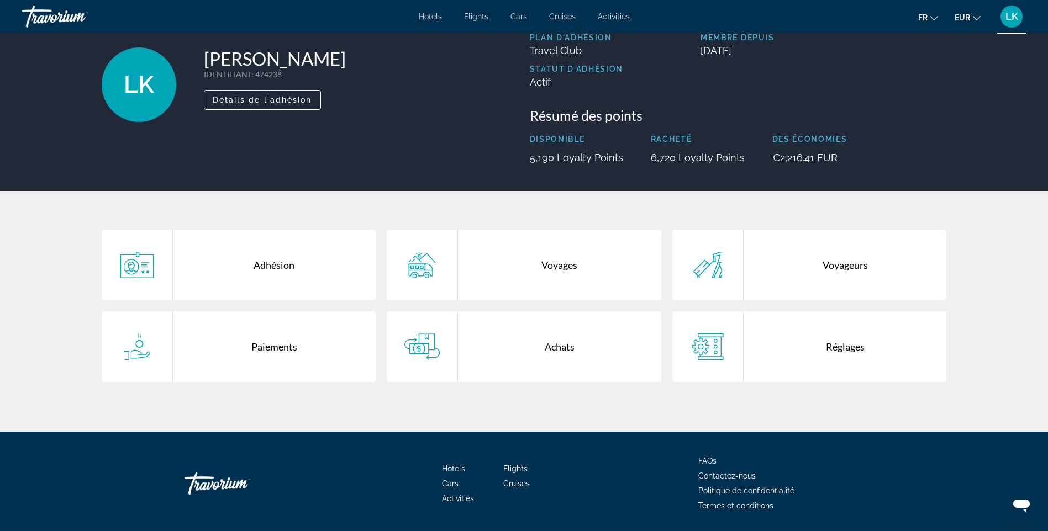
click at [547, 285] on div "Voyages" at bounding box center [559, 265] width 203 height 71
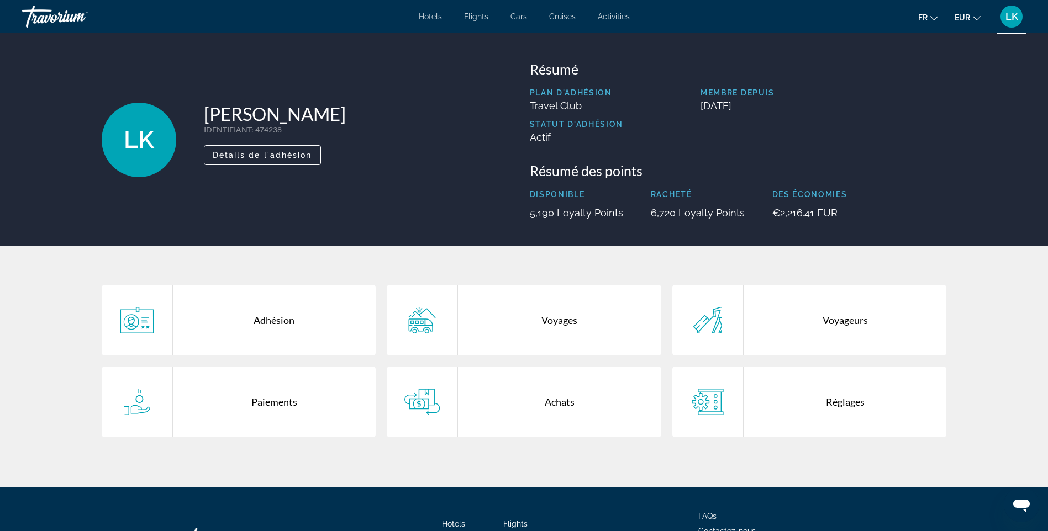
drag, startPoint x: 844, startPoint y: 212, endPoint x: 769, endPoint y: 212, distance: 75.7
click at [769, 212] on div "Disponible 5,190 Loyalty Points Racheté 6,720 Loyalty Points Des économies €2,2…" at bounding box center [738, 204] width 417 height 29
drag, startPoint x: 769, startPoint y: 212, endPoint x: 837, endPoint y: 214, distance: 68.5
click at [837, 214] on p "€2,216.41 EUR" at bounding box center [809, 213] width 75 height 12
drag, startPoint x: 835, startPoint y: 213, endPoint x: 782, endPoint y: 216, distance: 53.2
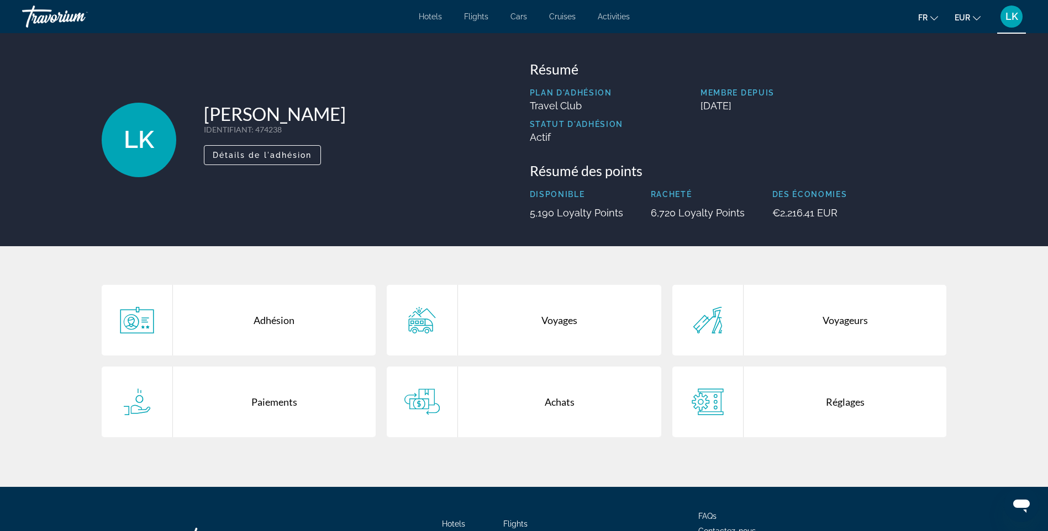
click at [782, 216] on p "€2,216.41 EUR" at bounding box center [809, 213] width 75 height 12
drag, startPoint x: 782, startPoint y: 216, endPoint x: 838, endPoint y: 215, distance: 55.8
click at [838, 215] on p "€2,216.41 EUR" at bounding box center [809, 213] width 75 height 12
click at [663, 211] on p "6,720 Loyalty Points" at bounding box center [697, 213] width 94 height 12
drag, startPoint x: 662, startPoint y: 212, endPoint x: 652, endPoint y: 214, distance: 9.5
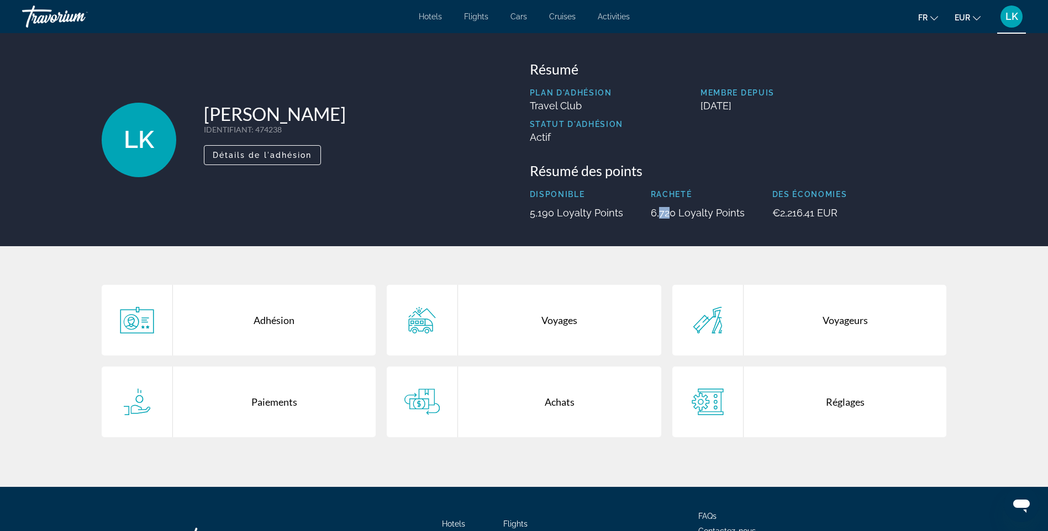
click at [652, 214] on p "6,720 Loyalty Points" at bounding box center [697, 213] width 94 height 12
click at [862, 210] on div "Disponible 5,190 Loyalty Points Racheté 6,720 Loyalty Points Des économies €2,2…" at bounding box center [738, 204] width 417 height 29
click at [562, 318] on div "Voyages" at bounding box center [559, 320] width 203 height 71
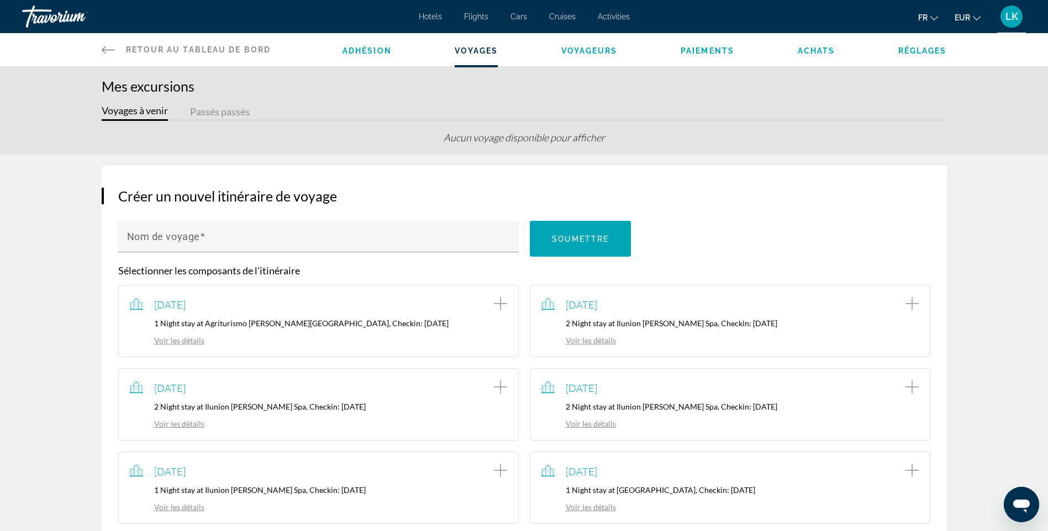
click at [243, 112] on button "Passés passés" at bounding box center [220, 112] width 60 height 17
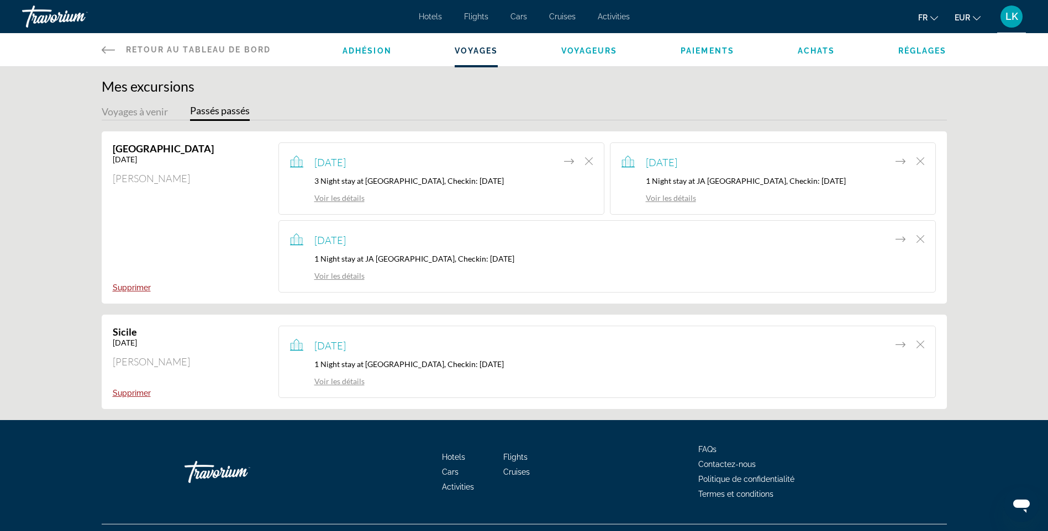
click at [337, 182] on p "3 Night stay at [GEOGRAPHIC_DATA], Checkin: [DATE]" at bounding box center [441, 180] width 303 height 9
drag, startPoint x: 893, startPoint y: 182, endPoint x: 634, endPoint y: 183, distance: 258.4
click at [634, 183] on p "1 Night stay at JA [GEOGRAPHIC_DATA], Checkin: [DATE]" at bounding box center [772, 180] width 303 height 9
drag, startPoint x: 579, startPoint y: 255, endPoint x: 305, endPoint y: 257, distance: 273.4
click at [305, 257] on p "1 Night stay at JA [GEOGRAPHIC_DATA], Checkin: [DATE]" at bounding box center [607, 258] width 634 height 9
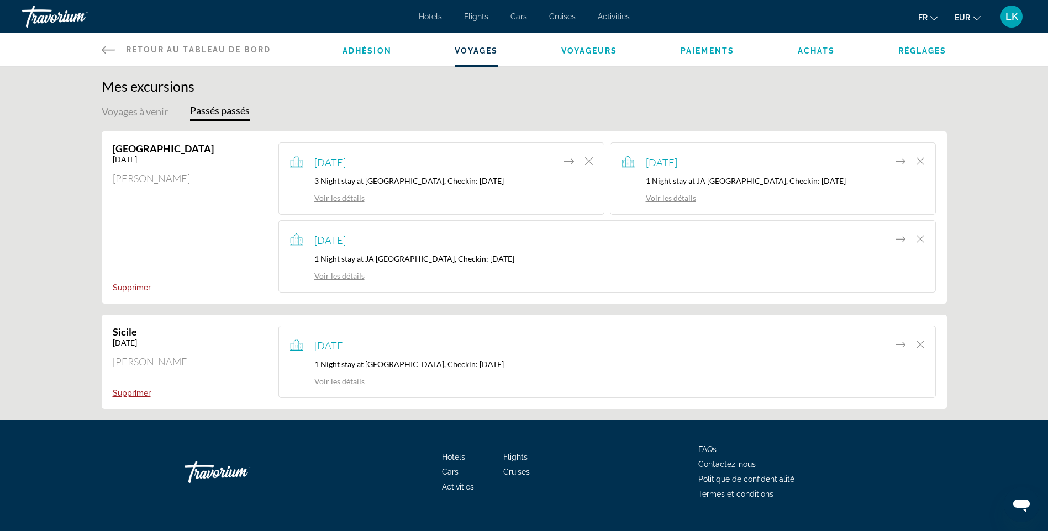
click at [425, 286] on div "[DATE] 1 Night stay at JA [GEOGRAPHIC_DATA], Checkin: [DATE] Voir les détails" at bounding box center [606, 256] width 657 height 72
drag, startPoint x: 452, startPoint y: 274, endPoint x: 334, endPoint y: 243, distance: 122.2
click at [334, 243] on div "[DATE] 1 Night stay at JA [GEOGRAPHIC_DATA], Checkin: [DATE] Voir les détails" at bounding box center [607, 256] width 634 height 49
click at [659, 260] on p "1 Night stay at JA [GEOGRAPHIC_DATA], Checkin: [DATE]" at bounding box center [607, 258] width 634 height 9
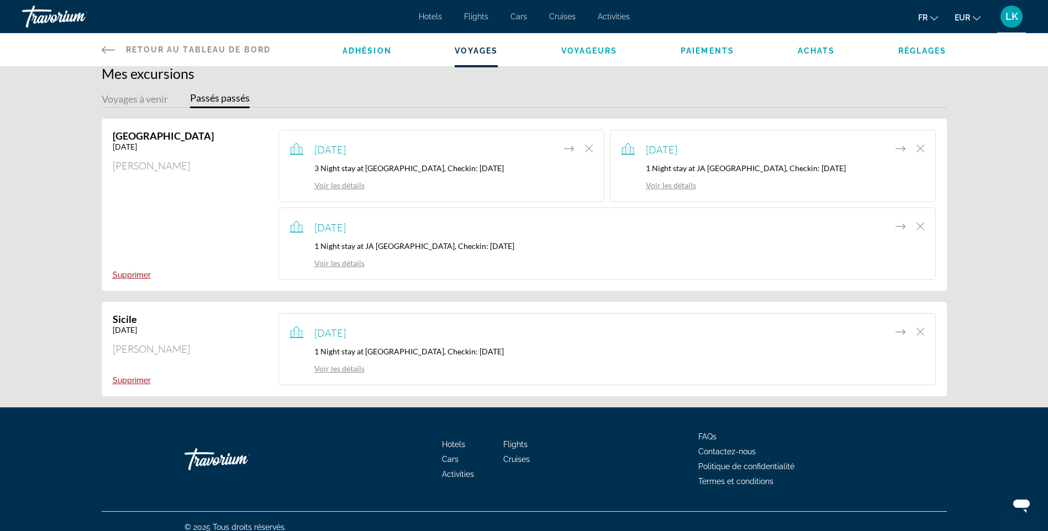
scroll to position [24, 0]
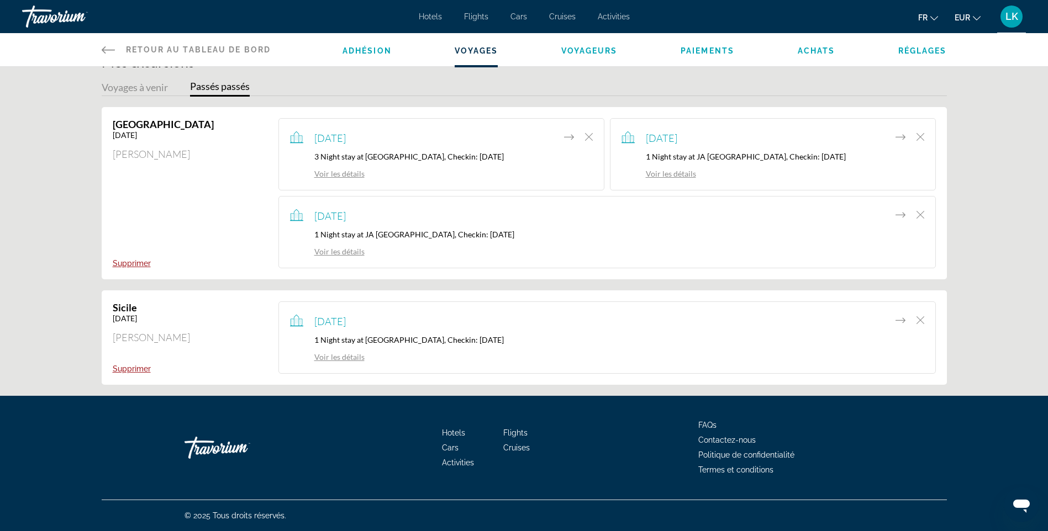
click at [347, 359] on link "Voir les détails" at bounding box center [327, 356] width 75 height 9
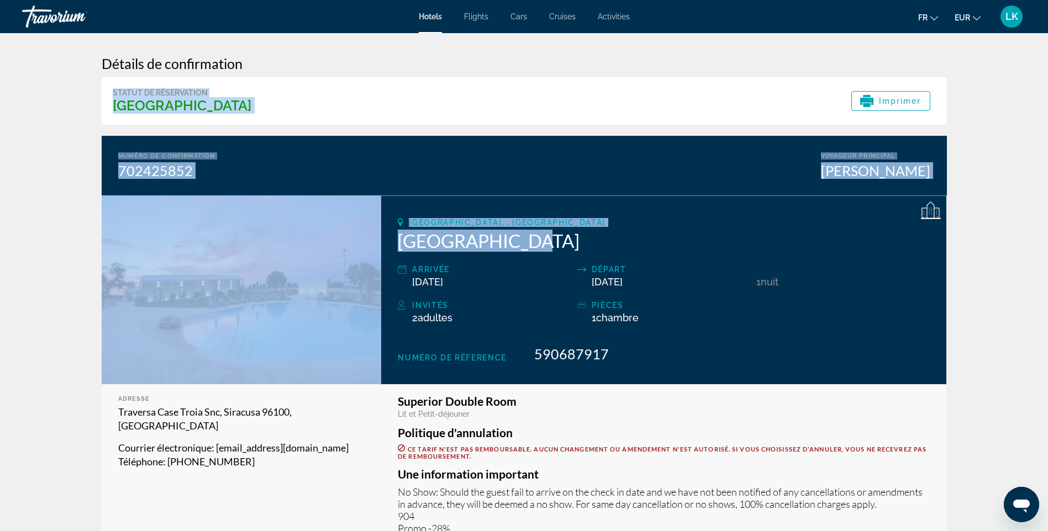
drag, startPoint x: 1046, startPoint y: 68, endPoint x: 1048, endPoint y: 242, distance: 174.0
click at [1047, 242] on html "Passer au contenu principal Hotels Flights Cars Cruises Activities Hotels Fligh…" at bounding box center [524, 265] width 1048 height 531
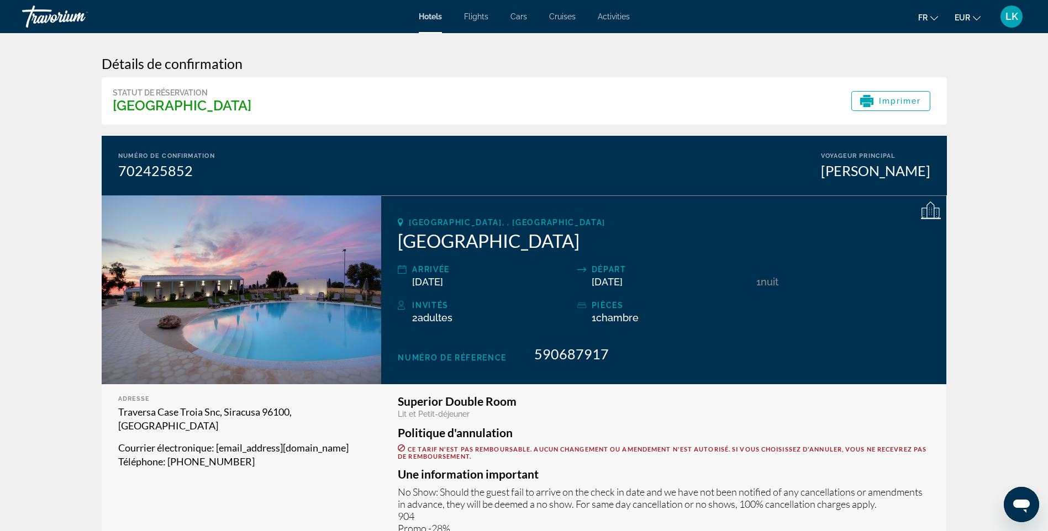
click at [909, 413] on div "Lit et Petit-déjeuner" at bounding box center [664, 414] width 532 height 9
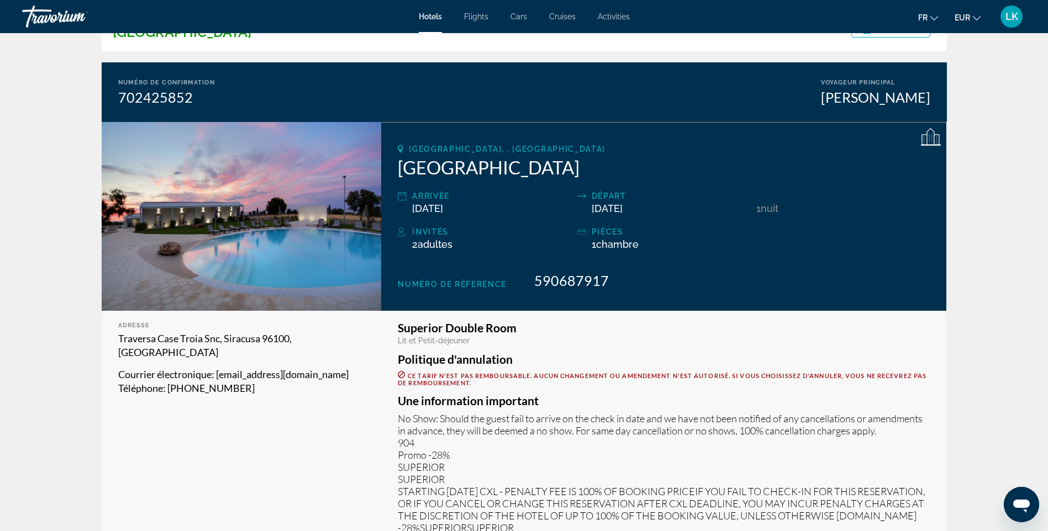
scroll to position [93, 0]
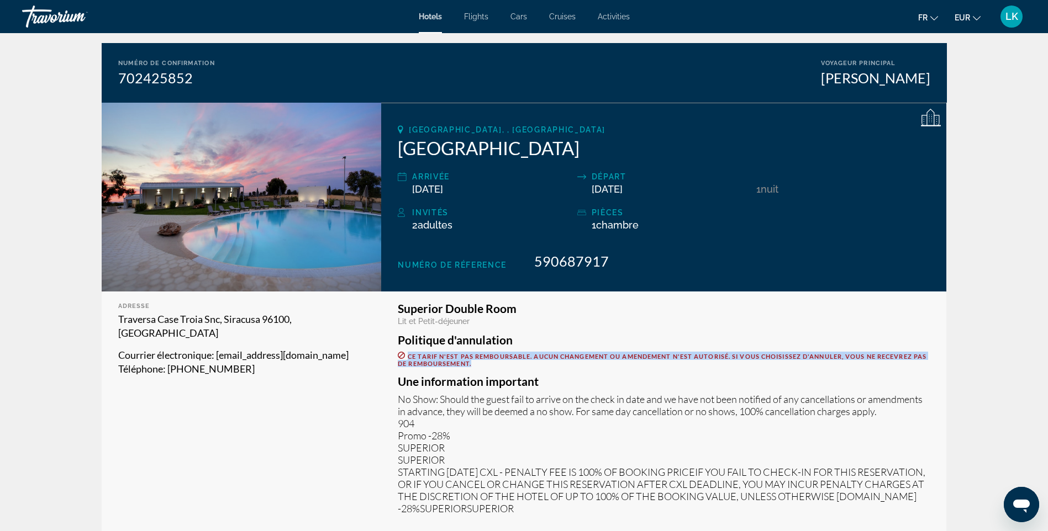
drag, startPoint x: 499, startPoint y: 366, endPoint x: 395, endPoint y: 356, distance: 104.3
click at [395, 356] on div "Superior Double Room Lit et Petit-déjeuner Politique d'annulation Ce tarif n'es…" at bounding box center [663, 416] width 565 height 248
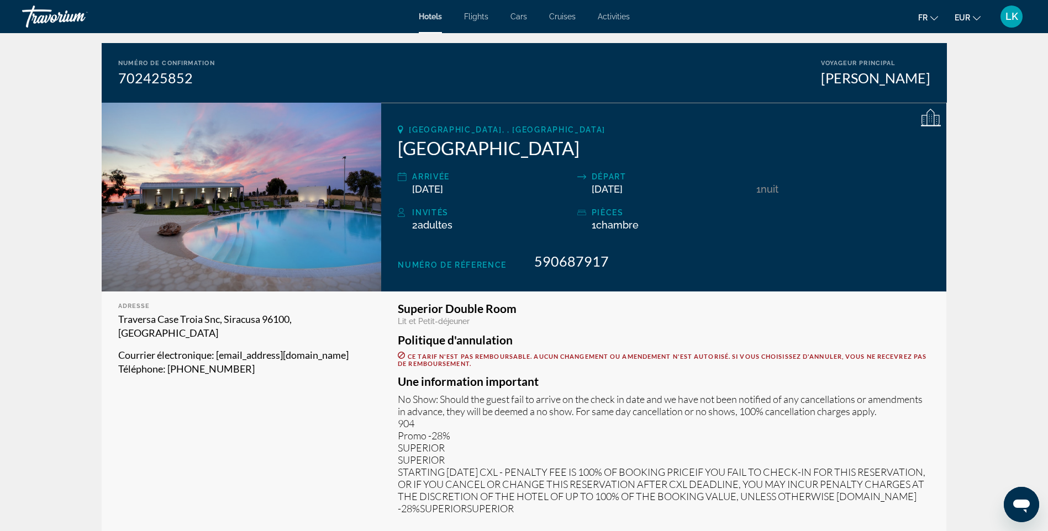
click at [515, 371] on div "Superior Double Room Lit et Petit-déjeuner Politique d'annulation Ce tarif n'es…" at bounding box center [664, 409] width 532 height 212
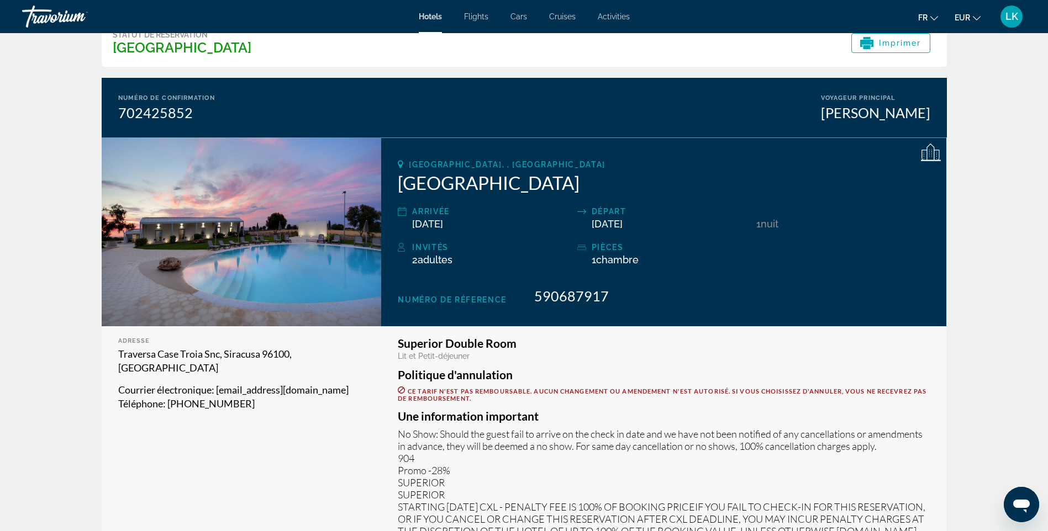
scroll to position [38, 0]
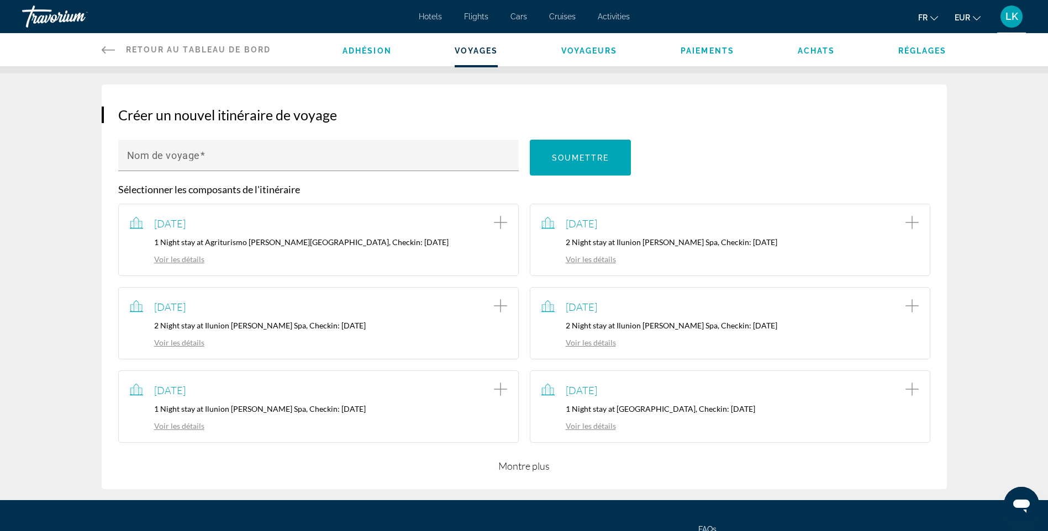
scroll to position [110, 0]
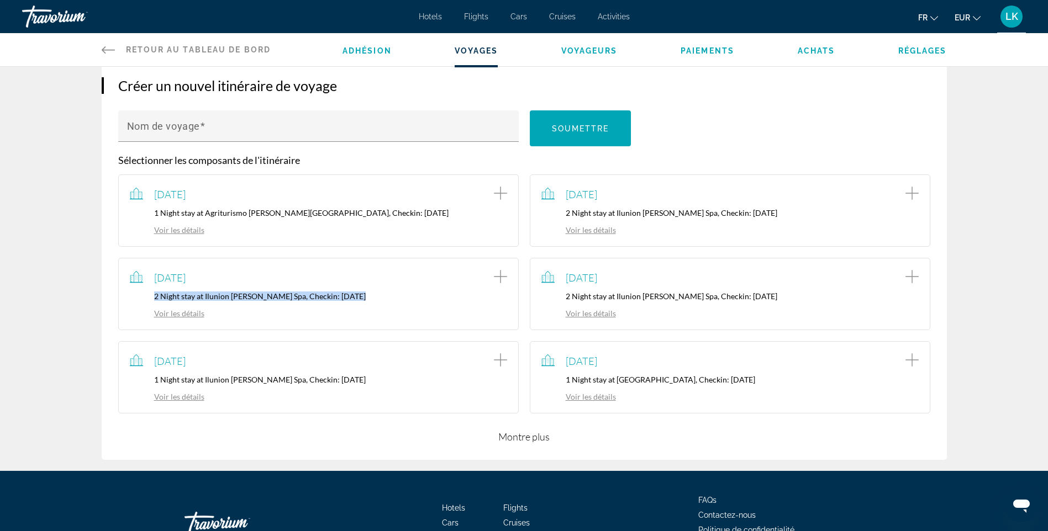
drag, startPoint x: 364, startPoint y: 296, endPoint x: 114, endPoint y: 296, distance: 249.6
click at [114, 296] on app-trip-item "[DATE] 2 Night stay at Ilunion [PERSON_NAME] Spa, Checkin: [DATE] Voir les déta…" at bounding box center [318, 294] width 411 height 72
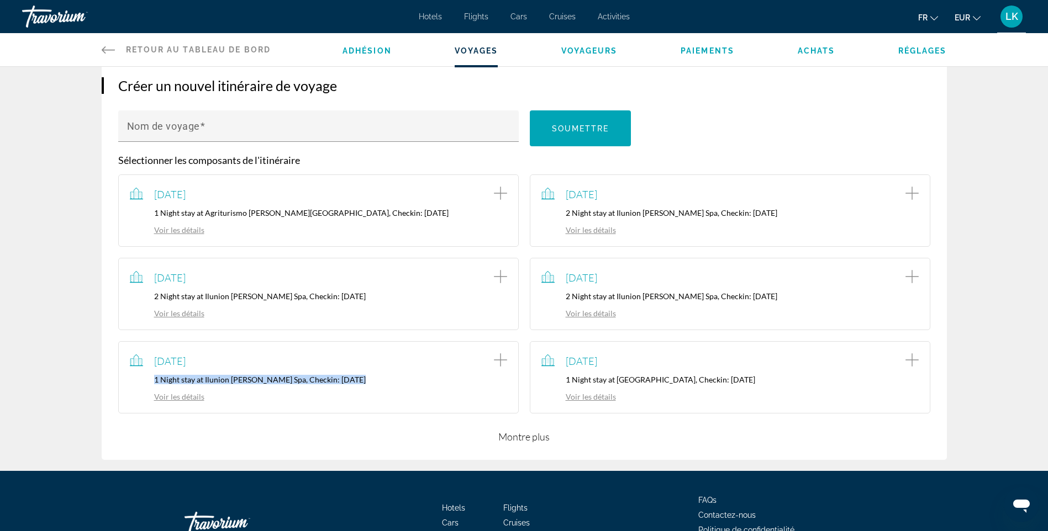
drag, startPoint x: 372, startPoint y: 383, endPoint x: 81, endPoint y: 382, distance: 291.6
click at [81, 382] on div "Créer un nouvel itinéraire de voyage Nom de voyage Soumettre Sélectionner les c…" at bounding box center [524, 257] width 889 height 427
click at [544, 432] on button "Montre plus" at bounding box center [523, 436] width 51 height 13
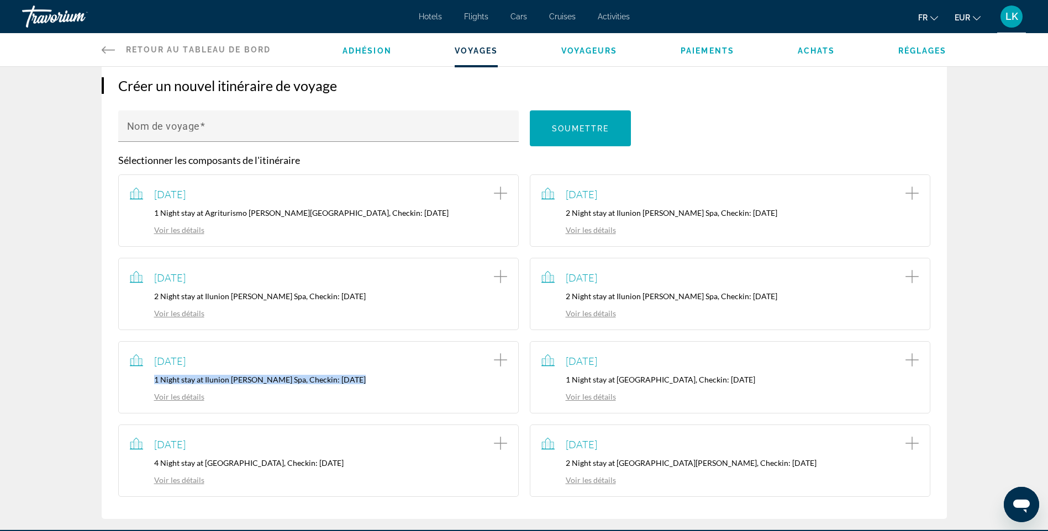
scroll to position [166, 0]
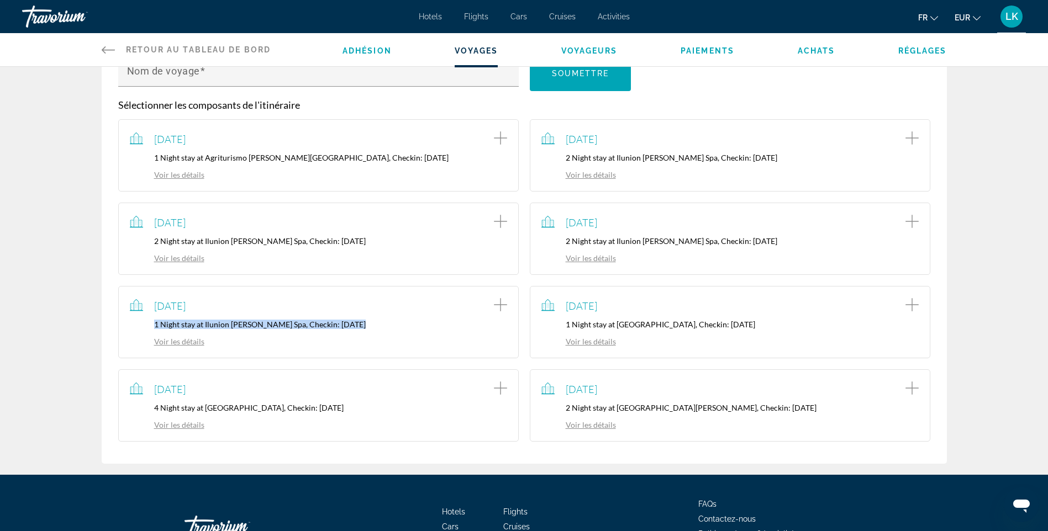
drag, startPoint x: 369, startPoint y: 408, endPoint x: 144, endPoint y: 408, distance: 224.7
click at [144, 408] on p "4 Night stay at [GEOGRAPHIC_DATA], Checkin: [DATE]" at bounding box center [318, 407] width 377 height 9
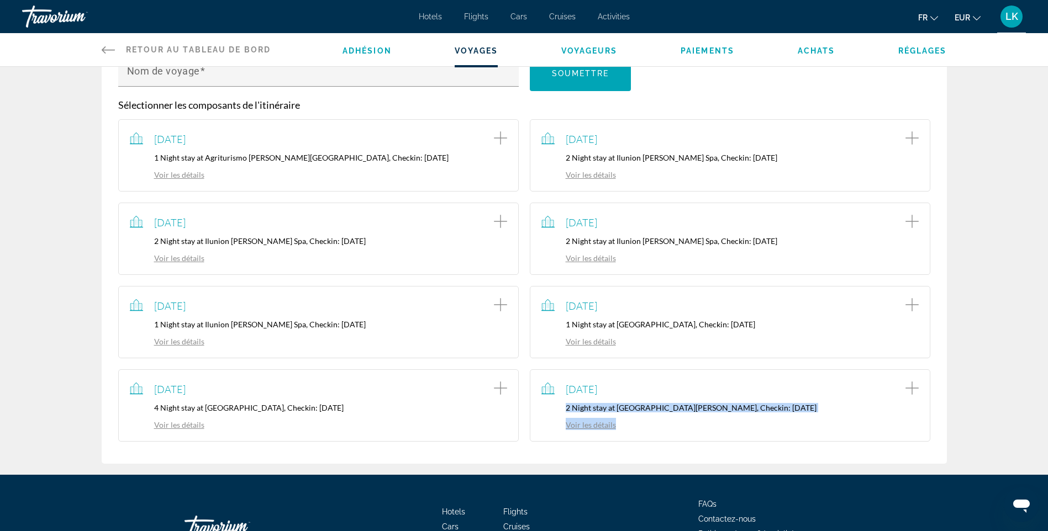
drag, startPoint x: 794, startPoint y: 412, endPoint x: 566, endPoint y: 410, distance: 227.5
click at [566, 410] on div "[DATE] 2 Night stay at [GEOGRAPHIC_DATA][PERSON_NAME], Checkin: [DATE] Voir les…" at bounding box center [729, 405] width 377 height 49
drag, startPoint x: 566, startPoint y: 410, endPoint x: 679, endPoint y: 415, distance: 113.3
click at [679, 415] on div "[DATE] 2 Night stay at [GEOGRAPHIC_DATA][PERSON_NAME], Checkin: [DATE] Voir les…" at bounding box center [729, 405] width 377 height 49
click at [197, 426] on link "Voir les détails" at bounding box center [167, 424] width 75 height 9
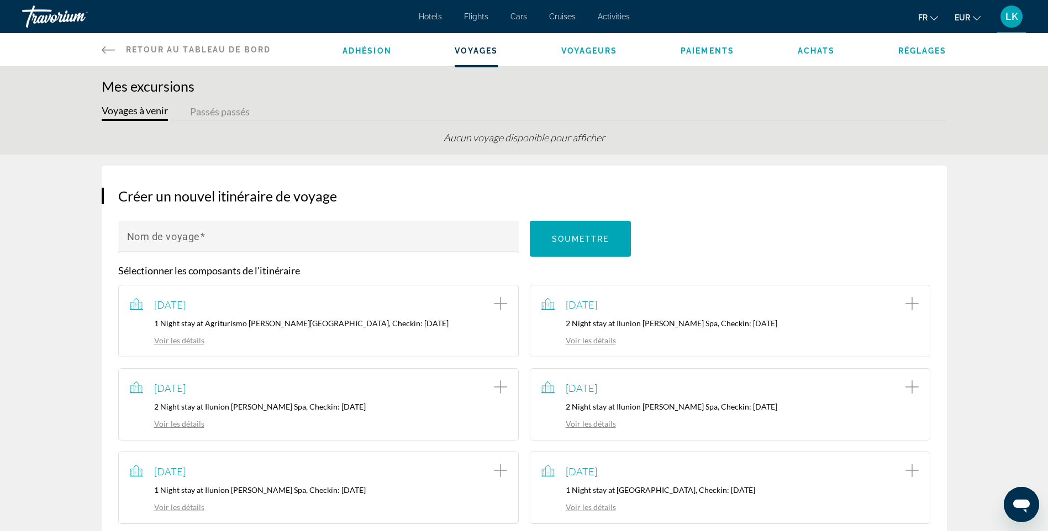
click at [374, 51] on span "Adhésion" at bounding box center [366, 50] width 49 height 9
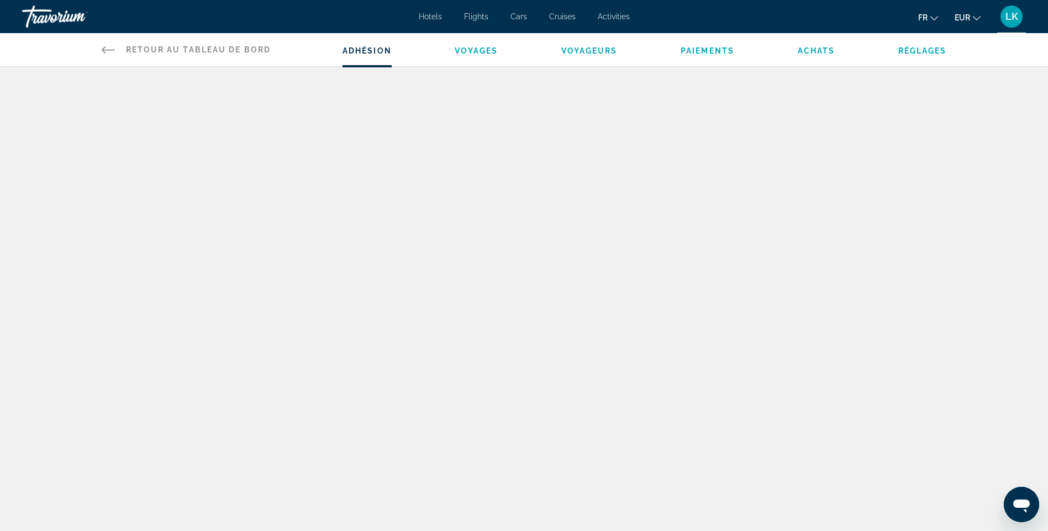
click at [605, 52] on span "Voyageurs" at bounding box center [589, 50] width 56 height 9
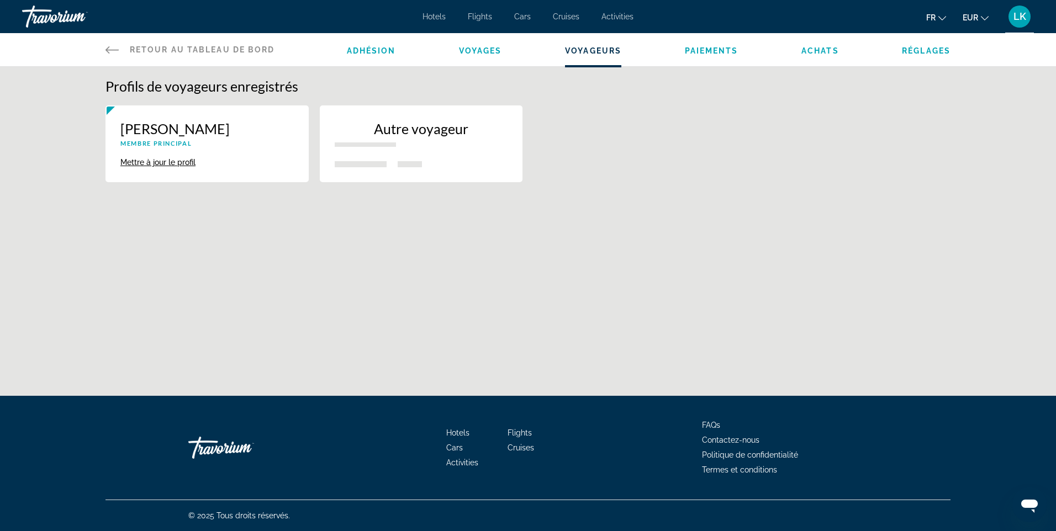
click at [695, 47] on span "Paiements" at bounding box center [712, 50] width 54 height 9
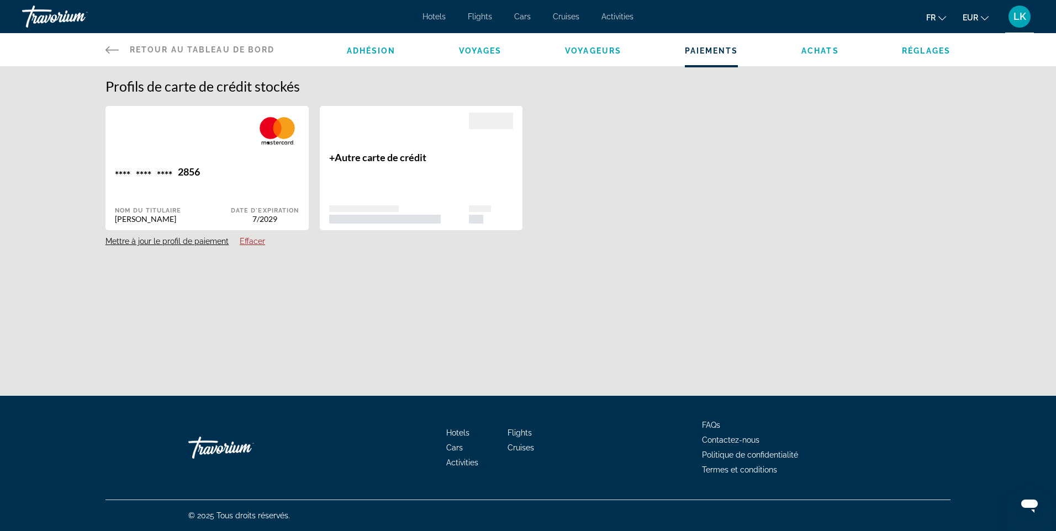
click at [830, 61] on div "Adhésion Voyages Voyageurs Paiements Achats Réglages" at bounding box center [649, 49] width 604 height 33
click at [775, 50] on ul "Adhésion Voyages Voyageurs Paiements Achats Réglages" at bounding box center [649, 49] width 604 height 11
click at [813, 56] on div "Adhésion Voyages Voyageurs Paiements Achats Réglages" at bounding box center [649, 49] width 604 height 33
click at [819, 54] on span "Achats" at bounding box center [820, 50] width 38 height 9
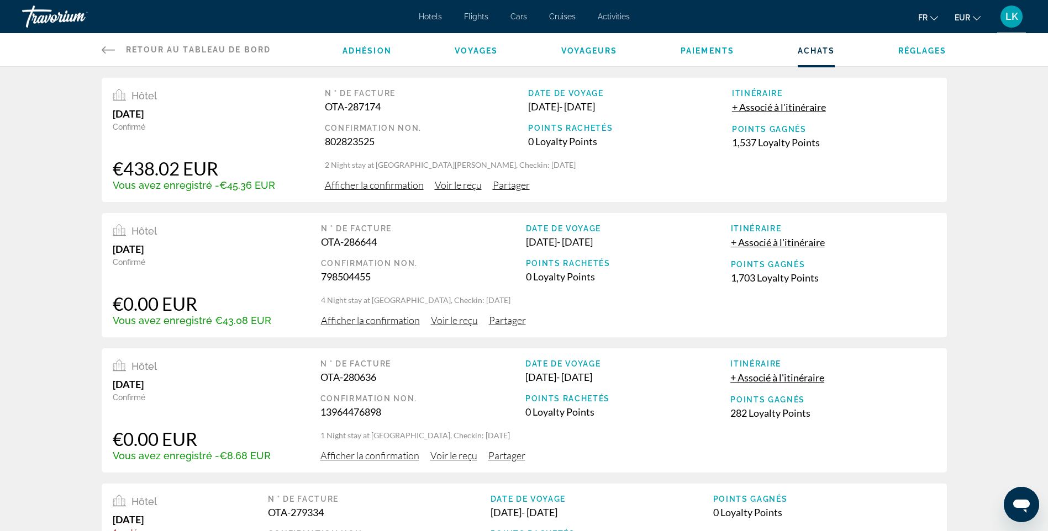
drag, startPoint x: 120, startPoint y: 166, endPoint x: 214, endPoint y: 166, distance: 94.4
click at [214, 166] on div "€438.02 EUR" at bounding box center [194, 168] width 162 height 22
drag, startPoint x: 271, startPoint y: 183, endPoint x: 224, endPoint y: 185, distance: 46.4
click at [224, 185] on div "Hôtel [DATE] Confirmé €438.02 EUR Vous avez enregistré -€45.36 EUR N ° de factu…" at bounding box center [524, 140] width 845 height 124
click at [241, 166] on div "€438.02 EUR" at bounding box center [194, 168] width 162 height 22
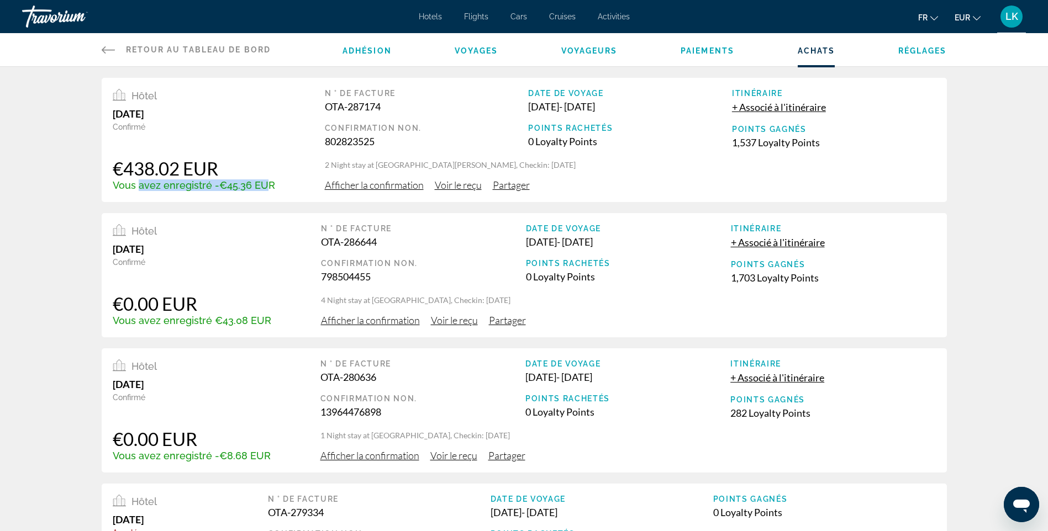
drag, startPoint x: 266, startPoint y: 188, endPoint x: 140, endPoint y: 186, distance: 125.9
click at [140, 186] on div "Vous avez enregistré -€45.36 EUR" at bounding box center [194, 185] width 162 height 12
drag, startPoint x: 140, startPoint y: 186, endPoint x: 218, endPoint y: 152, distance: 85.1
click at [218, 152] on div "Hôtel [DATE] Confirmé €438.02 EUR Vous avez enregistré -€45.36 EUR" at bounding box center [194, 140] width 162 height 102
drag, startPoint x: 257, startPoint y: 167, endPoint x: 107, endPoint y: 165, distance: 150.8
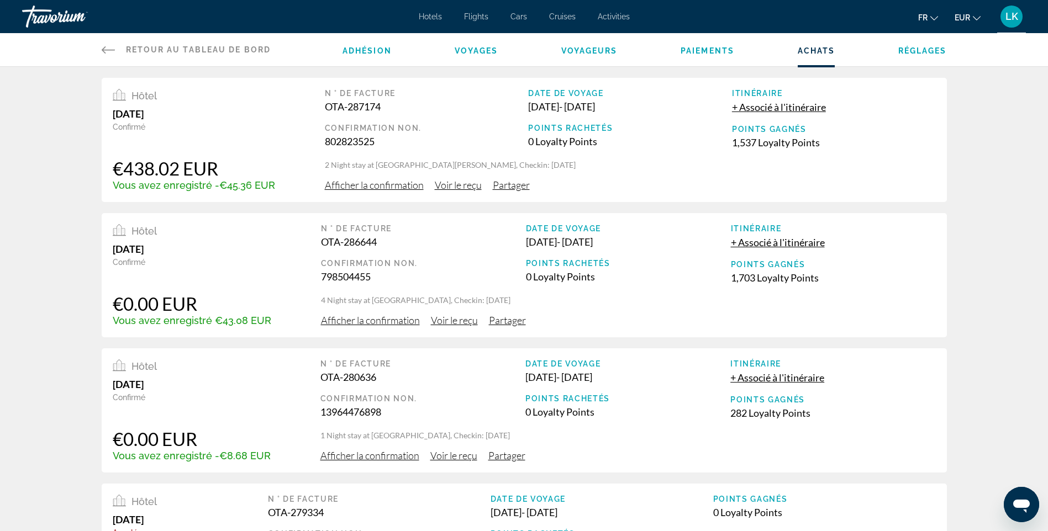
click at [107, 165] on div "Hôtel [DATE] Confirmé €438.02 EUR Vous avez enregistré -€45.36 EUR N ° de factu…" at bounding box center [524, 140] width 845 height 124
click at [741, 141] on div "1,537 Loyalty Points" at bounding box center [834, 142] width 204 height 12
drag, startPoint x: 743, startPoint y: 140, endPoint x: 731, endPoint y: 143, distance: 12.5
click at [732, 143] on div "1,537 Loyalty Points" at bounding box center [834, 142] width 204 height 12
click at [792, 177] on div "N ° de facture OTA-287174 Confirmation Non. 802823525 Date de voyage [DATE] - […" at bounding box center [630, 140] width 611 height 102
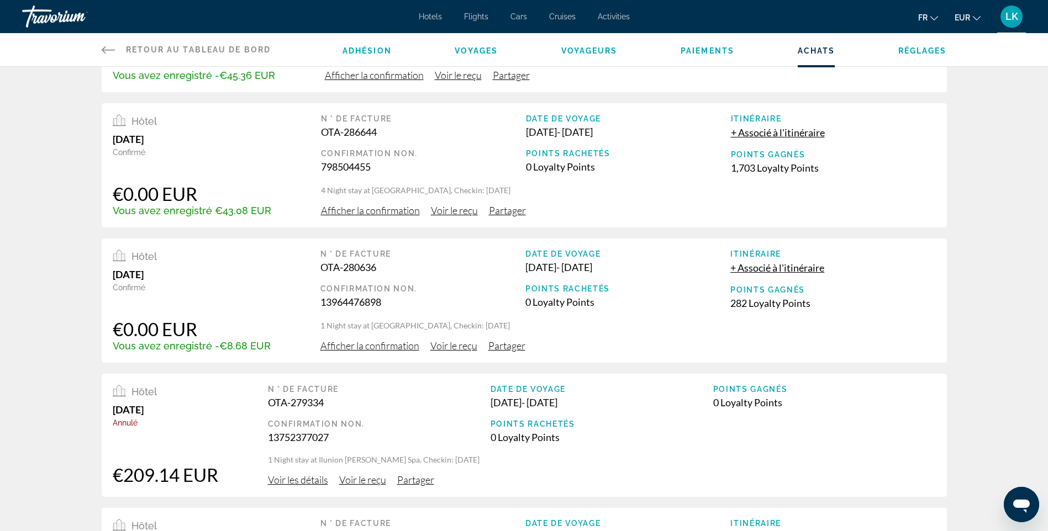
scroll to position [110, 0]
drag, startPoint x: 347, startPoint y: 191, endPoint x: 504, endPoint y: 188, distance: 156.3
click at [504, 60] on p "4 Night stay at [GEOGRAPHIC_DATA], Checkin: [DATE]" at bounding box center [630, 54] width 611 height 11
drag, startPoint x: 504, startPoint y: 188, endPoint x: 515, endPoint y: 189, distance: 11.6
click at [521, 60] on p "4 Night stay at [GEOGRAPHIC_DATA], Checkin: [DATE]" at bounding box center [630, 54] width 611 height 11
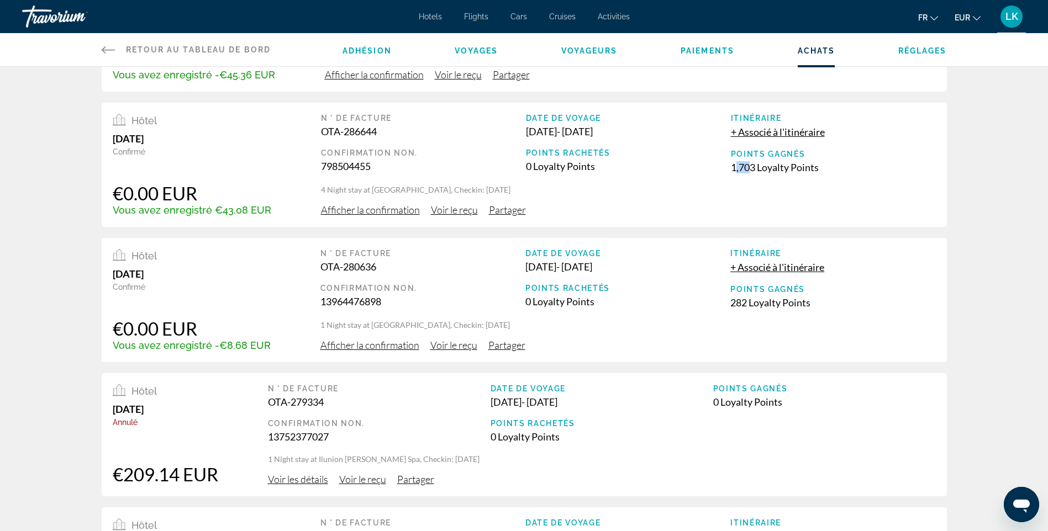
drag, startPoint x: 749, startPoint y: 166, endPoint x: 734, endPoint y: 168, distance: 15.1
click at [734, 38] on div "1,703 Loyalty Points" at bounding box center [834, 32] width 204 height 12
click at [622, 49] on div "N ° de facture OTA-280636 Confirmation Non. 13964476898 Date de voyage [DATE] -…" at bounding box center [630, 13] width 611 height 71
drag, startPoint x: 451, startPoint y: 325, endPoint x: 352, endPoint y: 325, distance: 99.4
click at [352, 60] on p "1 Night stay at [GEOGRAPHIC_DATA], Checkin: [DATE]" at bounding box center [630, 54] width 611 height 11
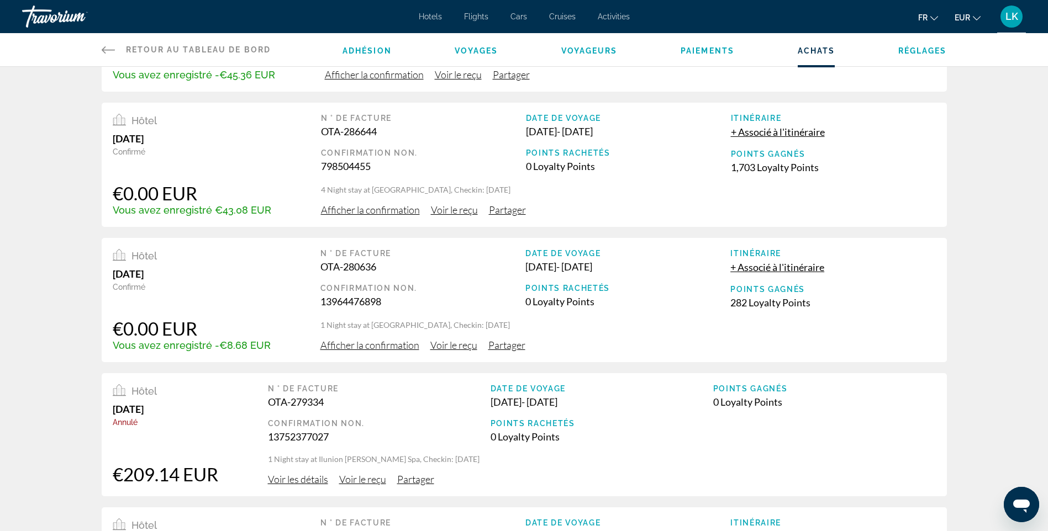
click at [736, 38] on div "282 Loyalty Points" at bounding box center [834, 32] width 204 height 12
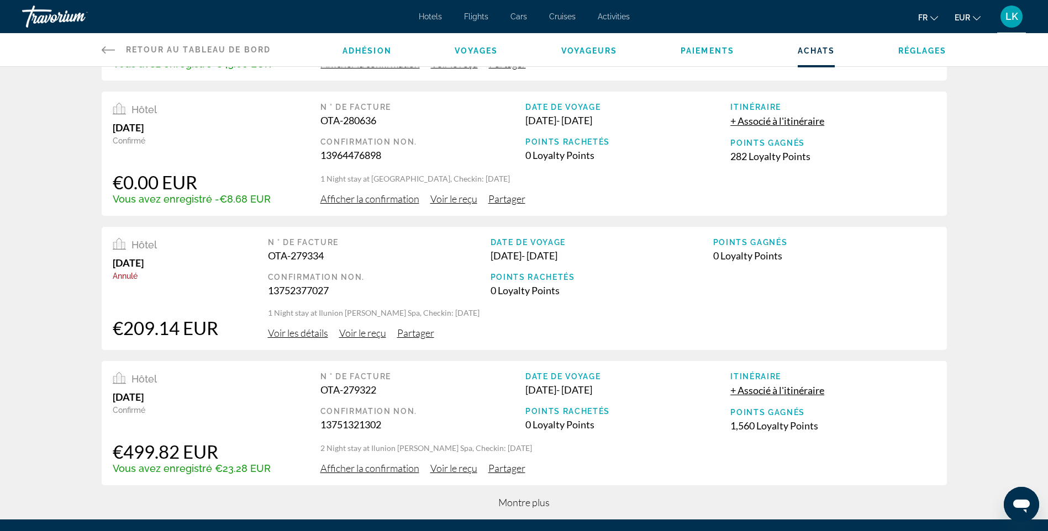
scroll to position [276, 0]
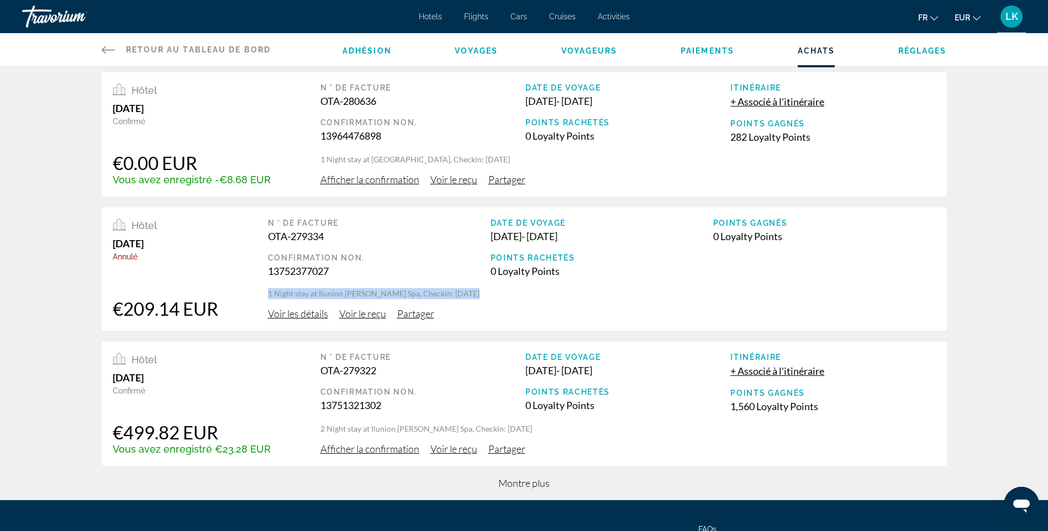
drag, startPoint x: 475, startPoint y: 293, endPoint x: 261, endPoint y: 298, distance: 214.3
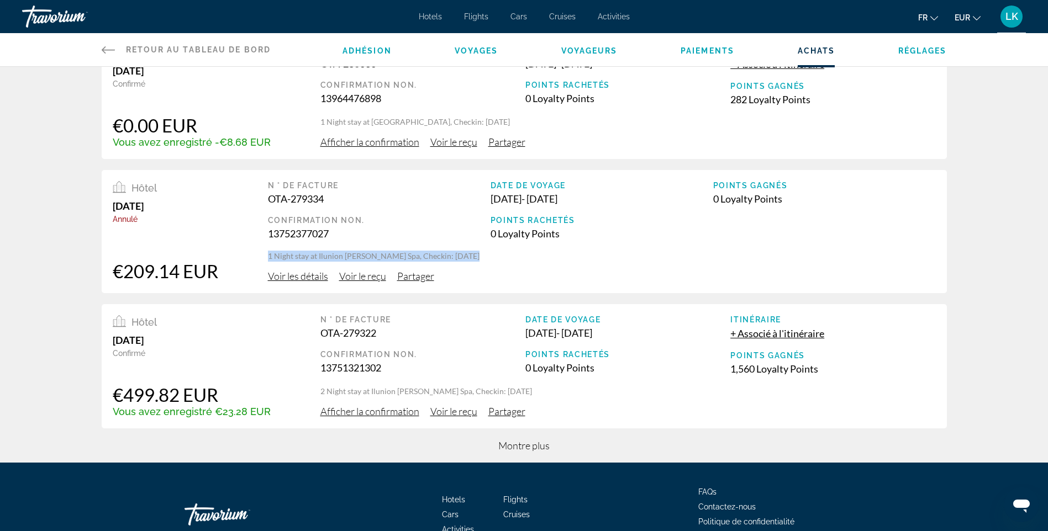
scroll to position [331, 0]
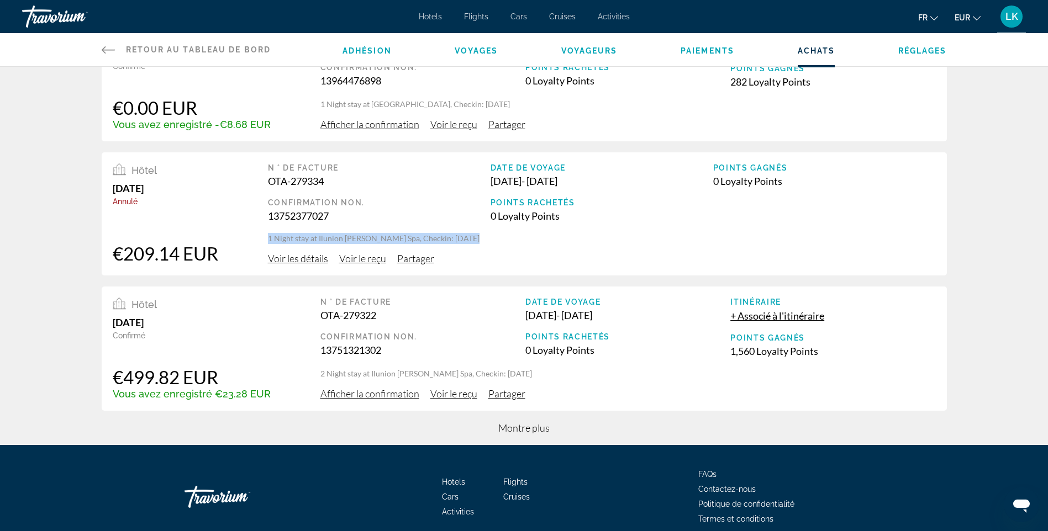
drag, startPoint x: 229, startPoint y: 376, endPoint x: 118, endPoint y: 376, distance: 111.0
click at [512, 420] on div "Hôtel [DATE] Confirmé €438.02 EUR Vous avez enregistré -€45.36 EUR N ° de factu…" at bounding box center [524, 96] width 889 height 699
click at [516, 428] on span "Montre plus" at bounding box center [523, 428] width 51 height 12
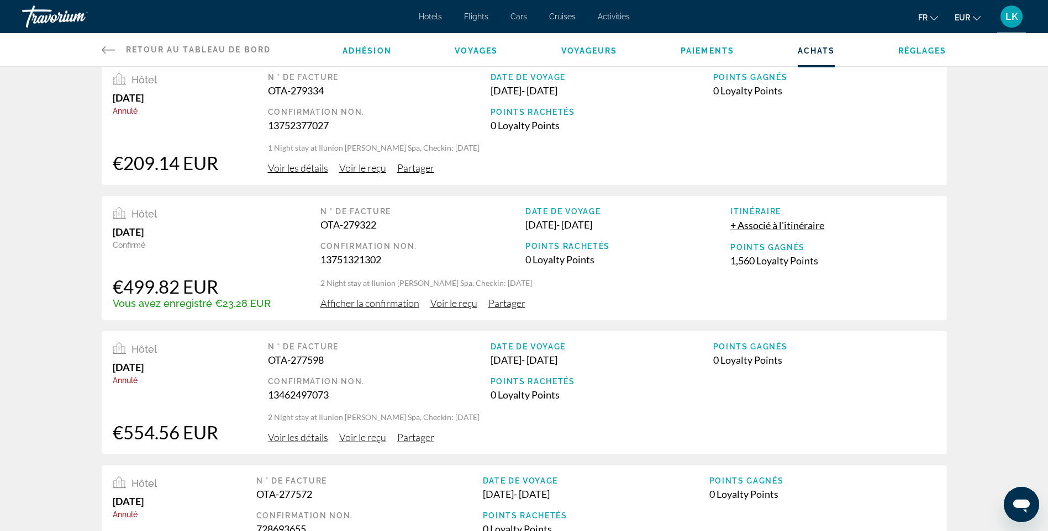
scroll to position [442, 0]
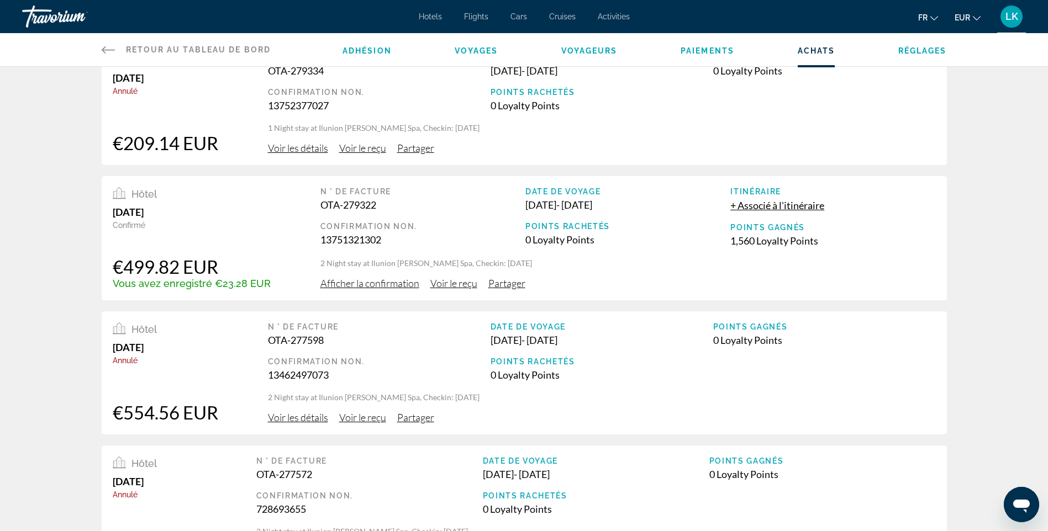
drag, startPoint x: 223, startPoint y: 415, endPoint x: 107, endPoint y: 415, distance: 116.0
click at [970, 363] on div "Hôtel [DATE] Confirmé €438.02 EUR Vous avez enregistré -€45.36 EUR N ° de factu…" at bounding box center [524, 316] width 1048 height 1382
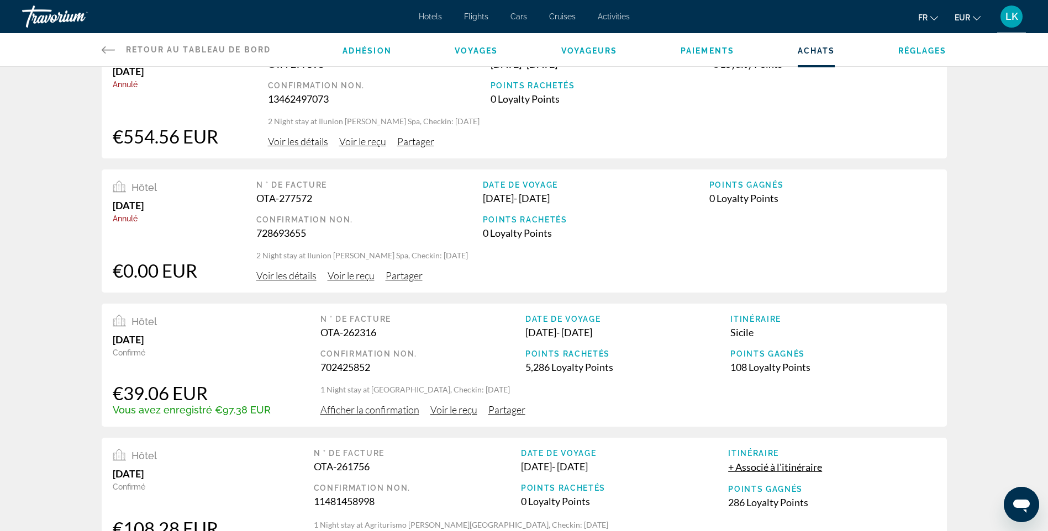
scroll to position [773, 0]
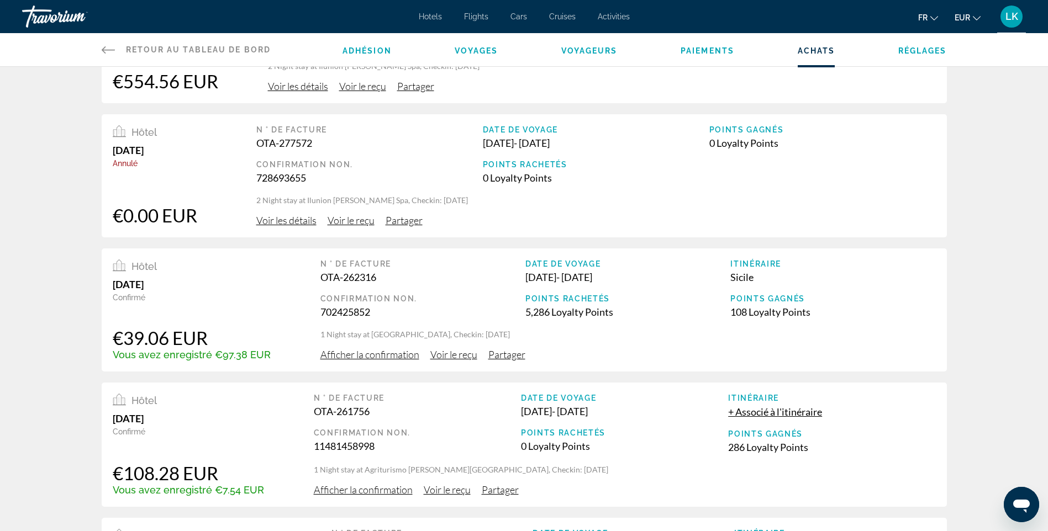
drag, startPoint x: 498, startPoint y: 335, endPoint x: 286, endPoint y: 334, distance: 212.0
drag, startPoint x: 286, startPoint y: 334, endPoint x: 204, endPoint y: 336, distance: 81.8
drag, startPoint x: 226, startPoint y: 336, endPoint x: 96, endPoint y: 332, distance: 129.8
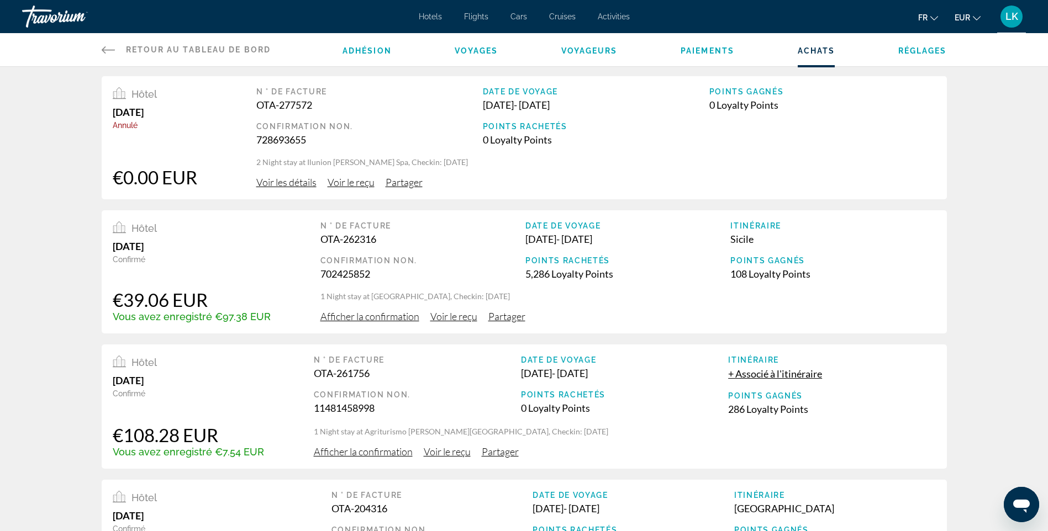
scroll to position [828, 0]
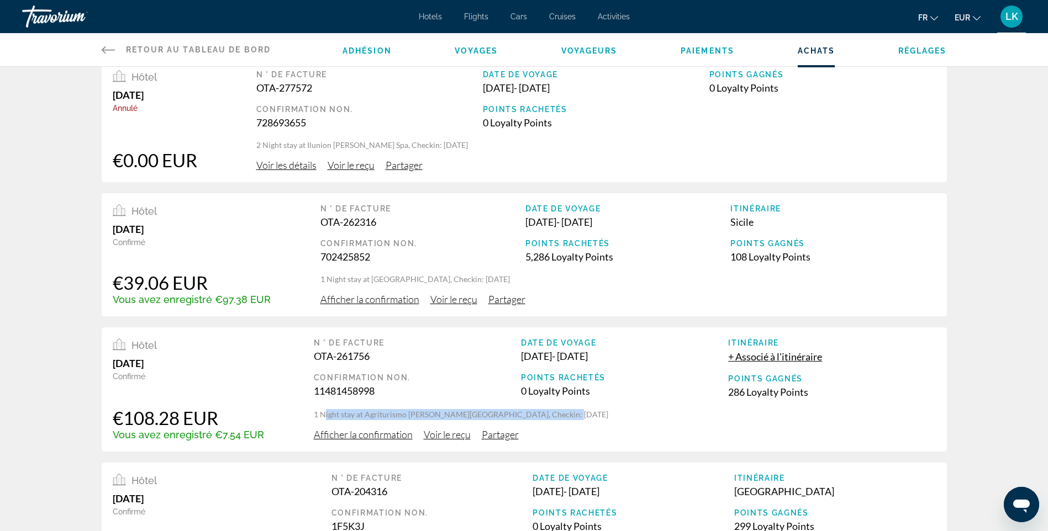
drag, startPoint x: 550, startPoint y: 414, endPoint x: 322, endPoint y: 419, distance: 228.1
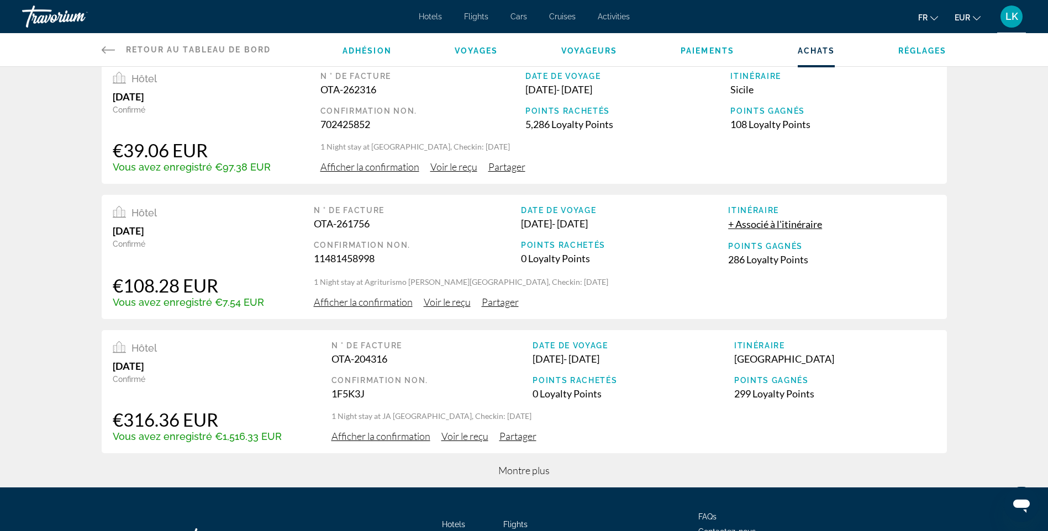
scroll to position [994, 0]
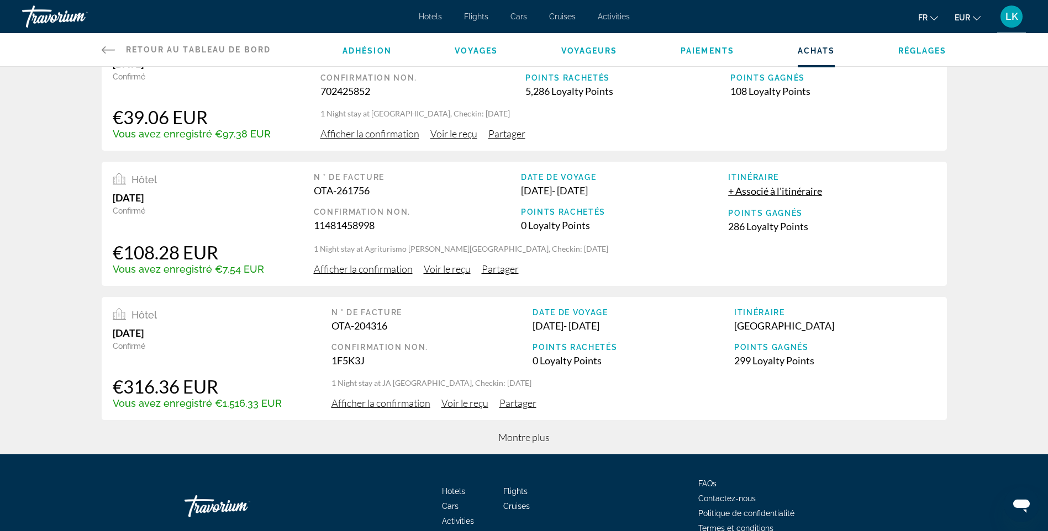
click at [548, 439] on span "Montre plus" at bounding box center [523, 437] width 51 height 12
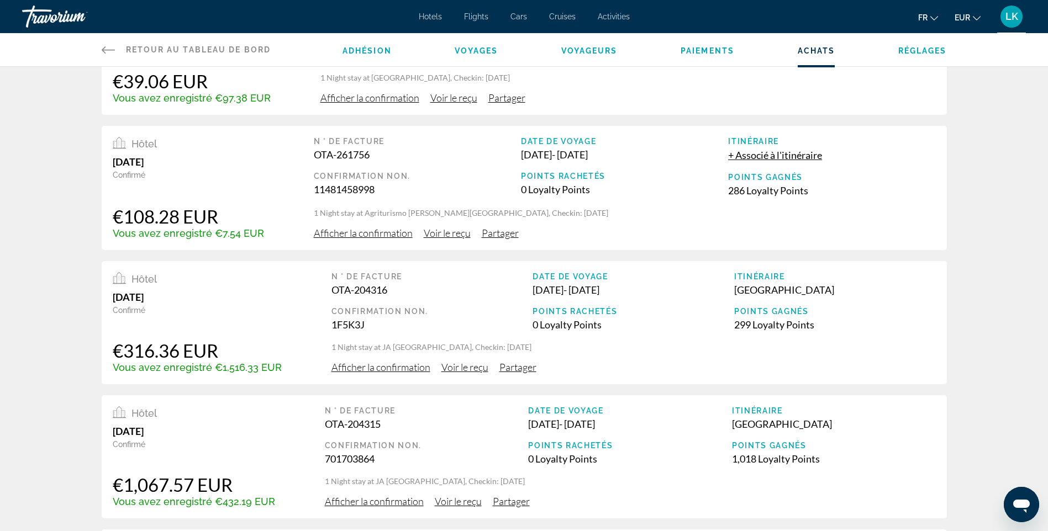
scroll to position [1049, 0]
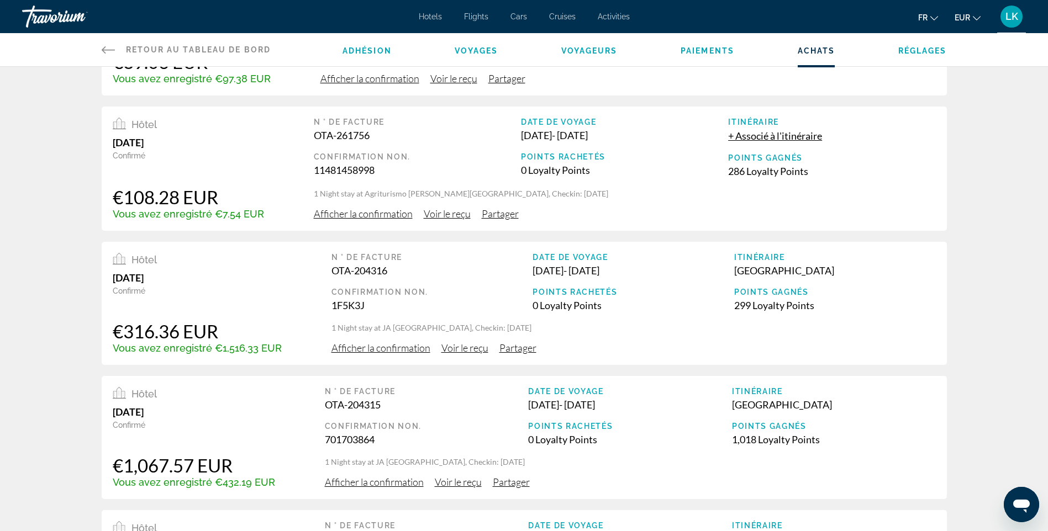
drag, startPoint x: 470, startPoint y: 326, endPoint x: 301, endPoint y: 324, distance: 169.0
drag, startPoint x: 301, startPoint y: 324, endPoint x: 259, endPoint y: 331, distance: 42.5
drag, startPoint x: 242, startPoint y: 330, endPoint x: 116, endPoint y: 331, distance: 125.9
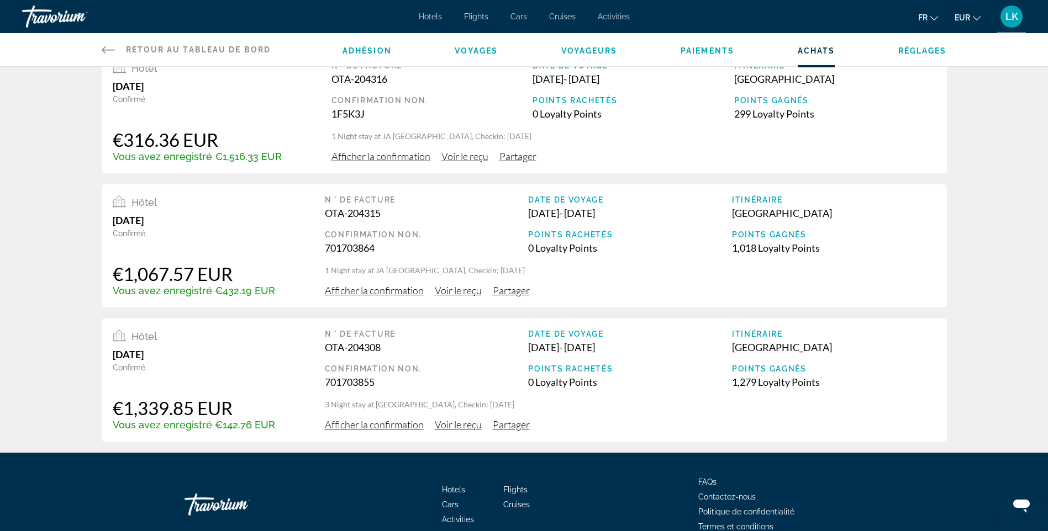
scroll to position [1270, 0]
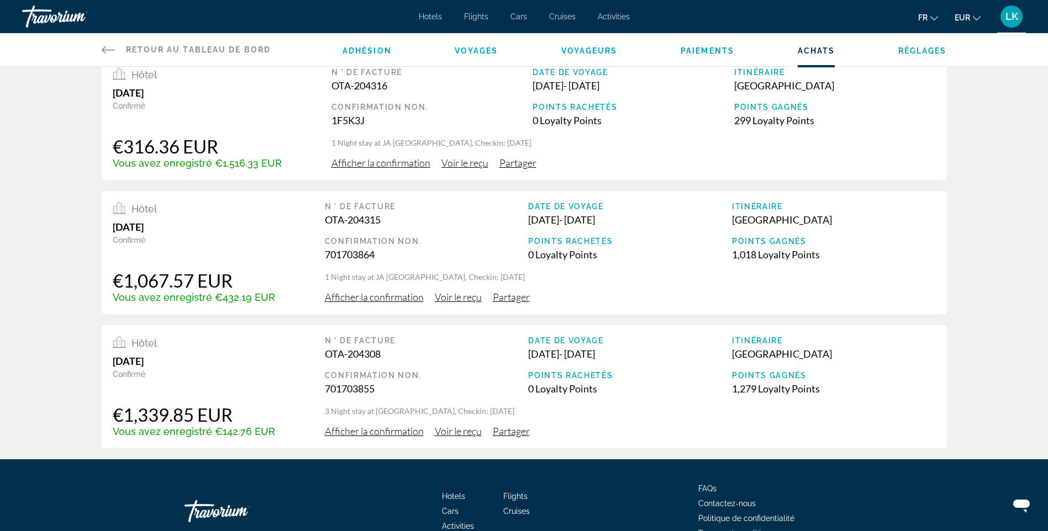
scroll to position [1215, 0]
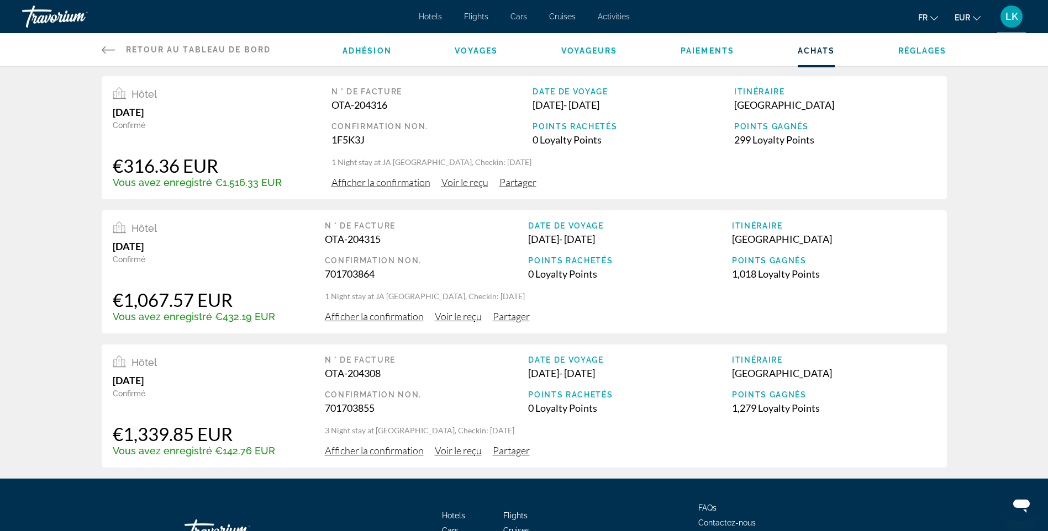
drag, startPoint x: 257, startPoint y: 435, endPoint x: 120, endPoint y: 437, distance: 136.4
